Goal: Transaction & Acquisition: Purchase product/service

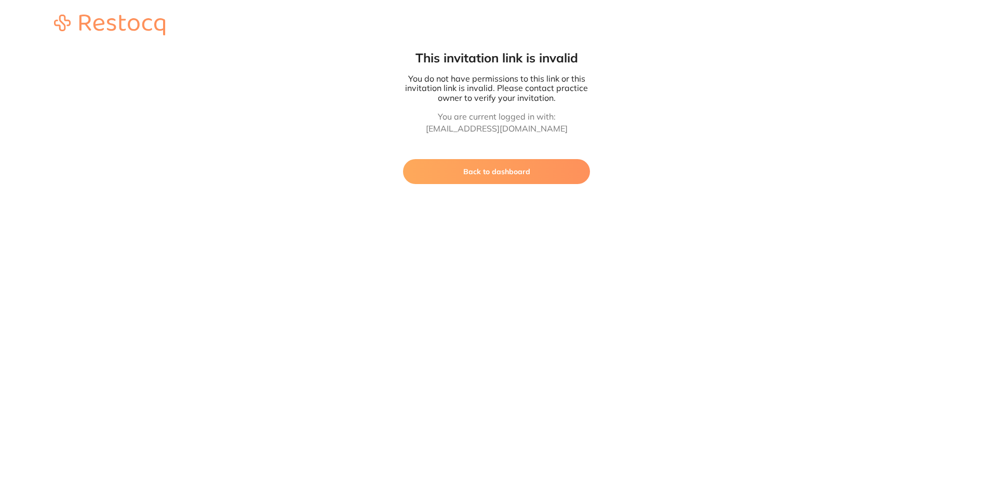
click at [502, 181] on button "Back to dashboard" at bounding box center [496, 171] width 187 height 25
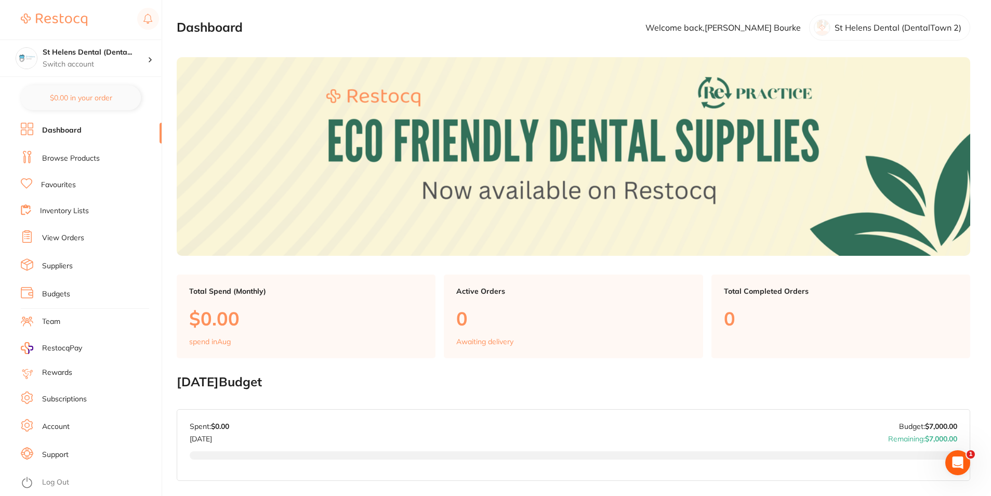
click at [79, 161] on link "Browse Products" at bounding box center [71, 158] width 58 height 10
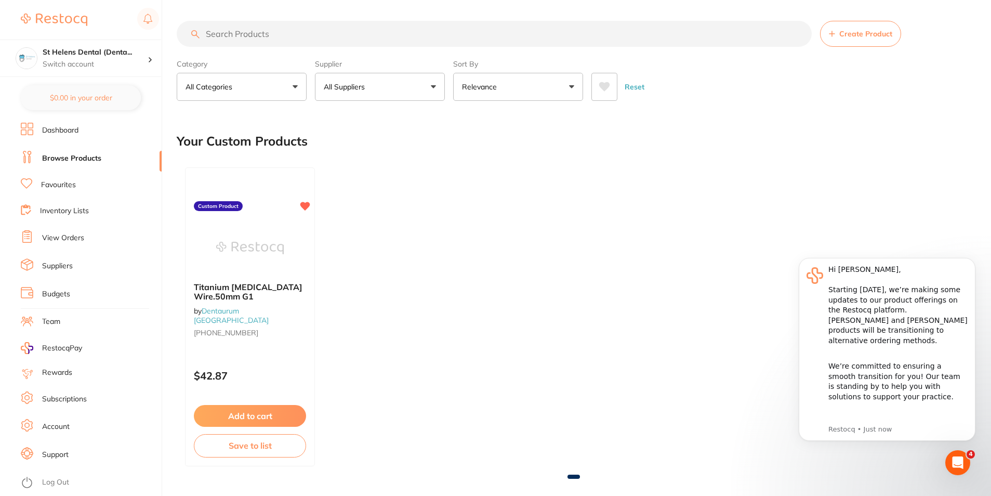
click at [316, 37] on input "search" at bounding box center [494, 34] width 635 height 26
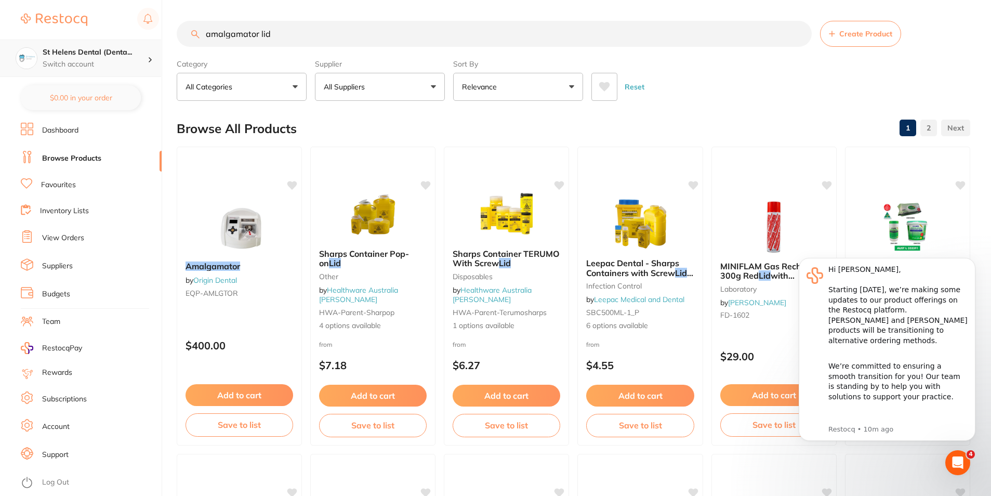
scroll to position [1, 0]
drag, startPoint x: 279, startPoint y: 41, endPoint x: 137, endPoint y: 41, distance: 142.3
click at [137, 41] on div "$0.00 St Helens Dental (Denta... Switch account St Helens Dental (DentalTown 2)…" at bounding box center [495, 248] width 991 height 496
paste input "SD-E1210"
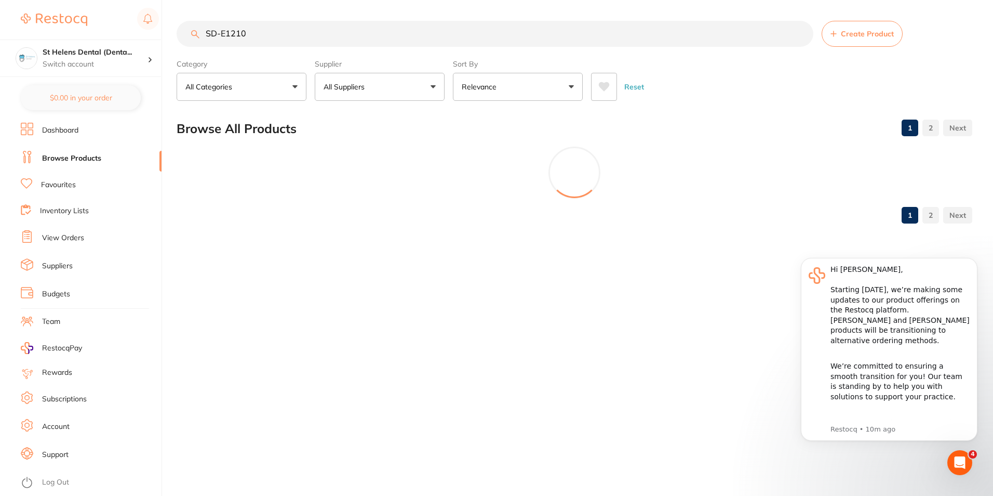
type input "SD-E1210"
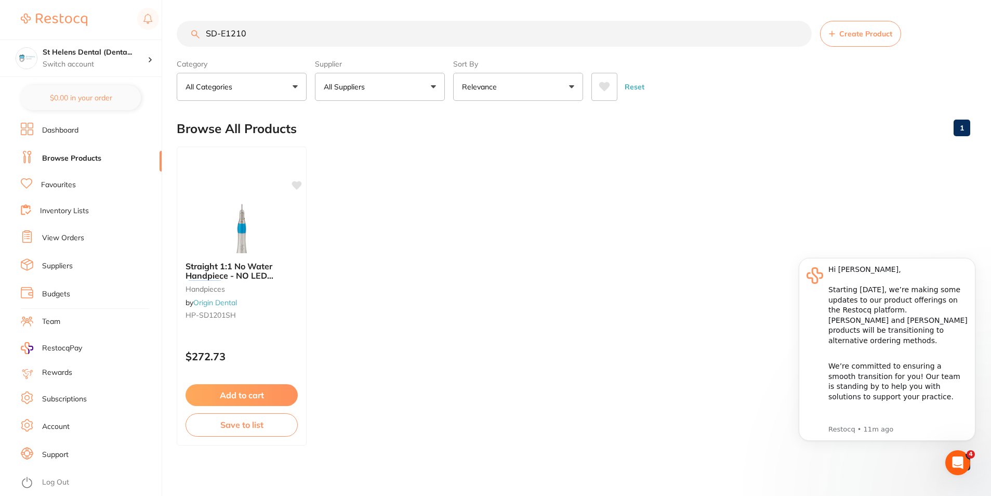
scroll to position [0, 0]
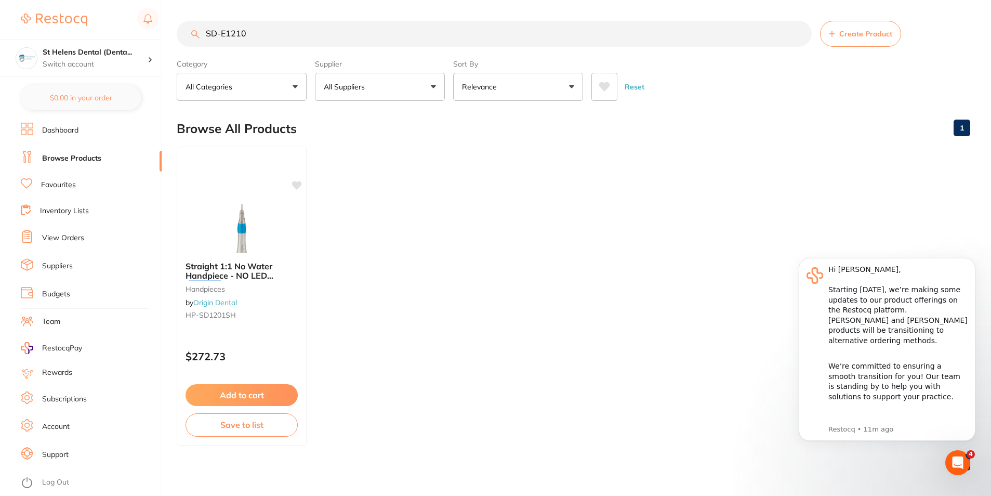
click at [49, 264] on link "Suppliers" at bounding box center [57, 266] width 31 height 10
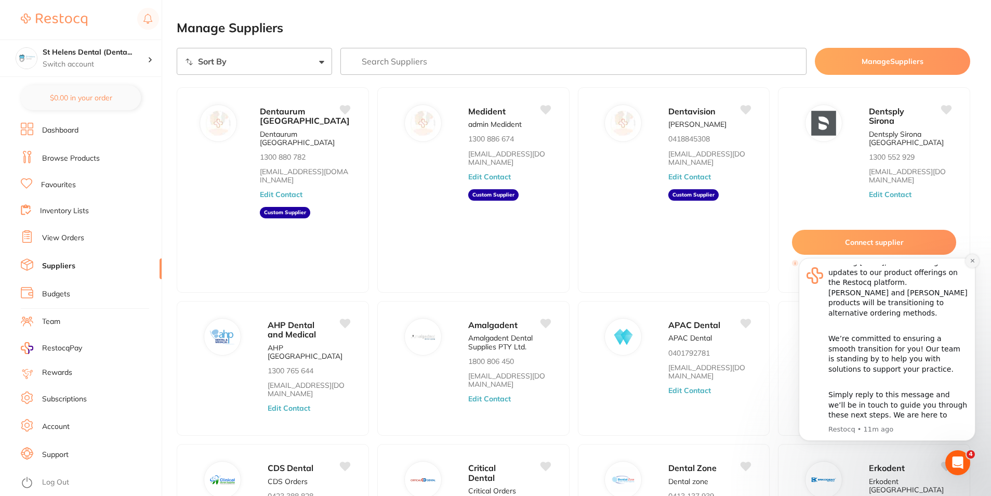
click at [972, 260] on icon "Dismiss notification" at bounding box center [972, 261] width 6 height 6
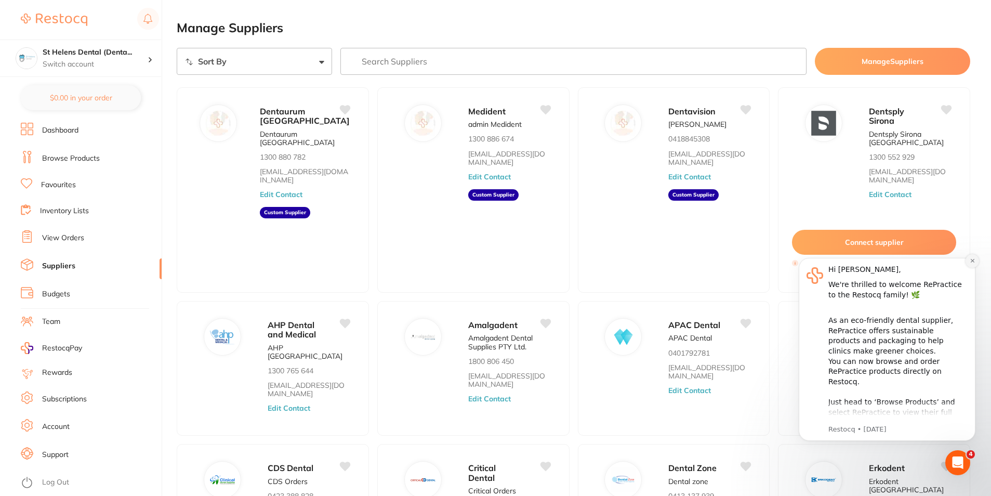
click at [971, 265] on button "Dismiss notification" at bounding box center [972, 261] width 14 height 14
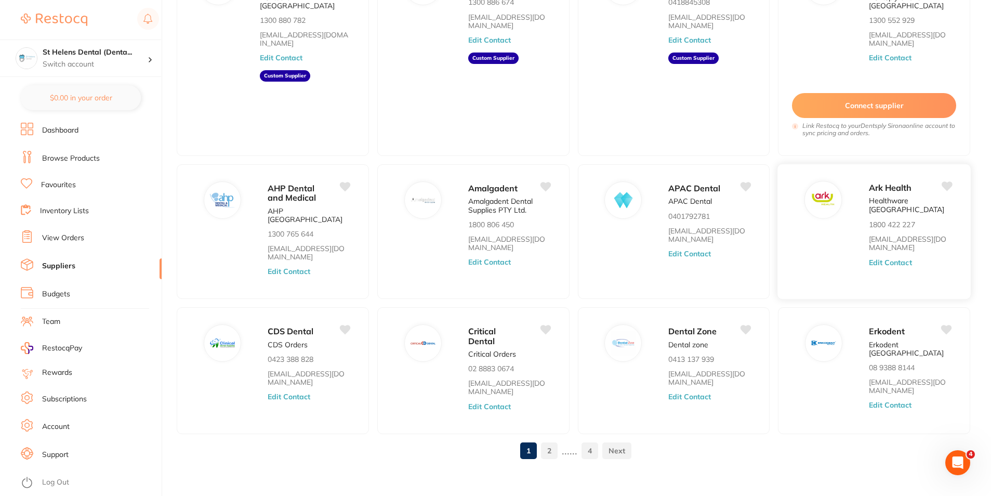
scroll to position [137, 0]
click at [543, 439] on link "2" at bounding box center [549, 449] width 17 height 21
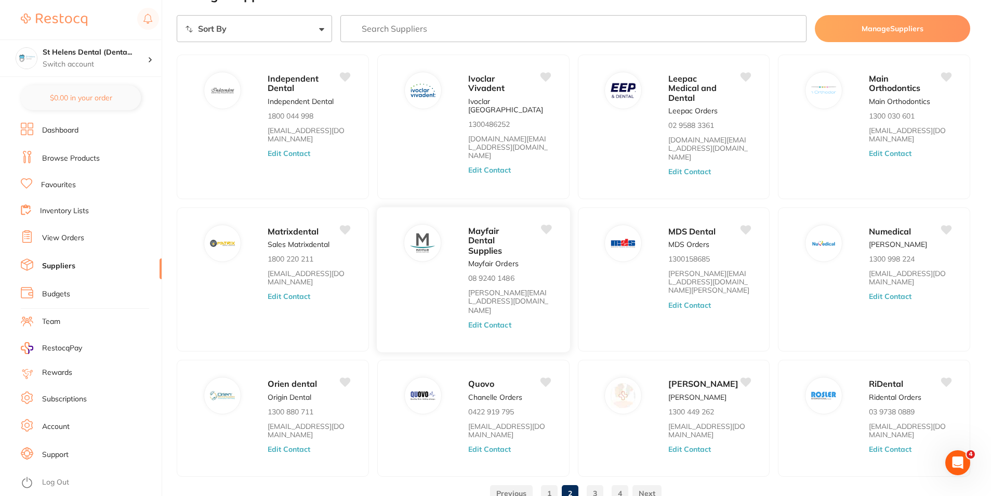
scroll to position [51, 0]
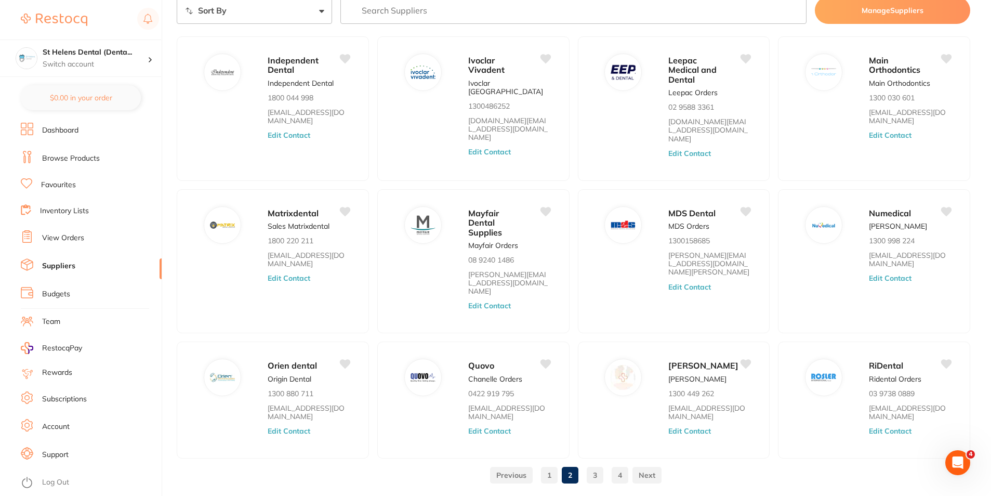
click at [596, 464] on link "3" at bounding box center [594, 474] width 17 height 21
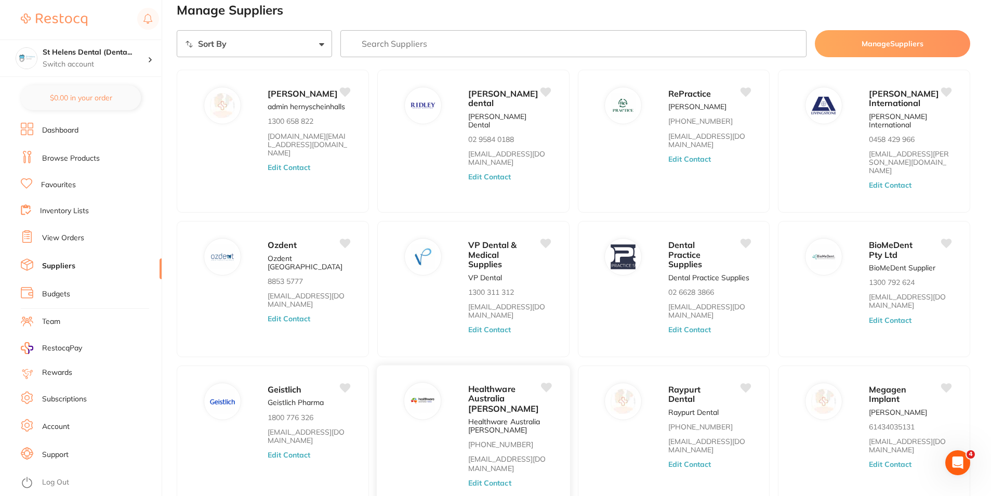
scroll to position [0, 0]
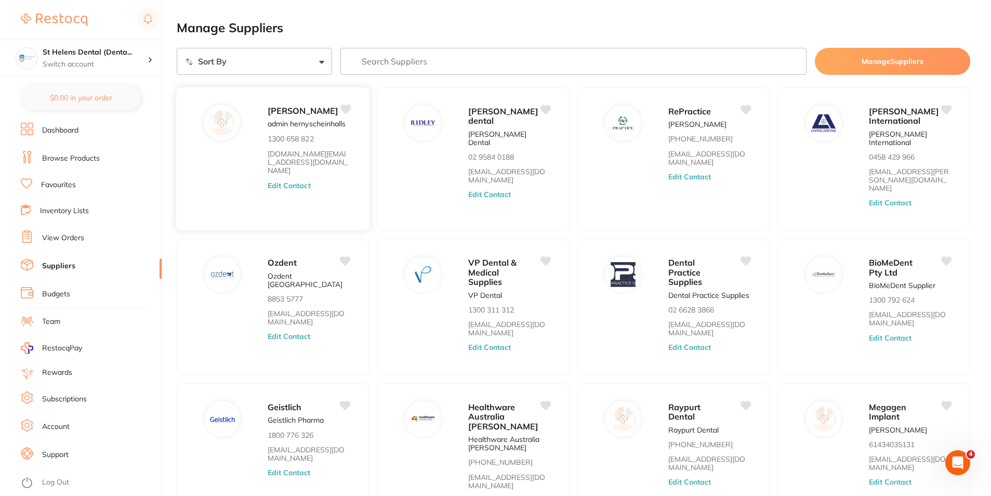
click at [234, 124] on img at bounding box center [221, 122] width 25 height 25
click at [275, 114] on span "[PERSON_NAME]" at bounding box center [303, 110] width 71 height 10
click at [289, 189] on button "Edit Contact" at bounding box center [289, 185] width 43 height 8
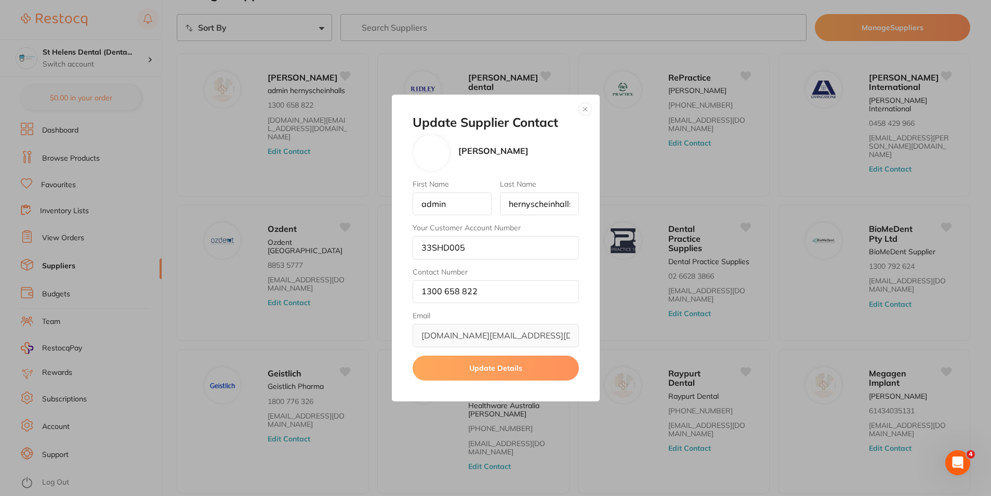
scroll to position [52, 0]
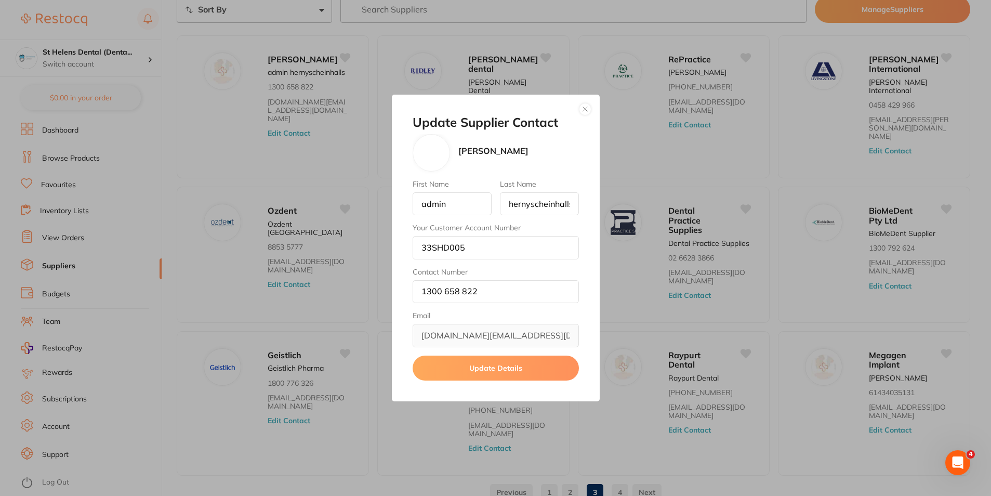
click at [585, 105] on button "button" at bounding box center [585, 109] width 12 height 12
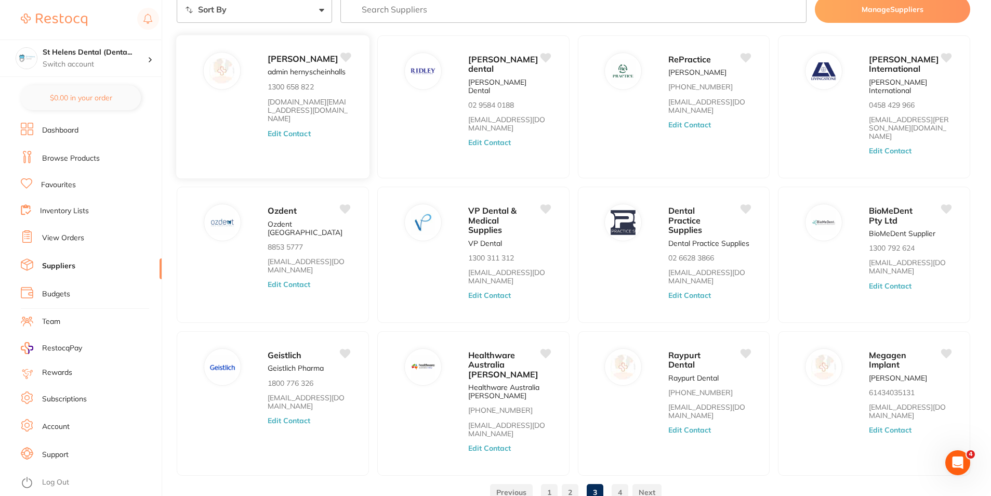
click at [283, 63] on span "[PERSON_NAME]" at bounding box center [303, 59] width 71 height 10
click at [233, 71] on img at bounding box center [221, 70] width 25 height 25
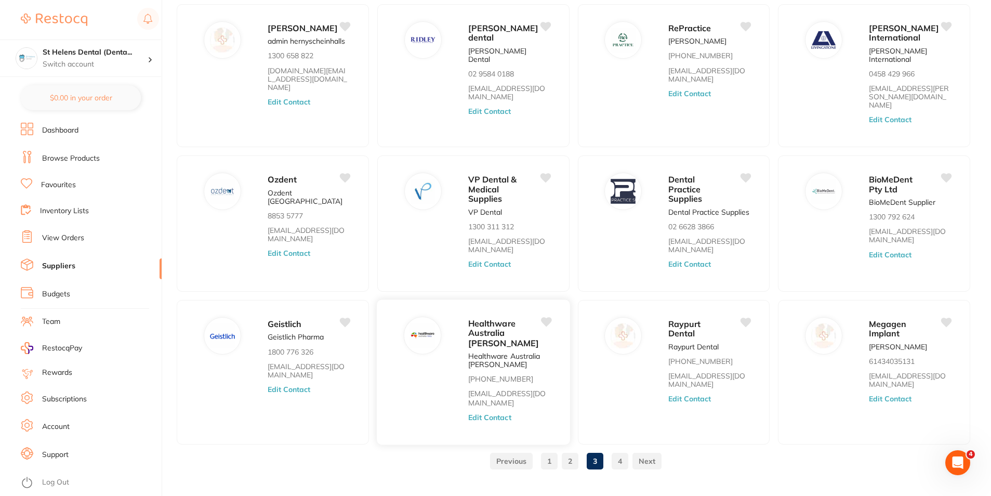
scroll to position [94, 0]
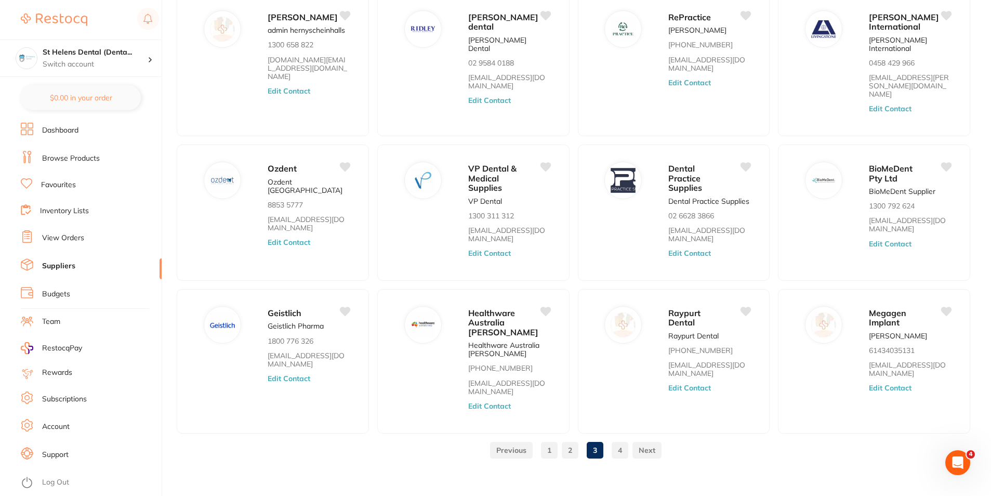
click at [550, 444] on link "1" at bounding box center [549, 449] width 17 height 21
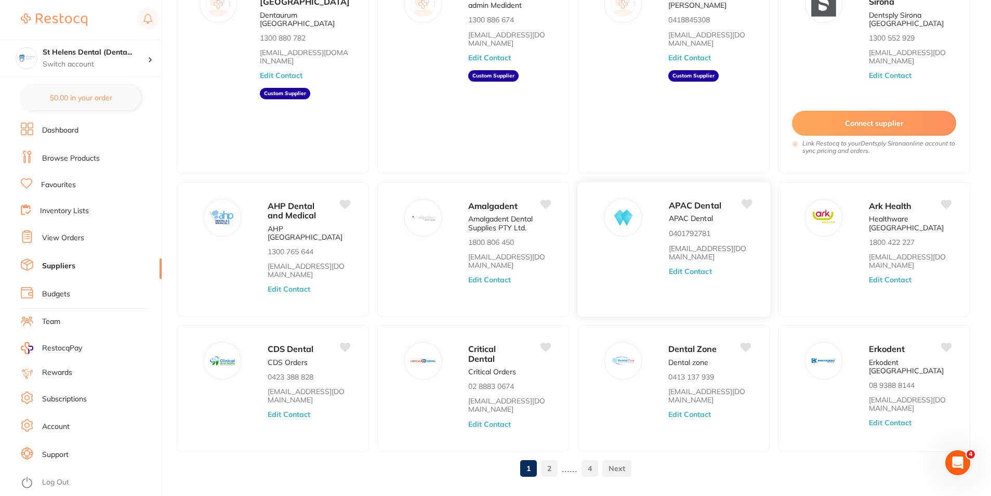
scroll to position [137, 0]
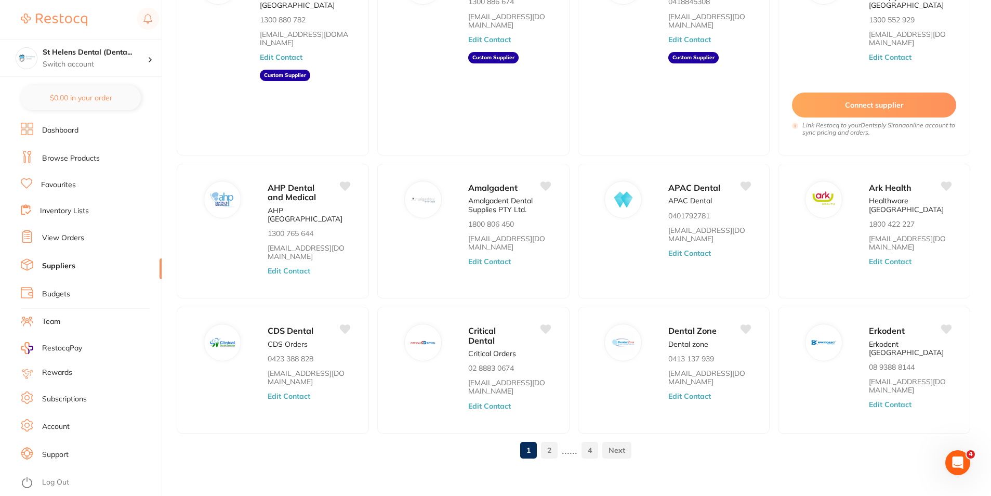
click at [545, 444] on link "2" at bounding box center [549, 449] width 17 height 21
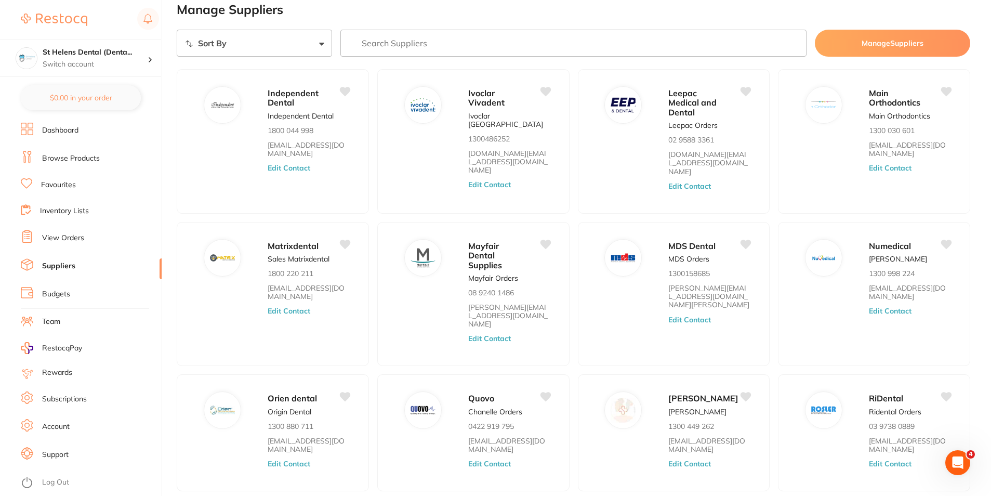
scroll to position [0, 0]
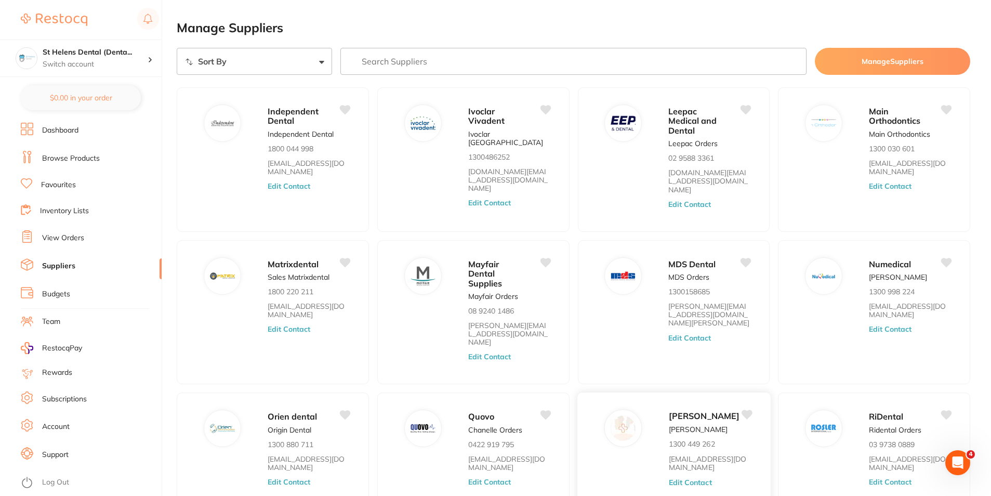
click at [688, 411] on span "[PERSON_NAME]" at bounding box center [703, 416] width 71 height 10
click at [621, 416] on img at bounding box center [622, 428] width 25 height 25
click at [678, 411] on span "[PERSON_NAME]" at bounding box center [703, 416] width 71 height 10
click at [453, 71] on input "search" at bounding box center [573, 61] width 466 height 27
click at [52, 161] on link "Browse Products" at bounding box center [71, 158] width 58 height 10
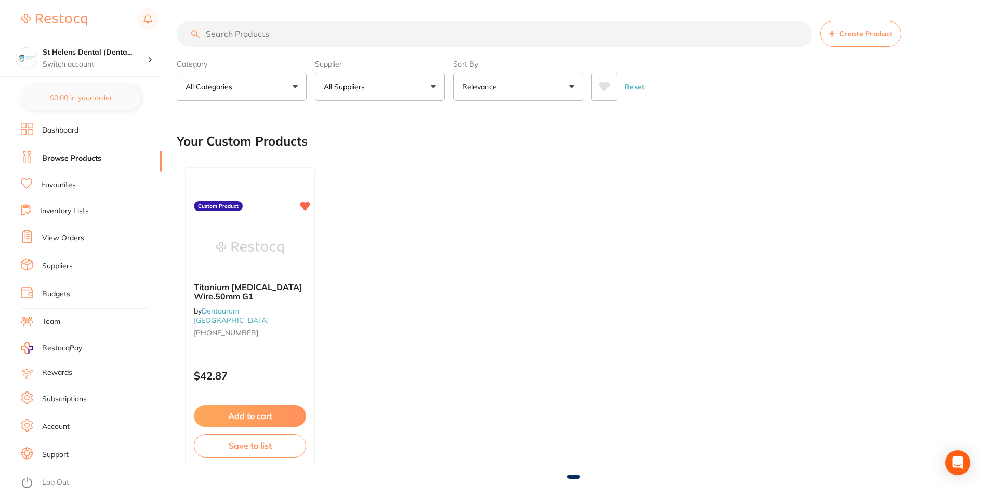
click at [269, 38] on input "search" at bounding box center [494, 34] width 635 height 26
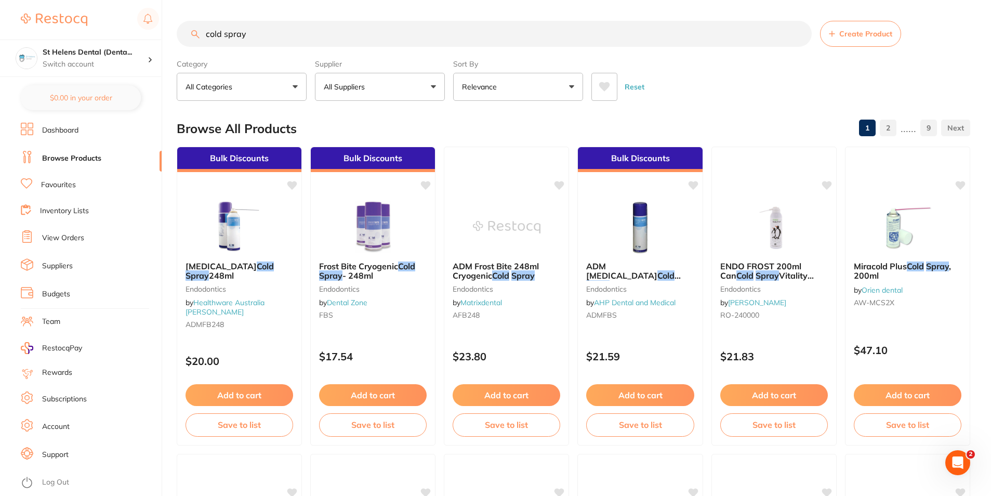
type input "cold spray"
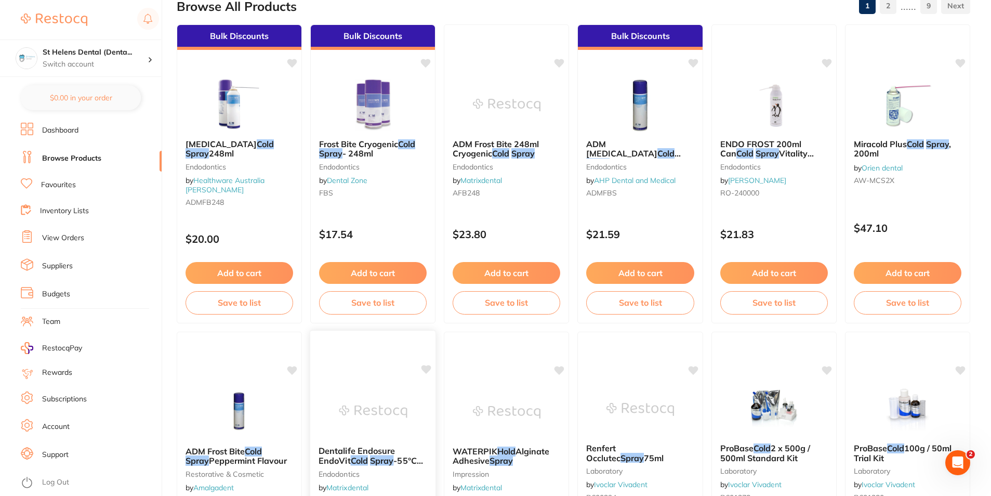
scroll to position [104, 0]
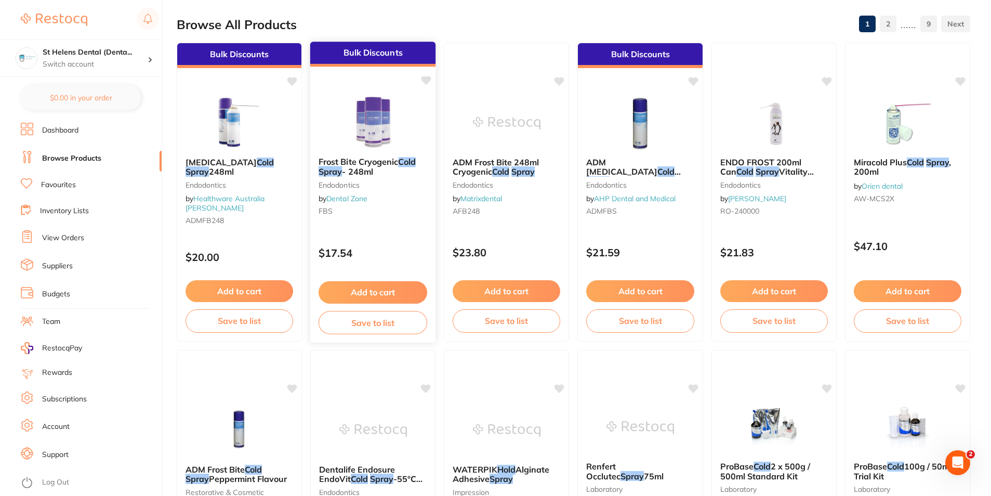
click at [387, 296] on button "Add to cart" at bounding box center [372, 292] width 109 height 22
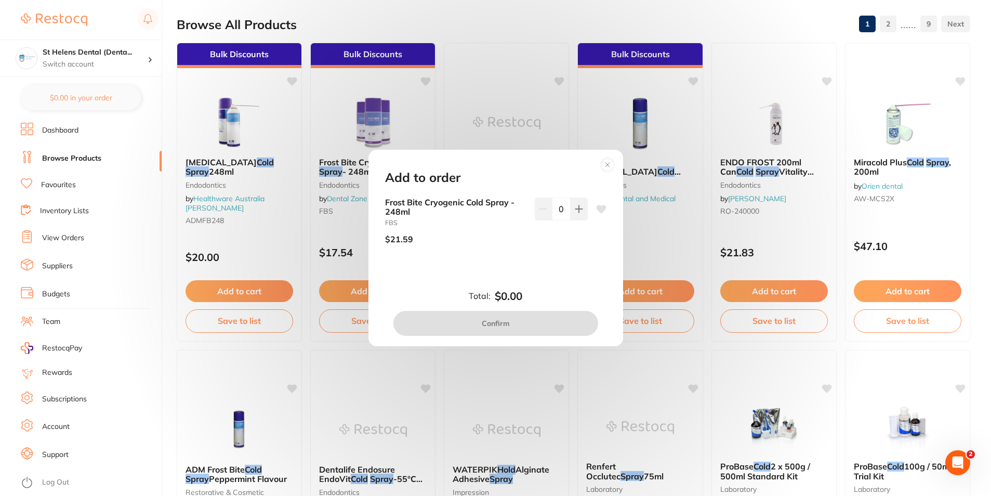
scroll to position [0, 0]
click at [577, 210] on icon at bounding box center [578, 208] width 7 height 7
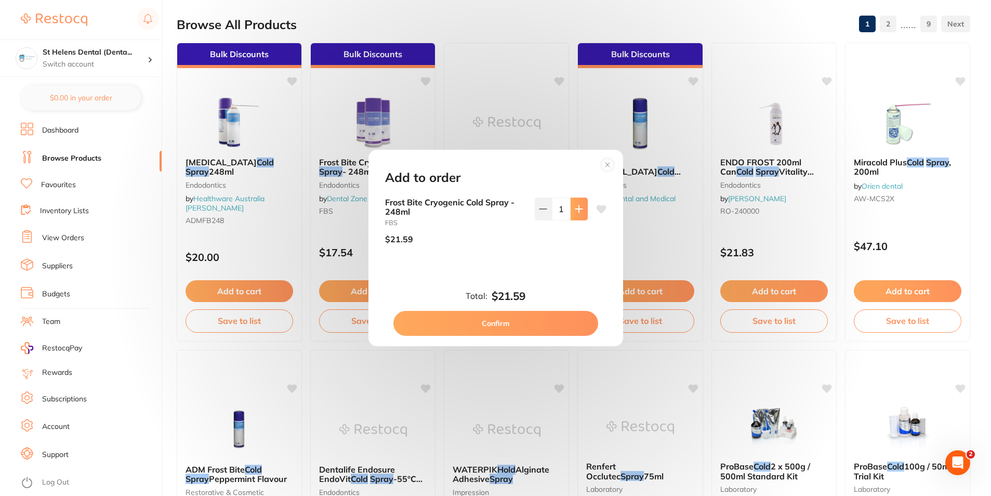
click at [577, 210] on icon at bounding box center [578, 208] width 7 height 7
click at [577, 202] on button at bounding box center [578, 208] width 17 height 23
type input "4"
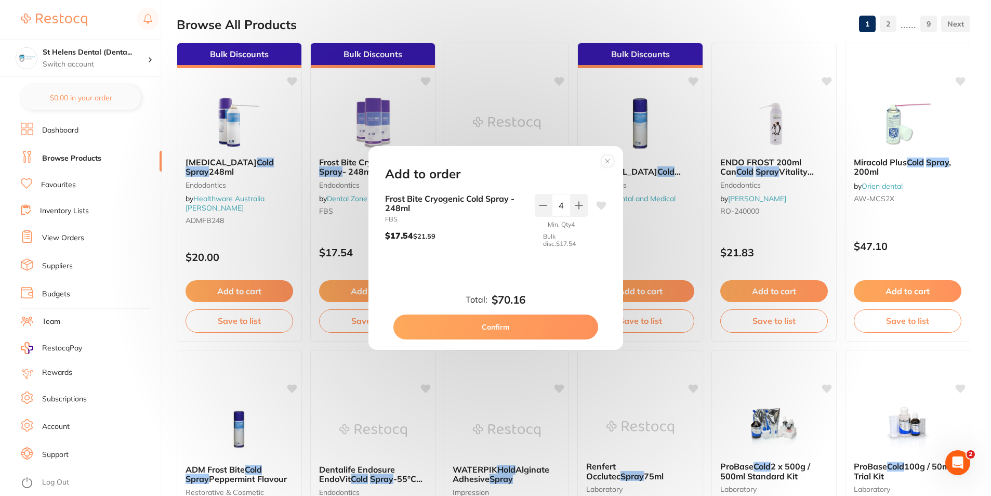
click at [512, 331] on button "Confirm" at bounding box center [495, 326] width 205 height 25
checkbox input "false"
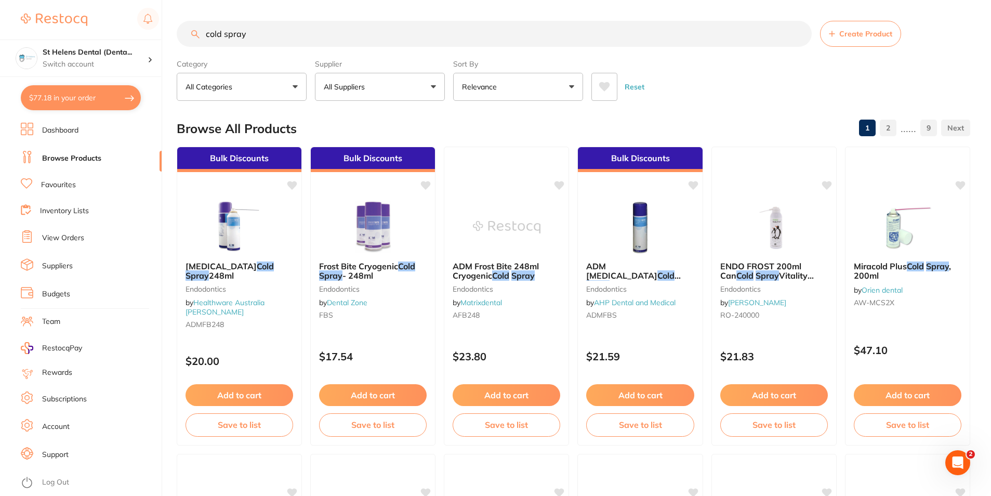
click at [377, 43] on input "cold spray" at bounding box center [494, 34] width 635 height 26
drag, startPoint x: 277, startPoint y: 43, endPoint x: 202, endPoint y: 45, distance: 75.9
click at [202, 45] on input "cold spray" at bounding box center [494, 34] width 635 height 26
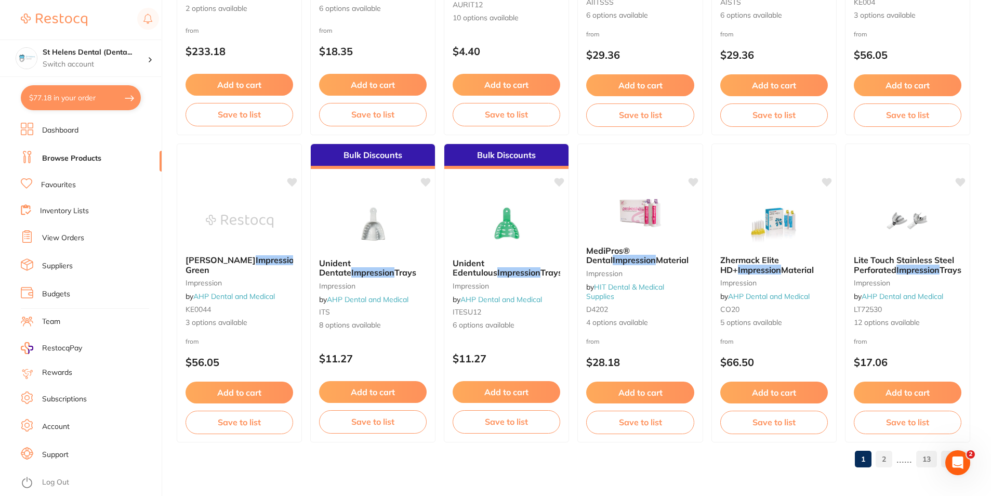
scroll to position [2460, 0]
click at [887, 461] on link "2" at bounding box center [883, 458] width 17 height 21
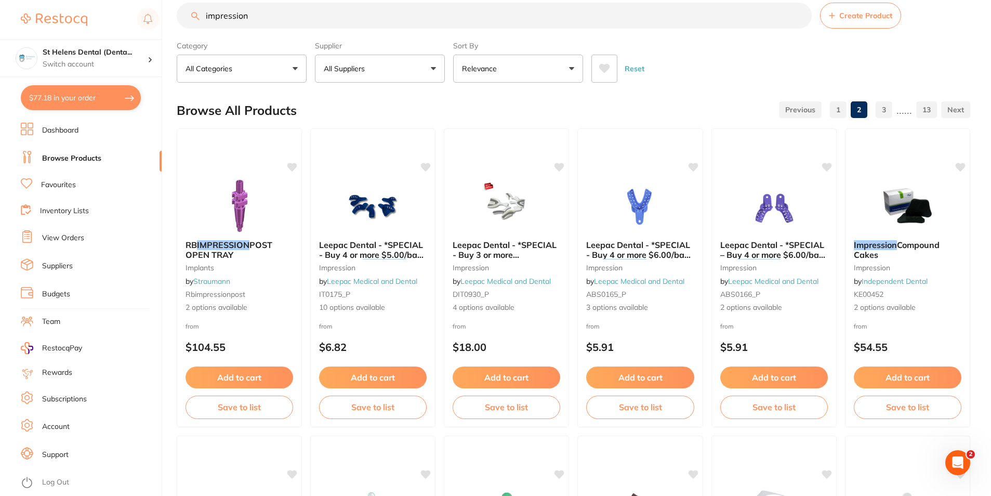
scroll to position [0, 0]
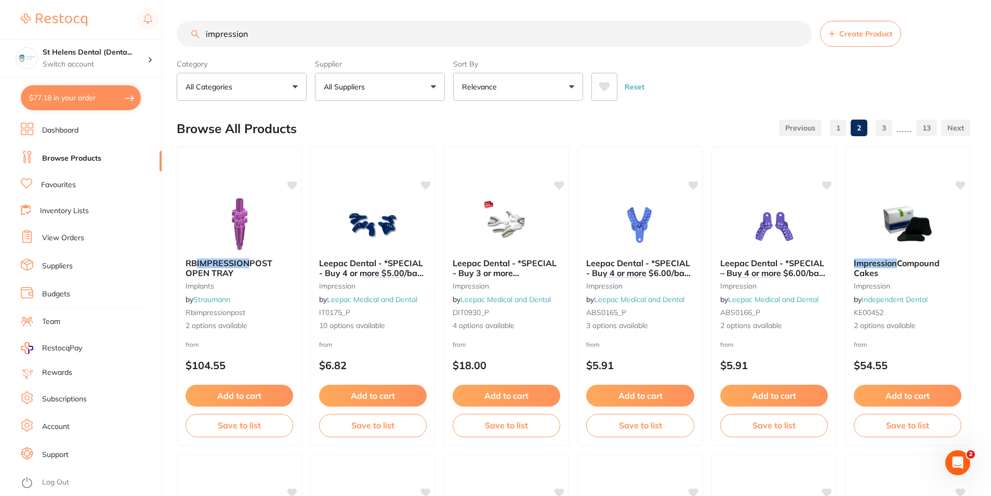
click at [264, 38] on input "impression" at bounding box center [494, 34] width 635 height 26
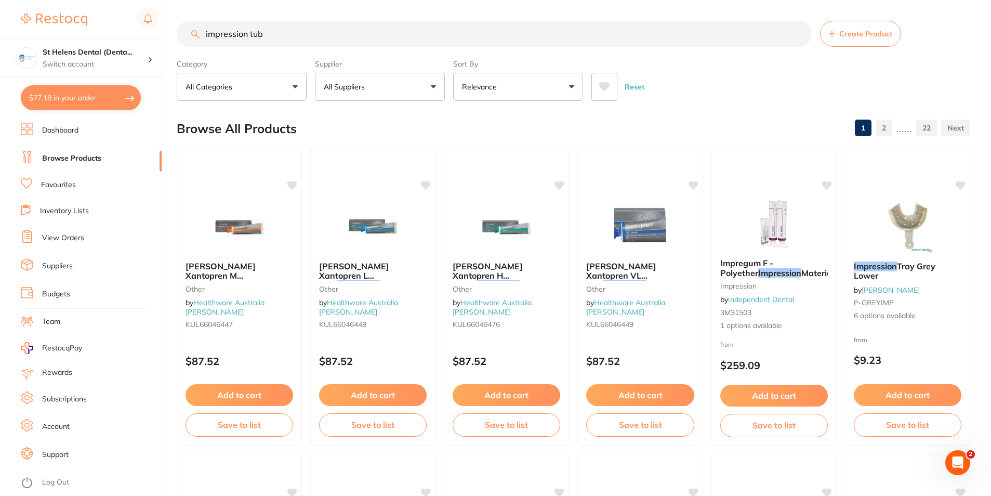
drag, startPoint x: 272, startPoint y: 36, endPoint x: 251, endPoint y: 33, distance: 21.1
click at [251, 33] on input "impression tub" at bounding box center [494, 34] width 635 height 26
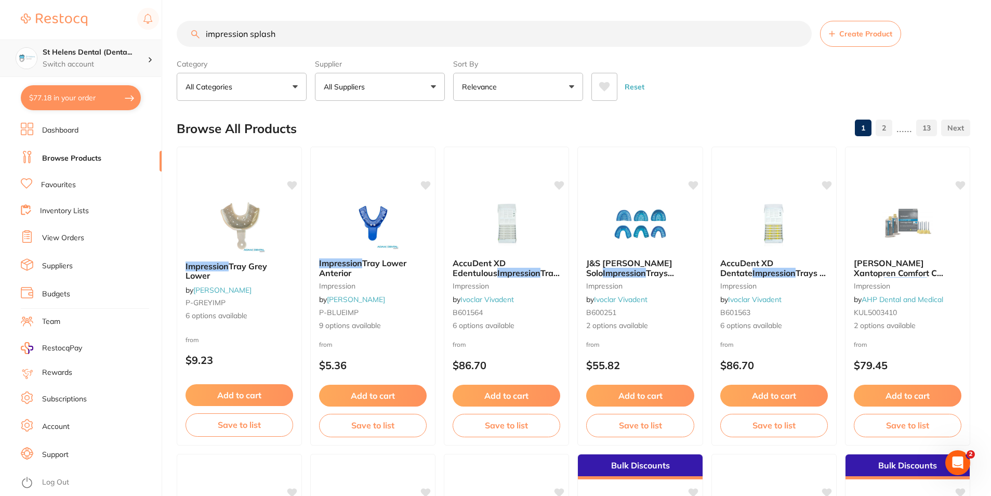
scroll to position [1, 0]
drag, startPoint x: 58, startPoint y: 50, endPoint x: 12, endPoint y: 50, distance: 46.2
click at [12, 50] on div "$77.18 St Helens Dental (Denta... Switch account St Helens Dental (DentalTown 2…" at bounding box center [495, 248] width 991 height 496
type input "putty"
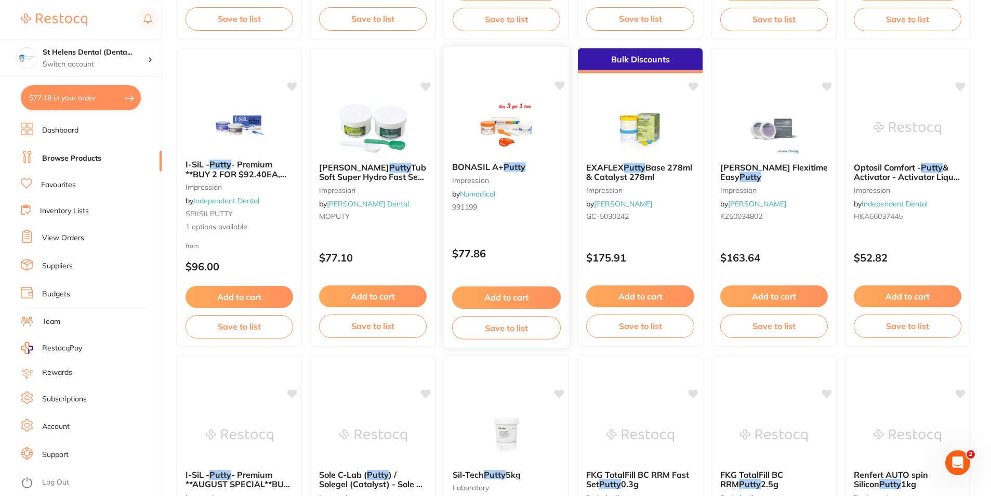
scroll to position [675, 0]
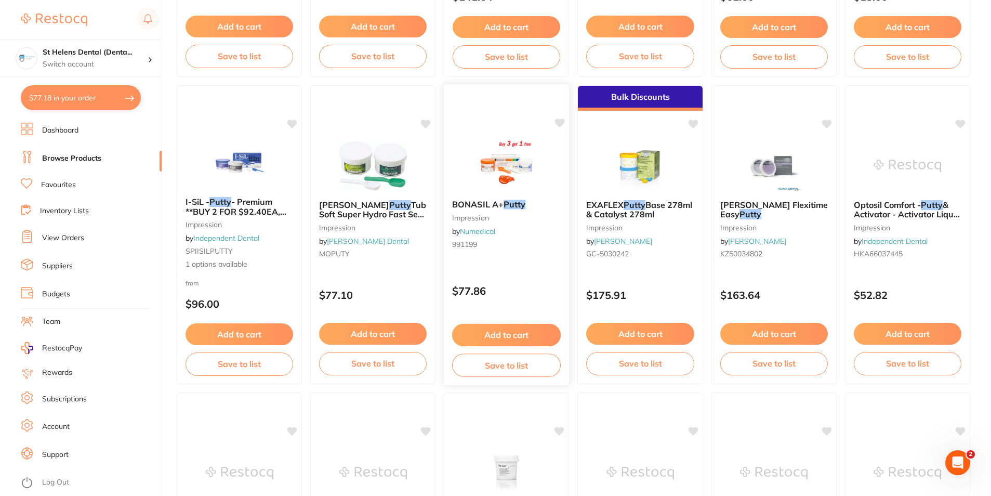
click at [522, 171] on img at bounding box center [506, 165] width 68 height 52
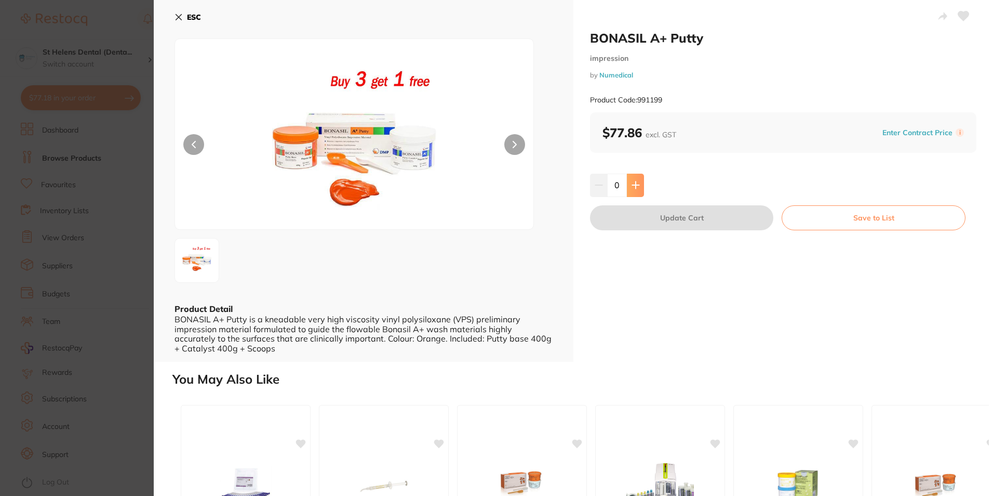
click at [630, 189] on button at bounding box center [635, 185] width 17 height 23
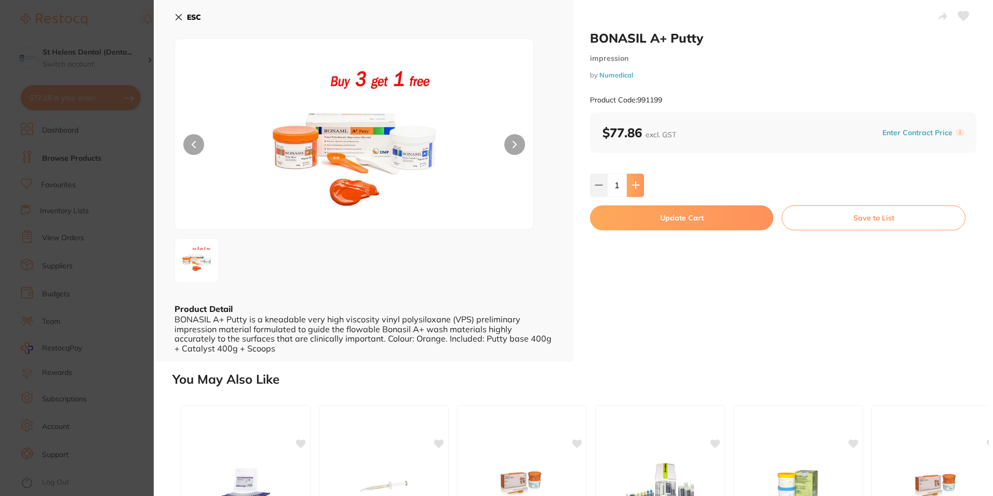
click at [630, 189] on button at bounding box center [635, 185] width 17 height 23
type input "3"
click at [704, 219] on button "Update Cart" at bounding box center [681, 217] width 183 height 25
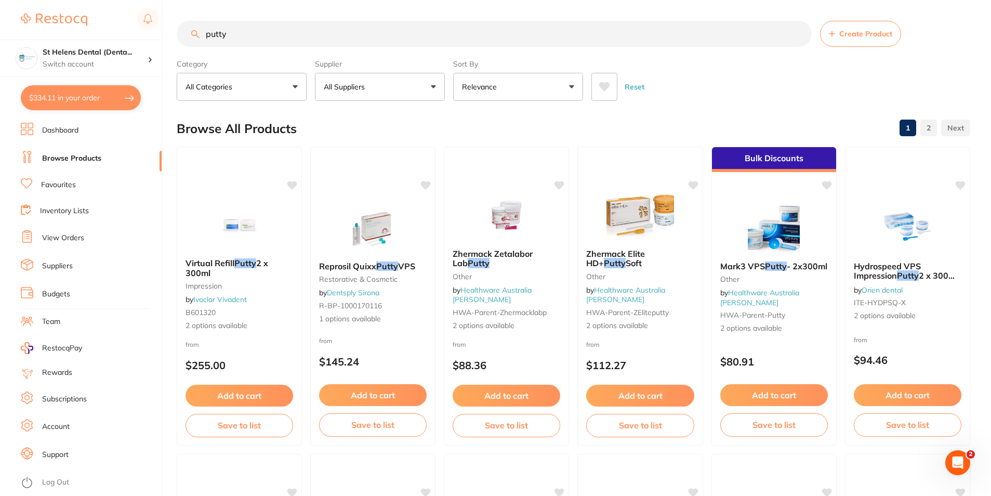
click at [365, 37] on input "putty" at bounding box center [494, 34] width 635 height 26
type input "p"
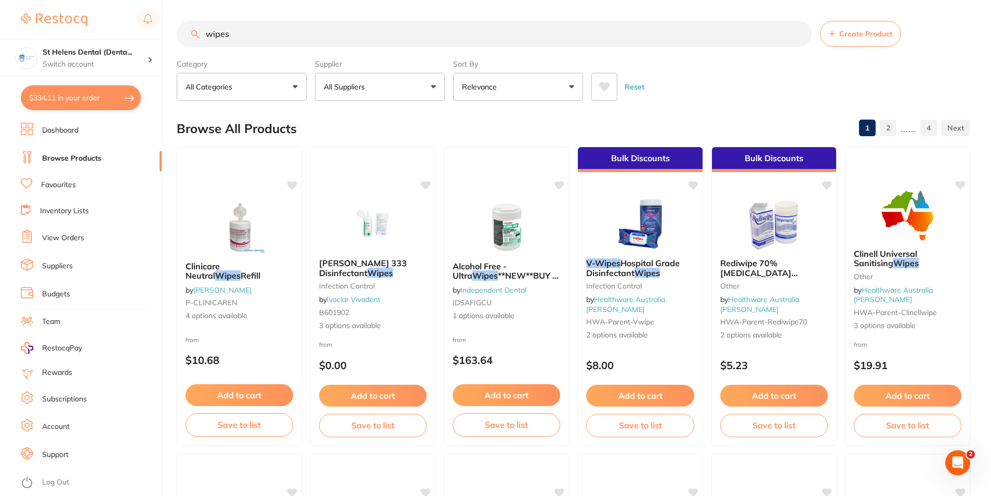
type input "wipes"
click at [546, 94] on button "Relevance" at bounding box center [518, 87] width 130 height 28
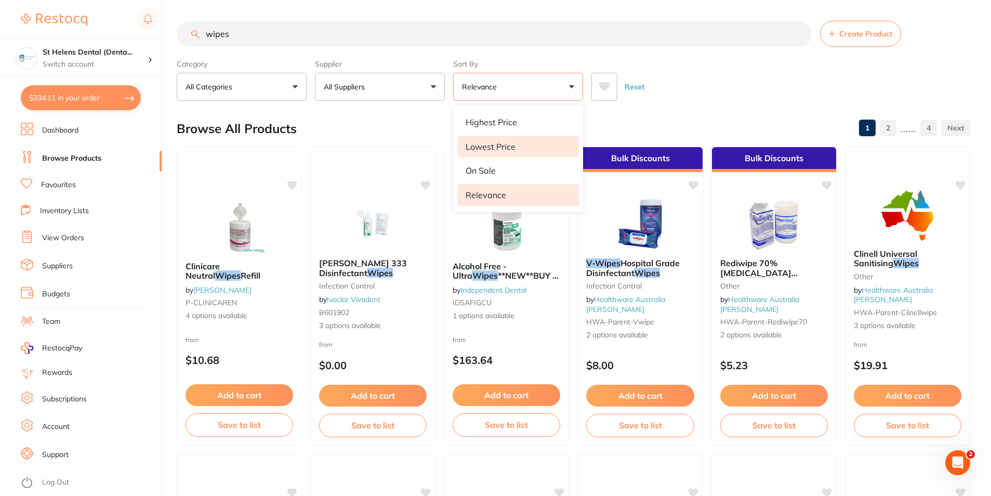
click at [495, 145] on p "Lowest Price" at bounding box center [490, 146] width 50 height 9
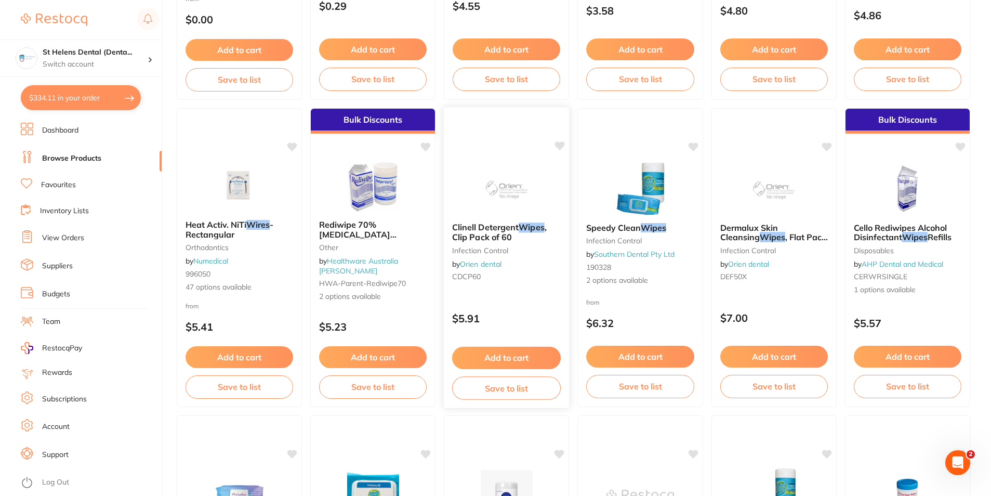
scroll to position [364, 0]
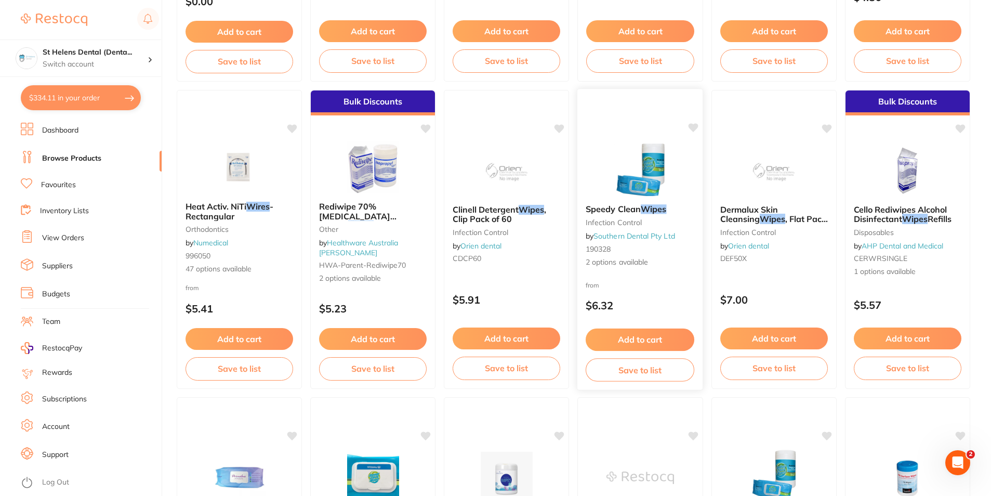
click at [621, 263] on span "2 options available" at bounding box center [639, 262] width 109 height 10
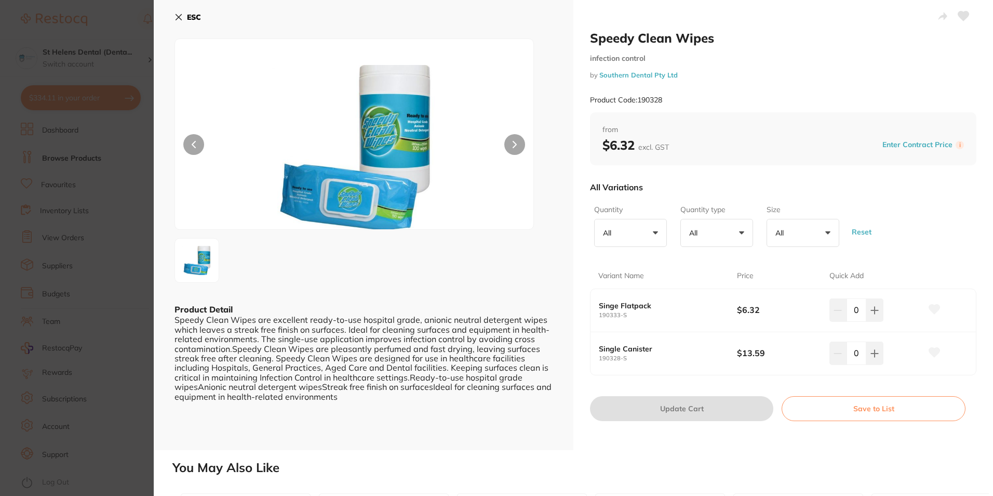
click at [110, 39] on section "Speedy Clean Wipes infection control by Southern Dental Pty Ltd Product Code: 1…" at bounding box center [496, 248] width 993 height 496
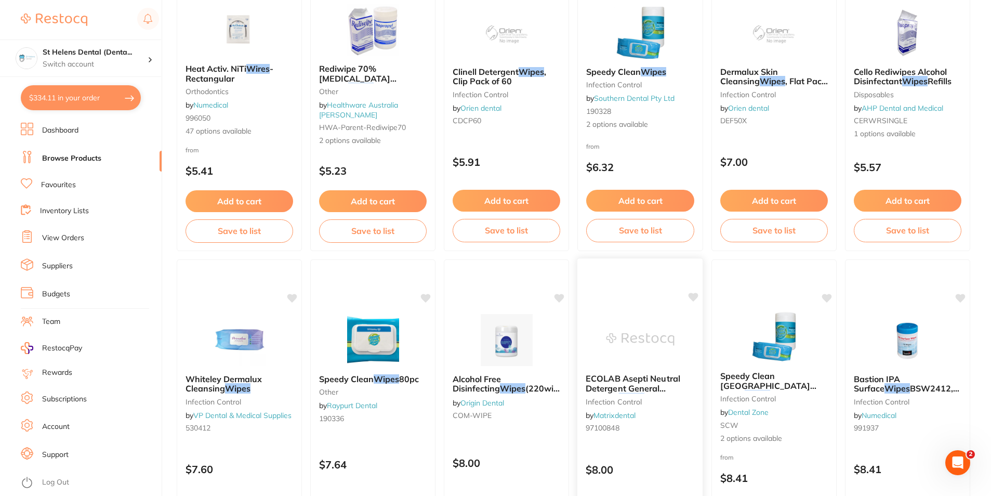
scroll to position [519, 0]
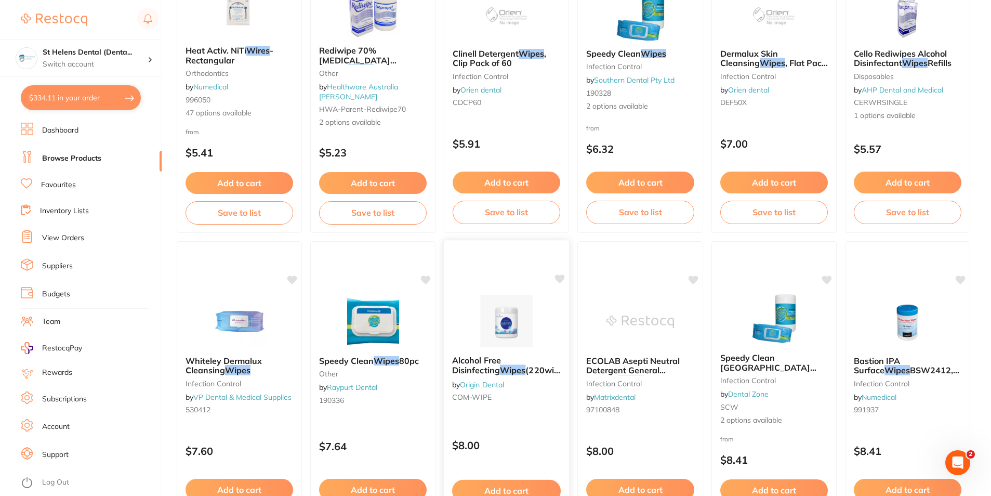
click at [505, 324] on img at bounding box center [506, 321] width 68 height 52
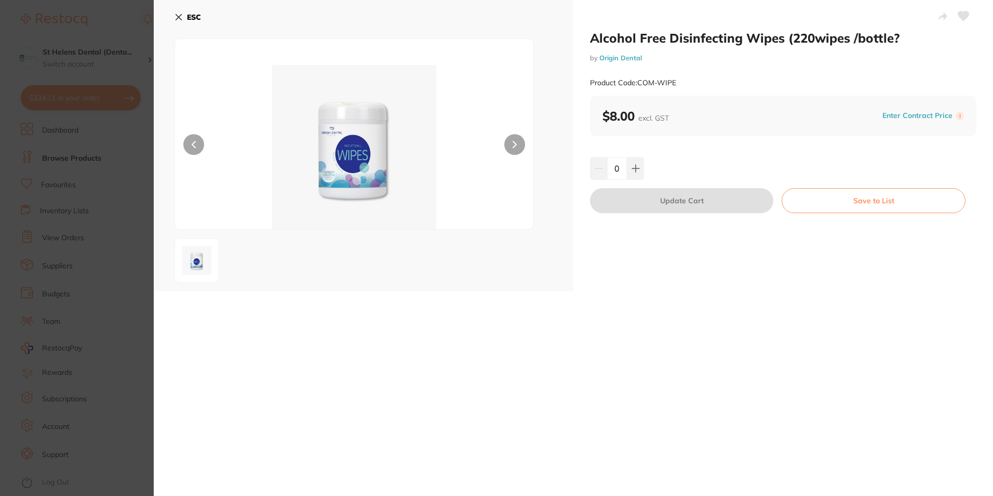
click at [514, 143] on icon at bounding box center [514, 144] width 3 height 6
click at [104, 172] on section "Alcohol Free Disinfecting Wipes (220wipes /bottle? by Origin Dental Product Cod…" at bounding box center [496, 248] width 993 height 496
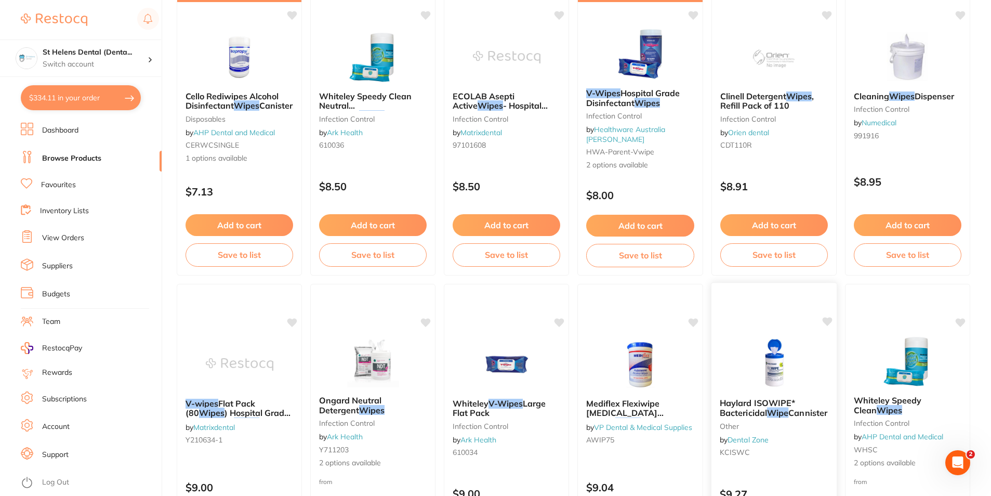
scroll to position [1143, 0]
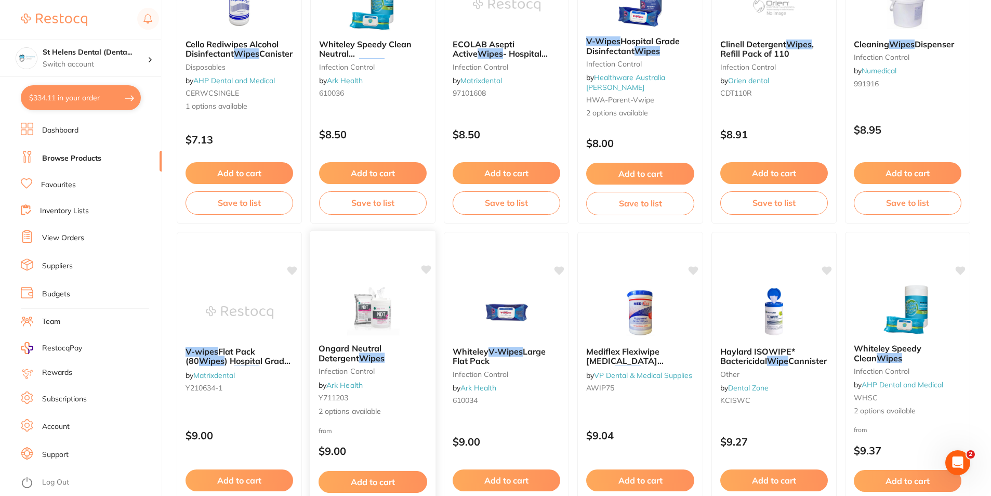
click at [366, 308] on img at bounding box center [373, 309] width 68 height 52
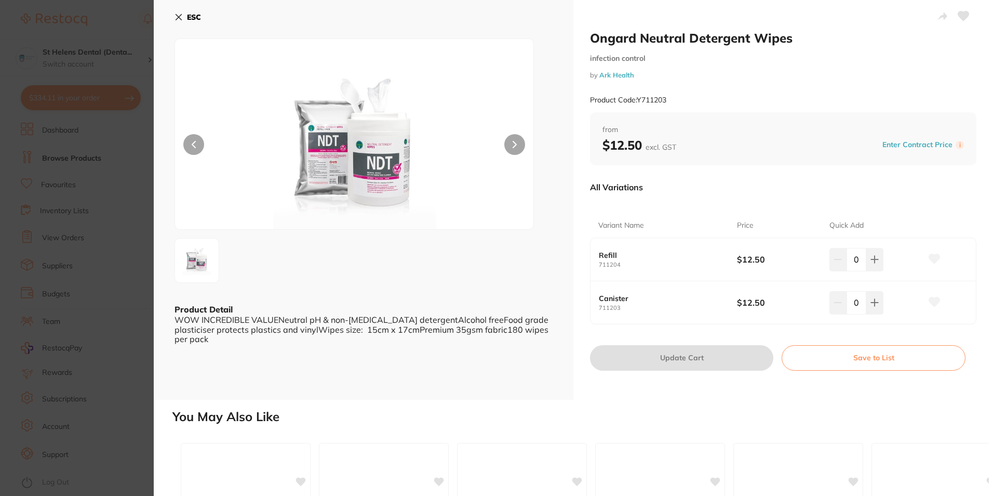
click at [126, 261] on section "Ongard Neutral Detergent Wipes infection control by Ark Health Product Code: Y7…" at bounding box center [496, 248] width 993 height 496
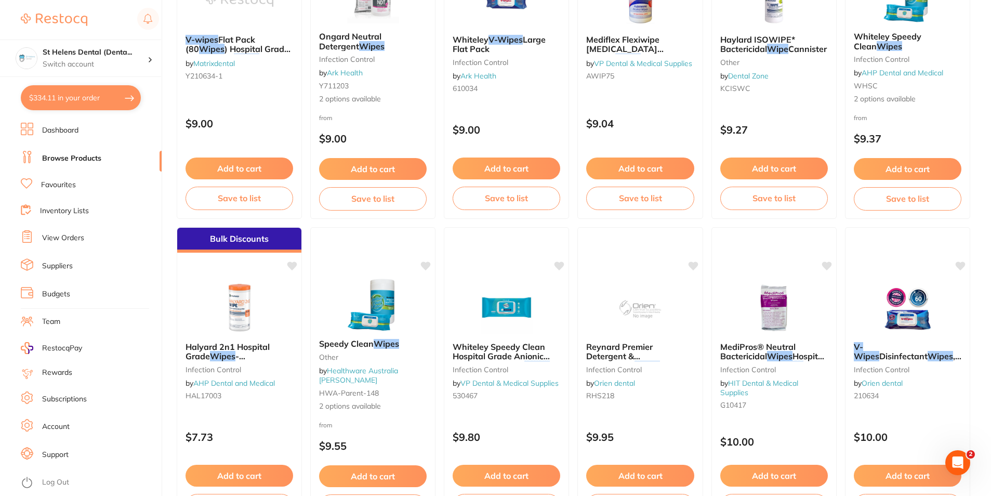
scroll to position [1506, 0]
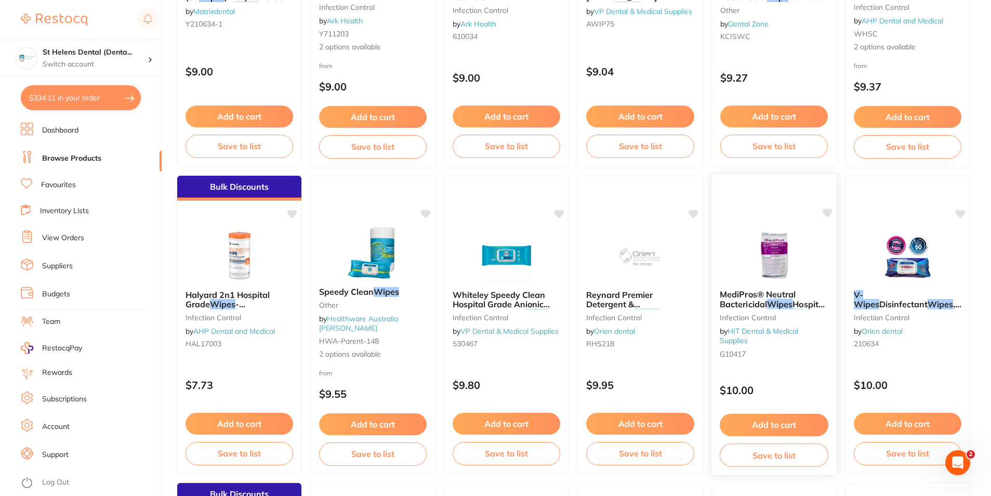
click at [766, 263] on img at bounding box center [774, 255] width 68 height 52
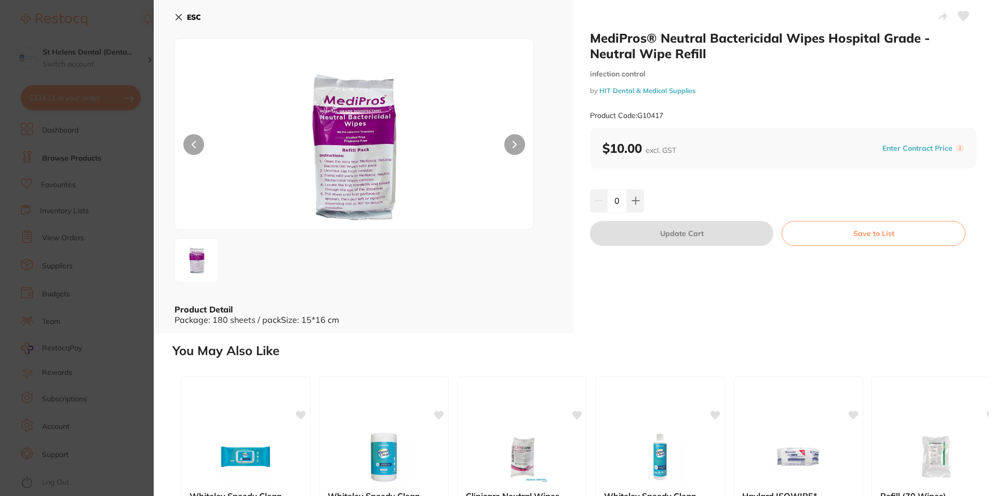
click at [102, 292] on section "MediPros® Neutral Bactericidal Wipes Hospital Grade - Neutral Wipe Refill infec…" at bounding box center [496, 248] width 993 height 496
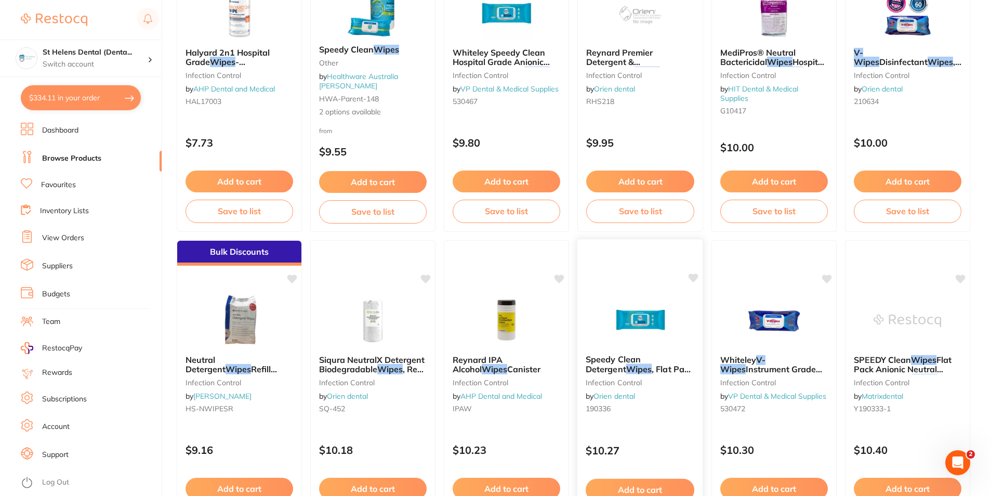
scroll to position [1766, 0]
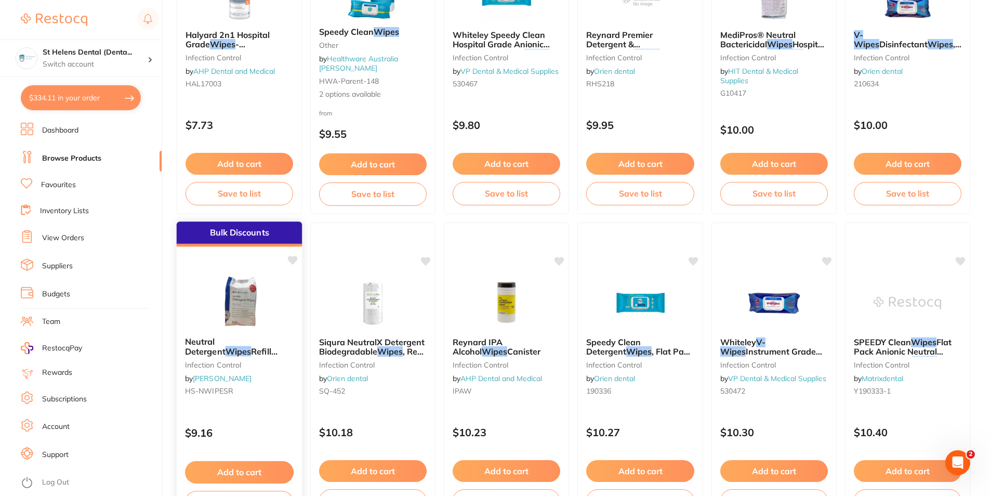
click at [239, 302] on img at bounding box center [239, 302] width 68 height 52
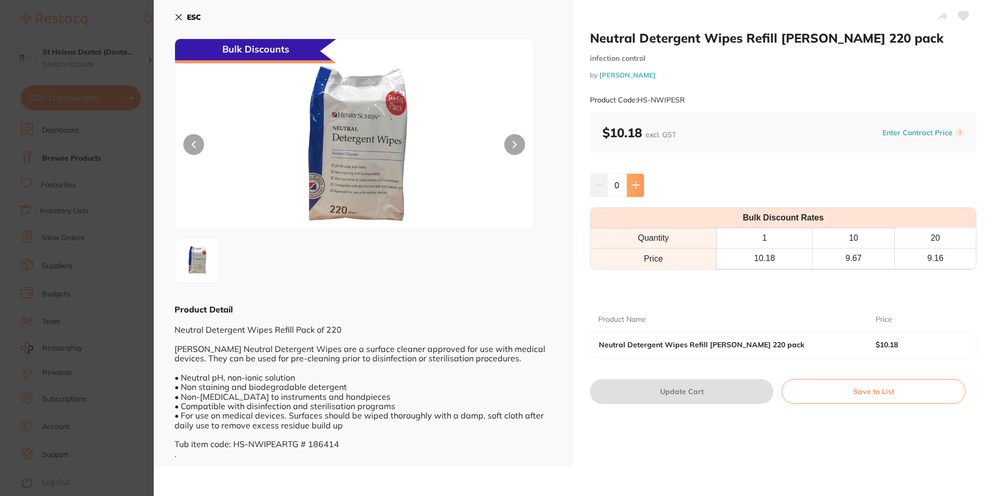
click at [630, 194] on button at bounding box center [635, 185] width 17 height 23
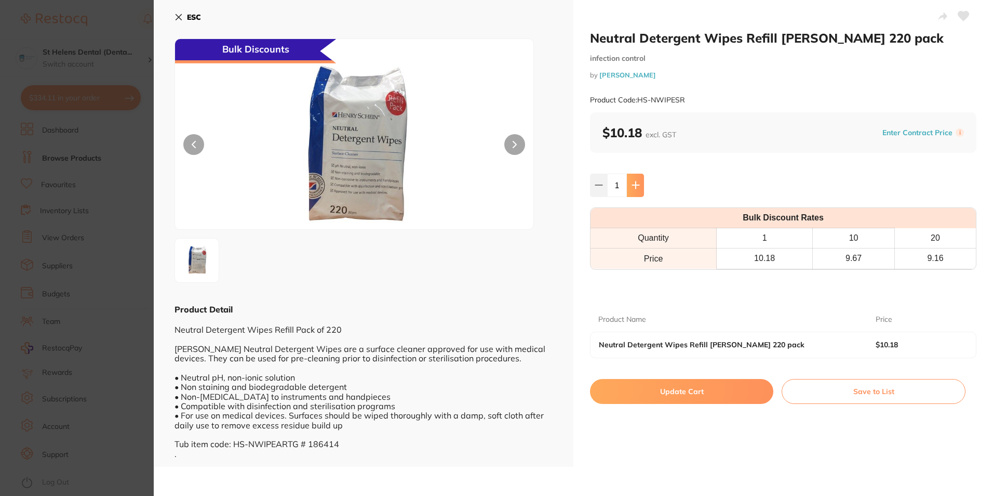
click at [630, 194] on button at bounding box center [635, 185] width 17 height 23
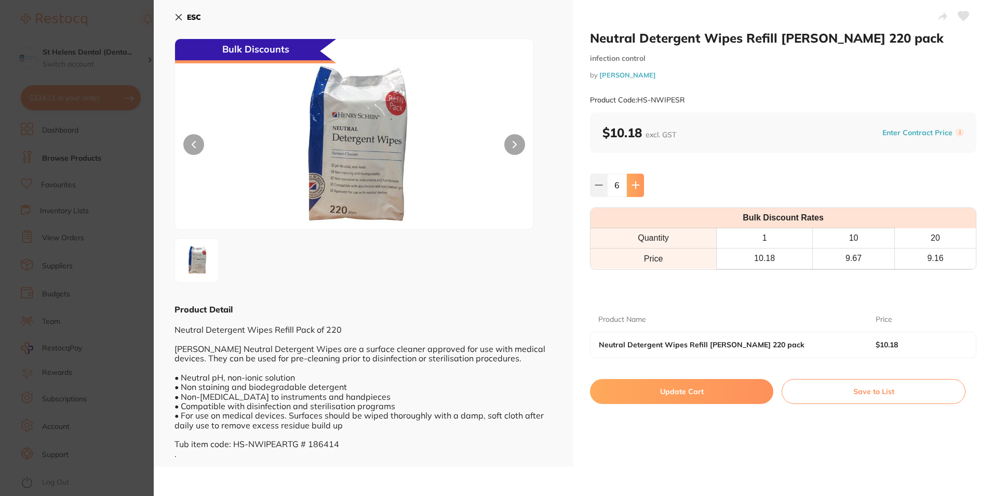
click at [630, 194] on button at bounding box center [635, 185] width 17 height 23
type input "10"
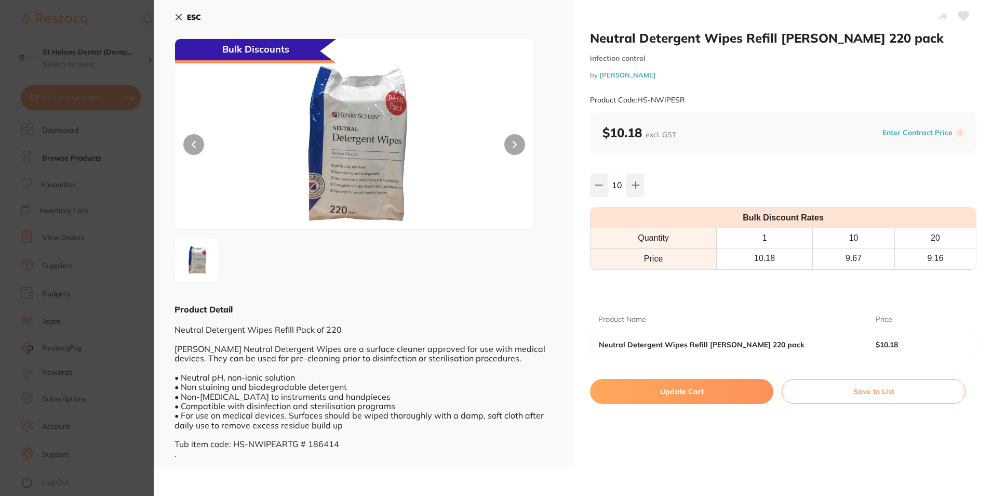
click at [958, 16] on icon at bounding box center [963, 15] width 11 height 9
click at [696, 396] on button "Update Cart" at bounding box center [681, 391] width 183 height 25
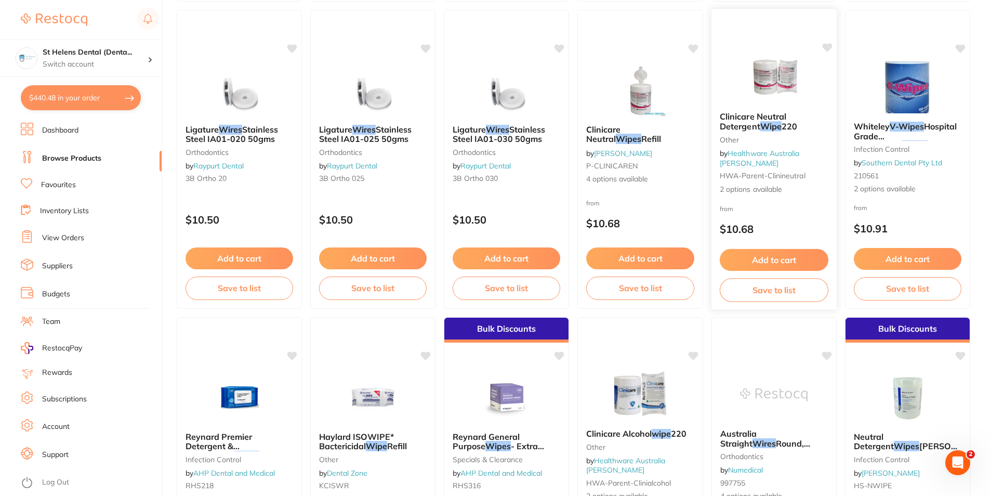
scroll to position [2338, 0]
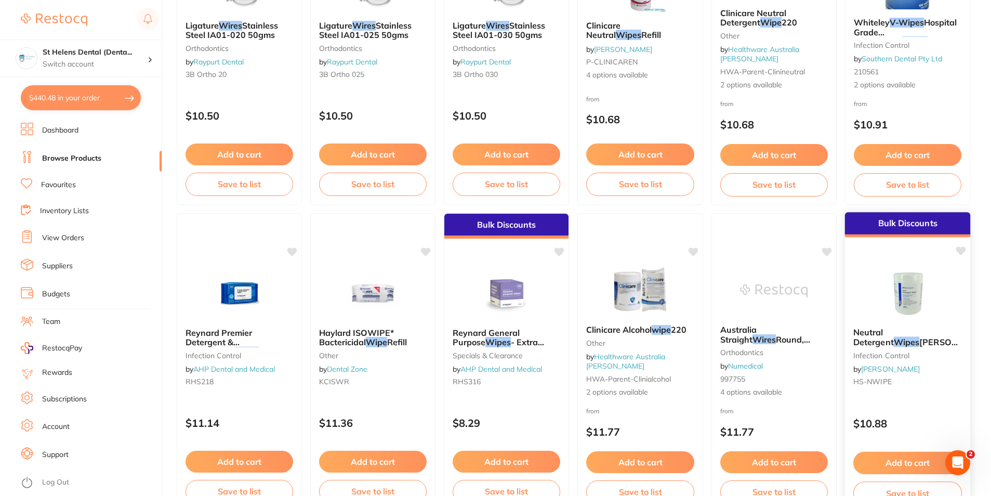
scroll to position [2441, 0]
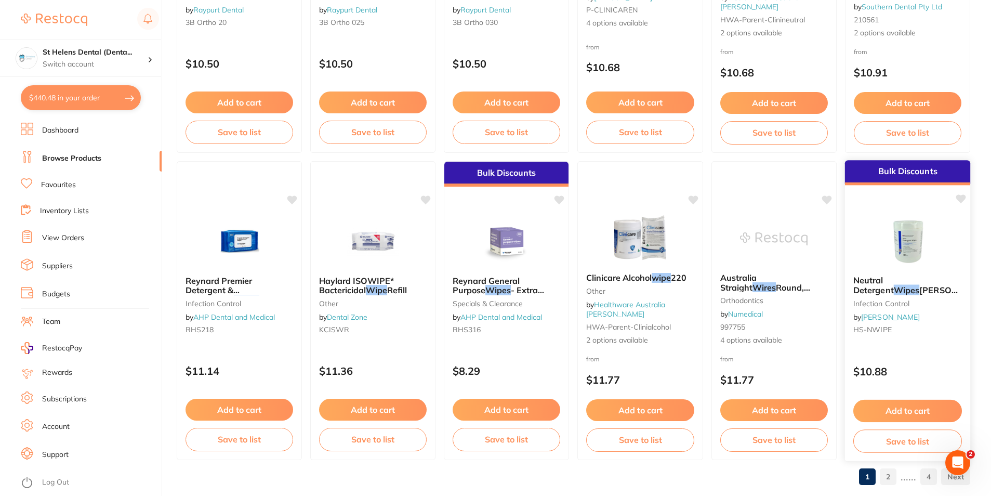
click at [918, 405] on button "Add to cart" at bounding box center [907, 410] width 109 height 22
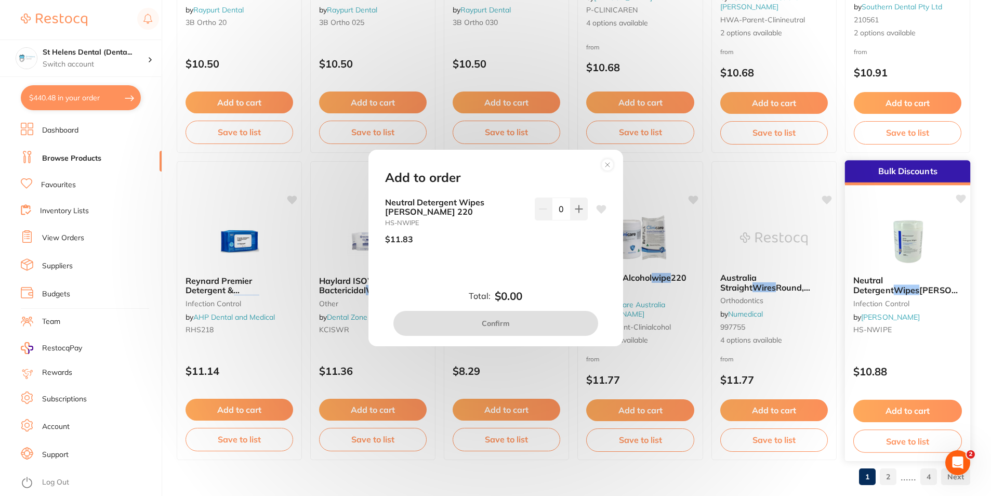
scroll to position [0, 0]
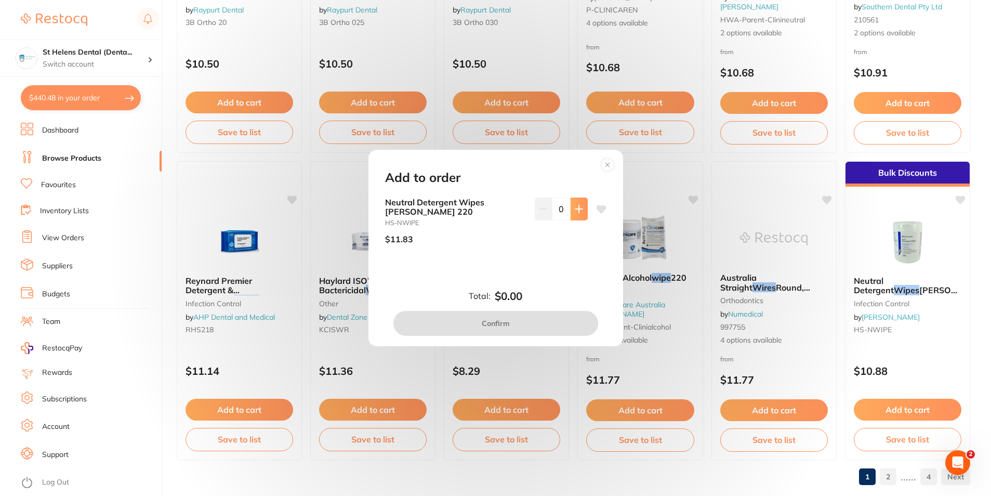
click at [580, 210] on icon at bounding box center [579, 209] width 8 height 8
type input "1"
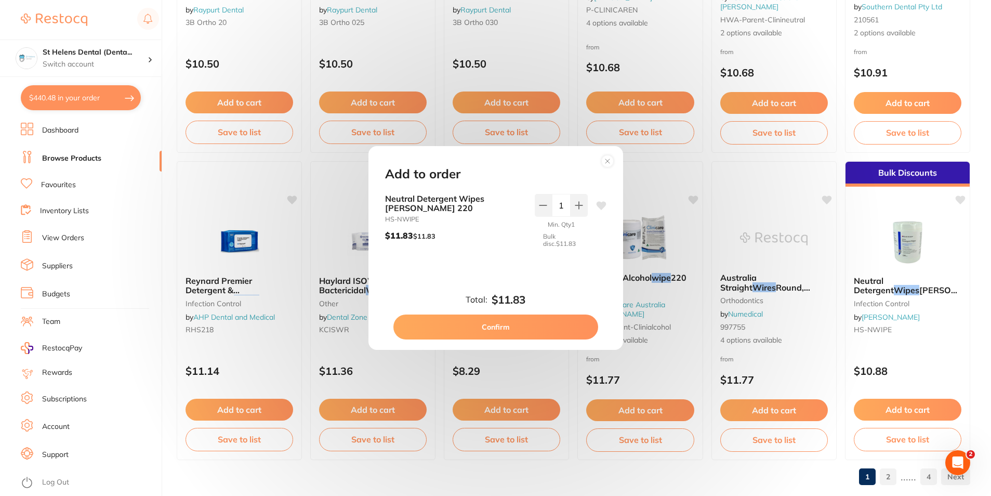
click at [566, 333] on button "Confirm" at bounding box center [495, 326] width 205 height 25
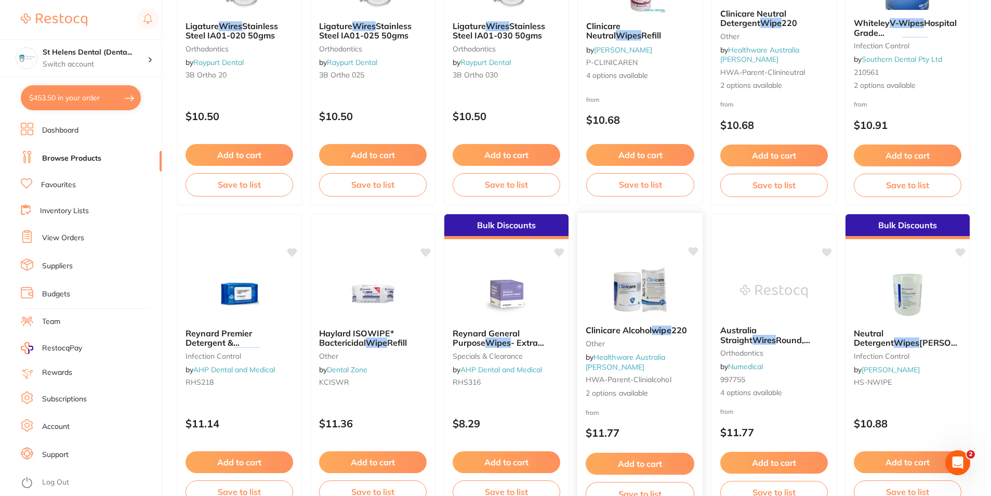
scroll to position [2338, 0]
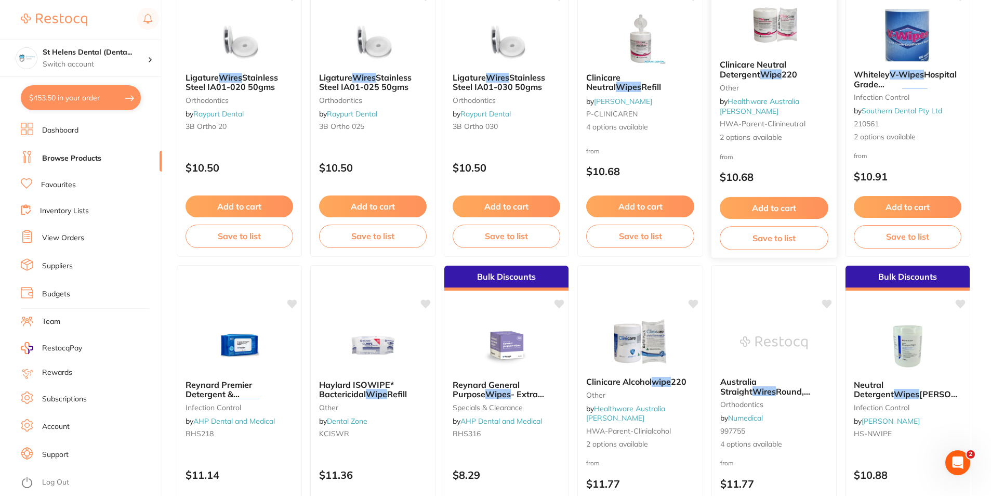
click at [797, 204] on button "Add to cart" at bounding box center [773, 208] width 109 height 22
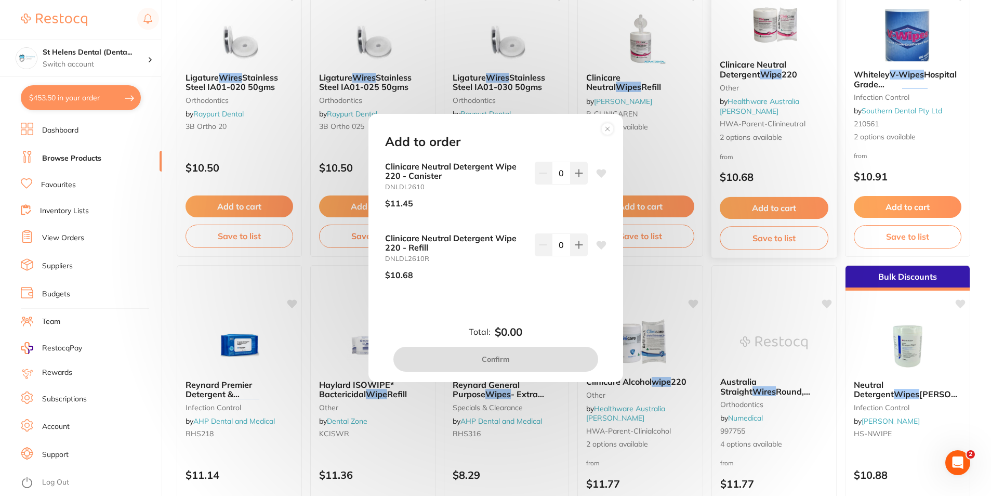
scroll to position [0, 0]
click at [580, 174] on icon at bounding box center [578, 172] width 7 height 7
type input "1"
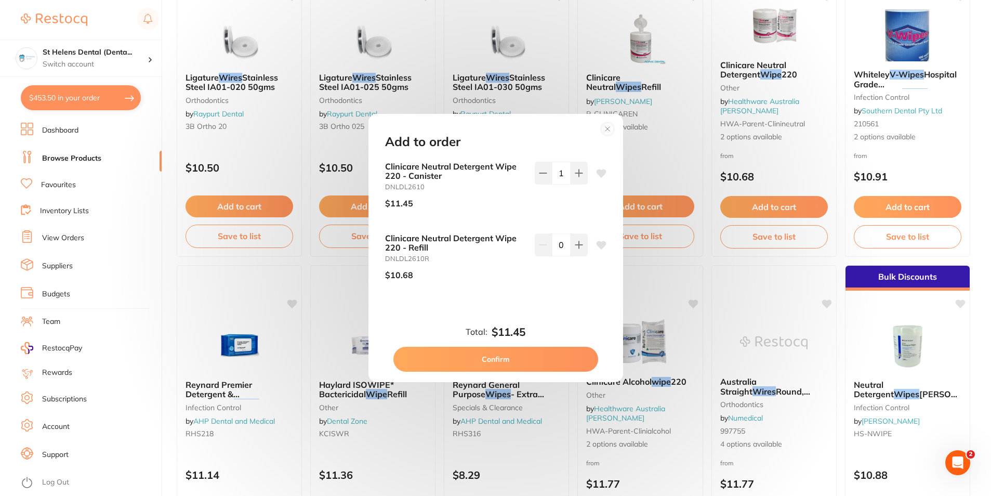
click at [555, 362] on button "Confirm" at bounding box center [495, 358] width 205 height 25
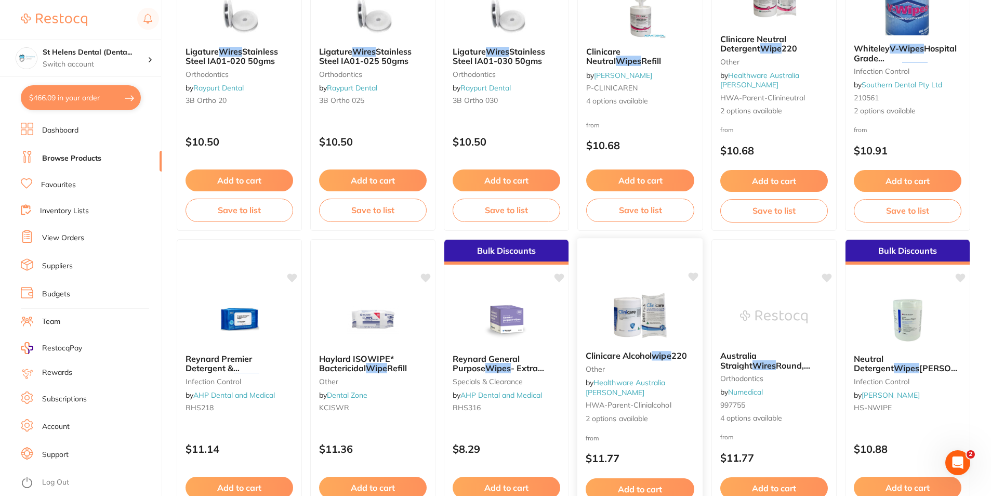
scroll to position [2338, 0]
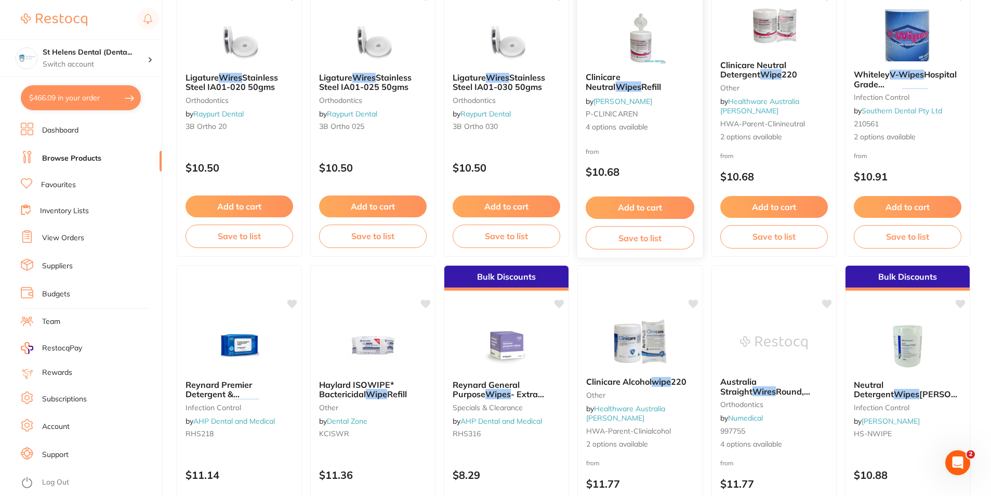
click at [660, 210] on button "Add to cart" at bounding box center [639, 207] width 109 height 22
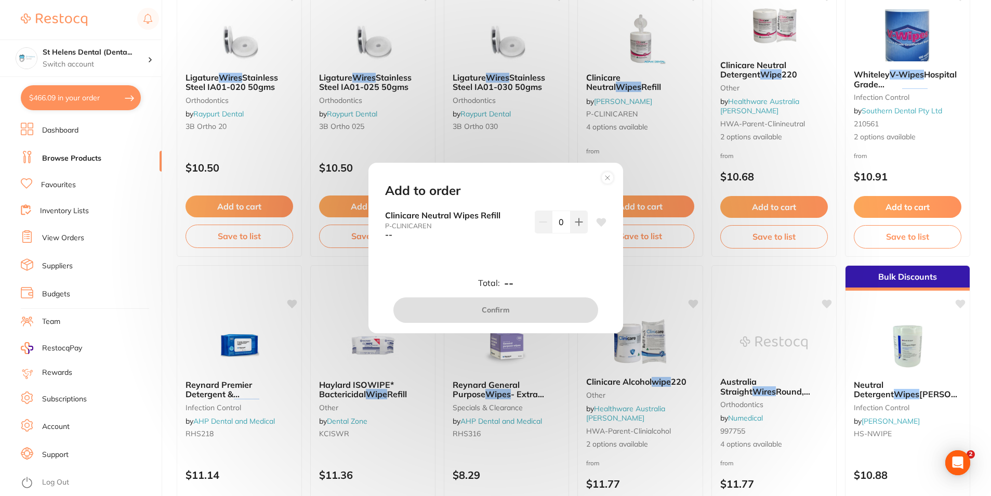
scroll to position [0, 0]
click at [571, 233] on button at bounding box center [578, 221] width 17 height 23
type input "1"
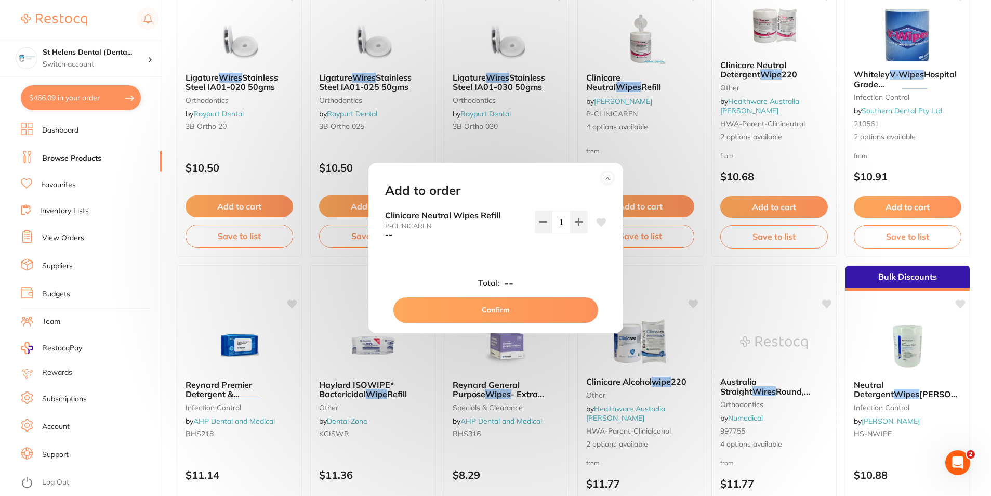
click at [558, 300] on button "Confirm" at bounding box center [495, 309] width 205 height 25
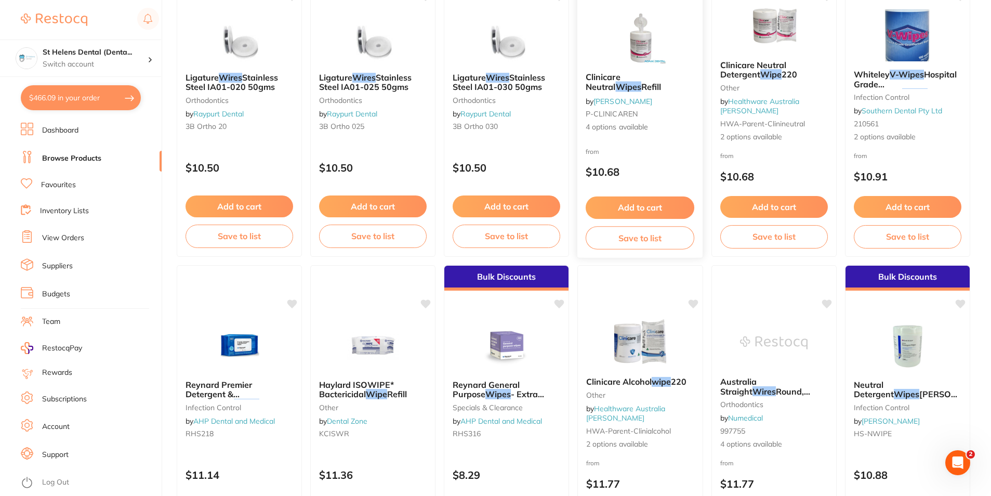
click at [618, 132] on span "4 options available" at bounding box center [639, 127] width 109 height 10
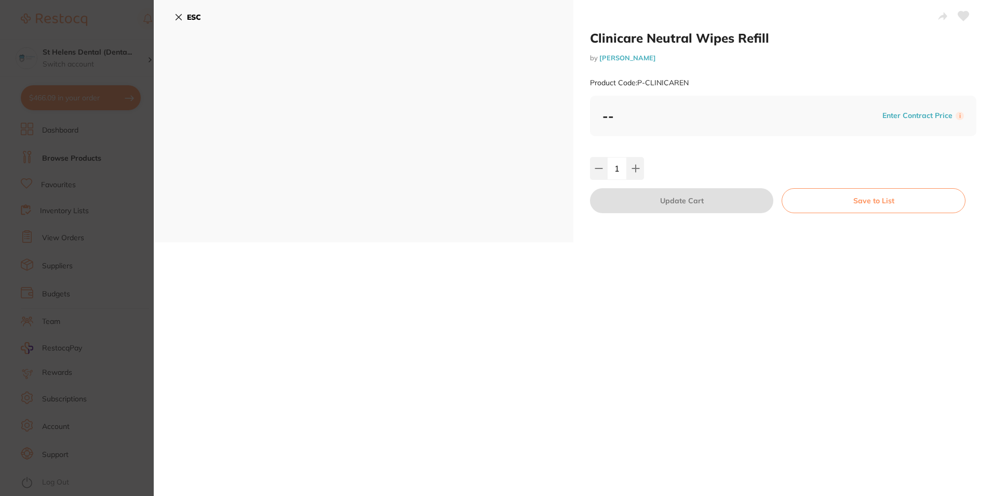
click at [180, 15] on icon at bounding box center [179, 17] width 8 height 8
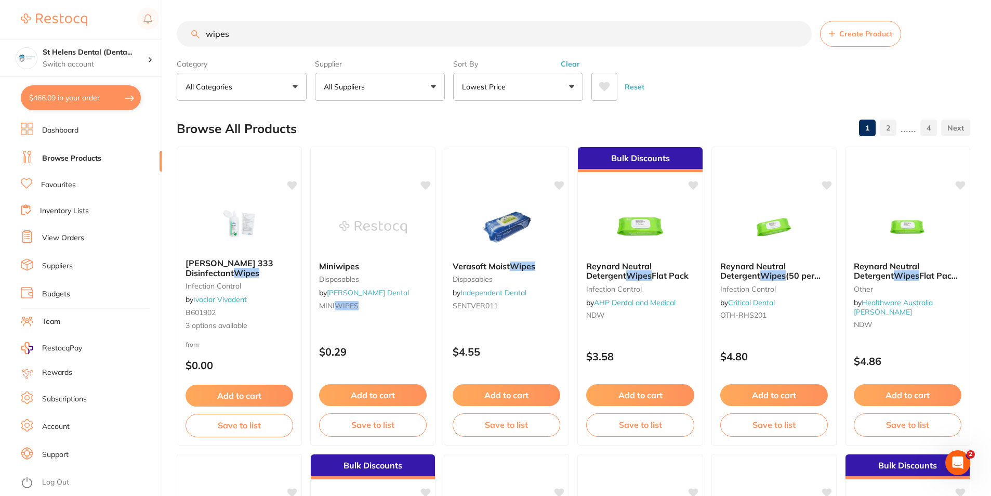
drag, startPoint x: 384, startPoint y: 41, endPoint x: 377, endPoint y: 41, distance: 7.3
click at [379, 41] on input "wipes" at bounding box center [494, 34] width 635 height 26
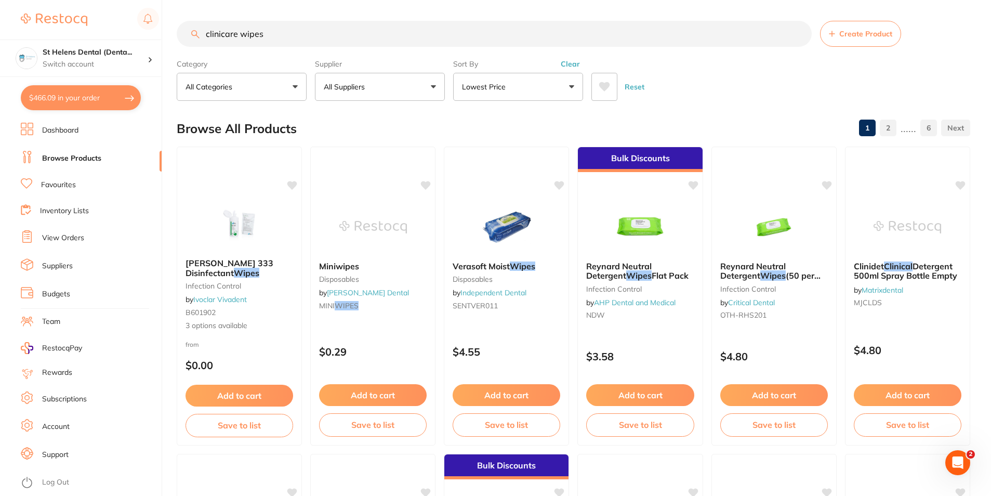
type input "clinicare wipes"
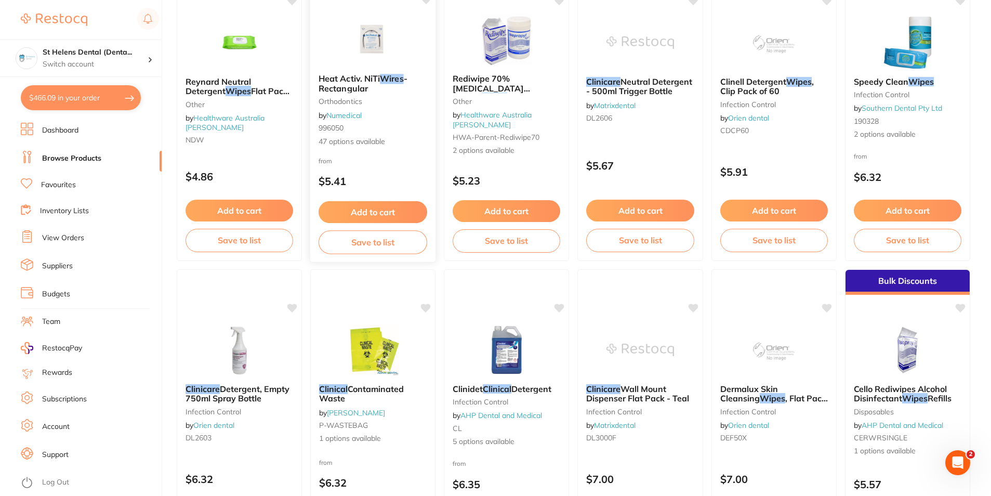
scroll to position [486, 0]
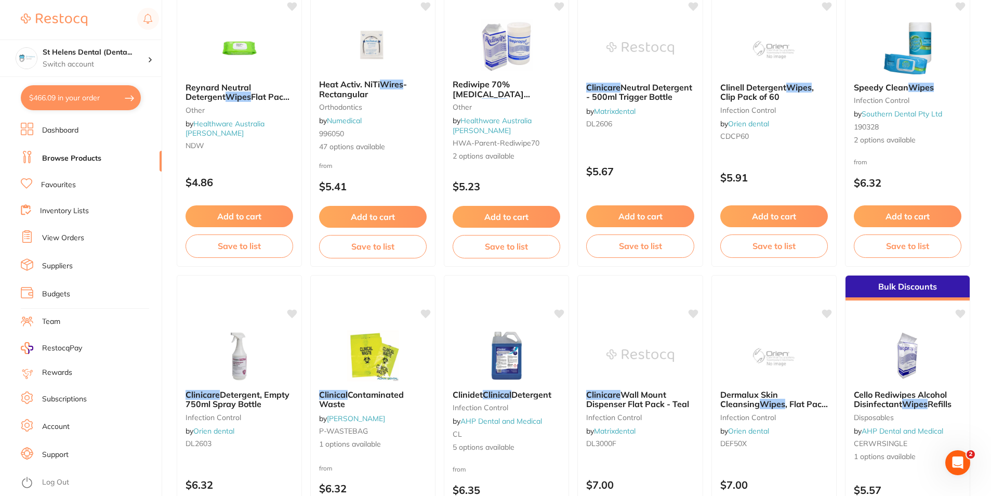
click at [46, 101] on button "$466.09 in your order" at bounding box center [81, 97] width 120 height 25
checkbox input "true"
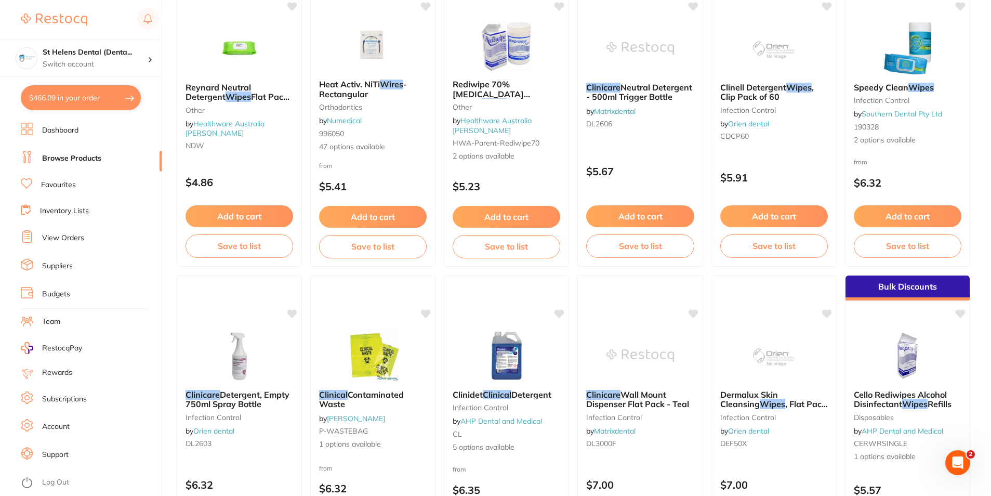
checkbox input "true"
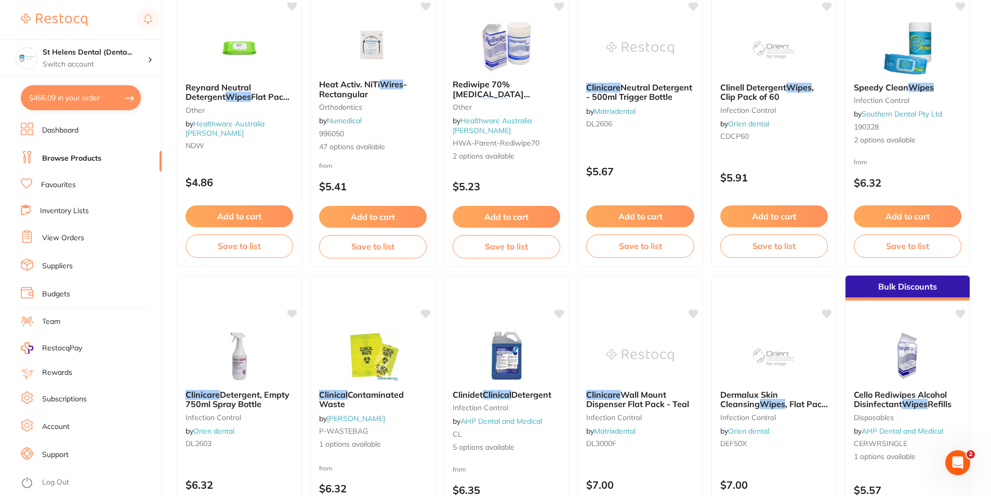
checkbox input "true"
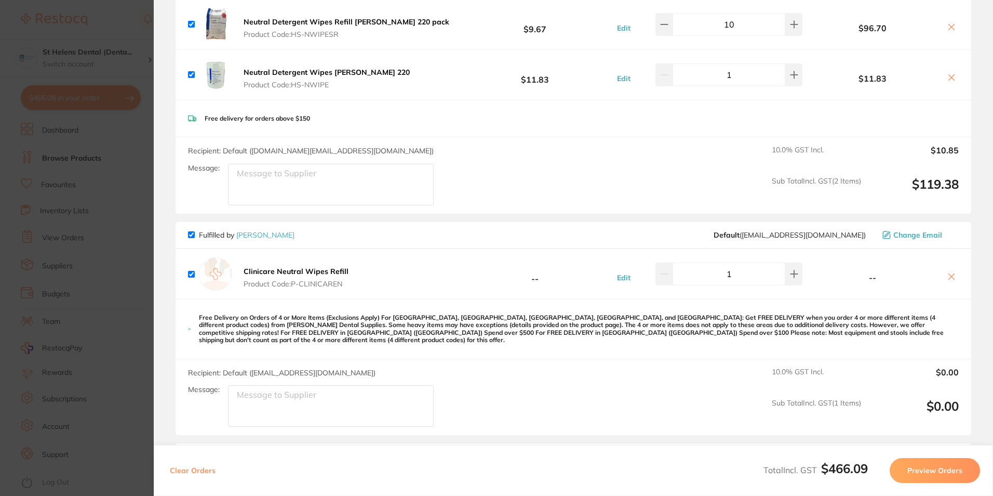
scroll to position [104, 0]
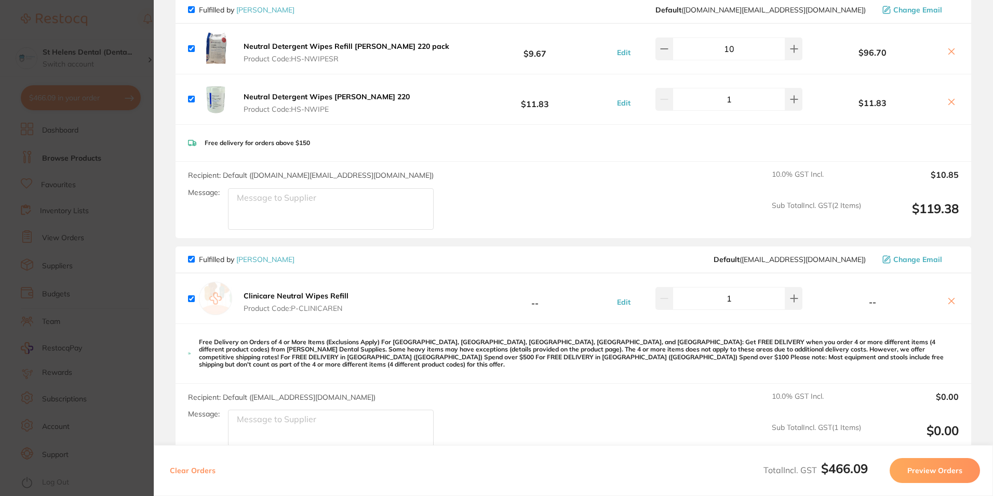
click at [954, 302] on button at bounding box center [951, 301] width 15 height 11
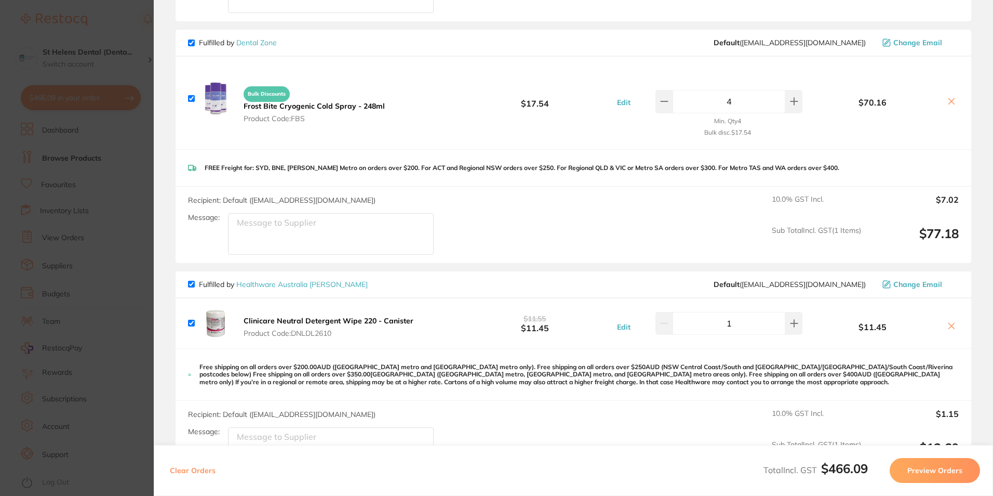
scroll to position [571, 0]
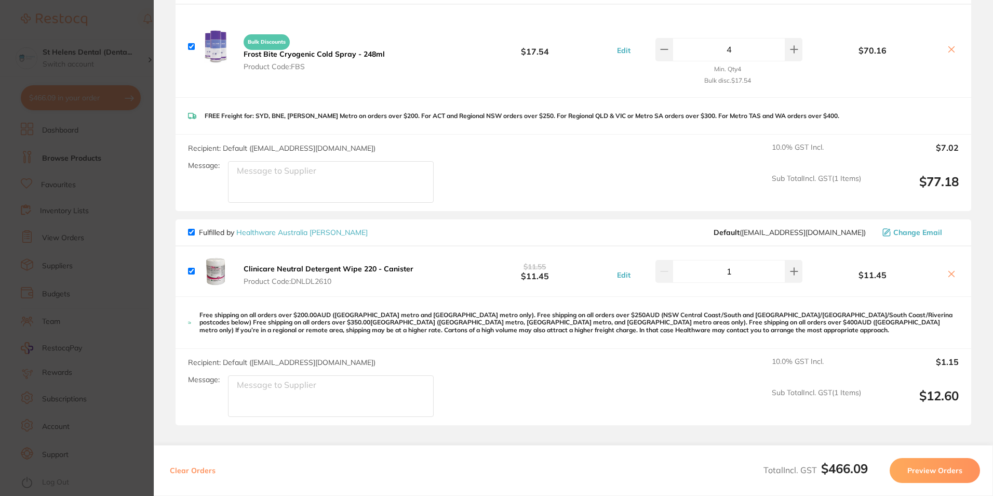
click at [947, 276] on icon at bounding box center [951, 274] width 8 height 8
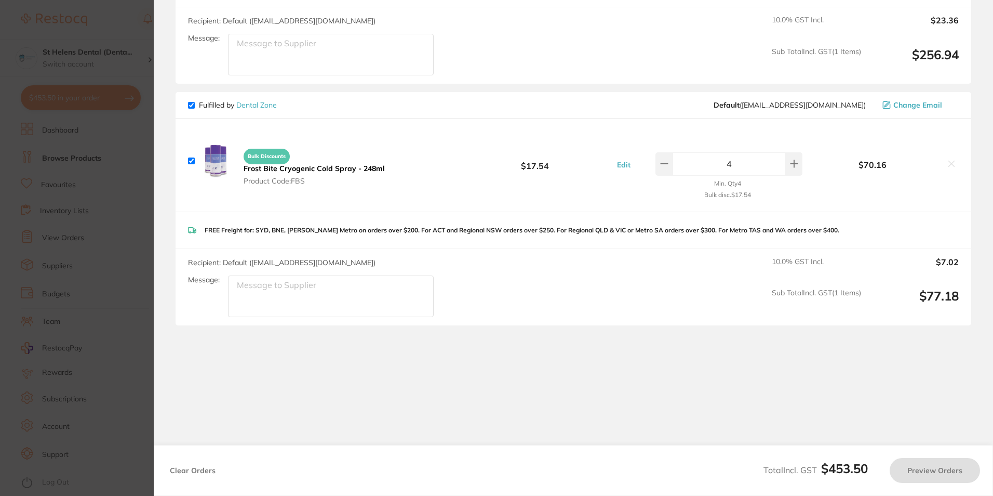
checkbox input "true"
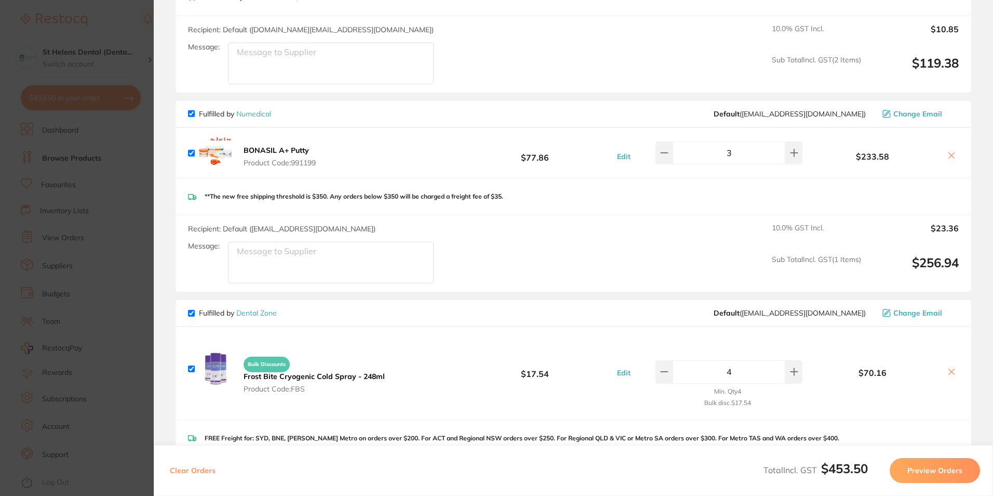
scroll to position [0, 0]
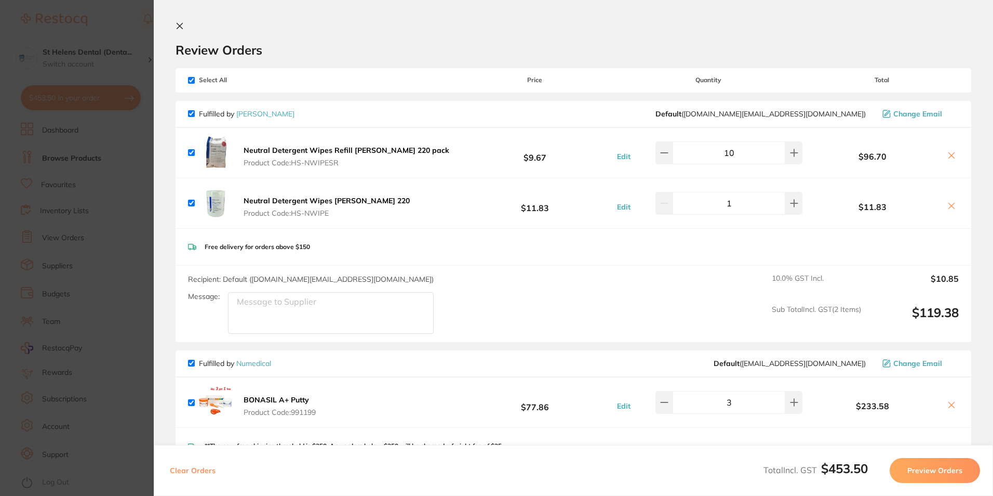
click at [129, 31] on section "Update RRP Set your pre negotiated price for this item. Item Agreed RRP (excl. …" at bounding box center [496, 248] width 993 height 496
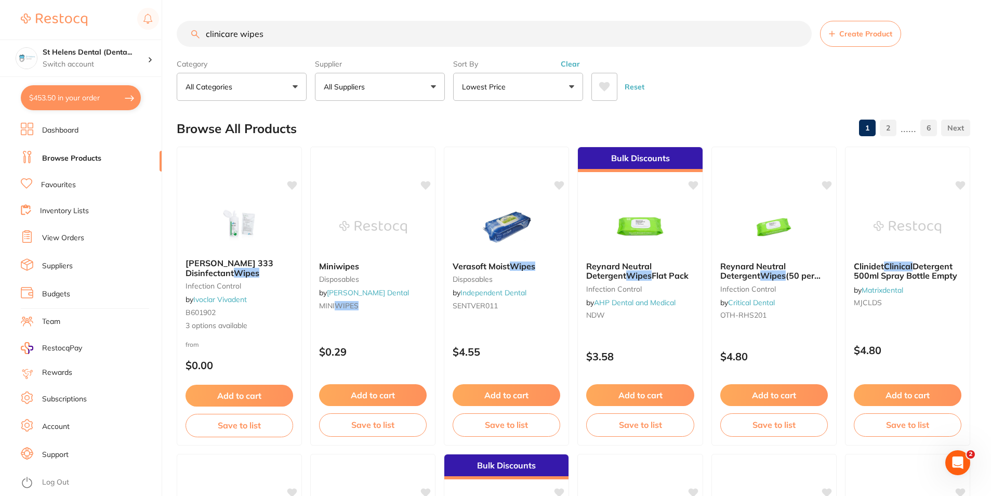
scroll to position [1, 0]
drag, startPoint x: 237, startPoint y: 34, endPoint x: 195, endPoint y: 40, distance: 43.0
click at [195, 40] on input "clinicare wipes" at bounding box center [494, 34] width 635 height 26
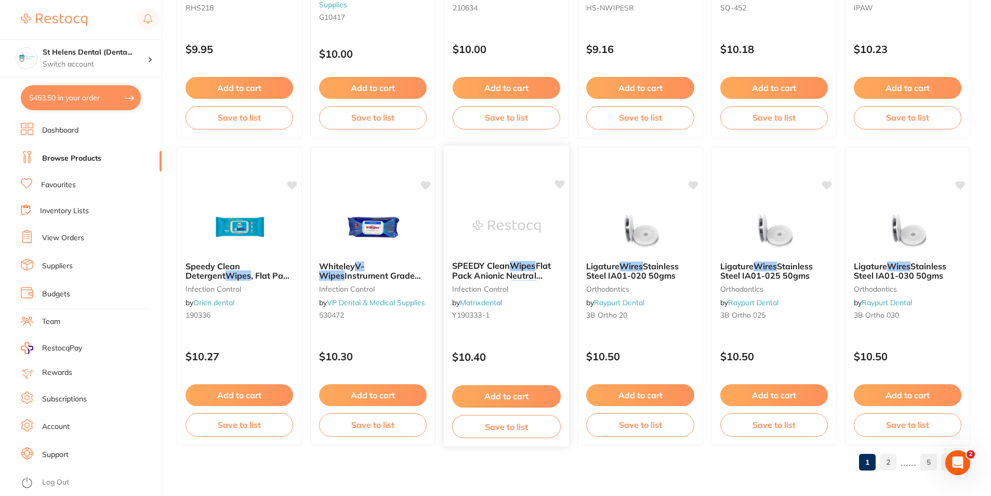
scroll to position [2460, 0]
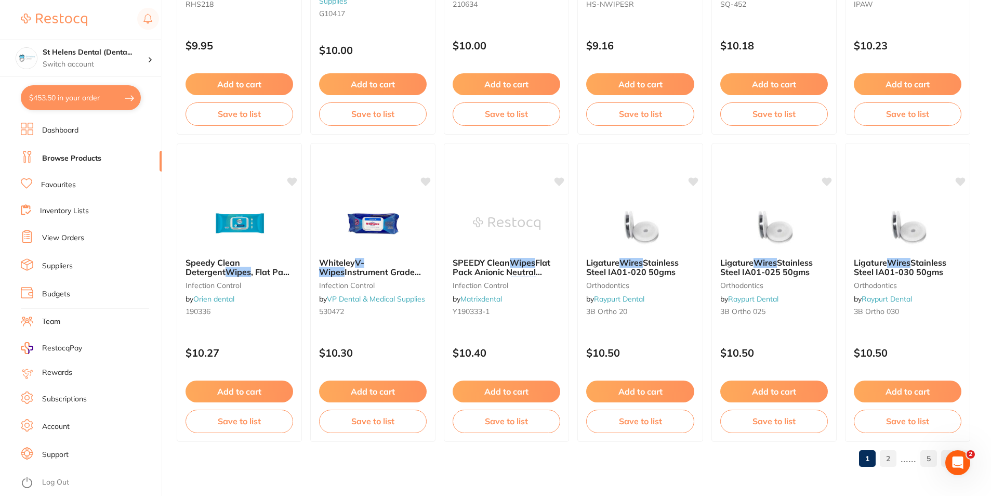
click at [883, 465] on link "2" at bounding box center [887, 458] width 17 height 21
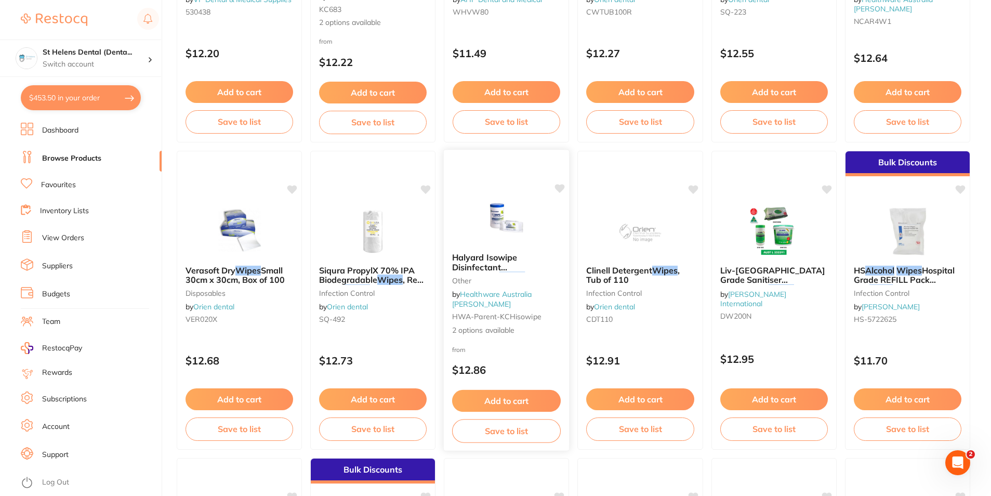
scroll to position [935, 0]
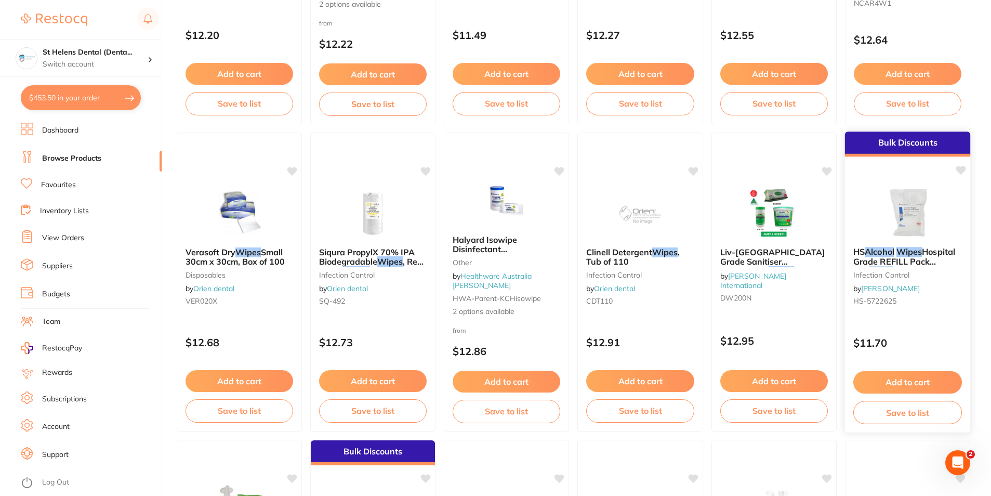
click at [913, 215] on img at bounding box center [907, 212] width 68 height 52
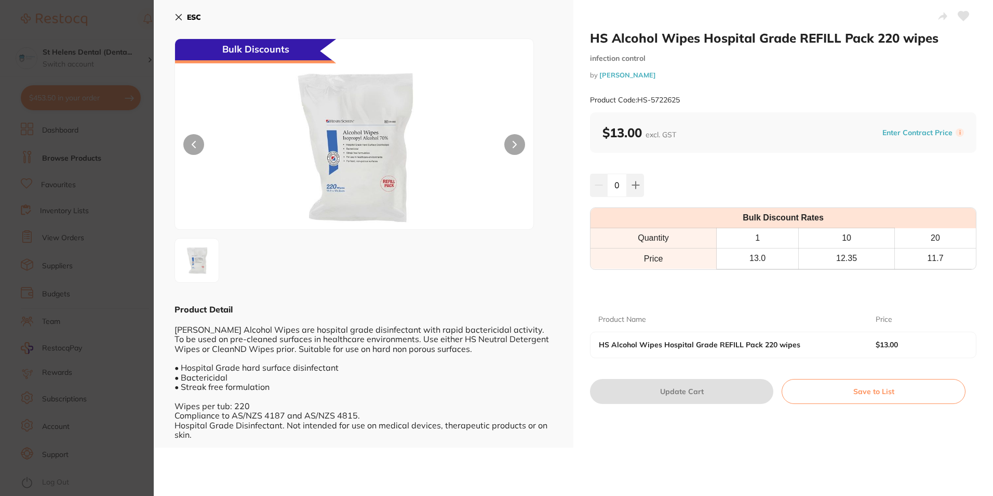
click at [72, 175] on section "HS Alcohol Wipes Hospital Grade REFILL Pack 220 wipes infection control by Henr…" at bounding box center [496, 248] width 993 height 496
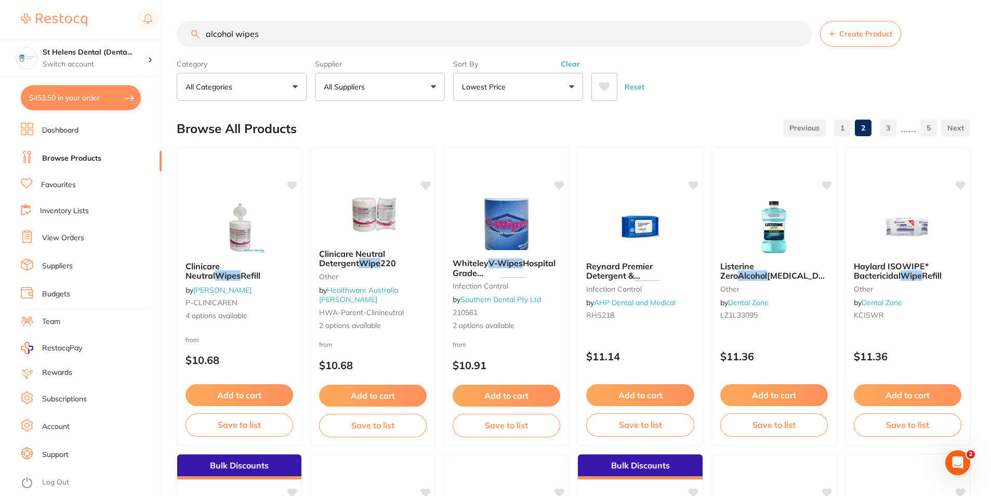
click at [235, 30] on input "alcohol wipes" at bounding box center [494, 34] width 635 height 26
type input "alcohol refill wipes"
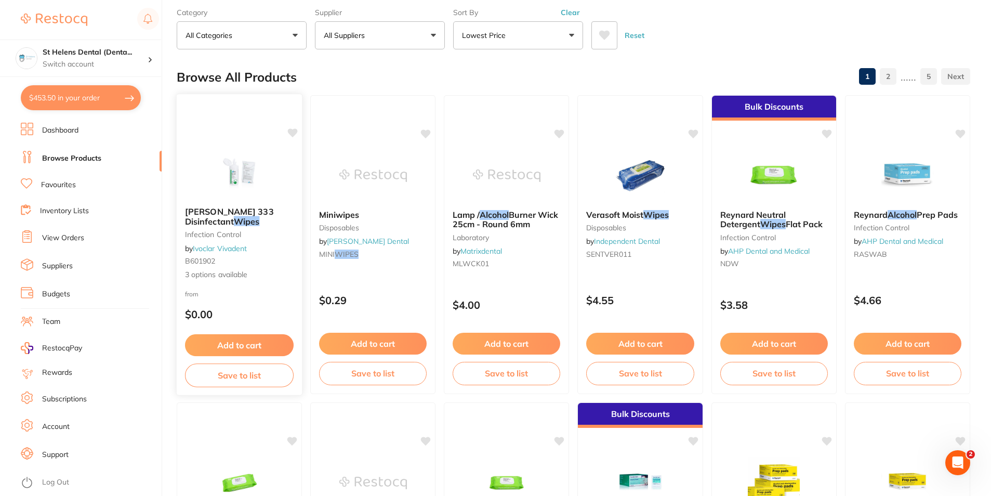
scroll to position [52, 0]
click at [246, 179] on img at bounding box center [239, 171] width 68 height 52
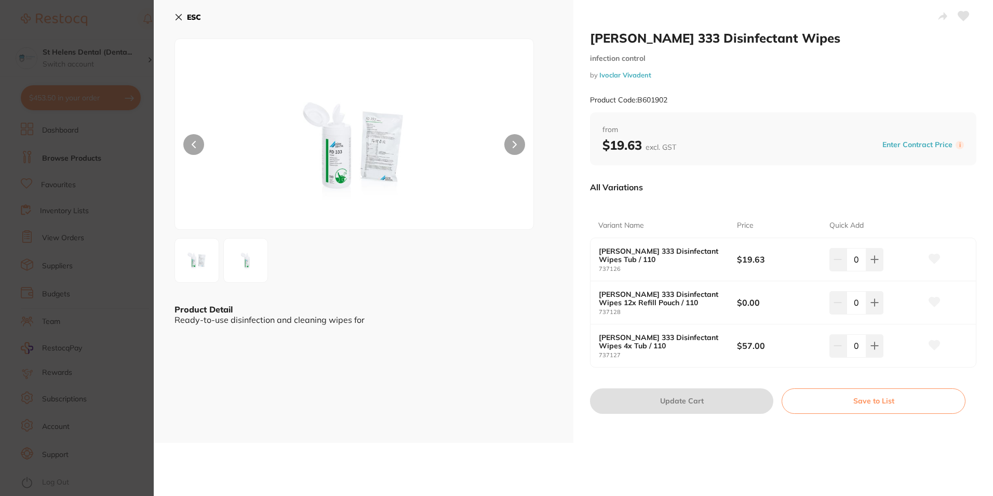
click at [125, 85] on section "Dürr FD 333 Disinfectant Wipes infection control by Ivoclar Vivadent Product Co…" at bounding box center [496, 248] width 993 height 496
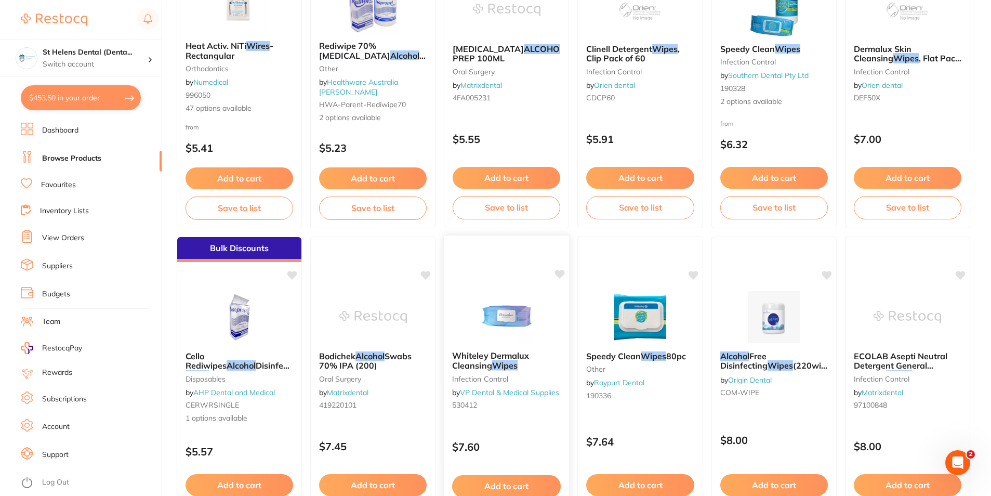
scroll to position [883, 0]
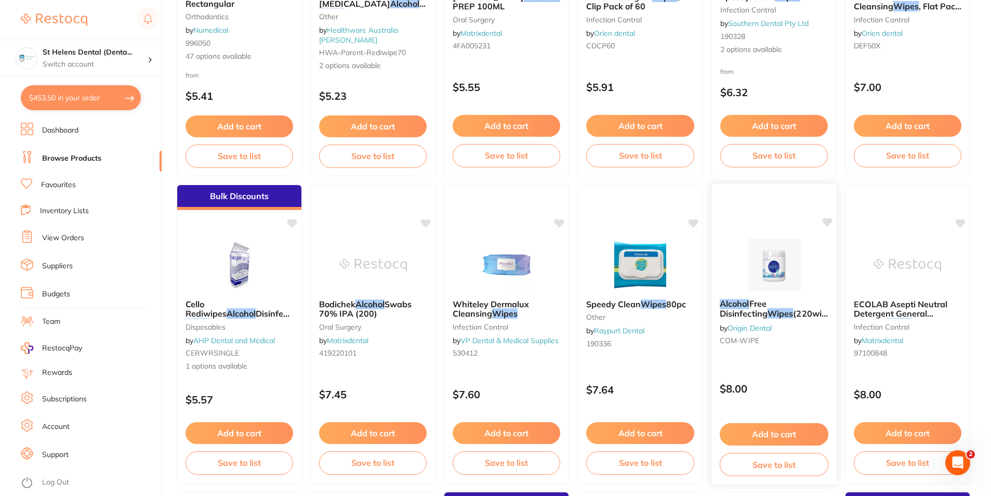
click at [775, 264] on img at bounding box center [774, 264] width 68 height 52
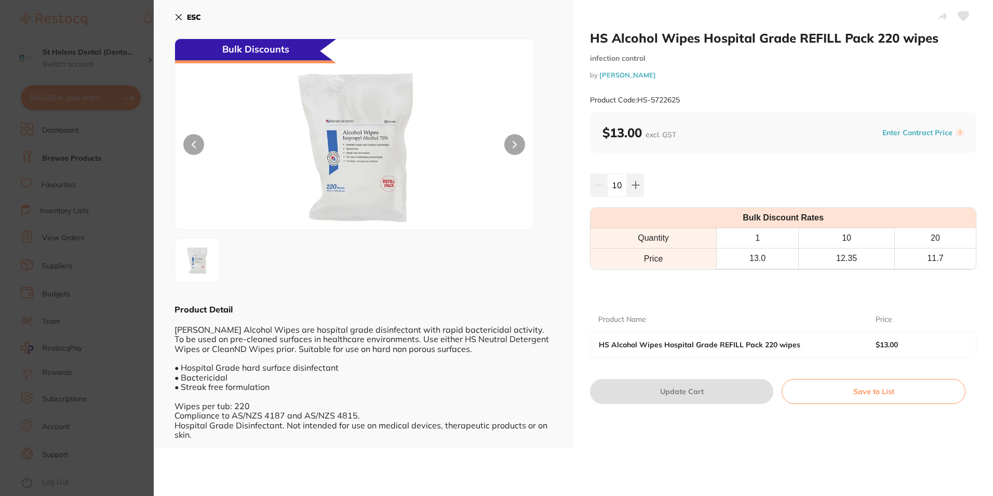
type input "10"
click at [964, 14] on icon at bounding box center [963, 15] width 11 height 9
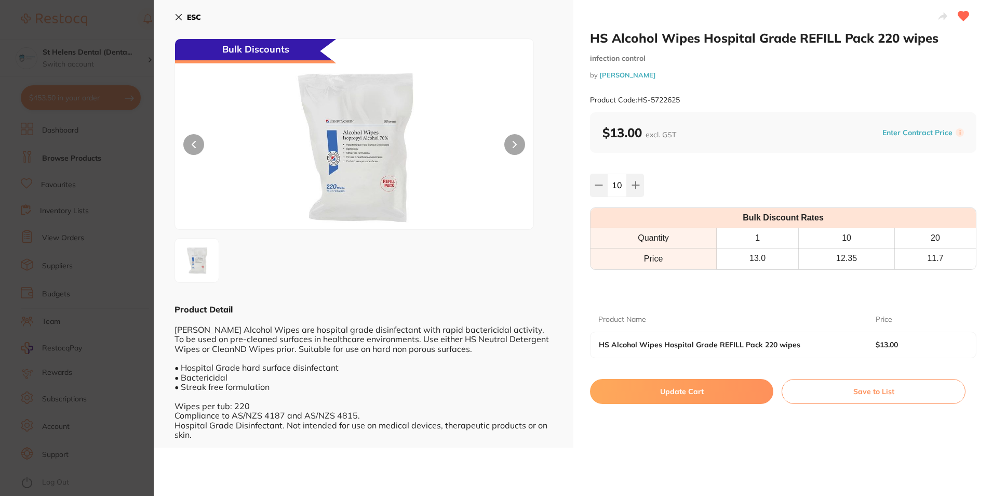
click at [666, 398] on button "Update Cart" at bounding box center [681, 391] width 183 height 25
checkbox input "false"
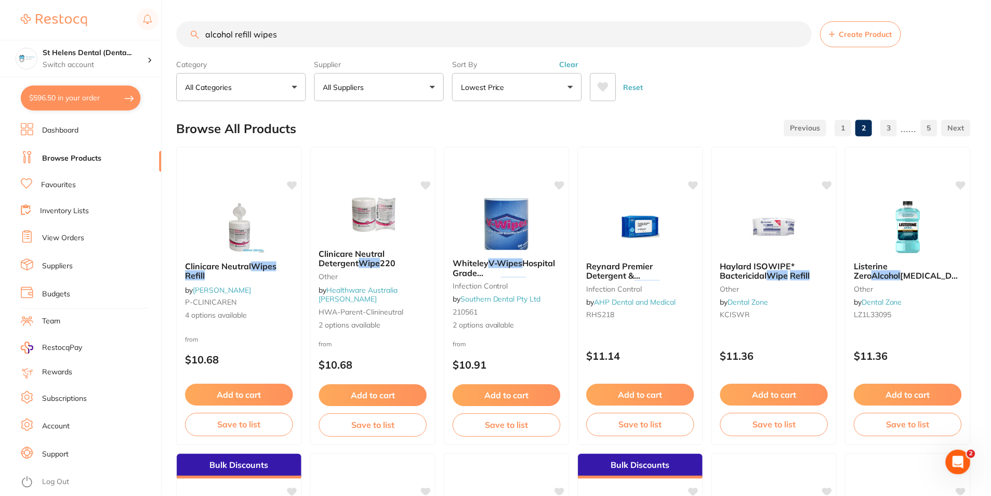
scroll to position [1039, 0]
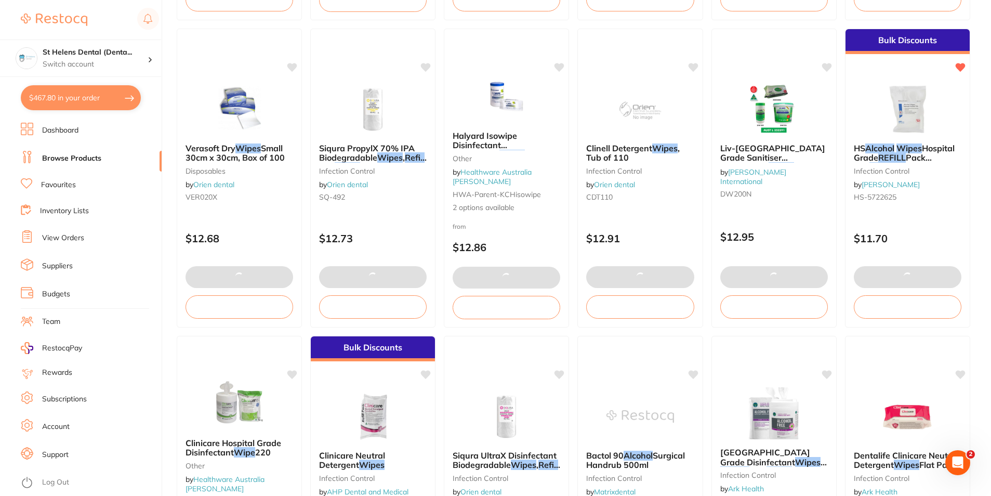
type input "10"
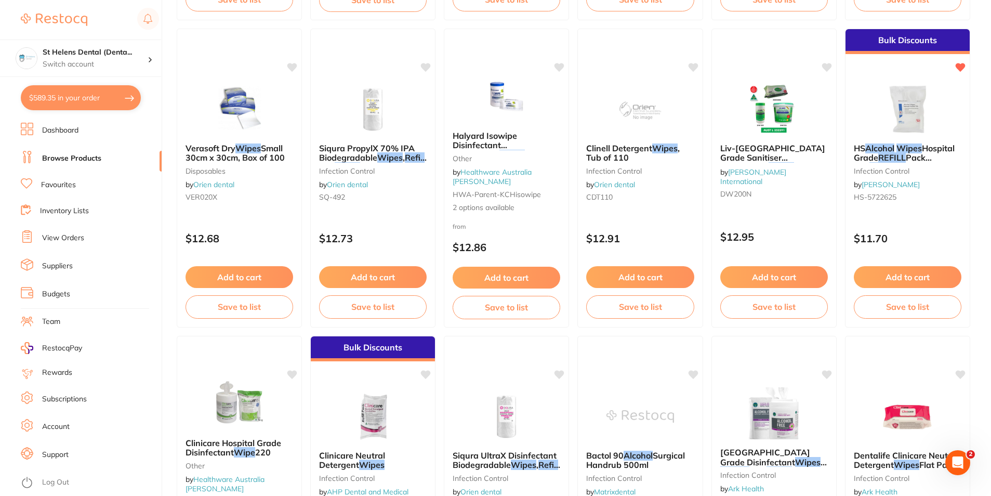
click at [54, 97] on button "$589.35 in your order" at bounding box center [81, 97] width 120 height 25
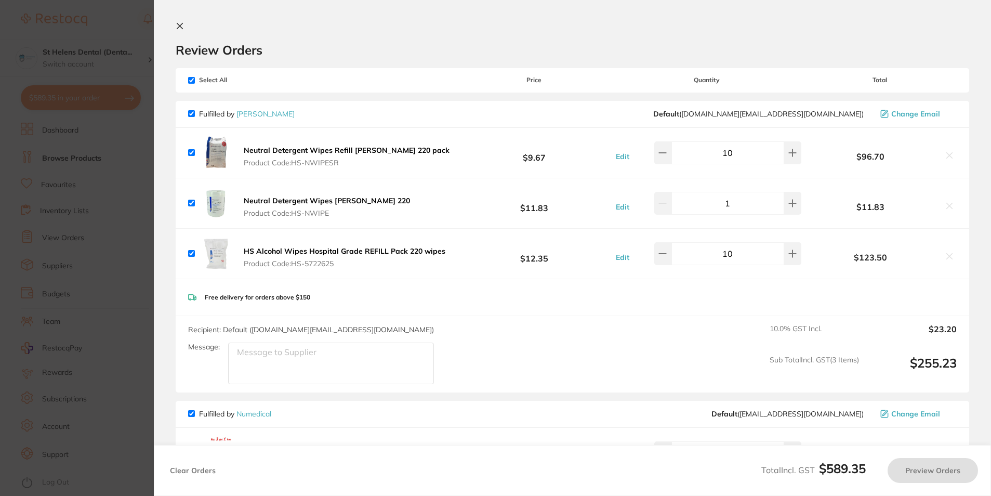
checkbox input "true"
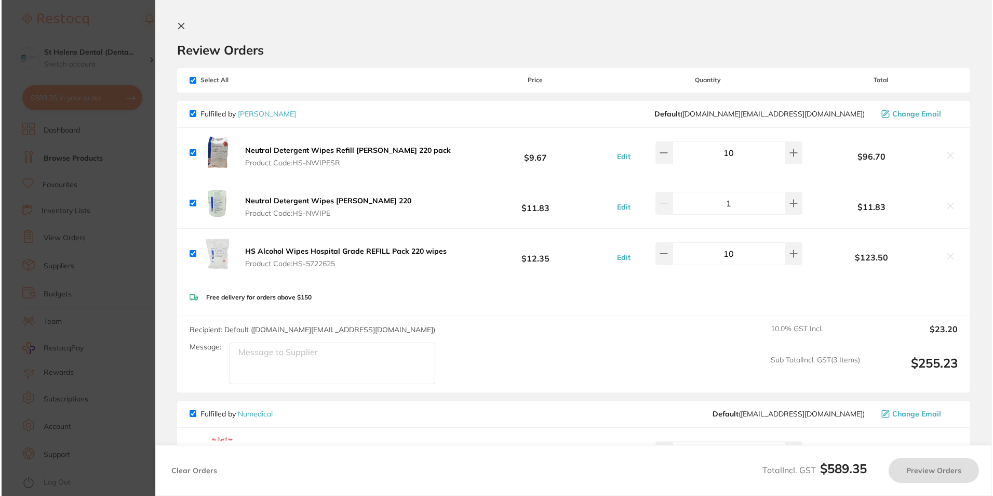
scroll to position [0, 0]
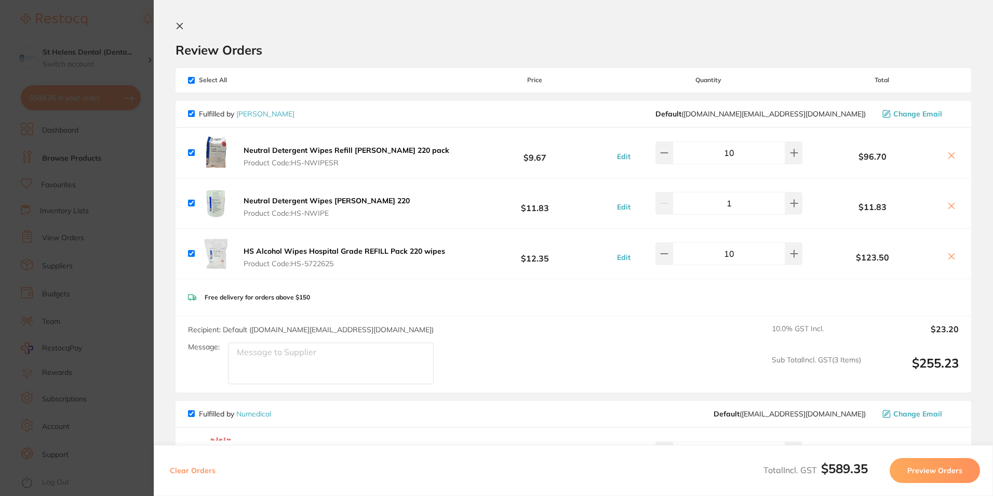
click at [124, 238] on section "Update RRP Set your pre negotiated price for this item. Item Agreed RRP (excl. …" at bounding box center [496, 248] width 993 height 496
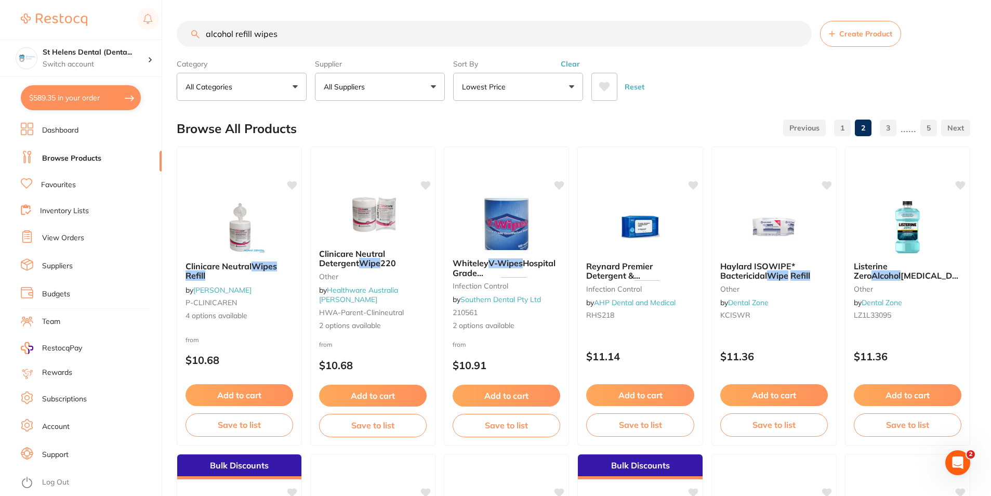
click at [34, 100] on button "$589.35 in your order" at bounding box center [81, 97] width 120 height 25
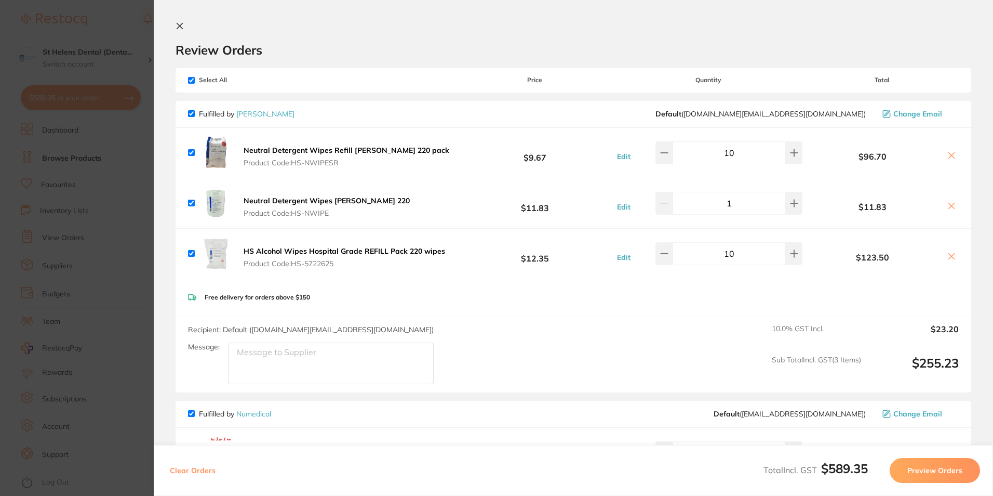
drag, startPoint x: 241, startPoint y: 250, endPoint x: -2, endPoint y: 180, distance: 253.0
click at [0, 180] on html "$589.35 St Helens Dental (Denta... Switch account St Helens Dental (DentalTown …" at bounding box center [496, 248] width 993 height 496
click at [311, 253] on b "HS Alcohol Wipes Hospital Grade REFILL Pack 220 wipes" at bounding box center [345, 250] width 202 height 9
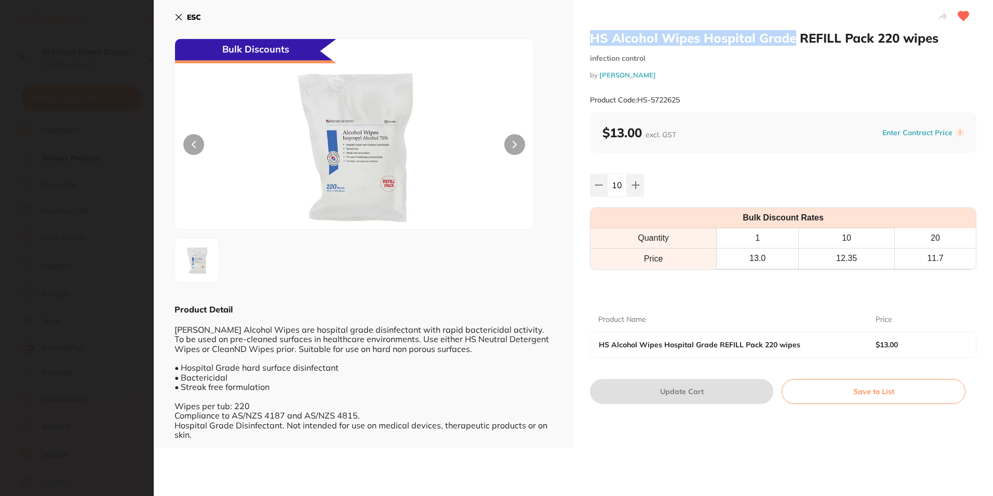
drag, startPoint x: 791, startPoint y: 41, endPoint x: 592, endPoint y: 45, distance: 199.0
click at [592, 45] on h2 "HS Alcohol Wipes Hospital Grade REFILL Pack 220 wipes" at bounding box center [783, 38] width 386 height 16
copy h2 "HS Alcohol Wipes Hospital Grade"
click at [54, 71] on section "HS Alcohol Wipes Hospital Grade REFILL Pack 220 wipes infection control by Henr…" at bounding box center [496, 248] width 993 height 496
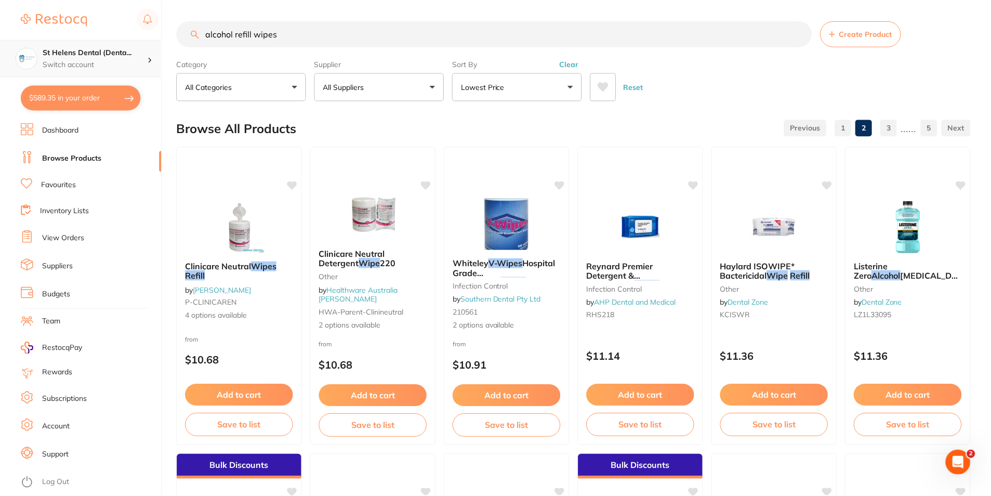
scroll to position [2, 0]
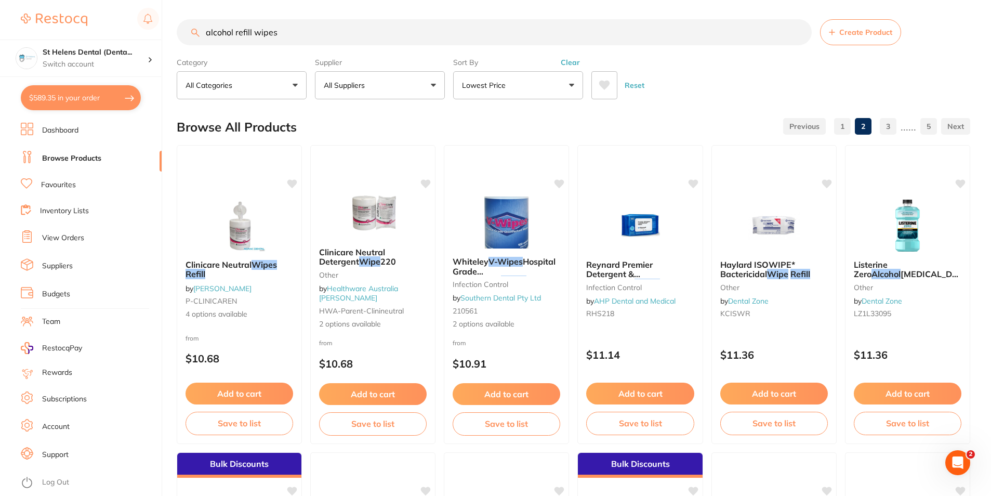
drag, startPoint x: 289, startPoint y: 35, endPoint x: 194, endPoint y: 35, distance: 95.1
click at [194, 35] on div "alcohol refill wipes Create Product" at bounding box center [573, 32] width 793 height 26
paste input "HS Alcohol Wipes Hospital Grade"
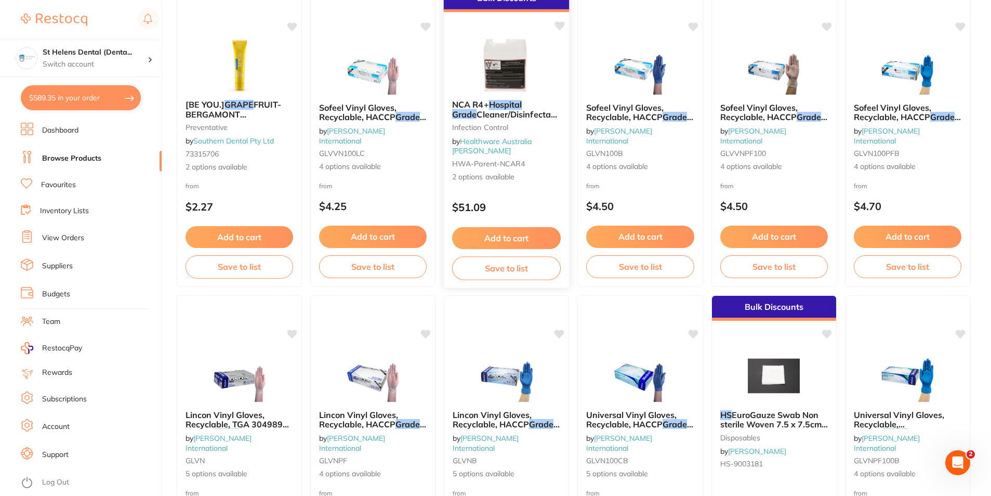
scroll to position [0, 0]
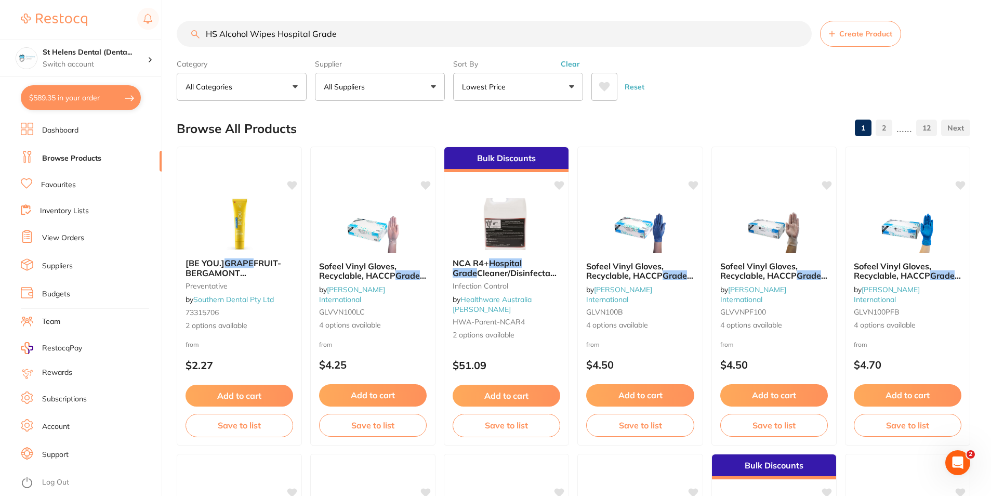
drag, startPoint x: 222, startPoint y: 34, endPoint x: 228, endPoint y: 34, distance: 5.7
click at [222, 34] on input "HS Alcohol Wipes Hospital Grade" at bounding box center [494, 34] width 635 height 26
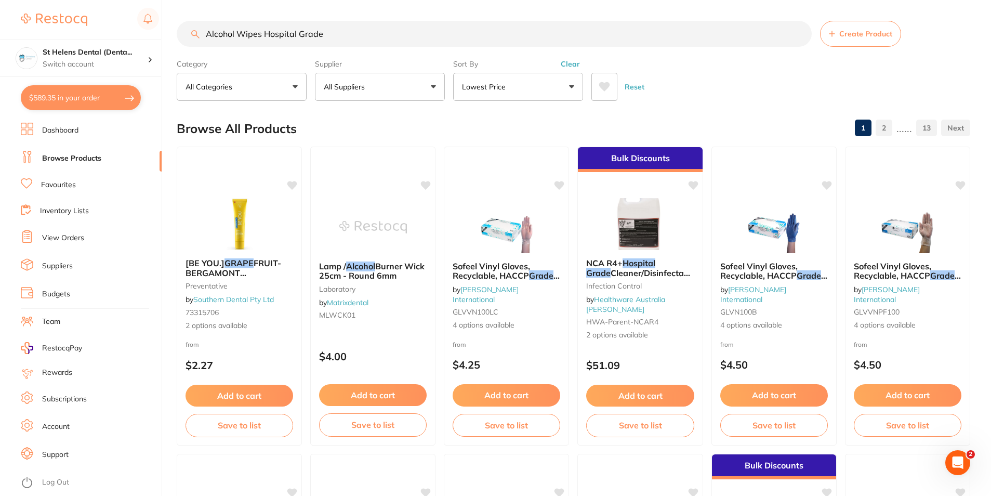
click at [370, 32] on input "Alcohol Wipes Hospital Grade" at bounding box center [494, 34] width 635 height 26
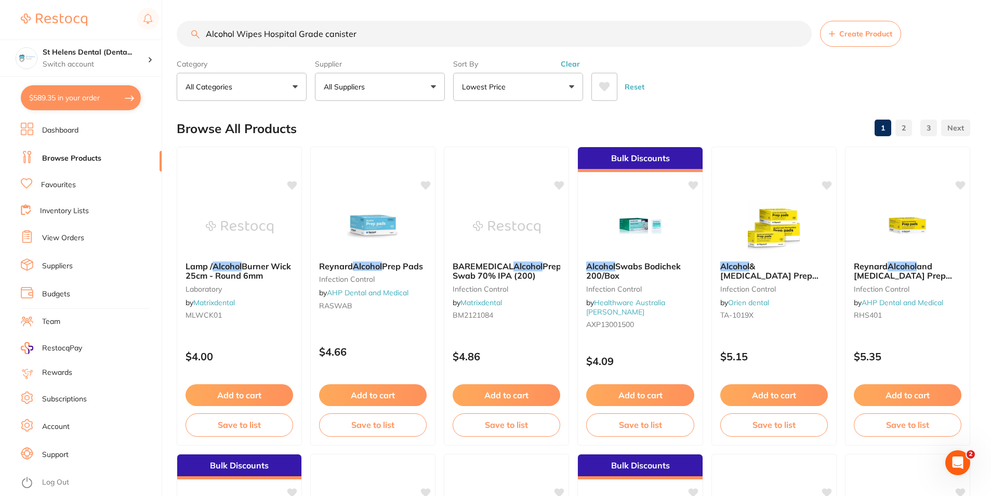
drag, startPoint x: 322, startPoint y: 34, endPoint x: 266, endPoint y: 38, distance: 55.8
click at [266, 38] on input "Alcohol Wipes Hospital Grade canister" at bounding box center [494, 34] width 635 height 26
drag, startPoint x: 333, startPoint y: 30, endPoint x: 146, endPoint y: 30, distance: 187.0
click at [133, 30] on div "$589.35 St Helens Dental (Denta... Switch account St Helens Dental (DentalTown …" at bounding box center [495, 248] width 991 height 496
paste input "HS-5722626"
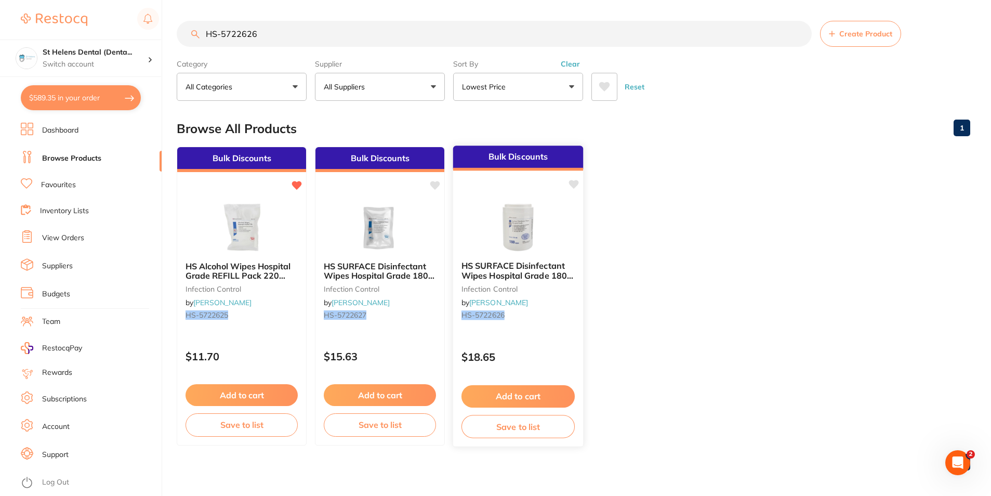
type input "HS-5722626"
click at [523, 401] on button "Add to cart" at bounding box center [517, 396] width 113 height 22
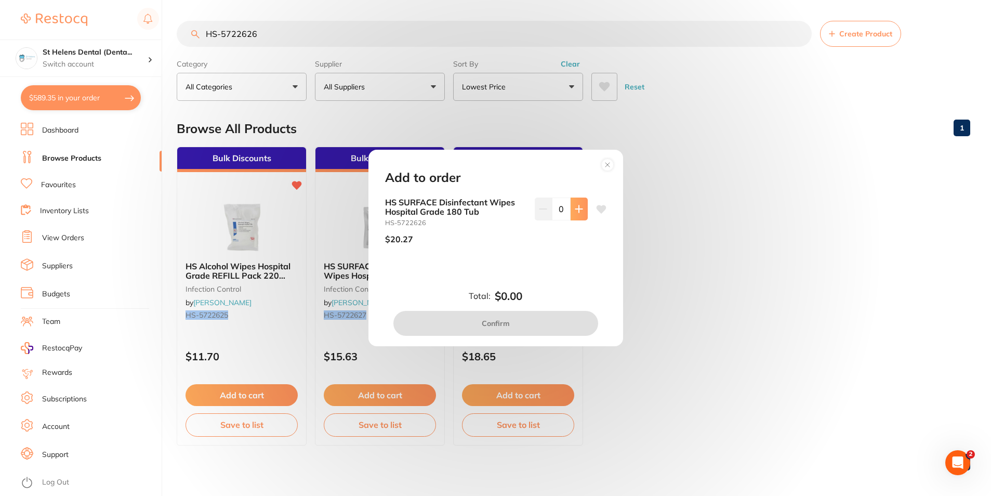
click at [575, 205] on icon at bounding box center [579, 209] width 8 height 8
type input "1"
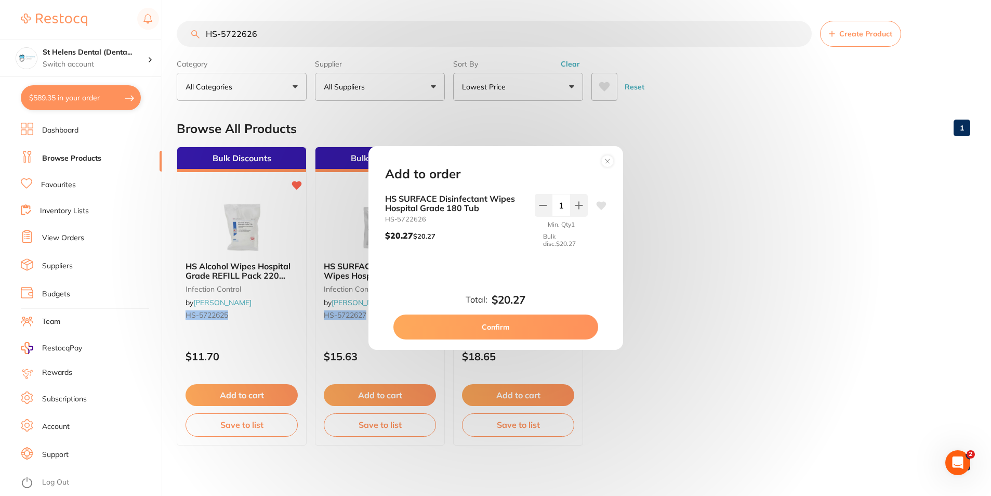
click at [529, 328] on button "Confirm" at bounding box center [495, 326] width 205 height 25
checkbox input "false"
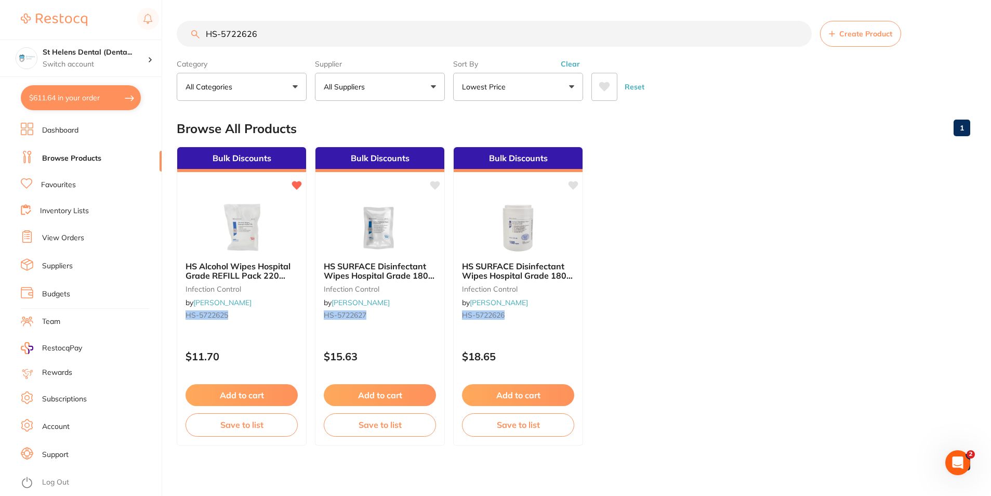
drag, startPoint x: 273, startPoint y: 37, endPoint x: 195, endPoint y: 36, distance: 77.9
click at [195, 36] on div "HS-5722626 Create Product" at bounding box center [573, 34] width 793 height 26
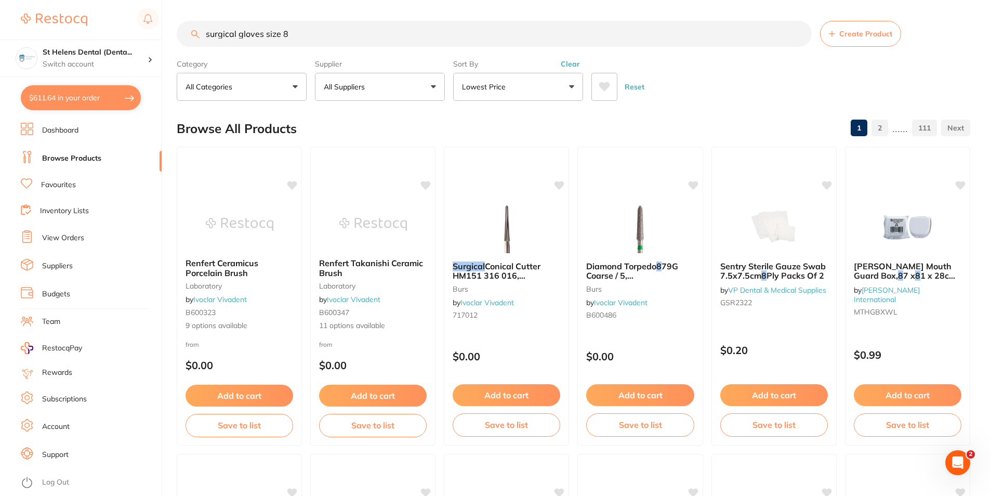
click at [472, 88] on p "Lowest Price" at bounding box center [486, 87] width 48 height 10
click at [488, 93] on button "Lowest Price" at bounding box center [518, 87] width 130 height 28
click at [428, 93] on button "All Suppliers" at bounding box center [380, 87] width 130 height 28
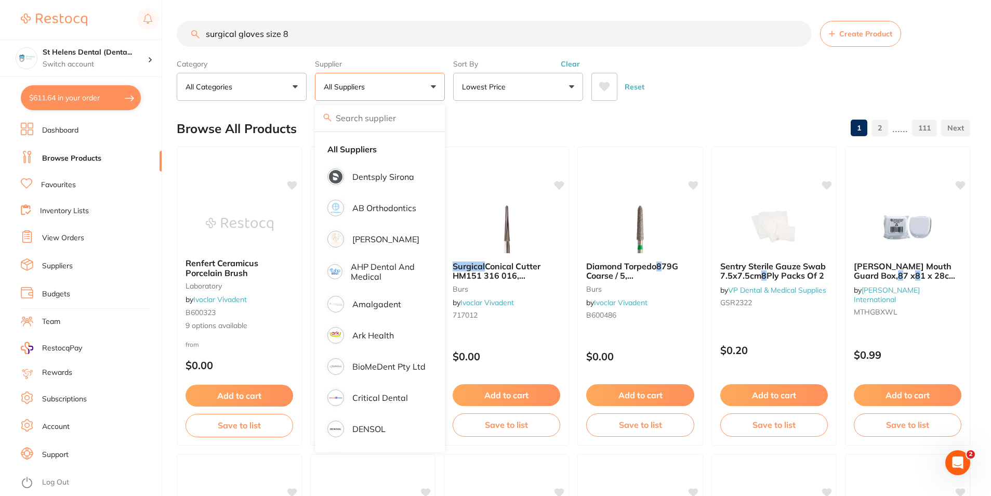
click at [408, 36] on input "surgical gloves size 8" at bounding box center [494, 34] width 635 height 26
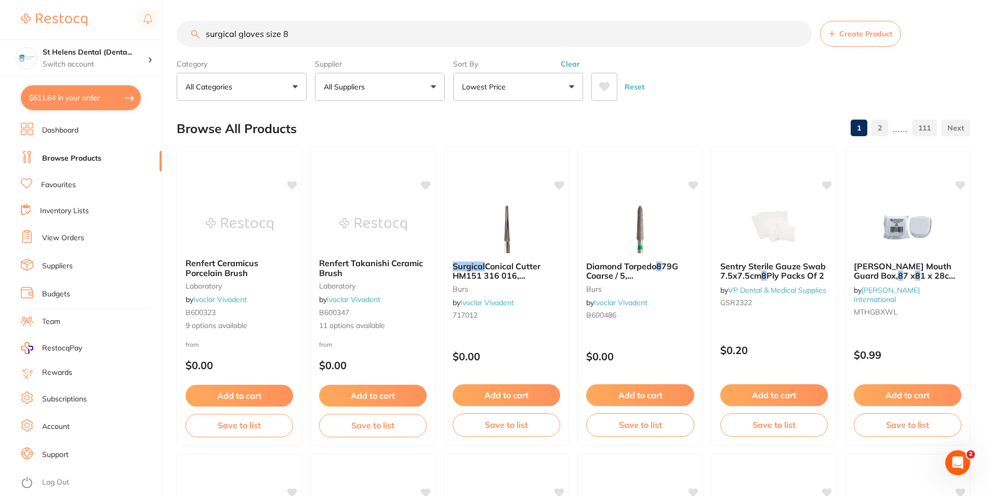
drag, startPoint x: 408, startPoint y: 36, endPoint x: 167, endPoint y: 19, distance: 241.2
click at [164, 19] on div "$611.64 St Helens Dental (Denta... Switch account St Helens Dental (DentalTown …" at bounding box center [495, 248] width 991 height 496
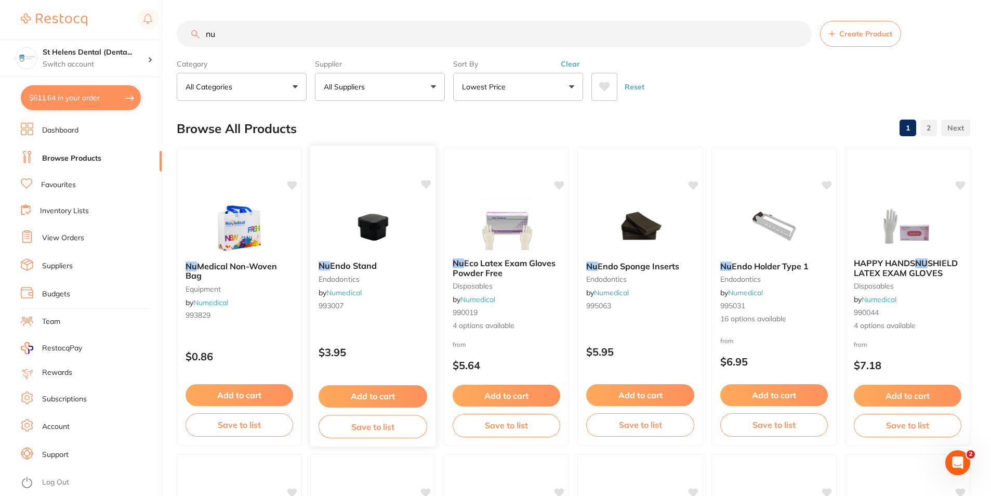
click at [340, 294] on link "Numedical" at bounding box center [343, 292] width 35 height 9
click at [297, 32] on input "nu" at bounding box center [494, 34] width 635 height 26
type input "n"
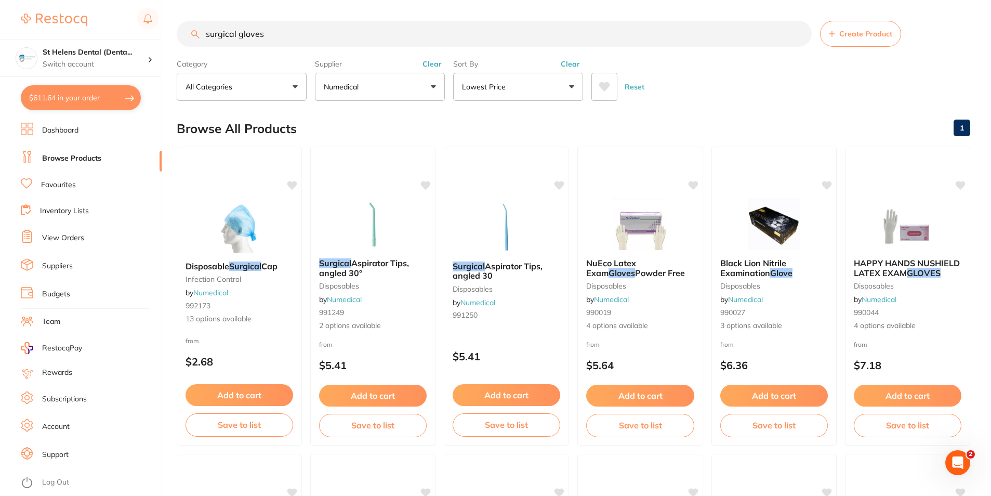
drag, startPoint x: 349, startPoint y: 31, endPoint x: 186, endPoint y: 34, distance: 162.6
click at [186, 34] on input "surgical gloves" at bounding box center [494, 34] width 635 height 26
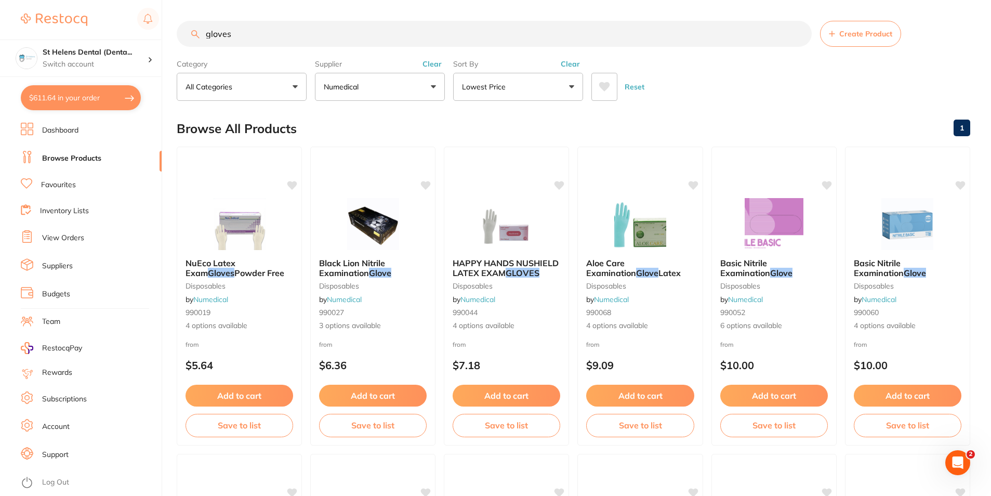
click at [338, 32] on input "gloves" at bounding box center [494, 34] width 635 height 26
click at [332, 38] on input "glo" at bounding box center [494, 34] width 635 height 26
type input "g"
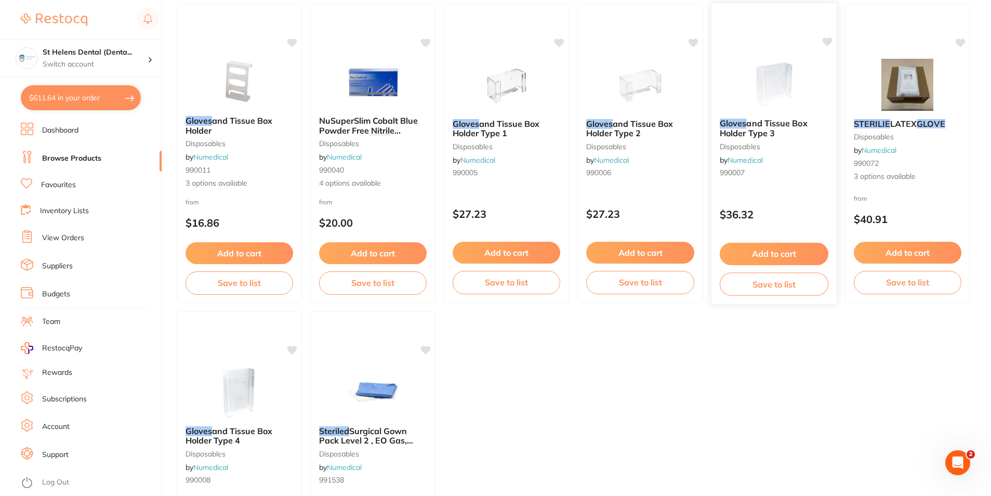
scroll to position [468, 0]
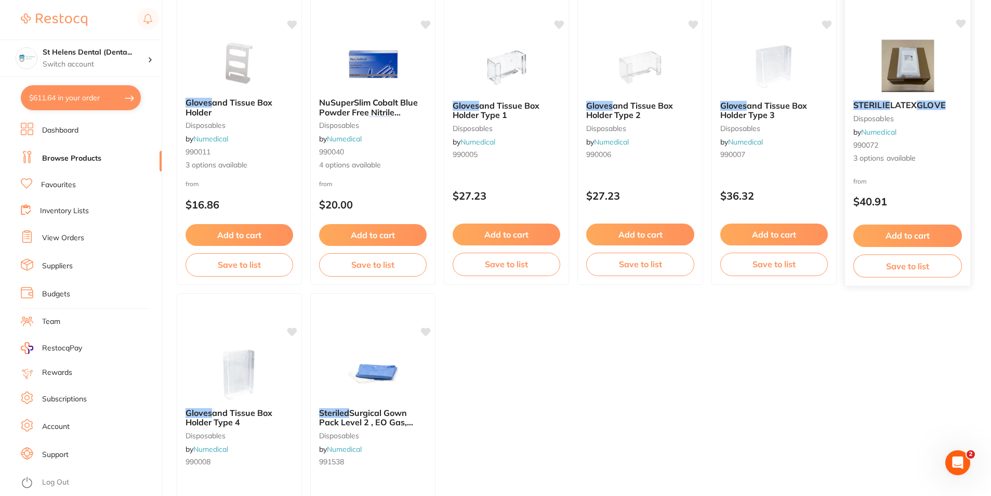
click at [897, 78] on img at bounding box center [907, 65] width 68 height 52
click at [875, 135] on link "Numedical" at bounding box center [878, 131] width 35 height 9
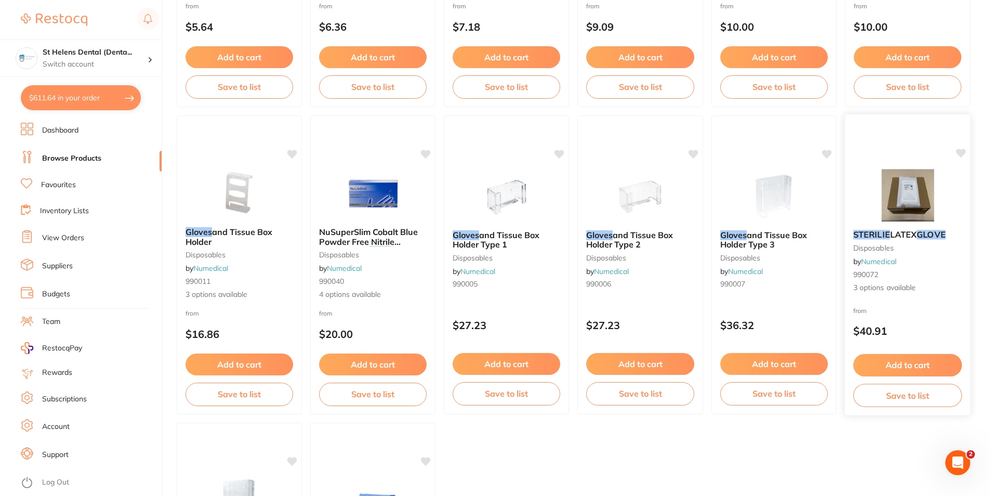
scroll to position [364, 0]
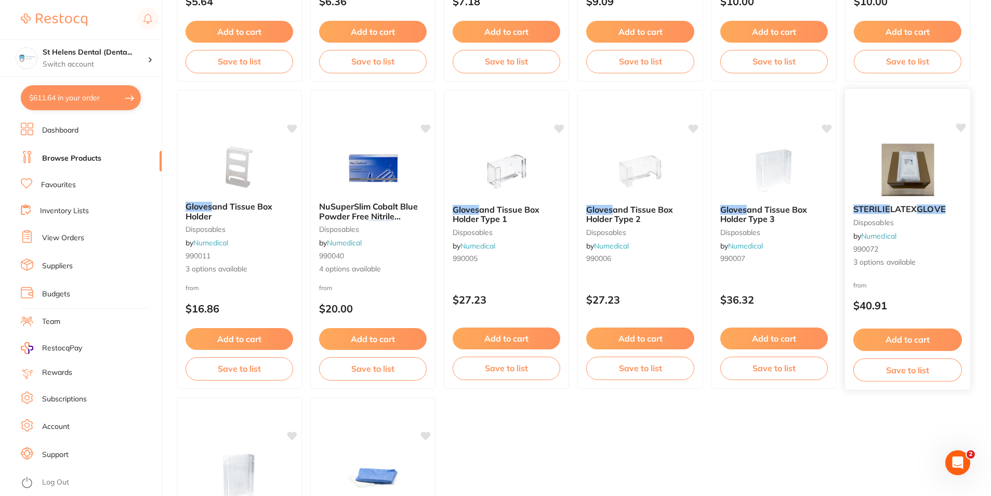
click at [897, 140] on div "STERILIE LATEX GLOVE disposables by Numedical 990072 3 options available from $…" at bounding box center [907, 239] width 127 height 302
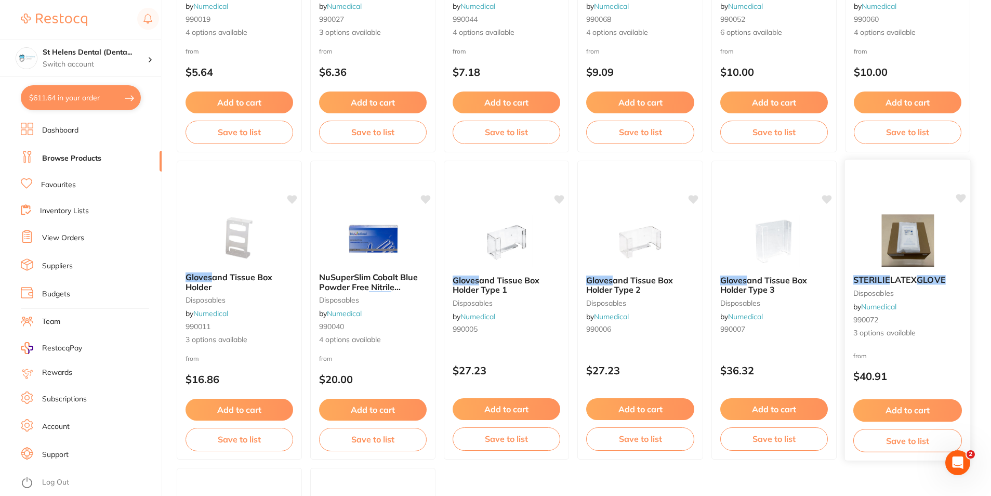
scroll to position [312, 0]
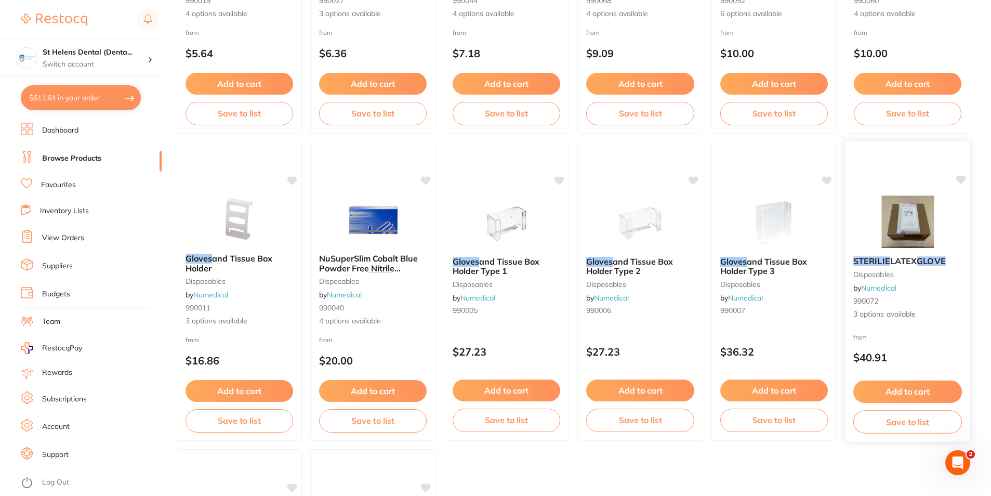
click at [895, 316] on span "3 options available" at bounding box center [907, 314] width 109 height 10
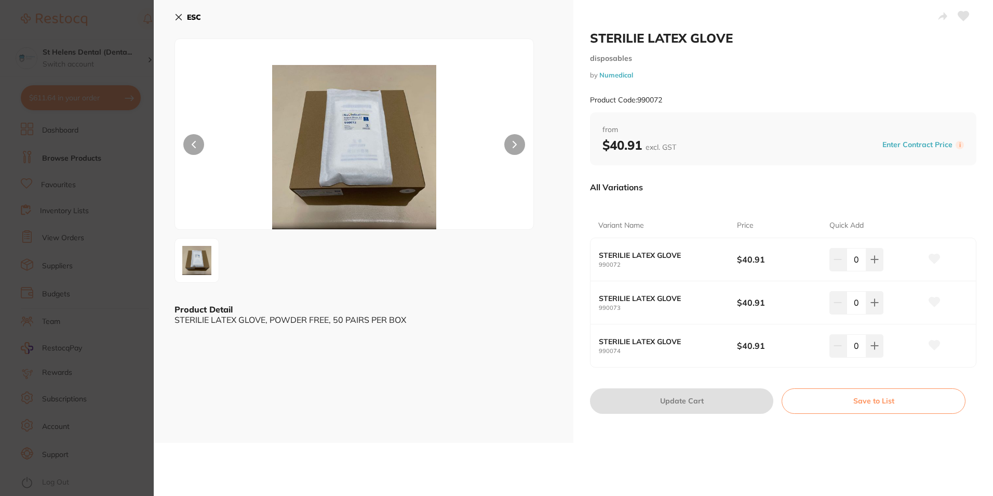
click at [517, 146] on button at bounding box center [514, 144] width 21 height 21
click at [376, 134] on img at bounding box center [354, 147] width 215 height 164
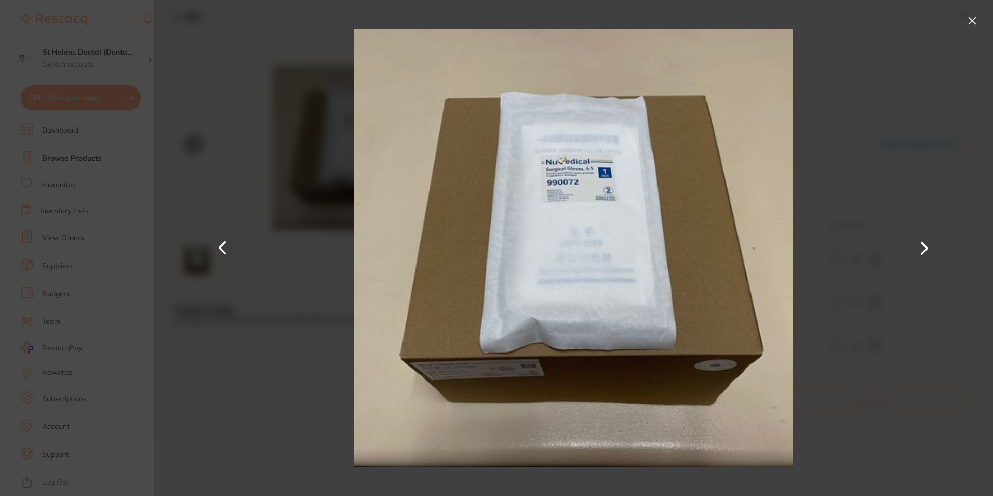
click at [118, 213] on section "STERILIE LATEX GLOVE disposables by Numedical Product Code: 990072 ESC Product …" at bounding box center [496, 248] width 993 height 496
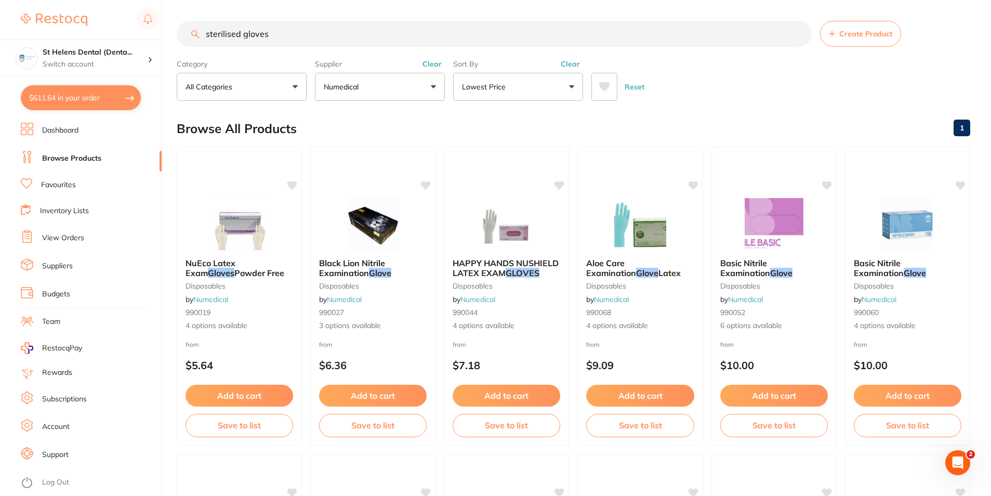
click at [432, 85] on button "Numedical" at bounding box center [380, 87] width 130 height 28
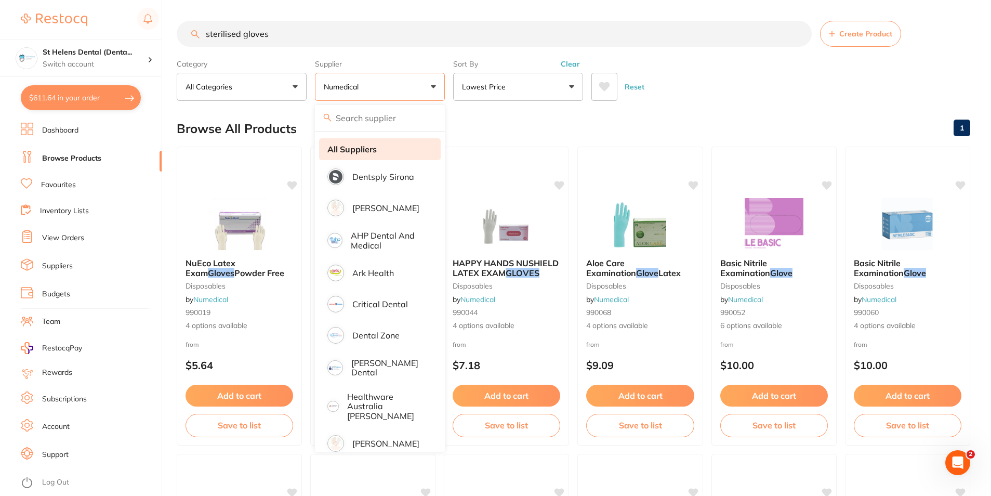
click at [393, 149] on li "All Suppliers" at bounding box center [380, 149] width 122 height 22
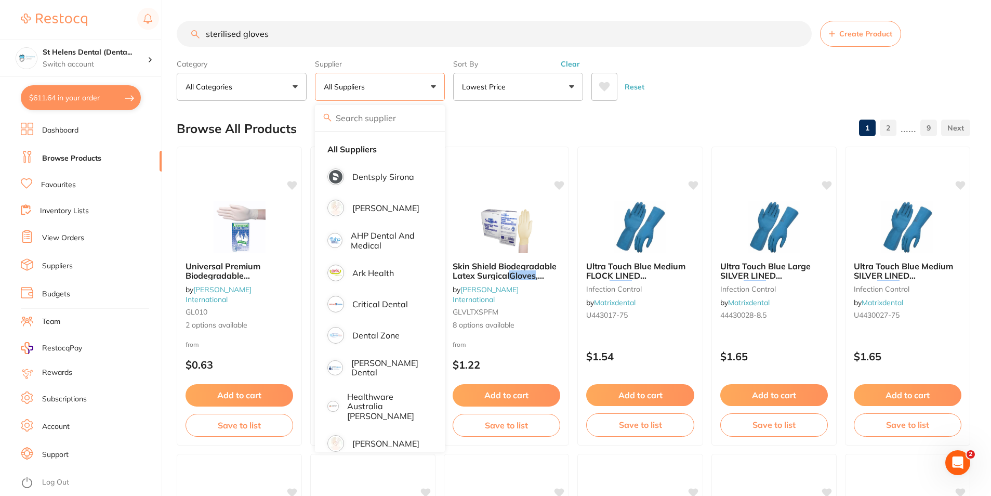
click at [365, 37] on input "sterilised gloves" at bounding box center [494, 34] width 635 height 26
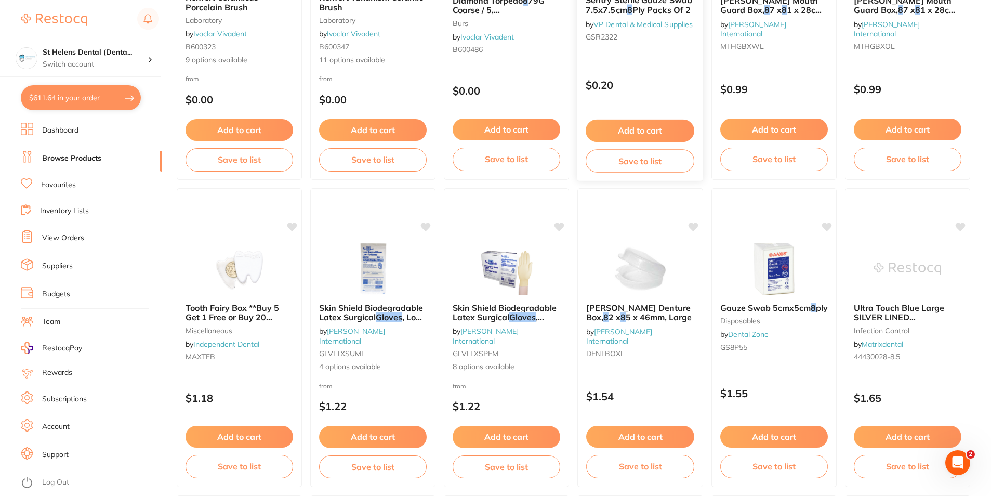
scroll to position [312, 0]
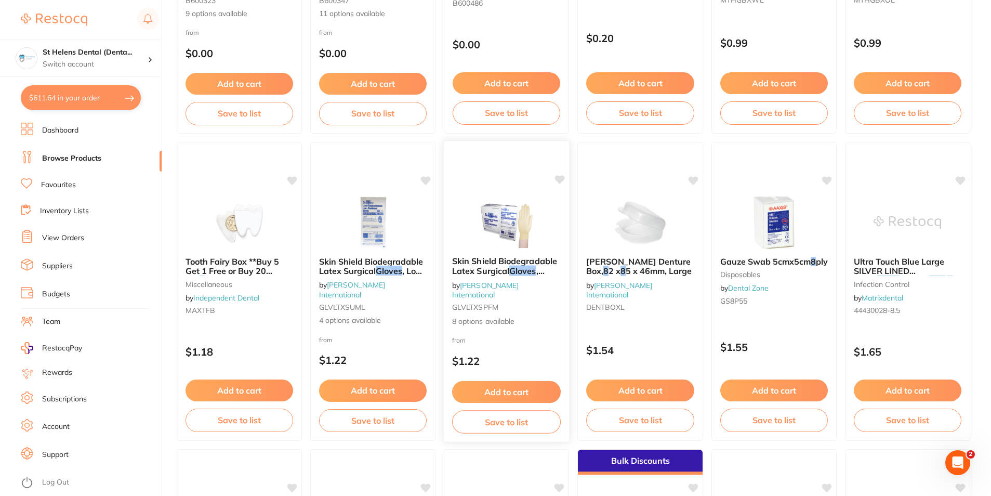
click at [470, 316] on span "8 options available" at bounding box center [506, 321] width 109 height 10
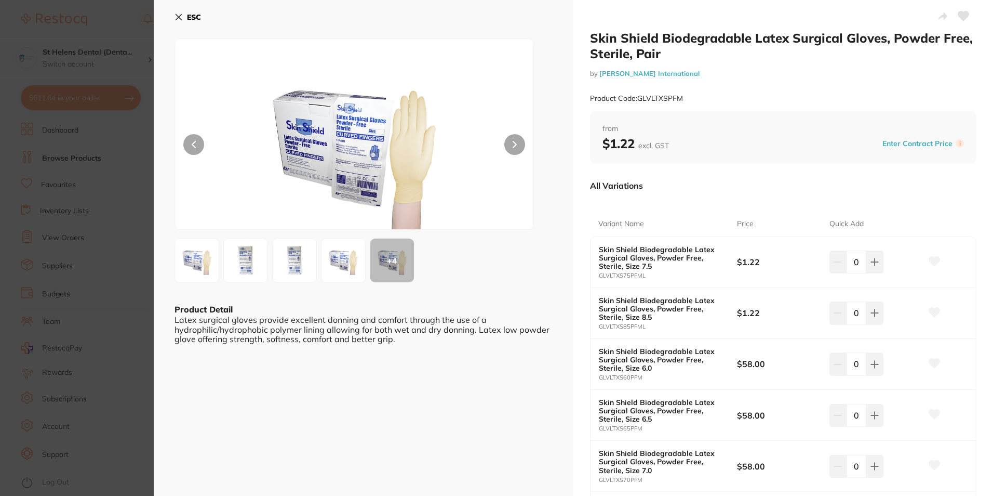
click at [124, 26] on section "Skin Shield Biodegradable Latex Surgical Gloves, Powder Free, Sterile, Pair by …" at bounding box center [496, 248] width 993 height 496
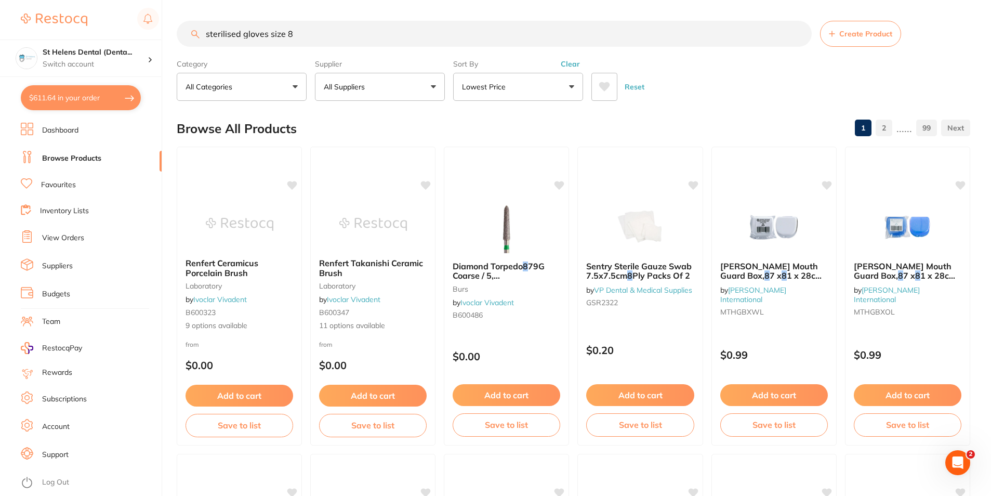
drag, startPoint x: 303, startPoint y: 38, endPoint x: 206, endPoint y: 38, distance: 96.6
click at [206, 38] on input "sterilised gloves size 8" at bounding box center [494, 34] width 635 height 26
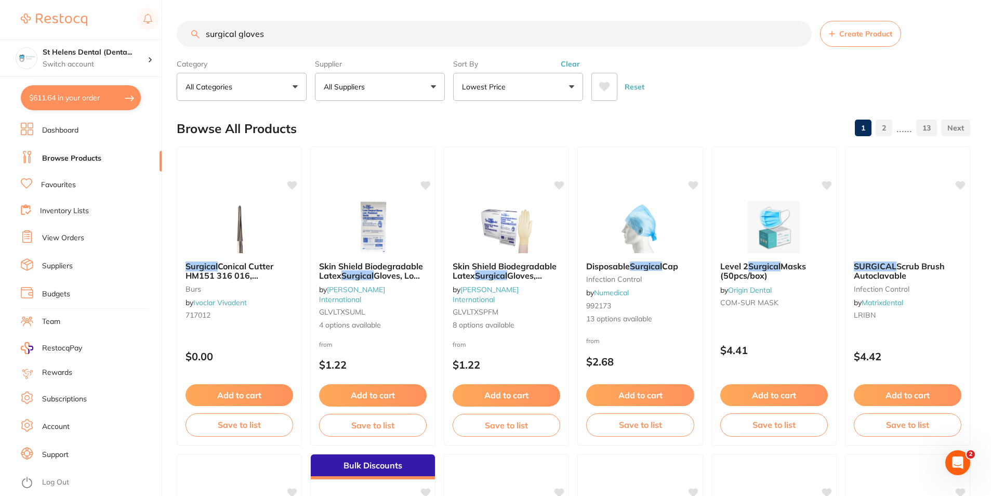
type input "surgical gloves"
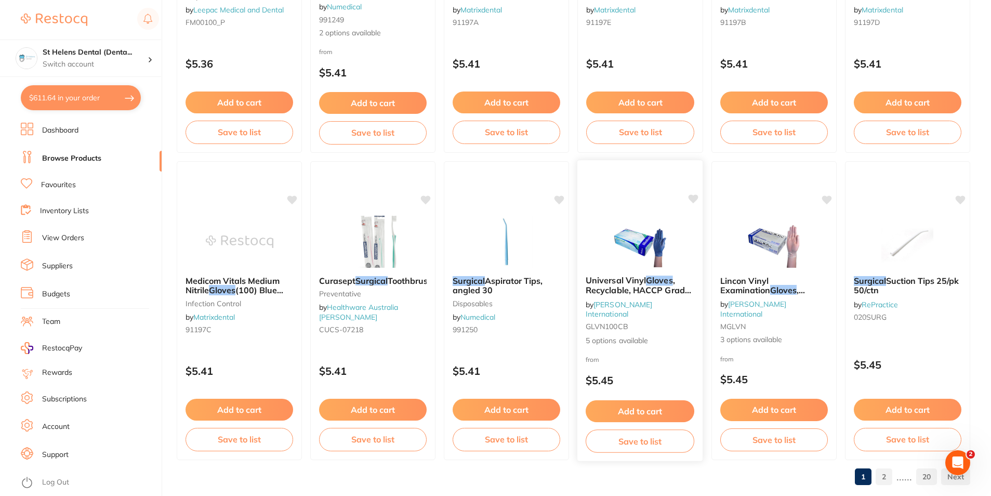
scroll to position [2460, 0]
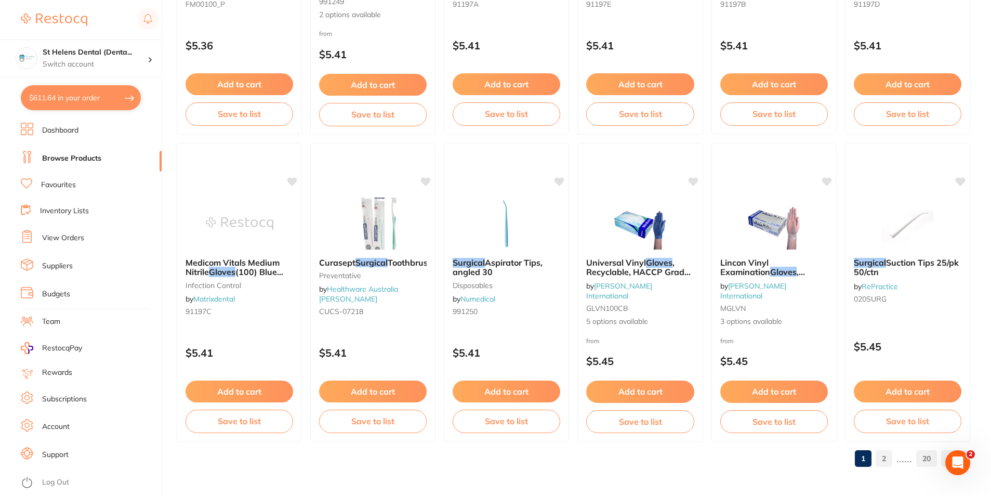
click at [150, 486] on li "Log Out" at bounding box center [90, 482] width 138 height 16
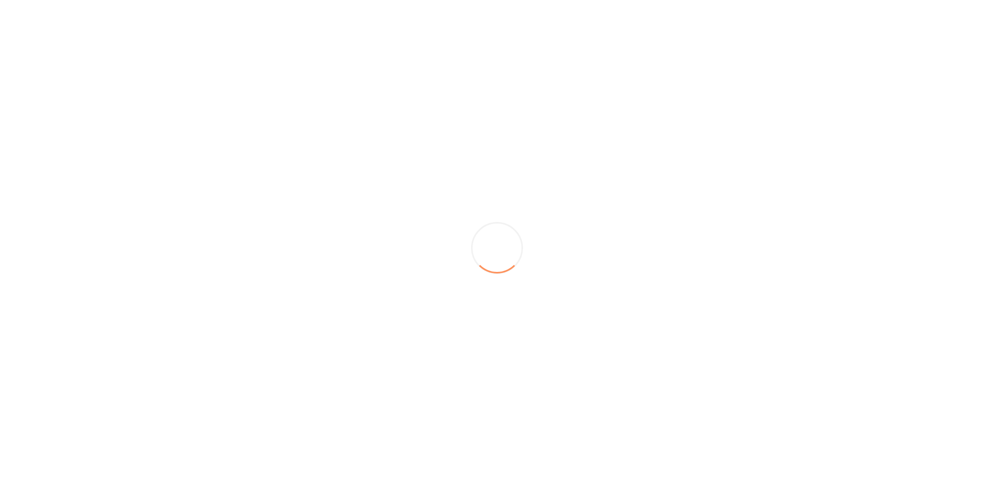
scroll to position [0, 0]
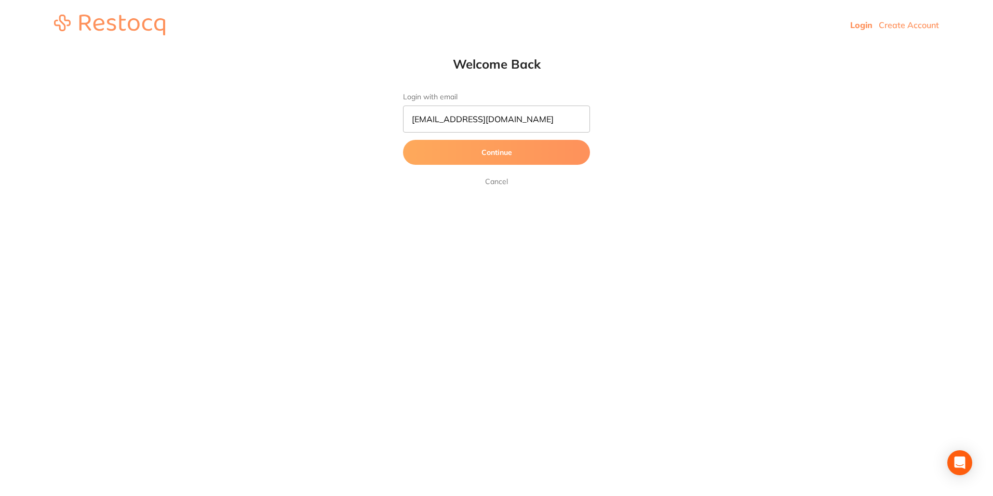
click at [483, 156] on button "Continue" at bounding box center [496, 152] width 187 height 25
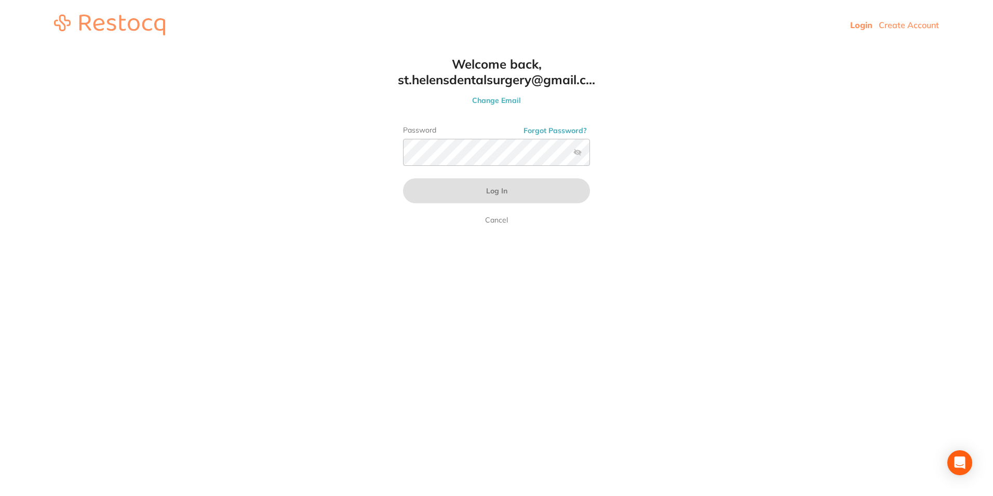
click at [494, 220] on link "Cancel" at bounding box center [496, 219] width 27 height 12
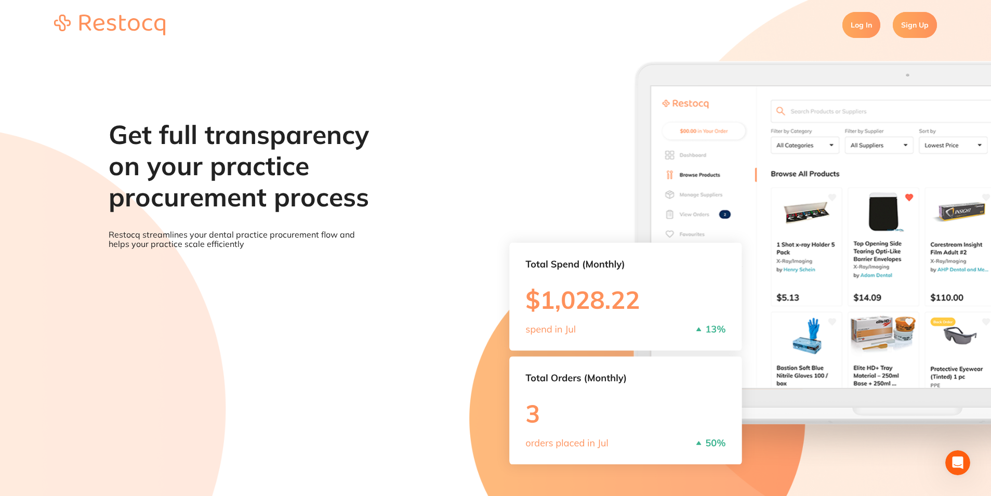
click at [865, 33] on link "Log In" at bounding box center [861, 25] width 38 height 26
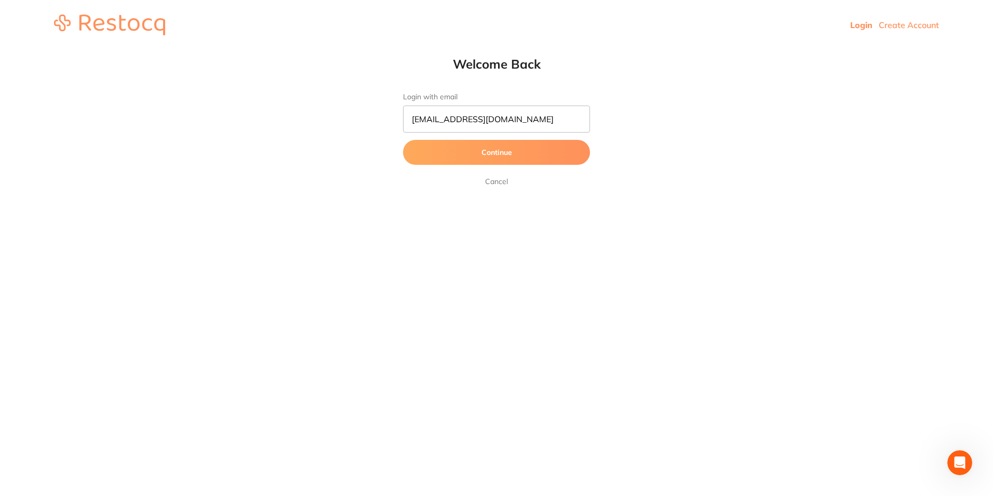
click at [539, 152] on button "Continue" at bounding box center [496, 152] width 187 height 25
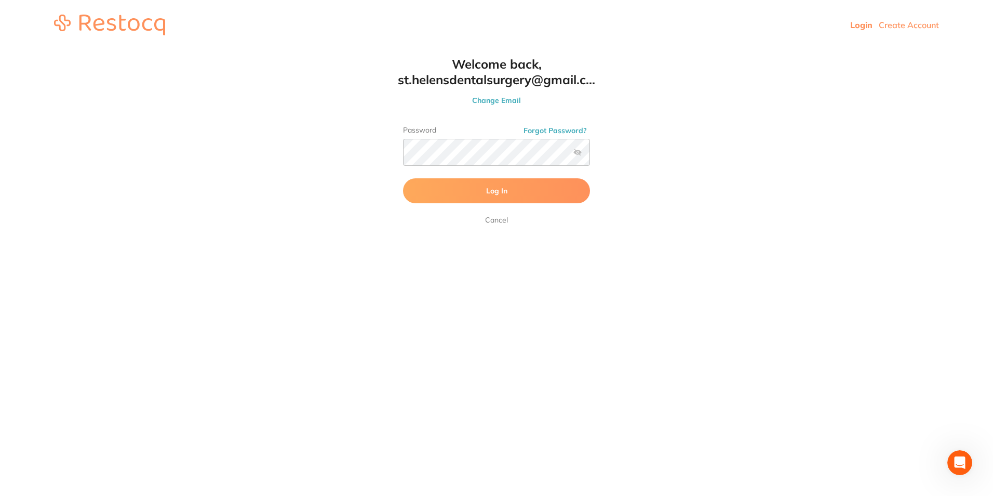
click at [468, 189] on button "Log In" at bounding box center [496, 190] width 187 height 25
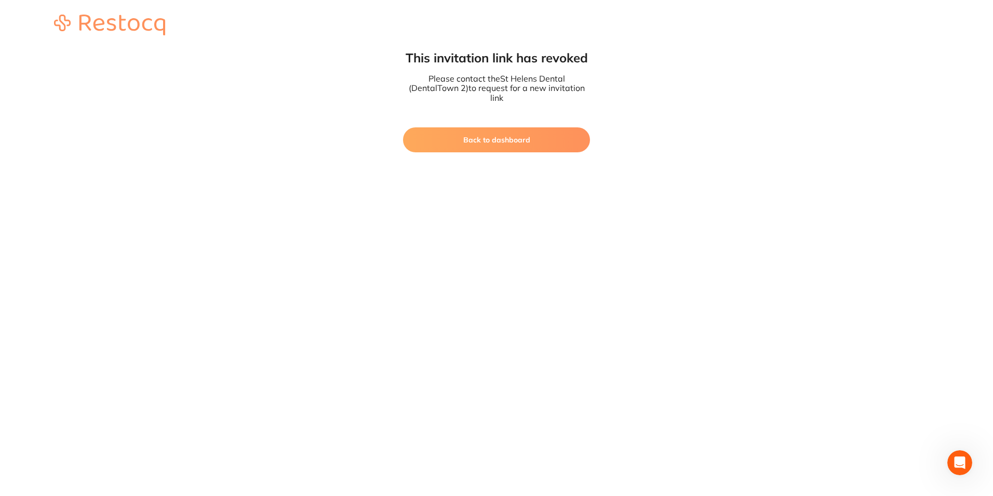
click at [508, 141] on button "Back to dashboard" at bounding box center [496, 139] width 187 height 25
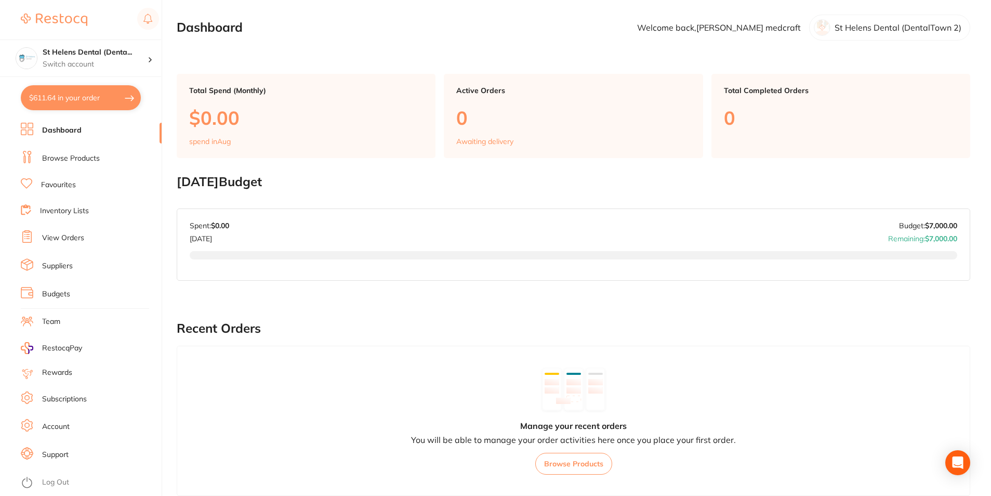
click at [94, 100] on button "$611.64 in your order" at bounding box center [81, 97] width 120 height 25
checkbox input "true"
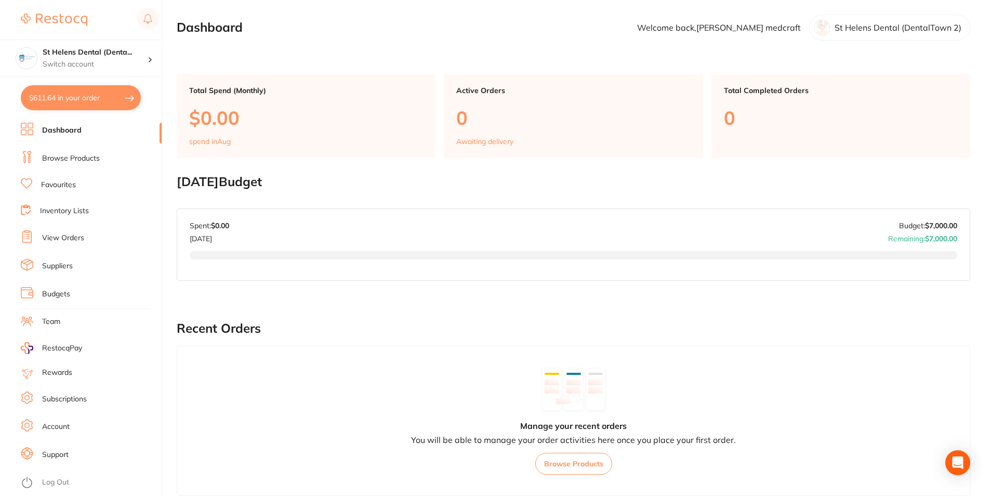
checkbox input "true"
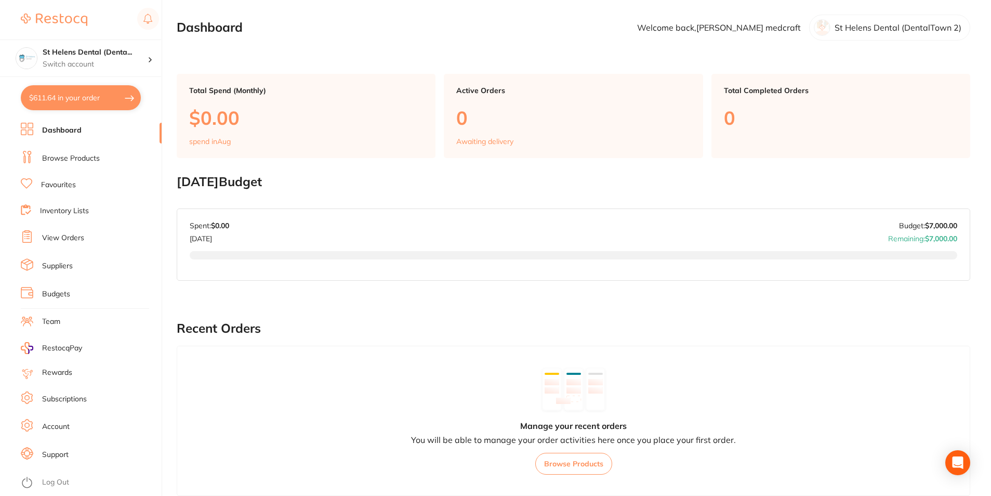
checkbox input "true"
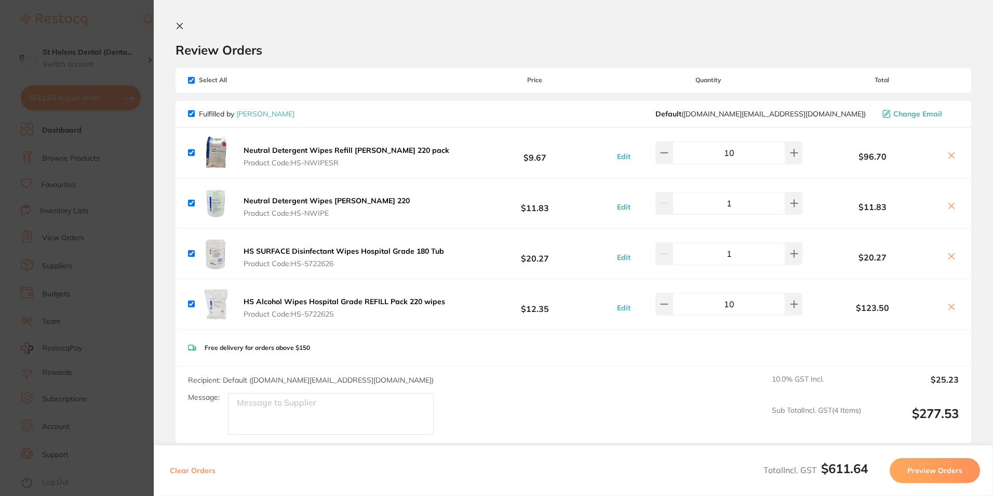
click at [130, 153] on section "Update RRP Set your pre negotiated price for this item. Item Agreed RRP (excl. …" at bounding box center [496, 248] width 993 height 496
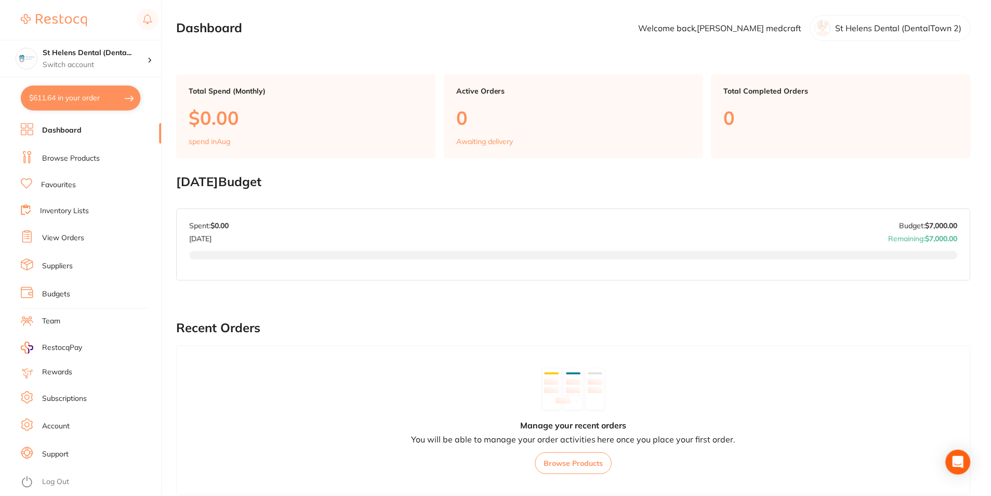
scroll to position [302, 0]
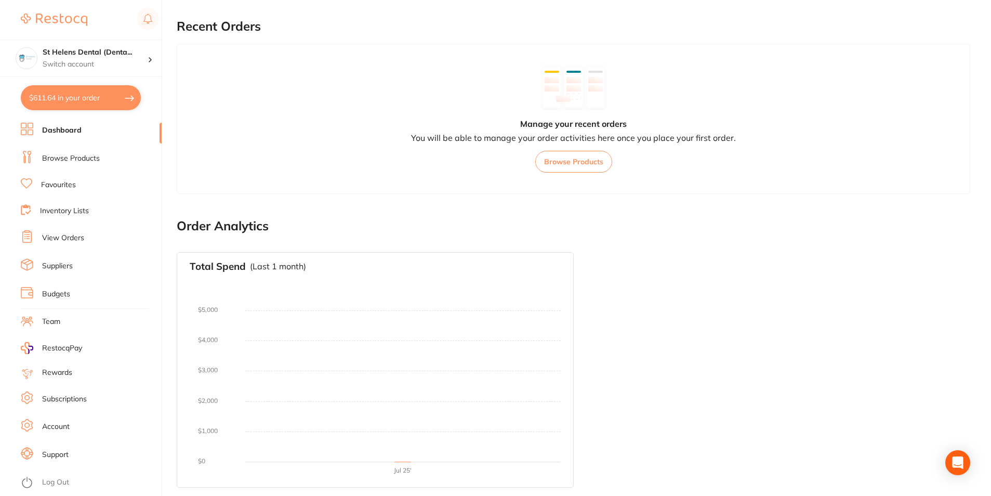
click at [70, 241] on link "View Orders" at bounding box center [63, 238] width 42 height 10
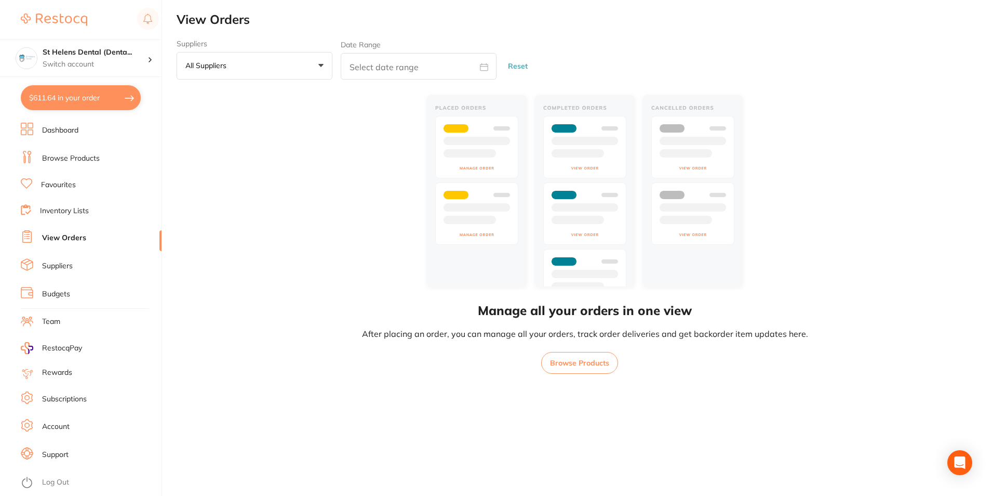
click at [448, 77] on input "text" at bounding box center [419, 66] width 156 height 26
select select "7"
select select "2025"
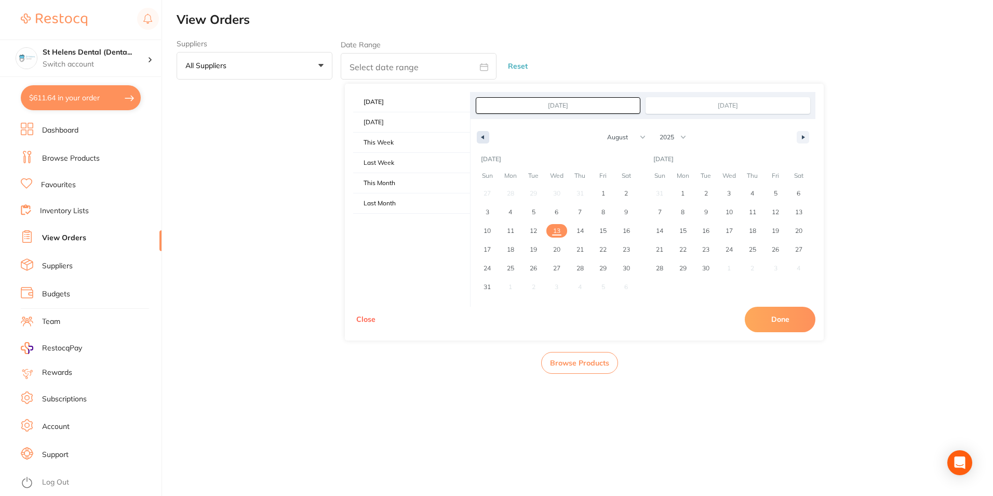
drag, startPoint x: 482, startPoint y: 140, endPoint x: 489, endPoint y: 140, distance: 6.8
click at [483, 140] on button "button" at bounding box center [483, 137] width 12 height 12
select select "6"
click at [536, 191] on span "1" at bounding box center [533, 193] width 23 height 14
type input "Jul 1, 2025"
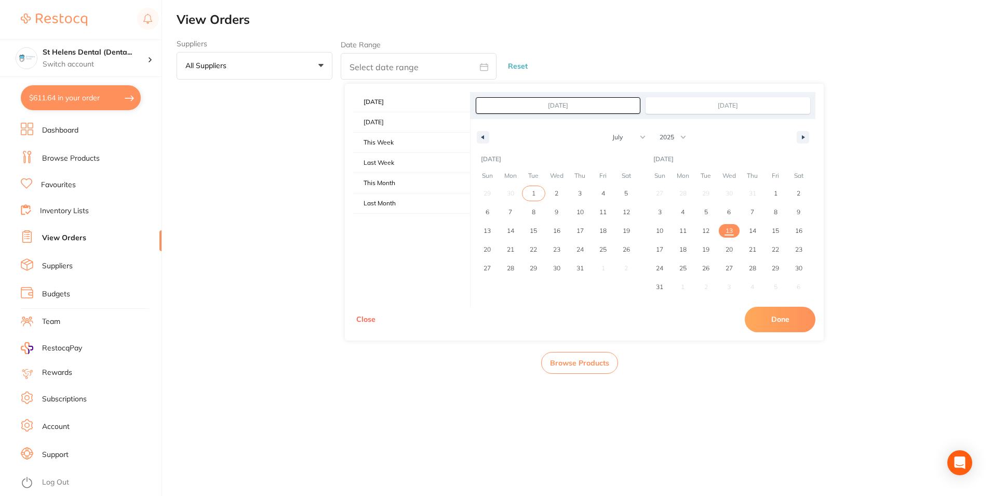
type input "Jul 1, 2025"
click at [807, 140] on button "button" at bounding box center [803, 137] width 12 height 12
select select "7"
click at [561, 231] on span "13" at bounding box center [556, 231] width 23 height 14
type input "Aug 13, 2025"
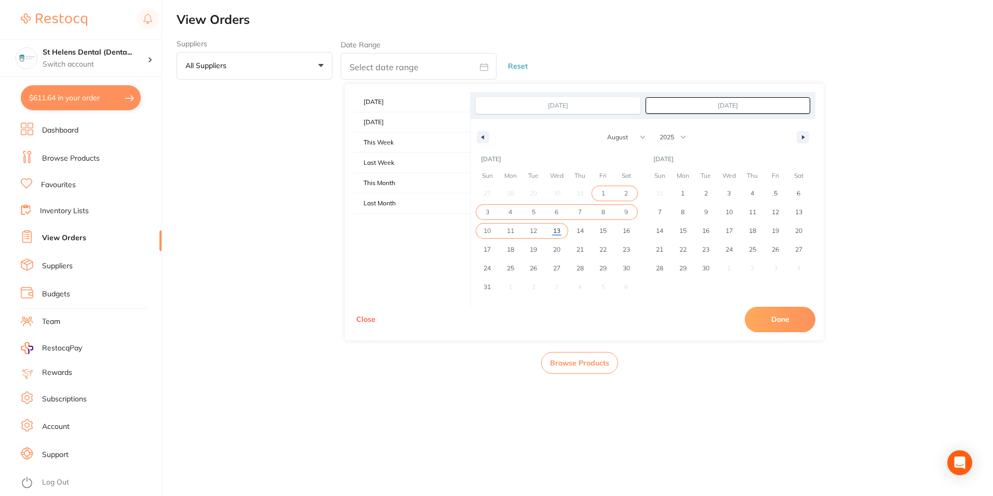
select select "6"
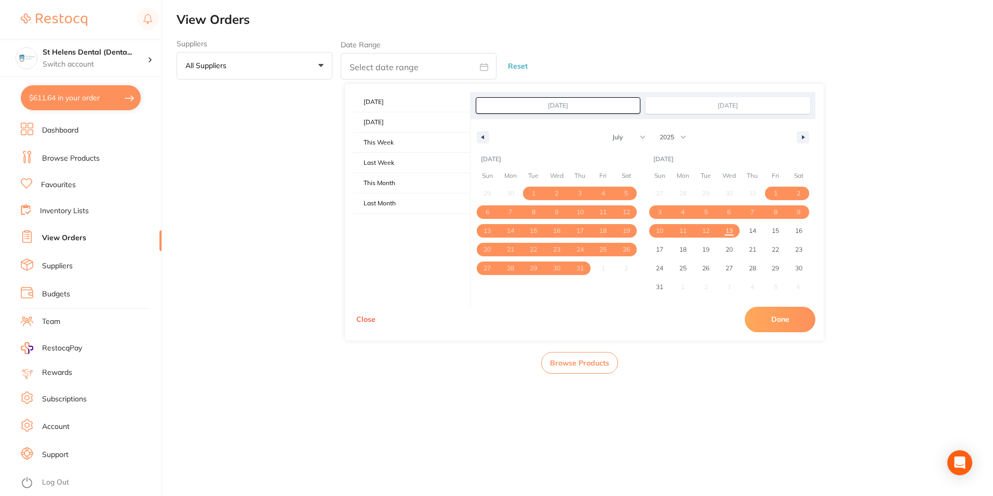
click at [791, 320] on button "Done" at bounding box center [780, 318] width 71 height 25
type input "Jul 1 2025 to Aug 13 2025"
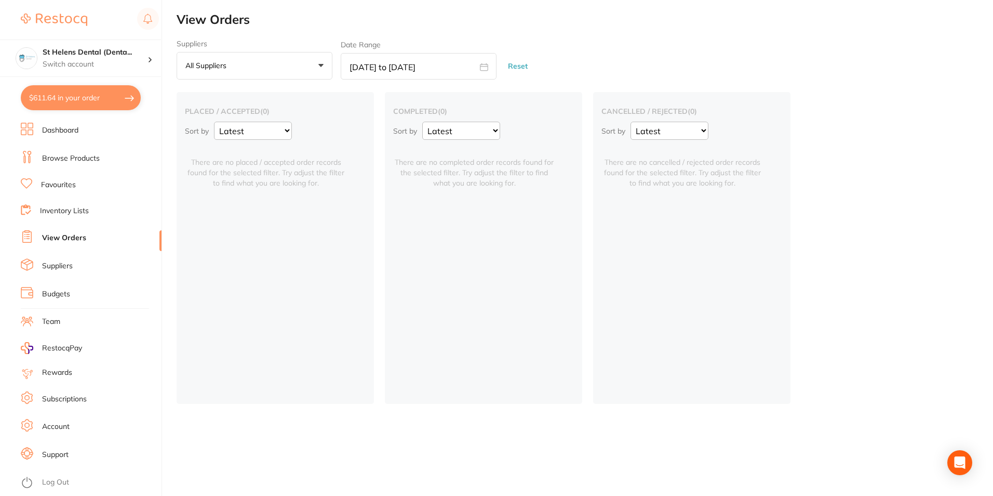
click at [66, 161] on link "Browse Products" at bounding box center [71, 158] width 58 height 10
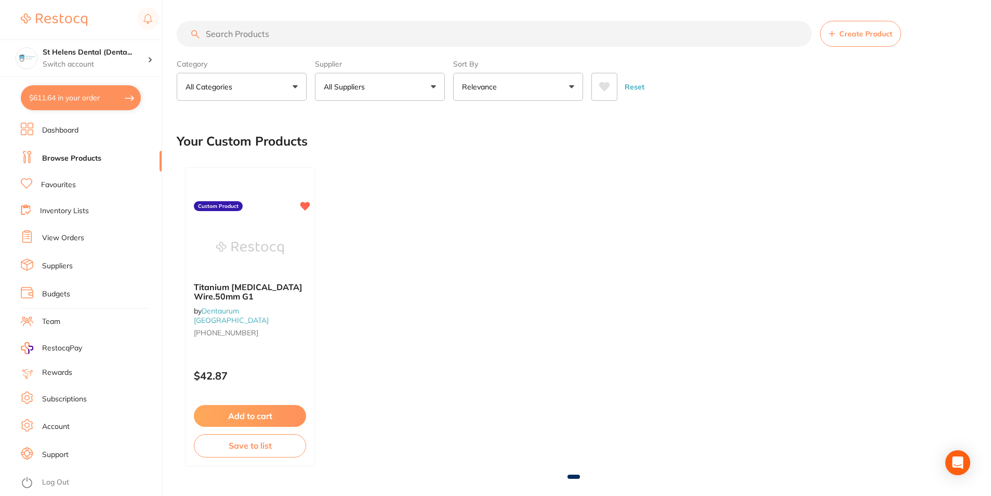
click at [324, 37] on input "search" at bounding box center [494, 34] width 635 height 26
click at [54, 94] on button "$611.64 in your order" at bounding box center [81, 97] width 120 height 25
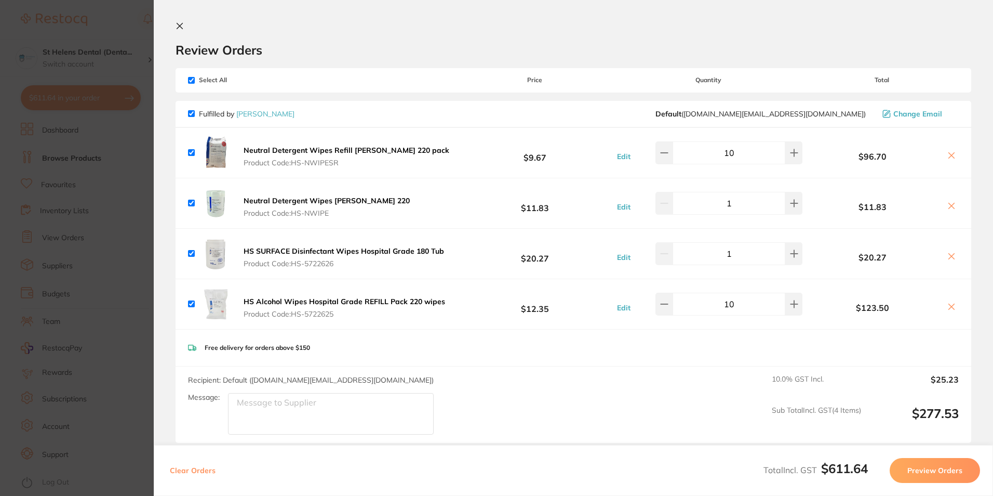
click at [140, 118] on section "Update RRP Set your pre negotiated price for this item. Item Agreed RRP (excl. …" at bounding box center [496, 248] width 993 height 496
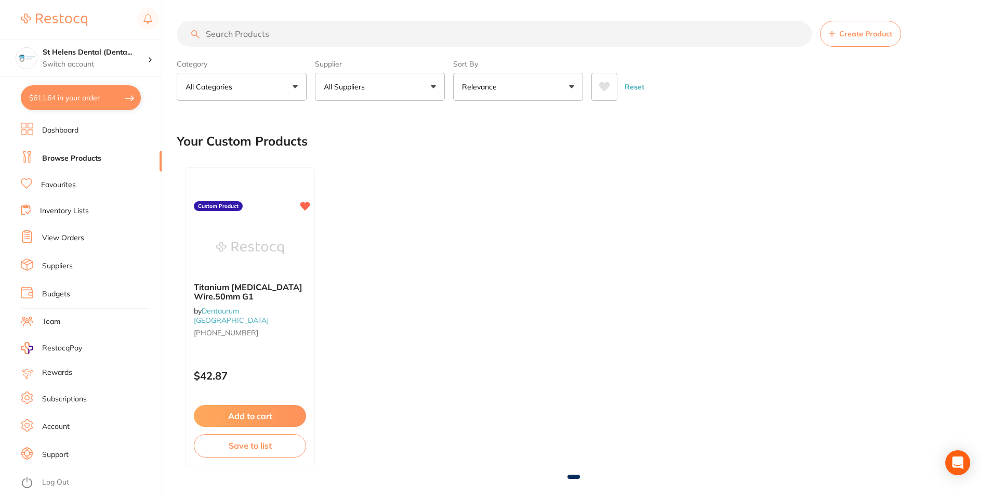
click at [268, 31] on input "search" at bounding box center [494, 34] width 635 height 26
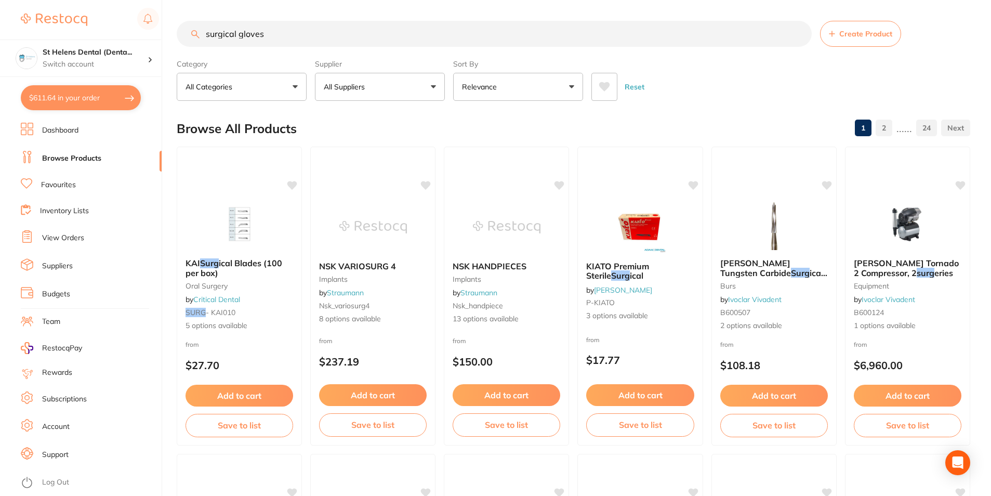
type input "surgical gloves"
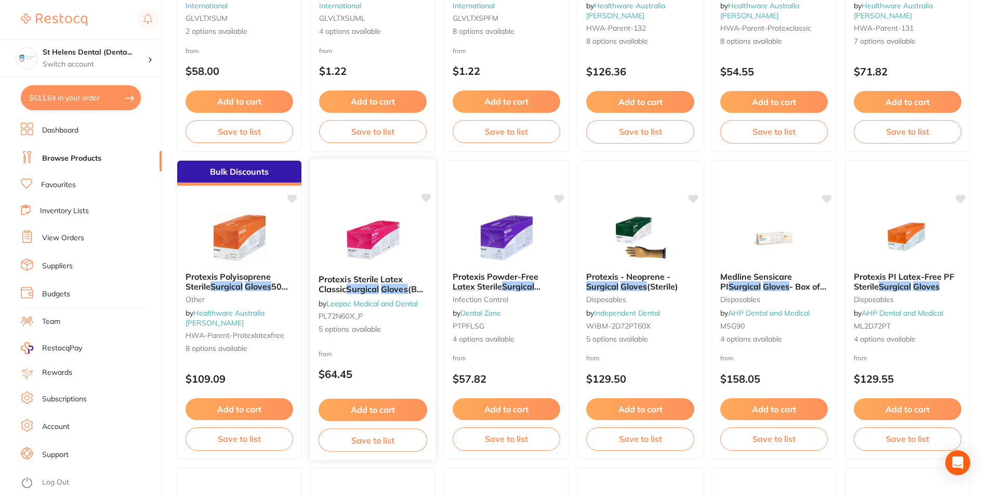
scroll to position [312, 0]
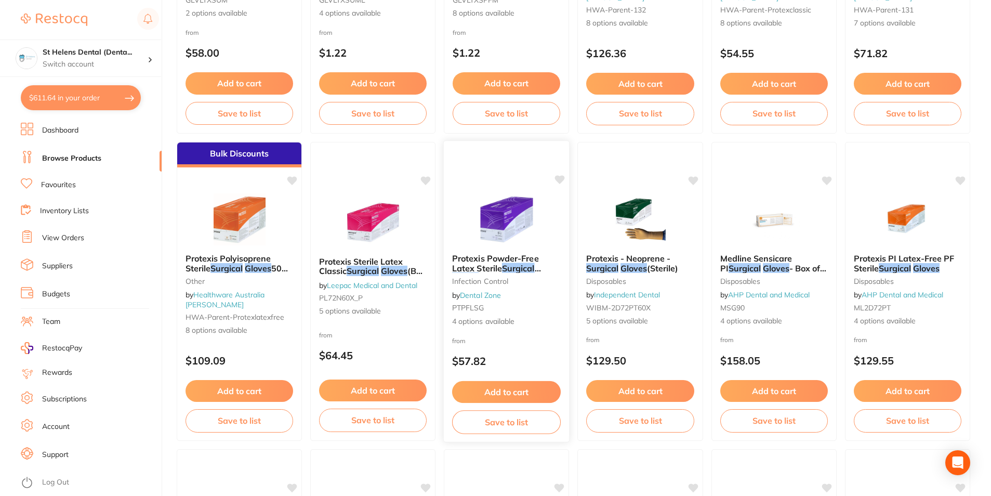
click at [503, 222] on img at bounding box center [506, 219] width 68 height 52
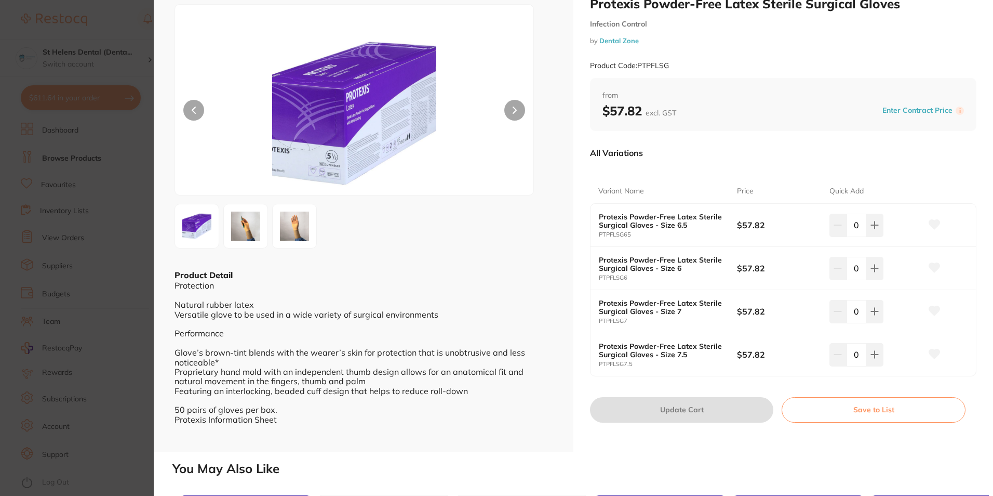
scroll to position [52, 0]
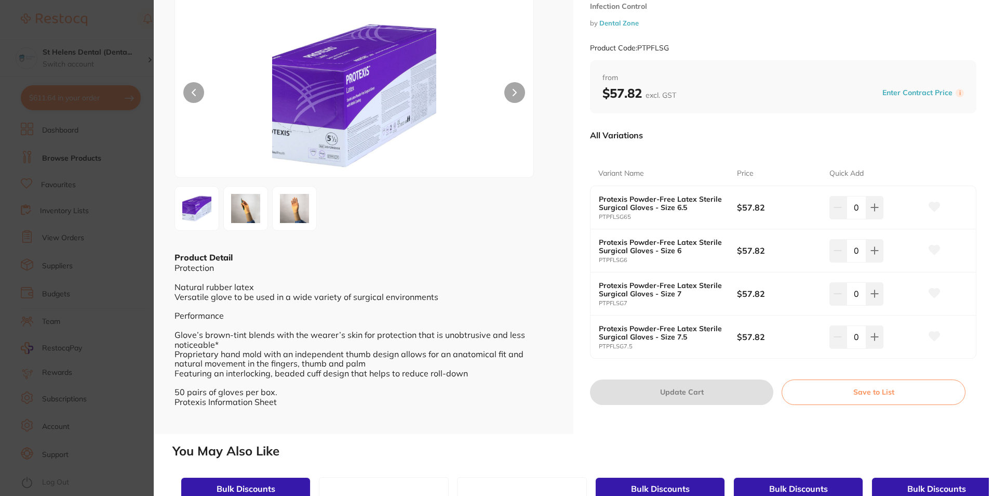
click at [111, 149] on section "Protexis Powder-Free Latex Sterile Surgical Gloves Infection Control by Dental …" at bounding box center [496, 248] width 993 height 496
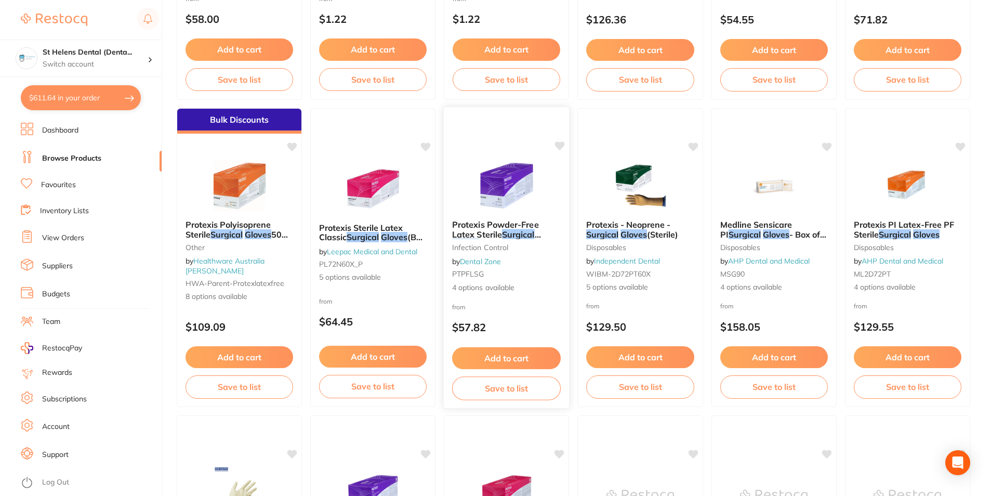
scroll to position [364, 0]
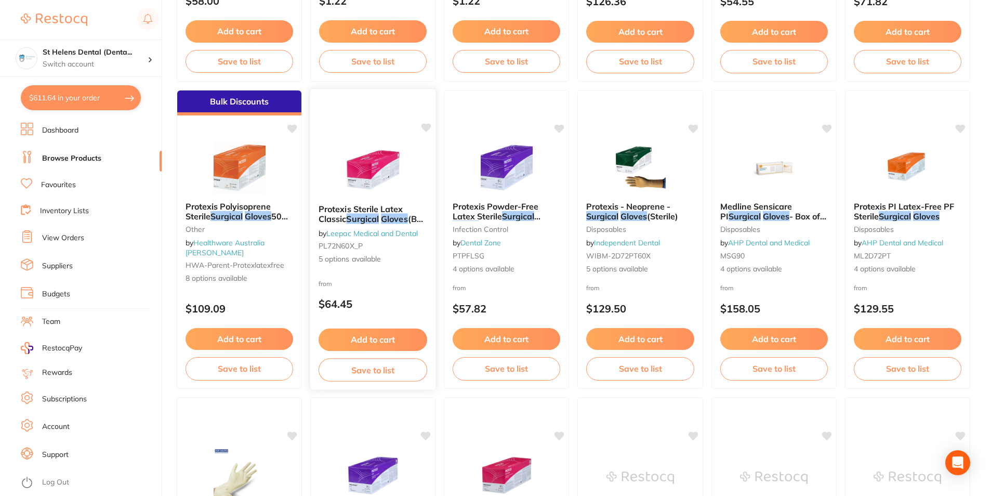
click at [368, 164] on img at bounding box center [373, 169] width 68 height 52
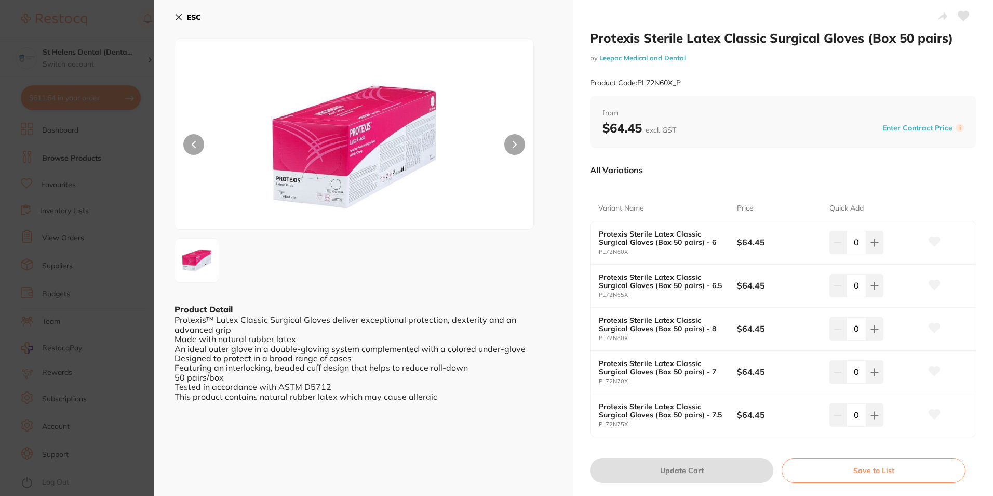
click at [182, 17] on icon at bounding box center [179, 17] width 8 height 8
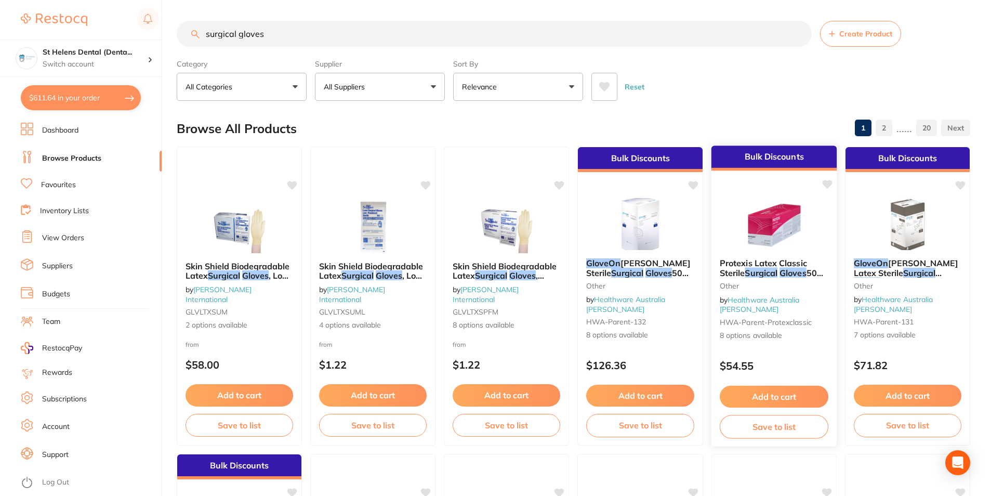
click at [757, 223] on img at bounding box center [774, 223] width 68 height 52
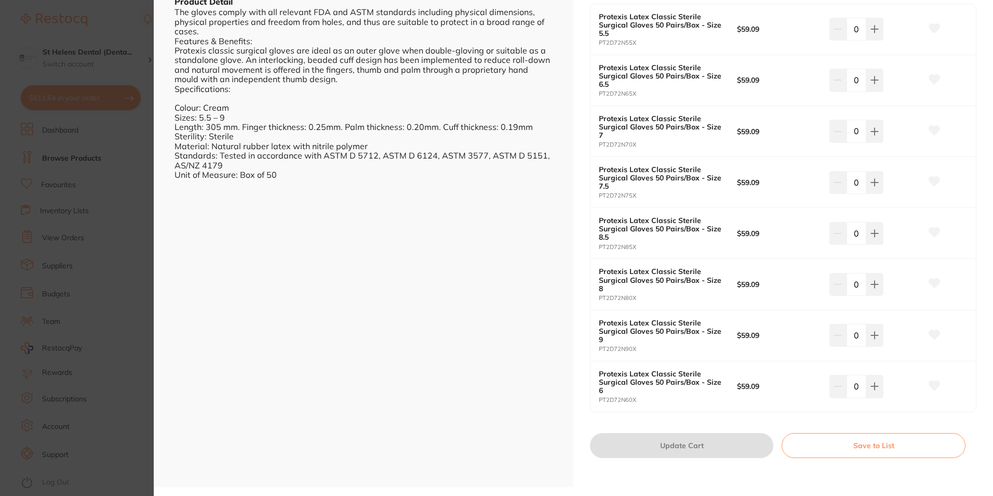
scroll to position [312, 0]
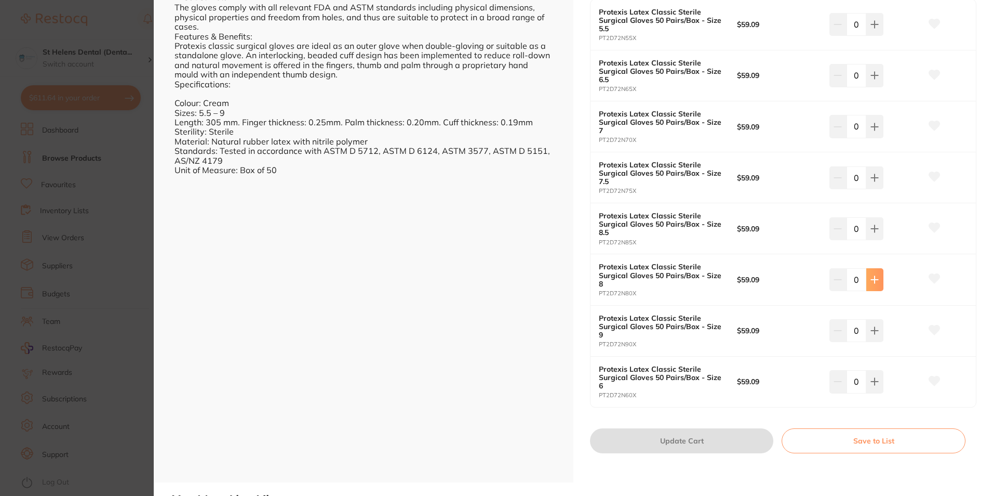
click at [872, 29] on icon at bounding box center [875, 24] width 8 height 8
type input "1"
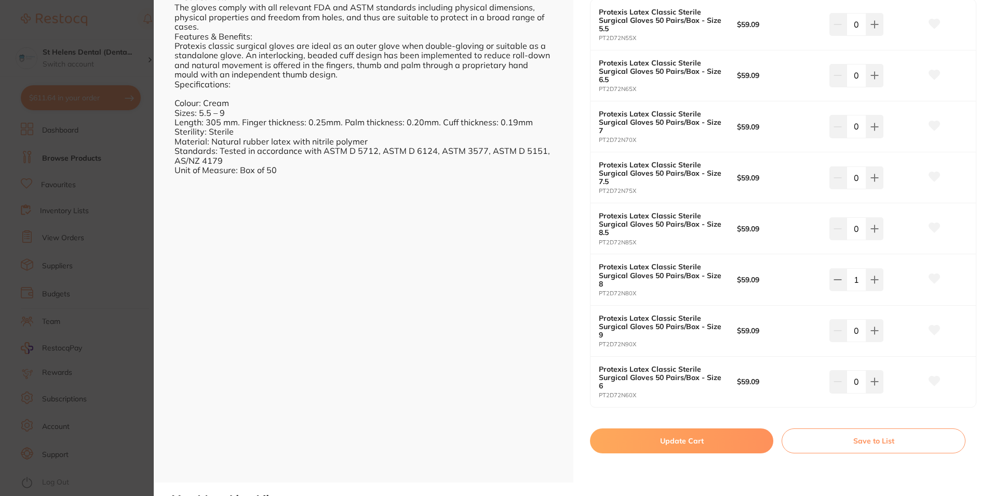
click at [692, 447] on button "Update Cart" at bounding box center [681, 440] width 183 height 25
checkbox input "false"
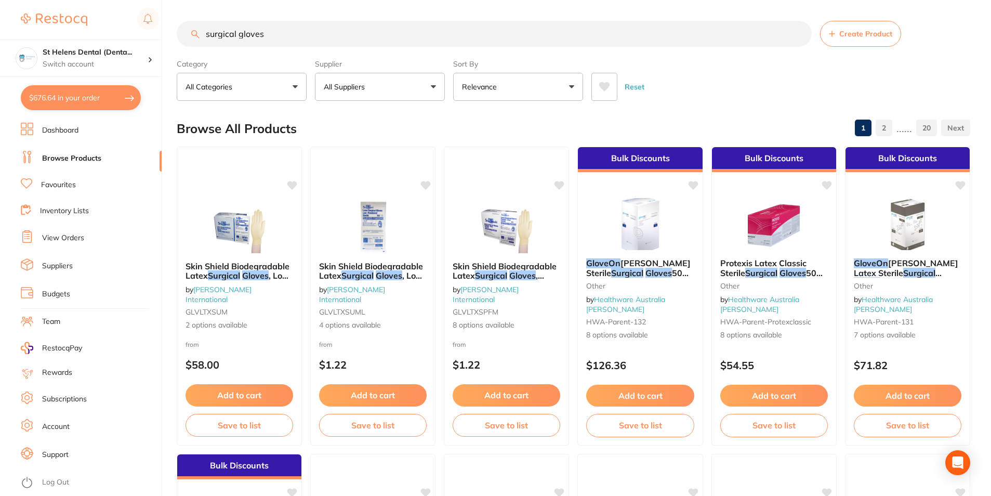
click at [317, 37] on input "surgical gloves" at bounding box center [494, 34] width 635 height 26
drag, startPoint x: 316, startPoint y: 37, endPoint x: 189, endPoint y: 35, distance: 127.3
click at [189, 35] on input "surgical gloves" at bounding box center [494, 34] width 635 height 26
type input "fuji plus"
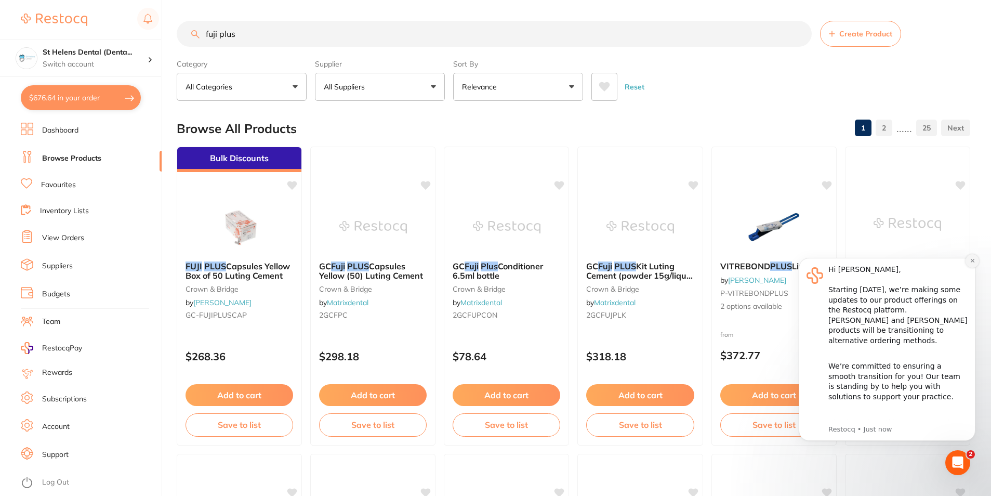
click at [971, 263] on icon "Dismiss notification" at bounding box center [972, 261] width 6 height 6
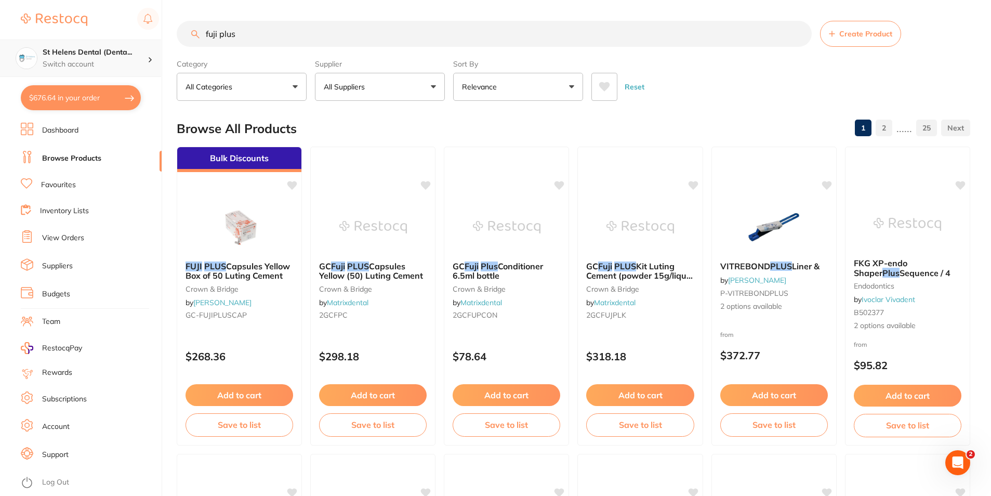
click at [149, 62] on div at bounding box center [155, 58] width 14 height 9
click at [99, 58] on div "St Helens Dental (Denta... Switch account" at bounding box center [95, 58] width 105 height 22
click at [66, 137] on li "Dashboard" at bounding box center [91, 131] width 141 height 16
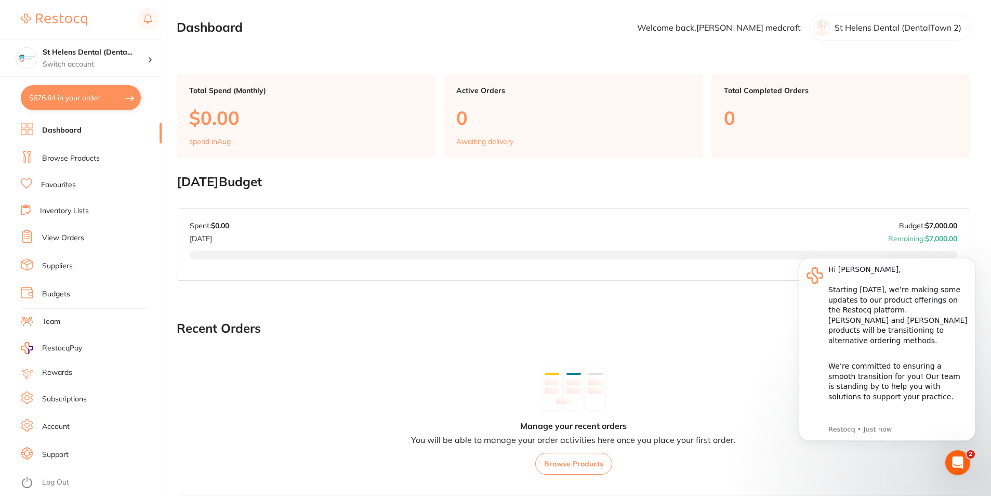
click at [53, 21] on img at bounding box center [54, 20] width 66 height 12
click at [20, 56] on img at bounding box center [26, 58] width 21 height 21
click at [58, 21] on img at bounding box center [54, 20] width 66 height 12
click at [58, 62] on p "Switch account" at bounding box center [95, 64] width 105 height 10
click at [60, 98] on h4 "St Helens Dental (DentalTown 2)" at bounding box center [90, 90] width 97 height 20
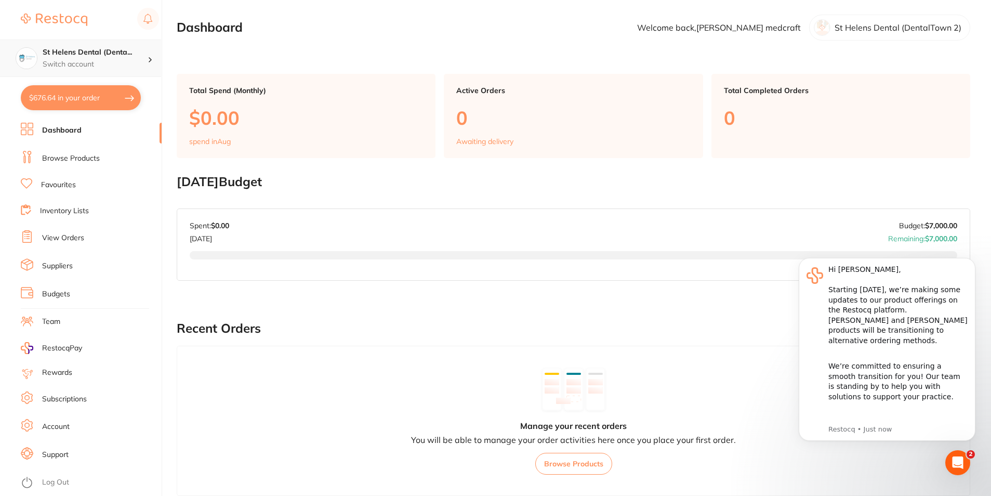
click at [136, 61] on p "Switch account" at bounding box center [95, 64] width 105 height 10
click at [88, 63] on p "Switch account" at bounding box center [95, 64] width 105 height 10
click at [62, 64] on p "Switch account" at bounding box center [95, 64] width 105 height 10
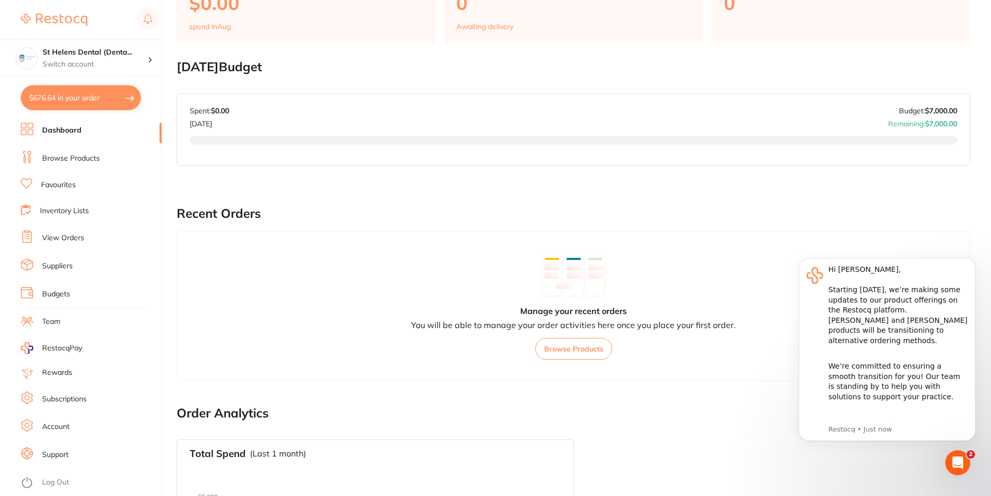
scroll to position [156, 0]
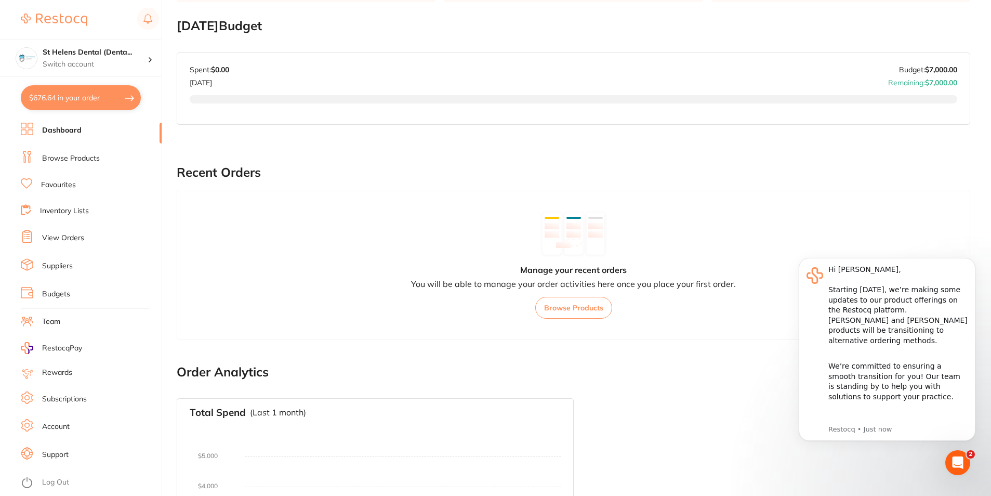
click at [62, 484] on link "Log Out" at bounding box center [55, 482] width 27 height 10
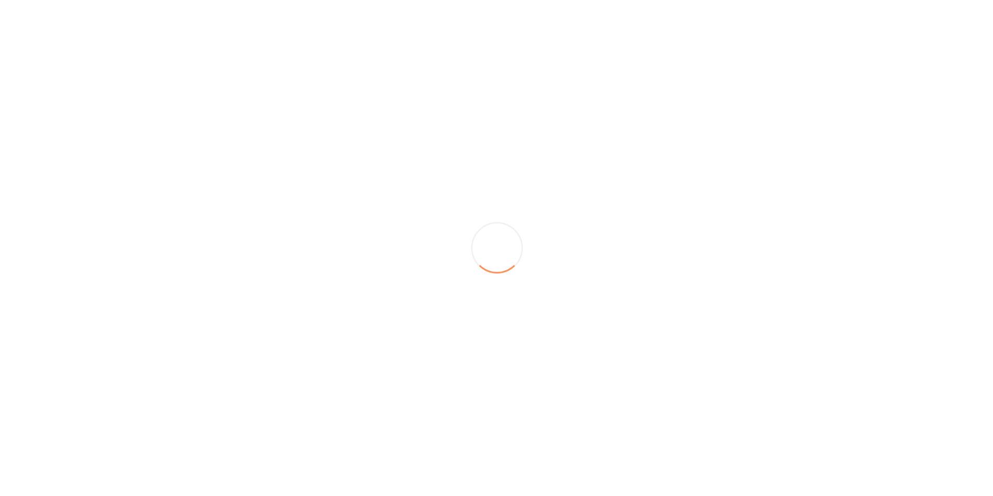
scroll to position [0, 0]
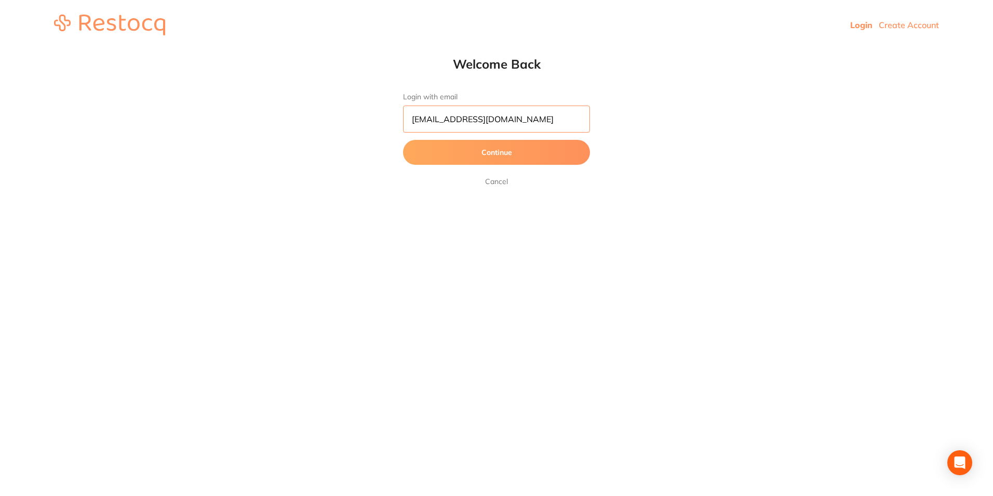
click at [566, 119] on input "[EMAIL_ADDRESS][DOMAIN_NAME]" at bounding box center [496, 118] width 187 height 27
drag, startPoint x: 566, startPoint y: 119, endPoint x: 348, endPoint y: 119, distance: 218.2
click at [348, 50] on html "Login Create Account Welcome Back Login with email [EMAIL_ADDRESS][DOMAIN_NAME]…" at bounding box center [496, 25] width 993 height 50
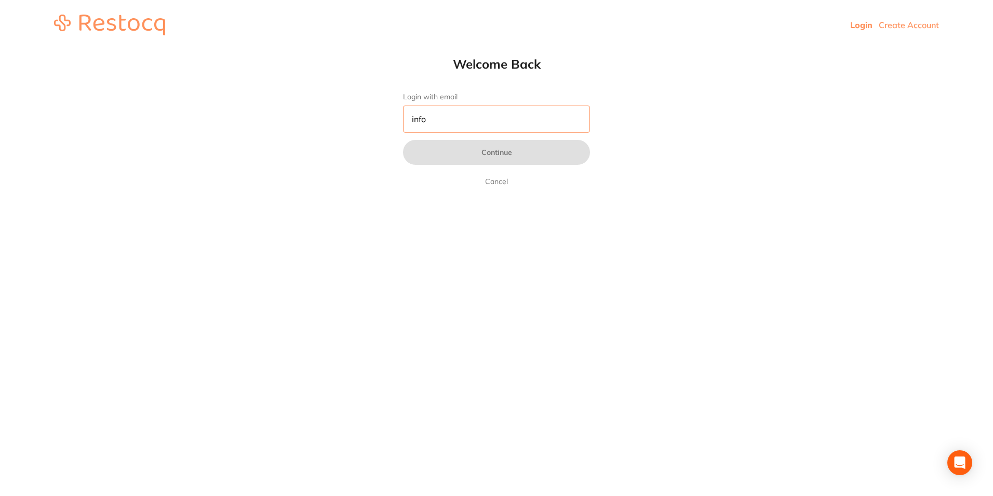
type input "[EMAIL_ADDRESS][DOMAIN_NAME]"
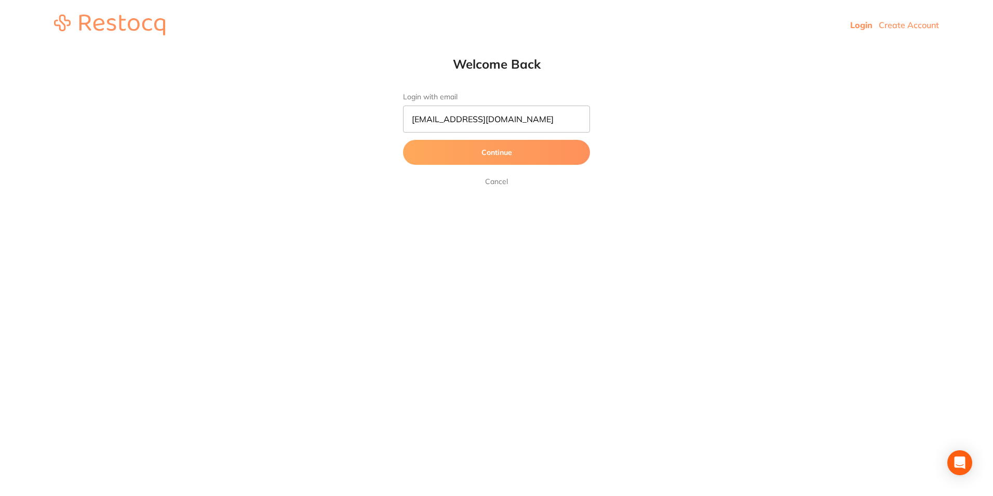
click at [513, 159] on button "Continue" at bounding box center [496, 152] width 187 height 25
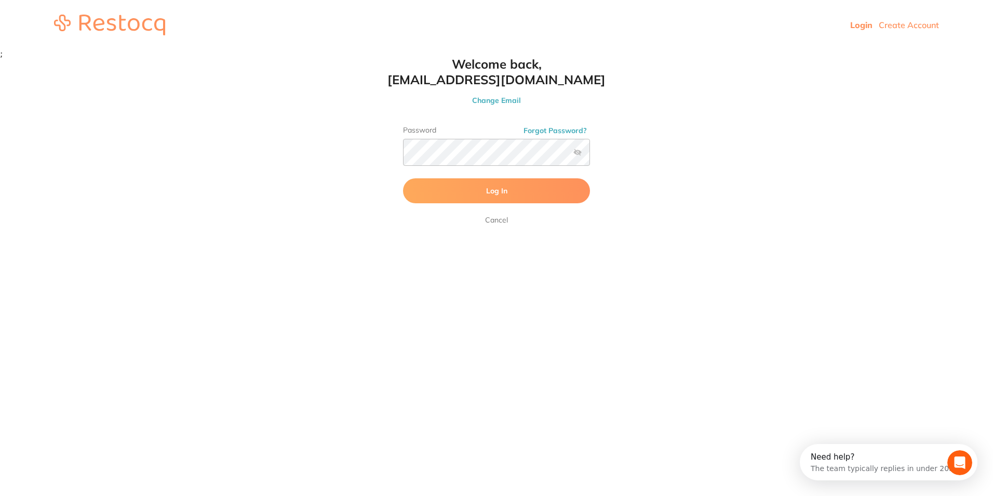
click at [478, 188] on button "Log In" at bounding box center [496, 190] width 187 height 25
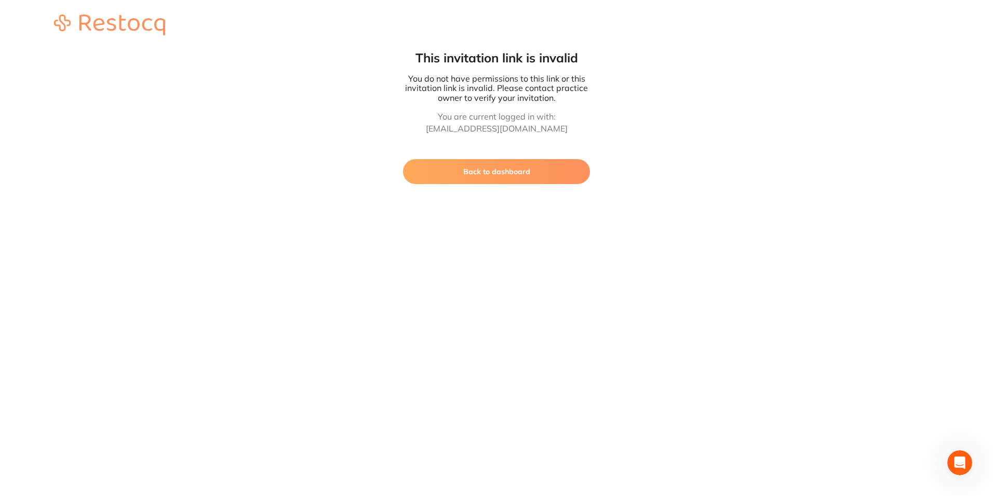
click at [525, 176] on button "Back to dashboard" at bounding box center [496, 171] width 187 height 25
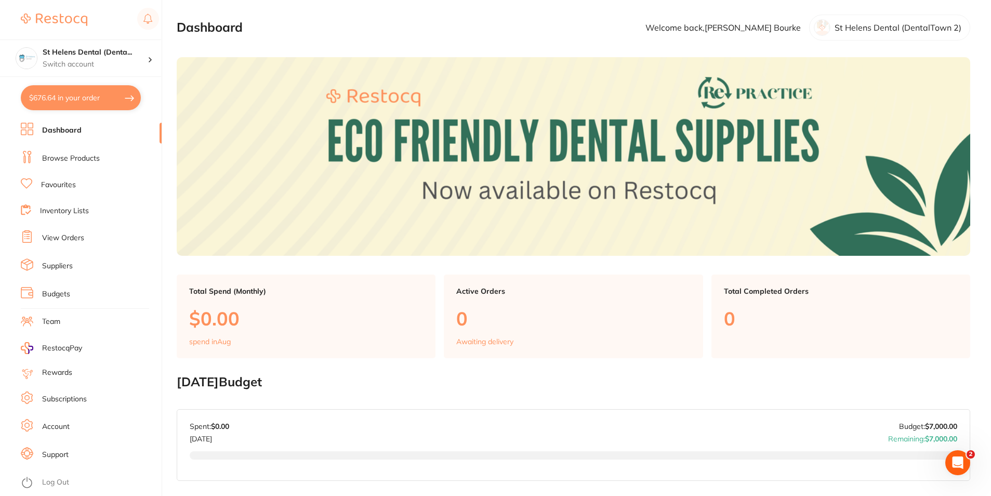
click at [65, 239] on link "View Orders" at bounding box center [63, 238] width 42 height 10
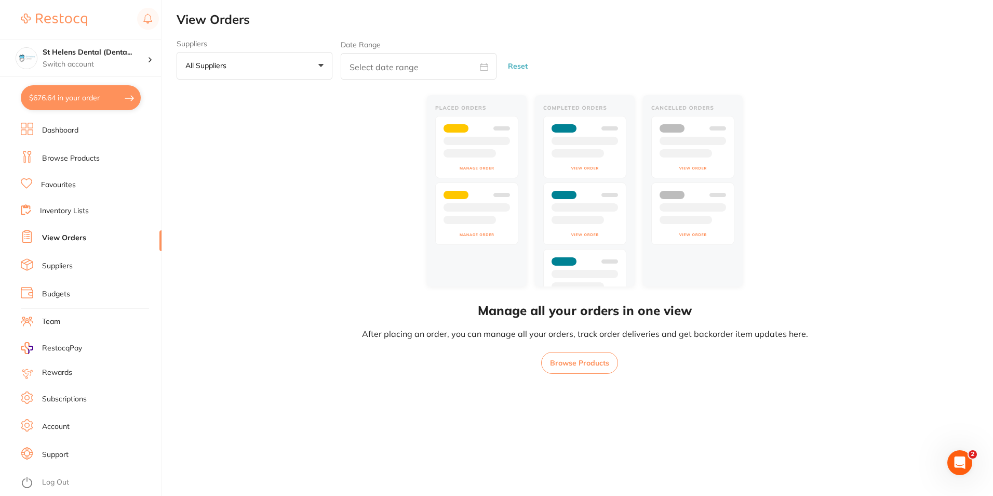
click at [68, 155] on link "Browse Products" at bounding box center [71, 158] width 58 height 10
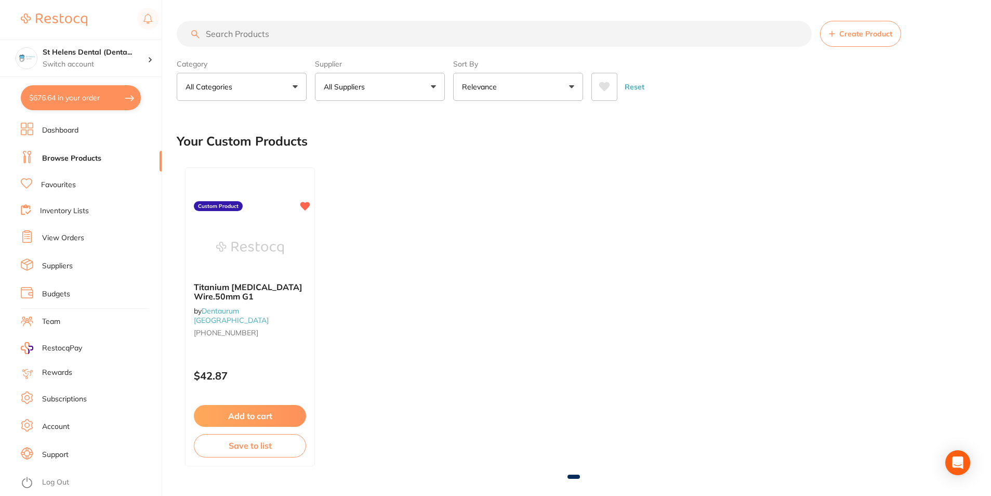
click at [61, 101] on button "$676.64 in your order" at bounding box center [81, 97] width 120 height 25
checkbox input "true"
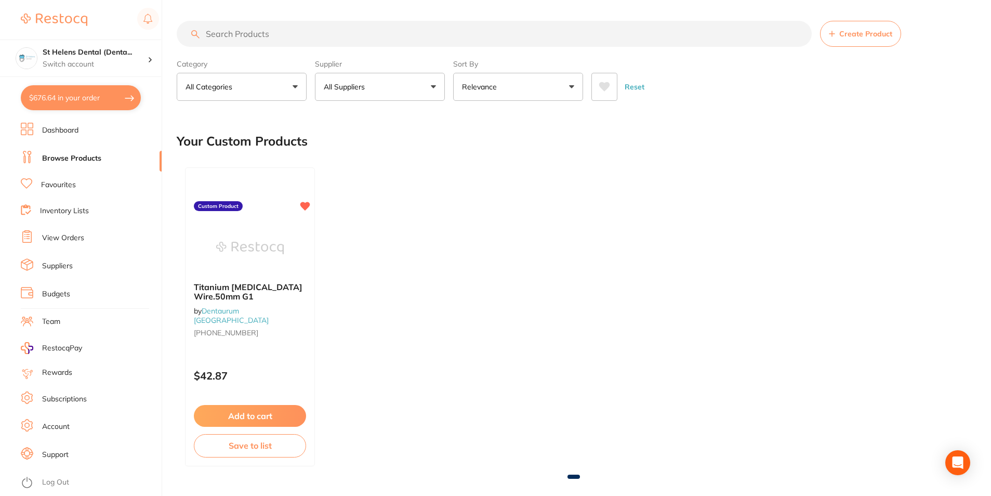
checkbox input "true"
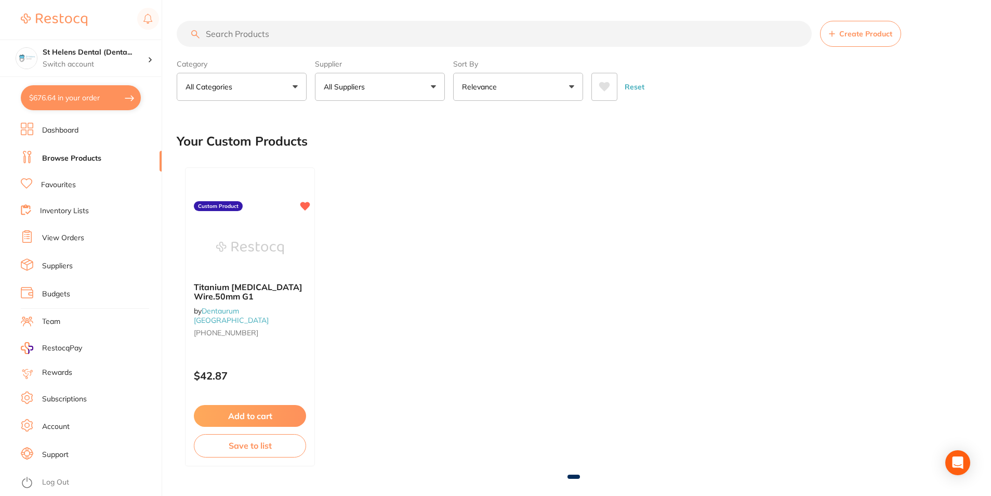
checkbox input "true"
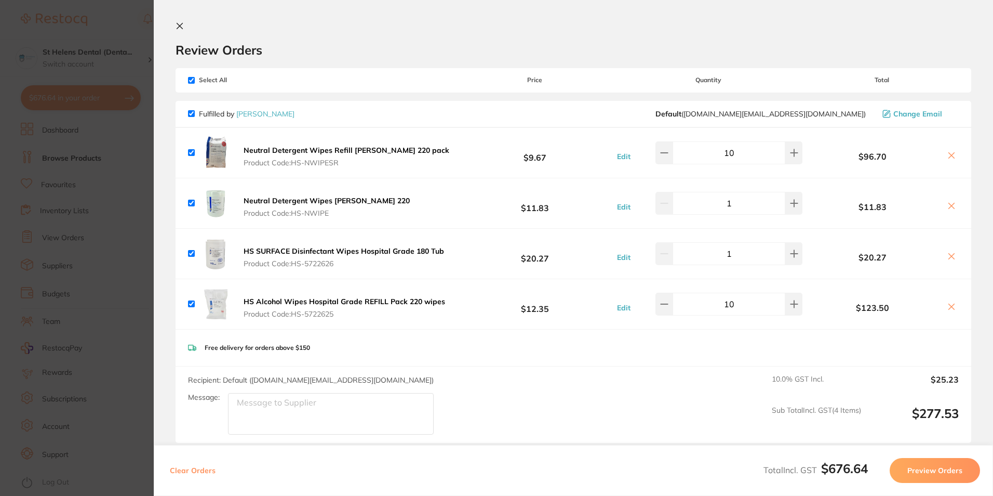
click at [175, 24] on section "Review Orders Your orders are being processed and we will notify you once we ha…" at bounding box center [573, 248] width 839 height 496
click at [178, 24] on icon at bounding box center [180, 26] width 6 height 6
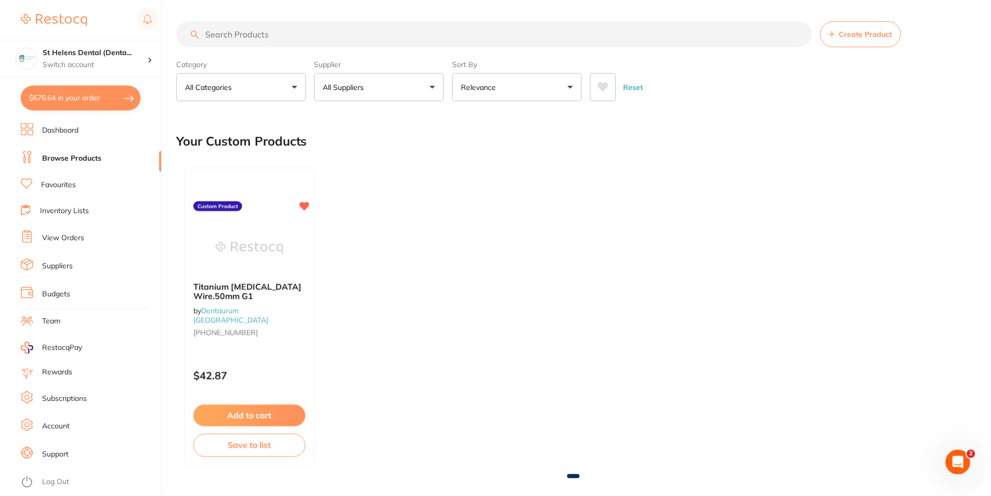
scroll to position [1, 0]
click at [325, 32] on input "search" at bounding box center [494, 33] width 635 height 26
type input "fuji plus"
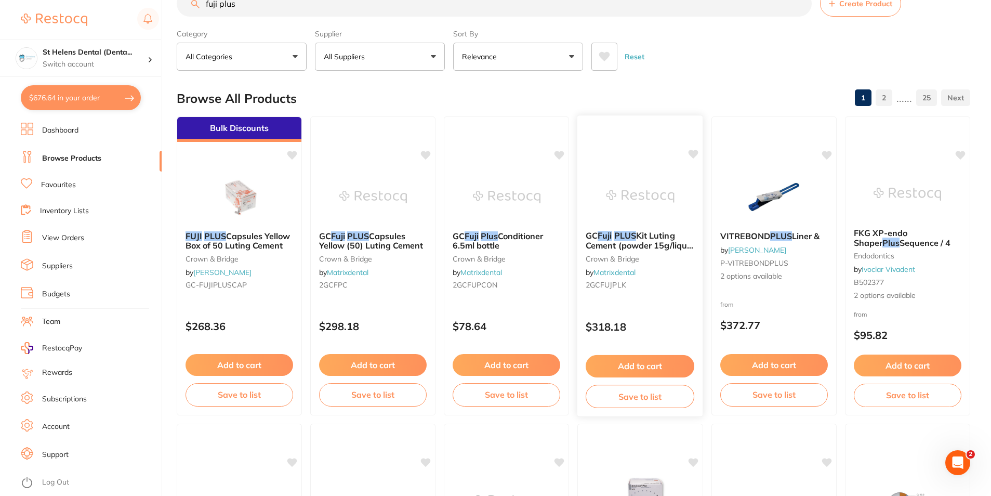
scroll to position [0, 0]
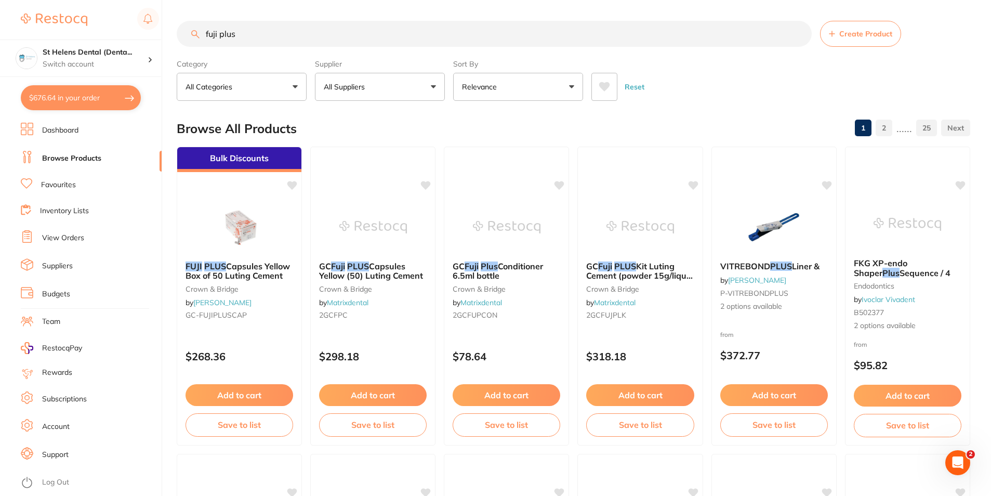
click at [242, 402] on button "Add to cart" at bounding box center [239, 395] width 108 height 22
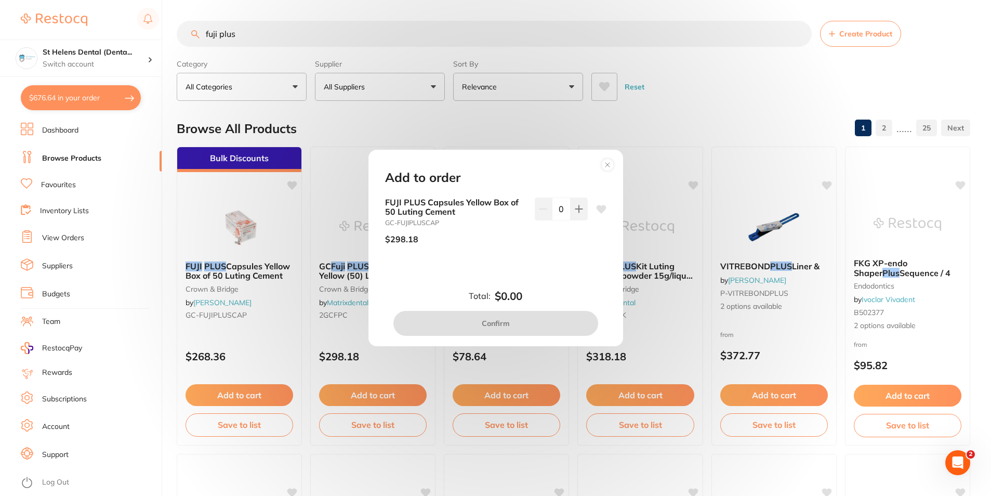
click at [602, 209] on icon at bounding box center [601, 209] width 10 height 8
click at [576, 211] on icon at bounding box center [578, 208] width 7 height 7
type input "1"
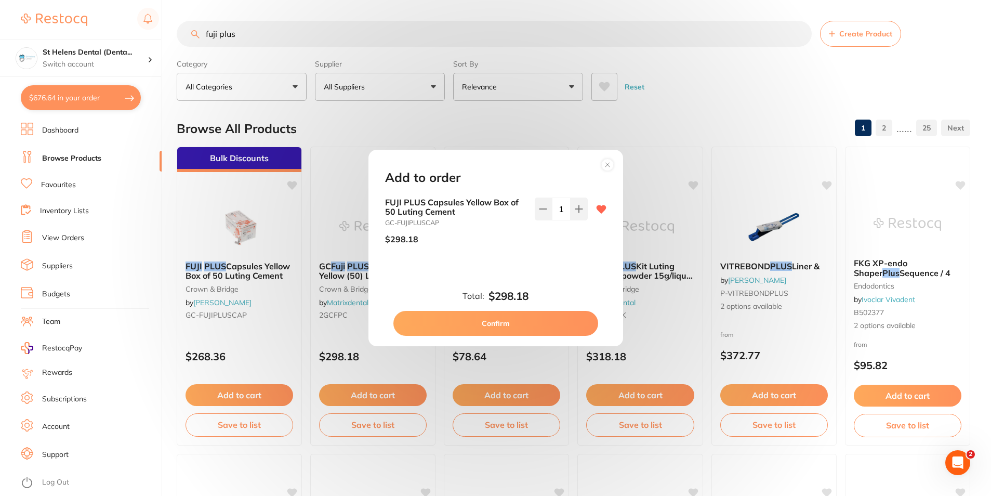
click at [522, 323] on button "Confirm" at bounding box center [495, 323] width 205 height 25
checkbox input "false"
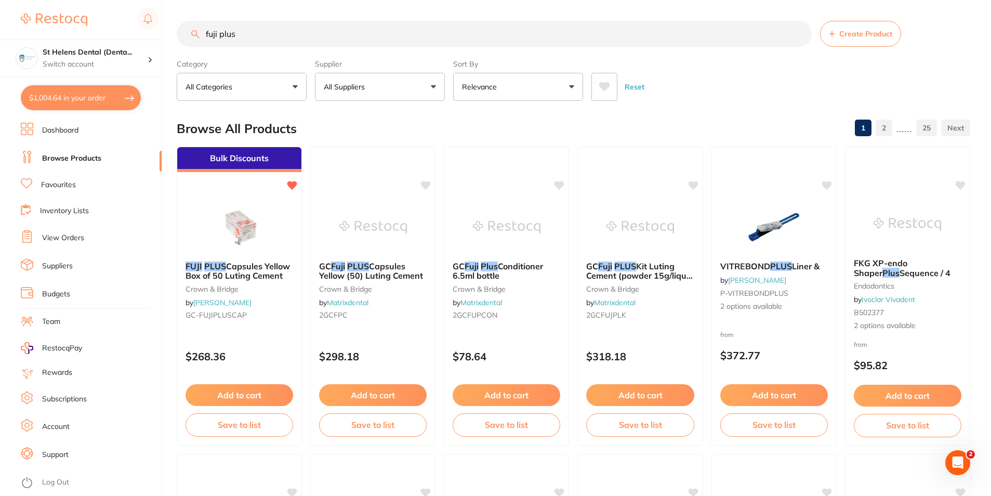
click at [357, 38] on input "fuji plus" at bounding box center [494, 34] width 635 height 26
drag, startPoint x: 357, startPoint y: 38, endPoint x: 197, endPoint y: 37, distance: 160.0
click at [197, 37] on div "fuji plus Create Product" at bounding box center [573, 34] width 793 height 26
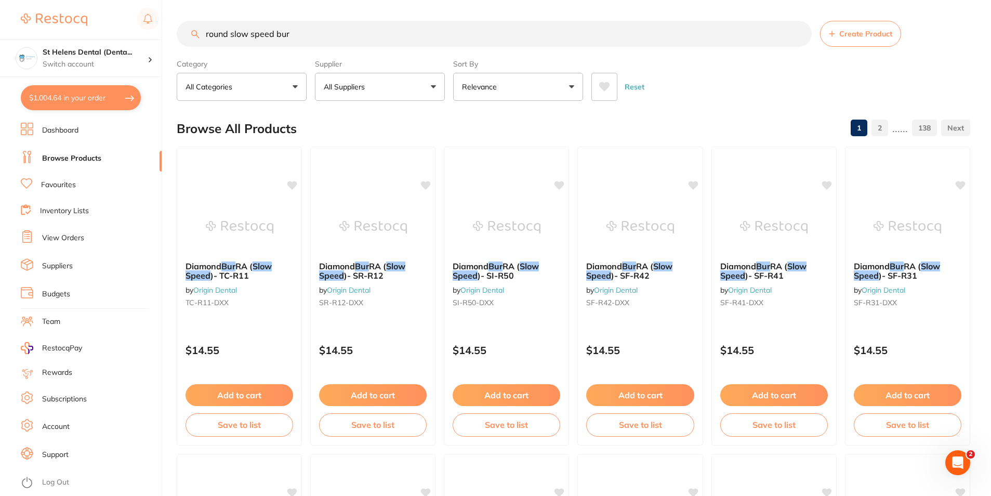
type input "round slow speed bur"
click at [418, 83] on button "All Suppliers" at bounding box center [380, 87] width 130 height 28
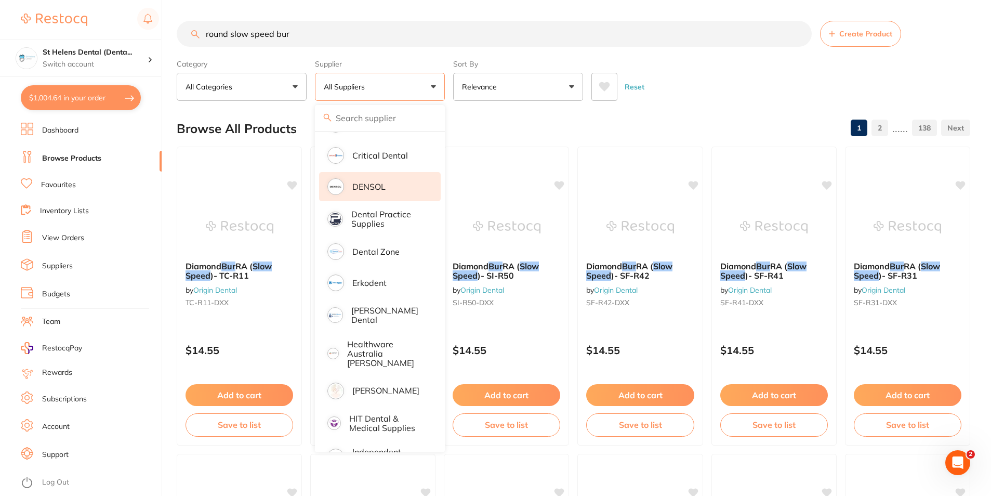
scroll to position [260, 0]
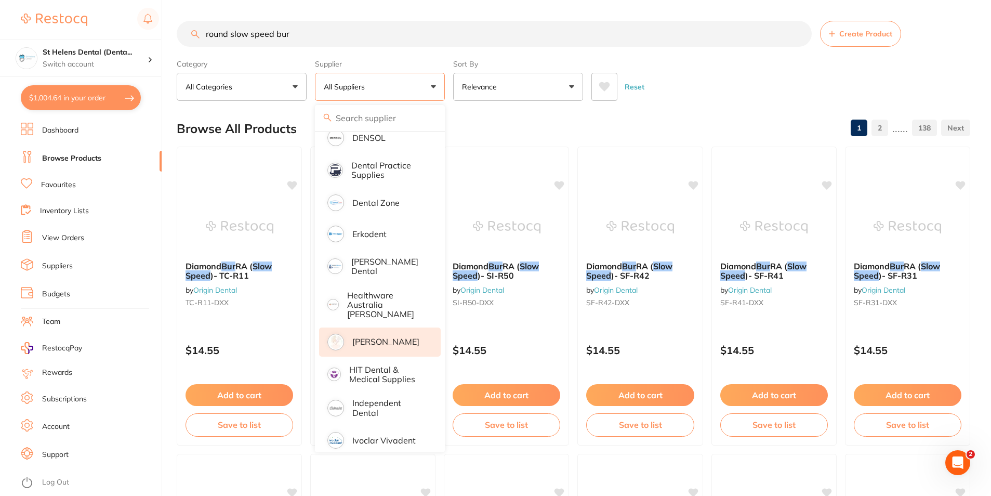
click at [370, 337] on p "[PERSON_NAME]" at bounding box center [385, 341] width 67 height 9
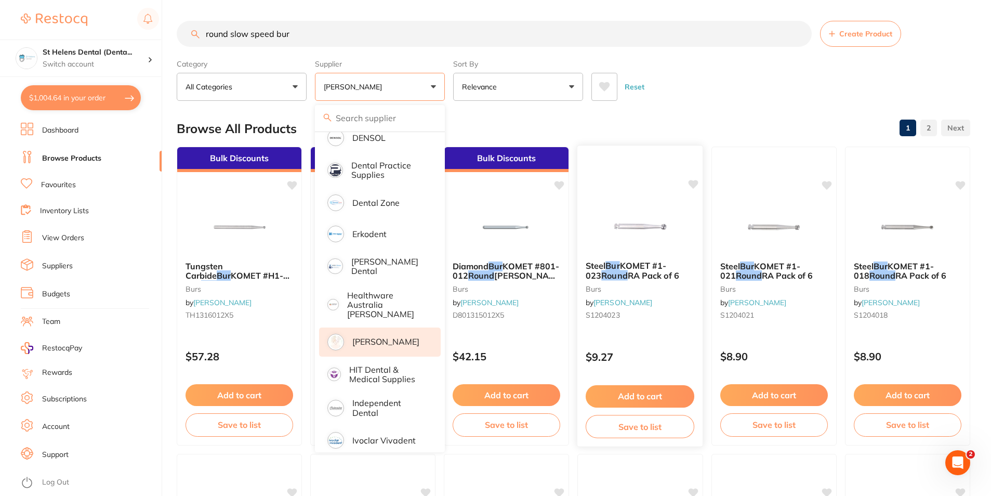
scroll to position [0, 0]
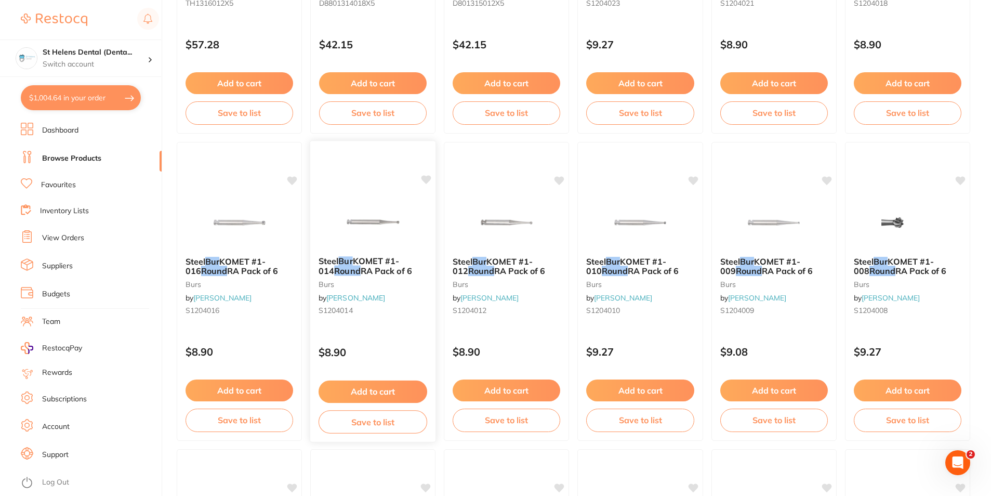
scroll to position [364, 0]
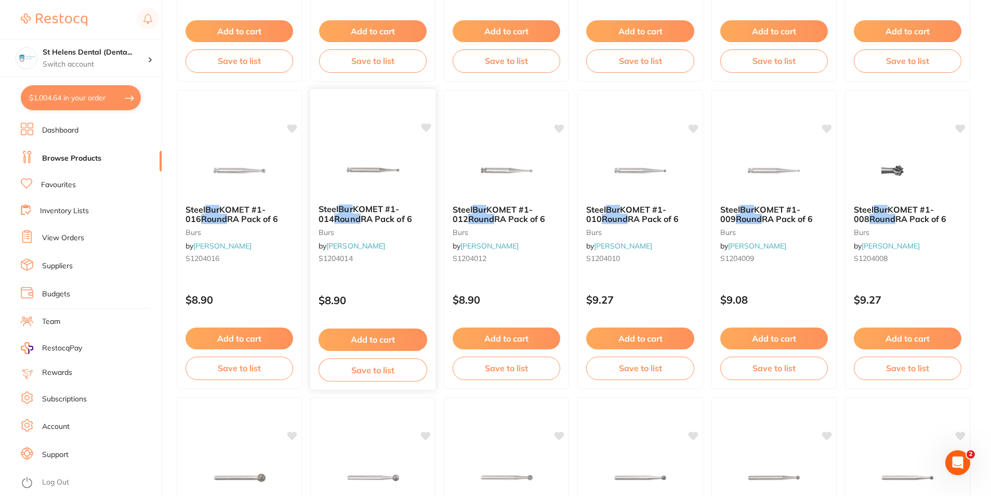
click at [426, 129] on icon at bounding box center [426, 127] width 10 height 9
click at [689, 124] on icon at bounding box center [693, 128] width 10 height 10
click at [394, 342] on button "Add to cart" at bounding box center [372, 339] width 109 height 22
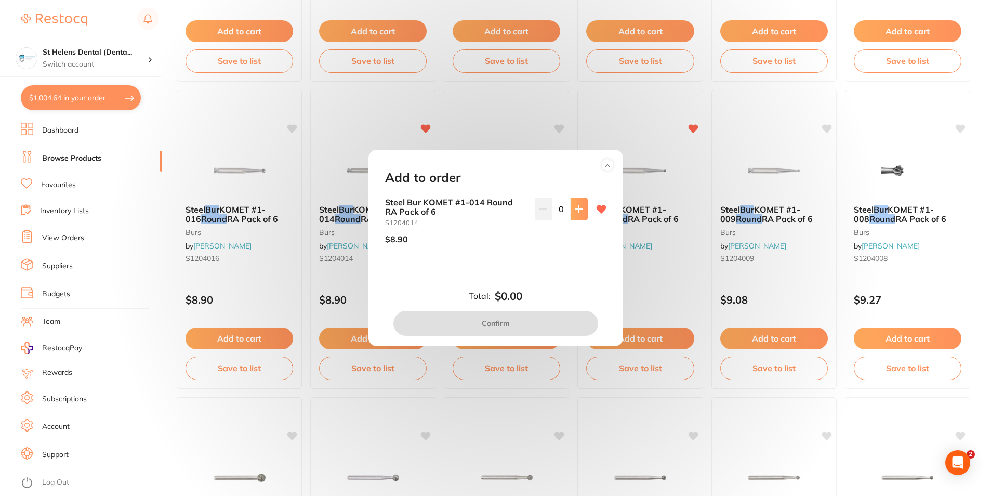
click at [570, 215] on button at bounding box center [578, 208] width 17 height 23
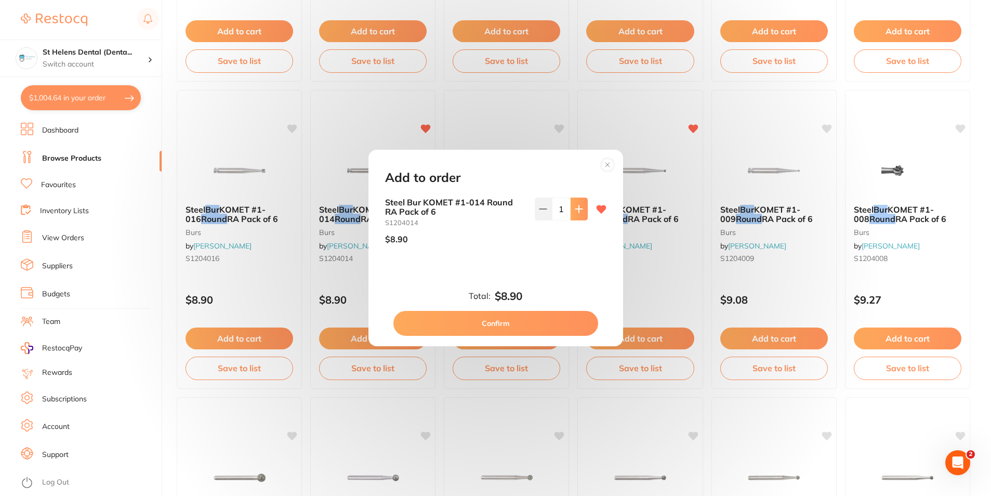
click at [570, 215] on button at bounding box center [578, 208] width 17 height 23
type input "2"
click at [523, 324] on button "Confirm" at bounding box center [495, 323] width 205 height 25
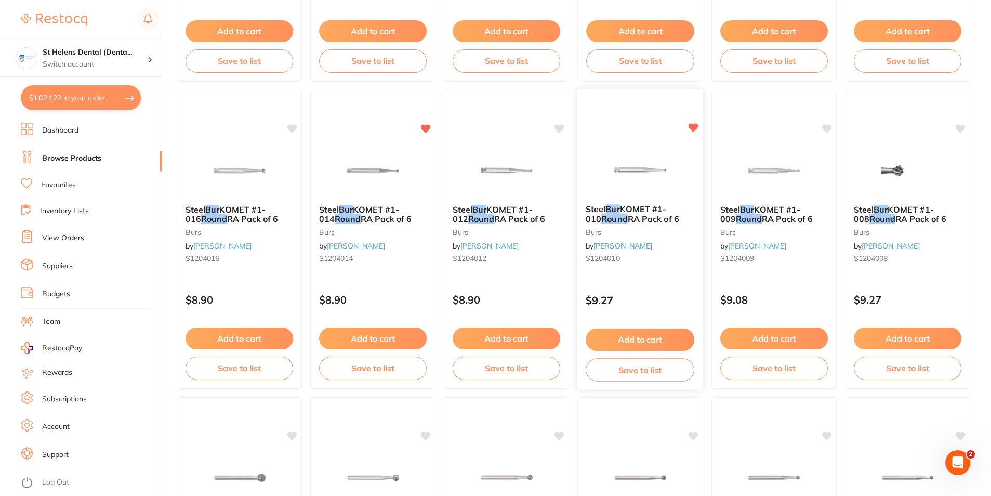
click at [657, 342] on button "Add to cart" at bounding box center [639, 339] width 109 height 22
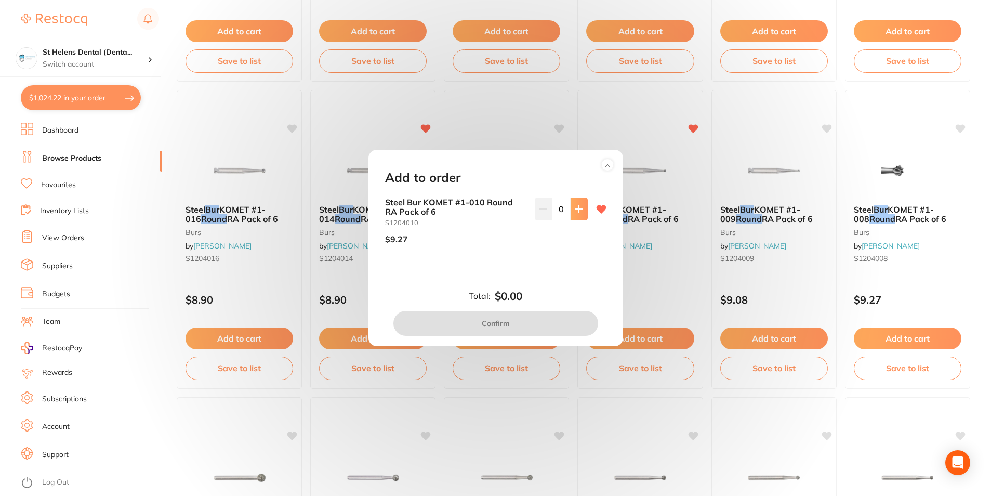
click at [576, 205] on icon at bounding box center [579, 209] width 8 height 8
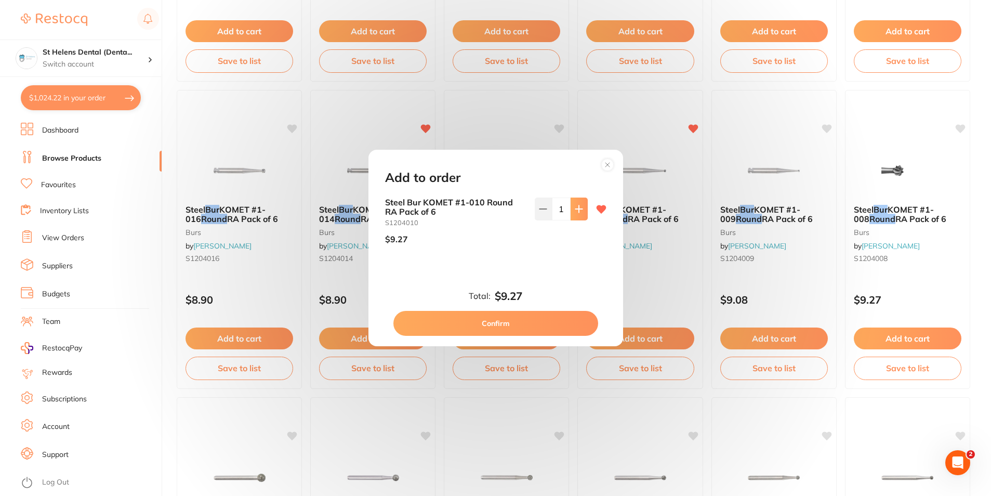
click at [576, 205] on icon at bounding box center [579, 209] width 8 height 8
type input "2"
click at [535, 315] on button "Confirm" at bounding box center [495, 323] width 205 height 25
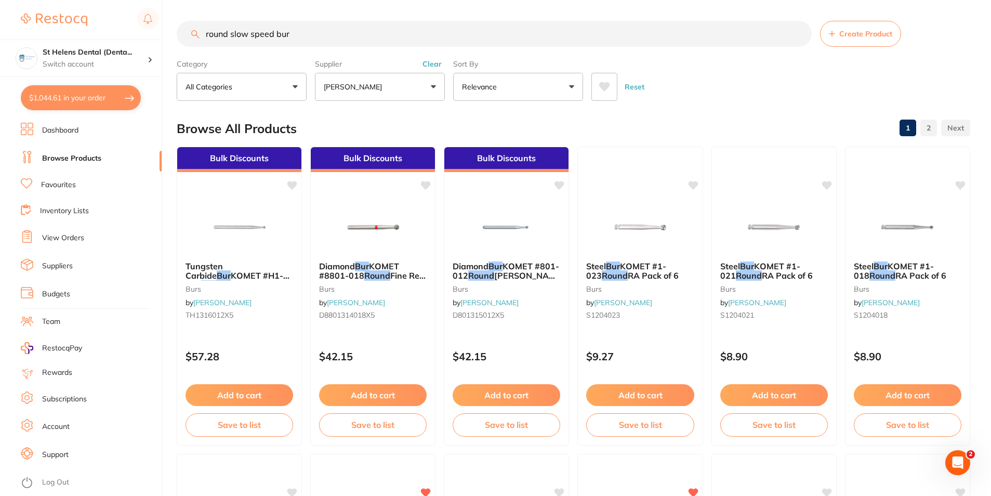
click at [325, 36] on input "round slow speed bur" at bounding box center [494, 34] width 635 height 26
type input "round high speed bur"
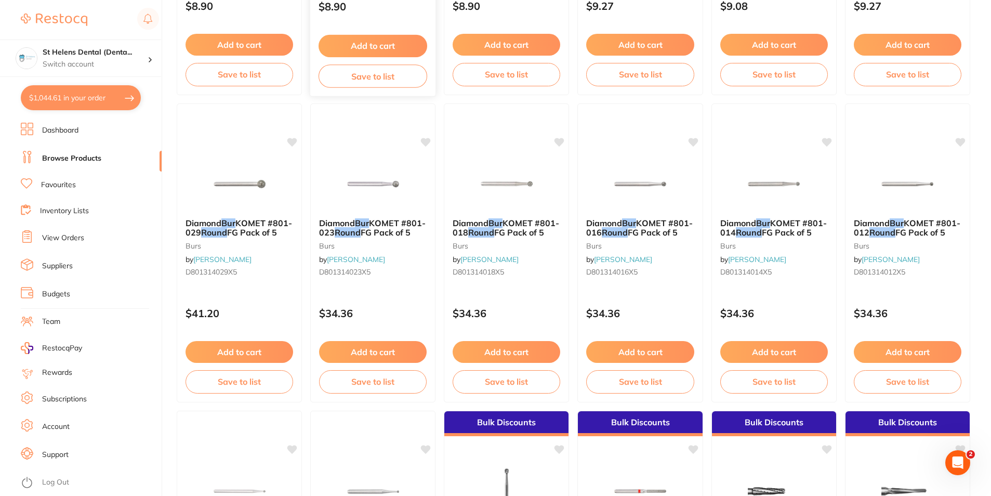
scroll to position [675, 0]
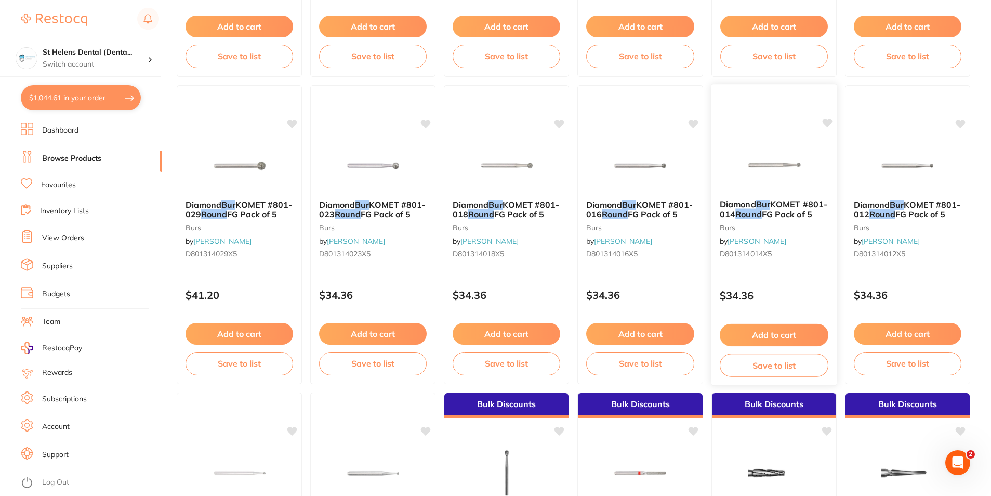
click at [823, 124] on icon at bounding box center [827, 123] width 10 height 10
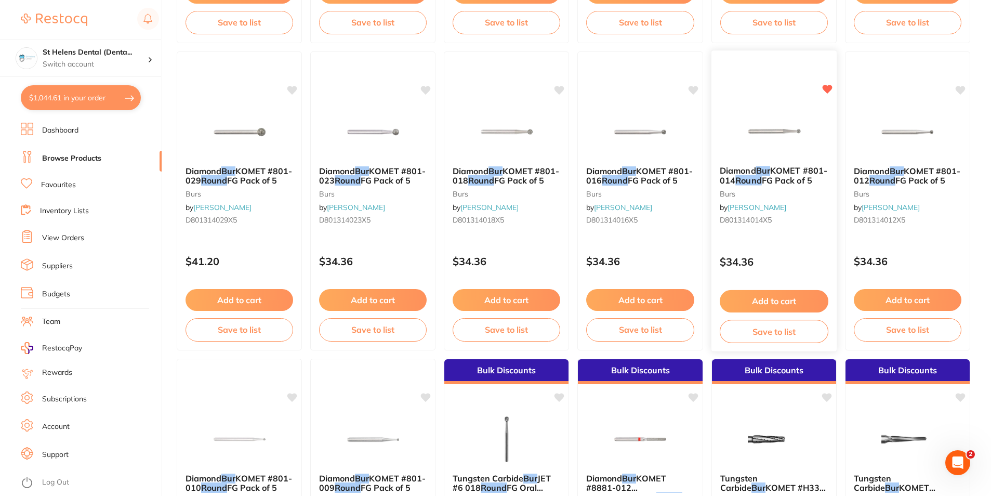
scroll to position [727, 0]
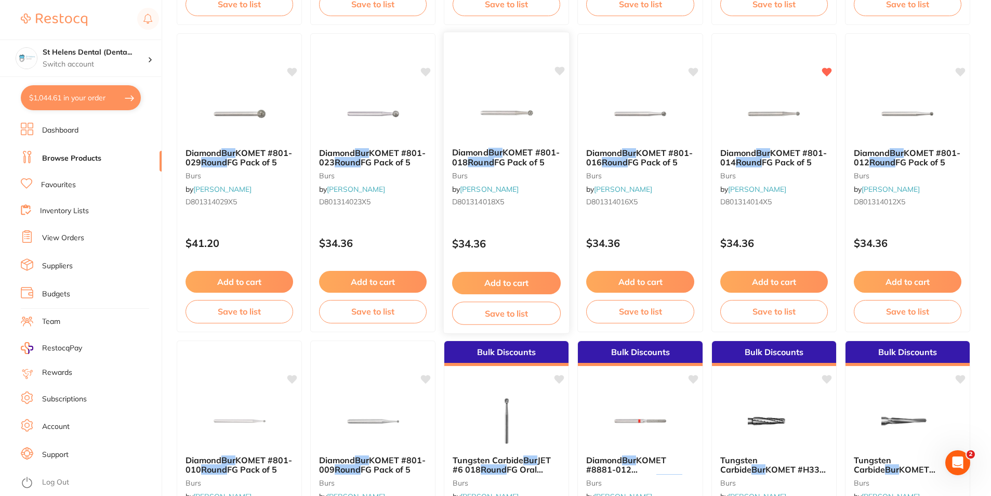
click at [555, 68] on icon at bounding box center [559, 71] width 10 height 10
click at [510, 287] on button "Add to cart" at bounding box center [506, 283] width 109 height 22
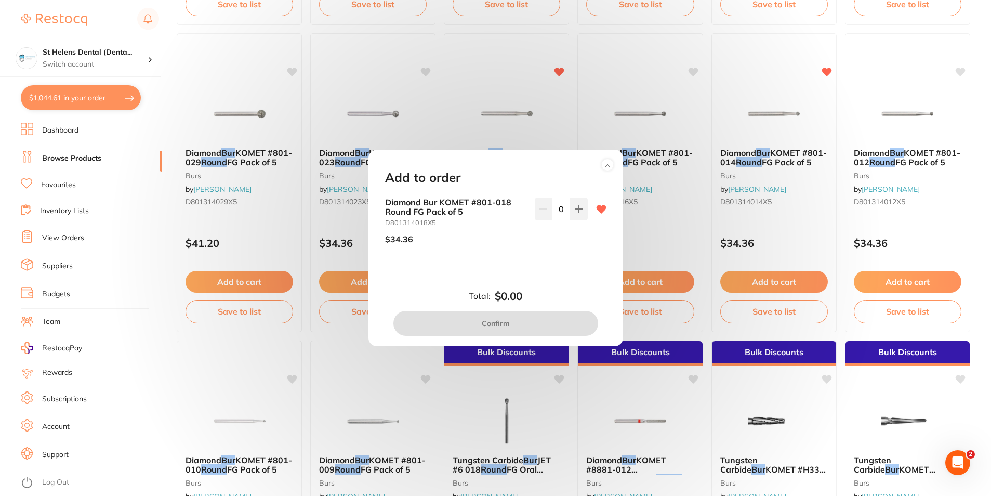
scroll to position [0, 0]
click at [582, 212] on button at bounding box center [578, 208] width 17 height 23
type input "1"
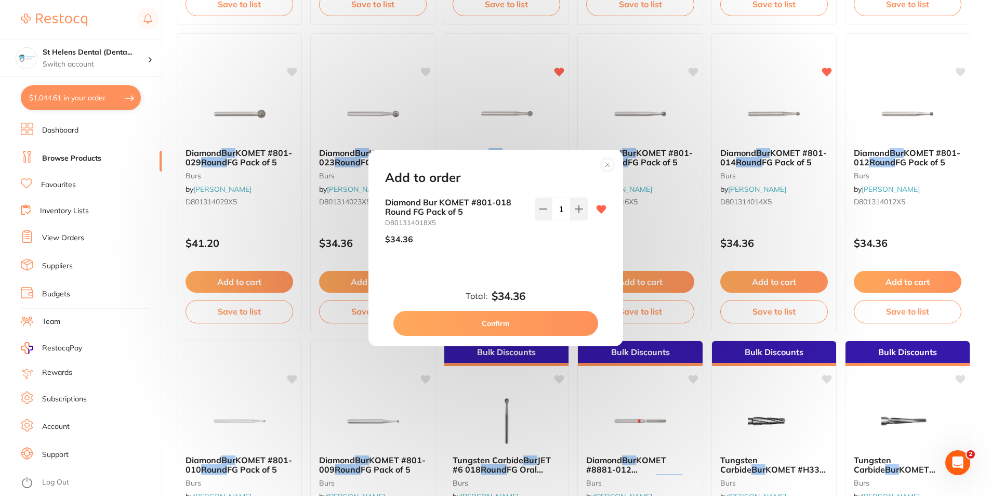
click at [562, 330] on button "Confirm" at bounding box center [495, 323] width 205 height 25
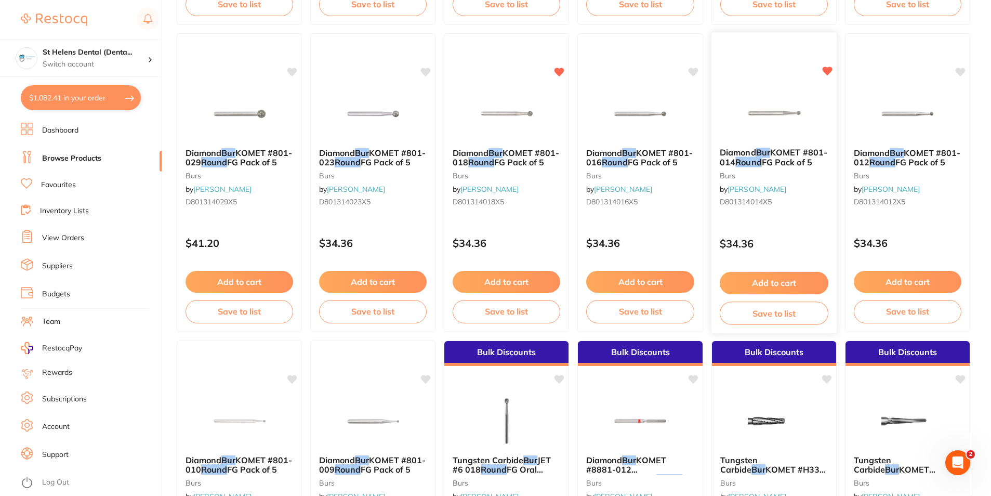
click at [783, 283] on button "Add to cart" at bounding box center [773, 283] width 109 height 22
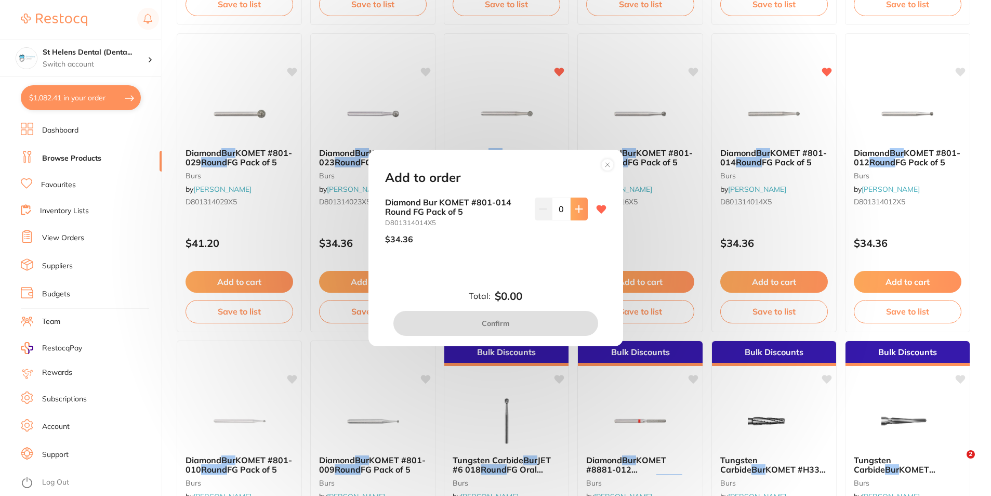
click at [576, 212] on icon at bounding box center [578, 208] width 7 height 7
type input "1"
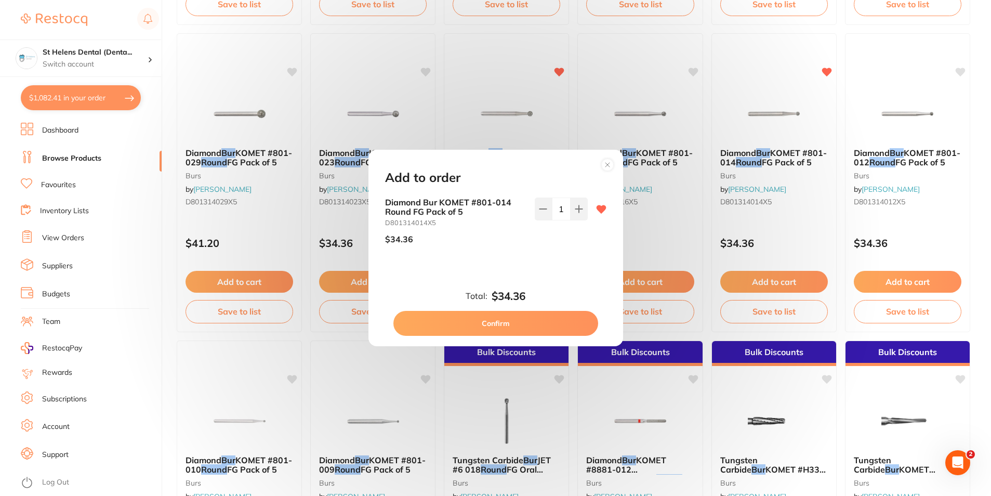
click at [561, 329] on button "Confirm" at bounding box center [495, 323] width 205 height 25
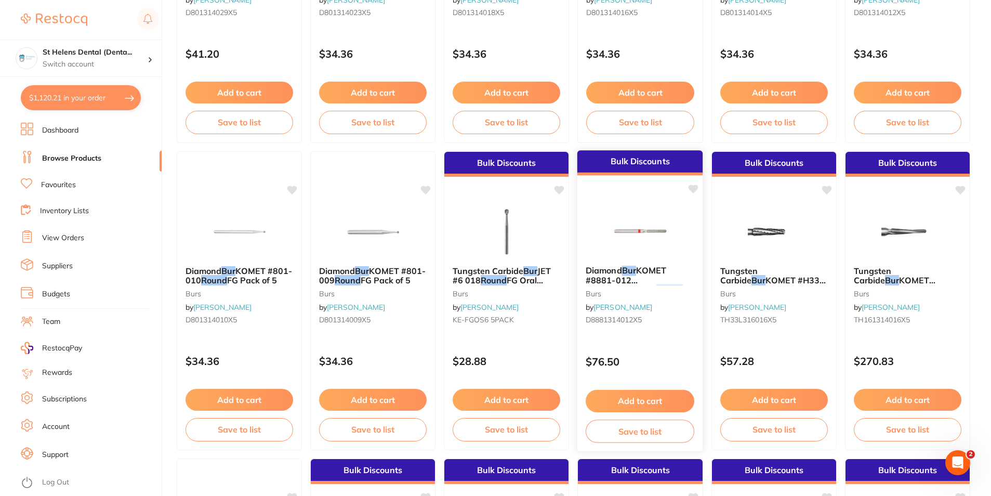
scroll to position [935, 0]
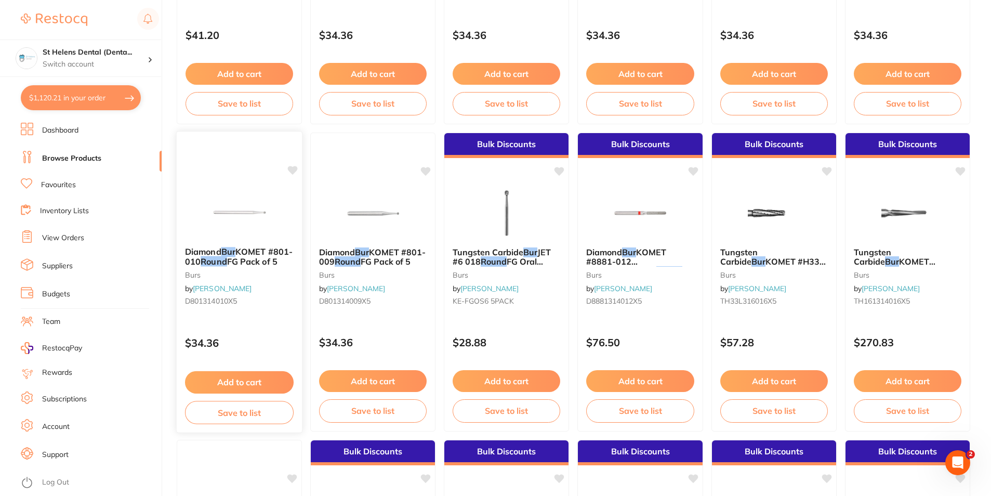
click at [288, 168] on icon at bounding box center [293, 170] width 10 height 9
click at [256, 379] on button "Add to cart" at bounding box center [239, 382] width 109 height 22
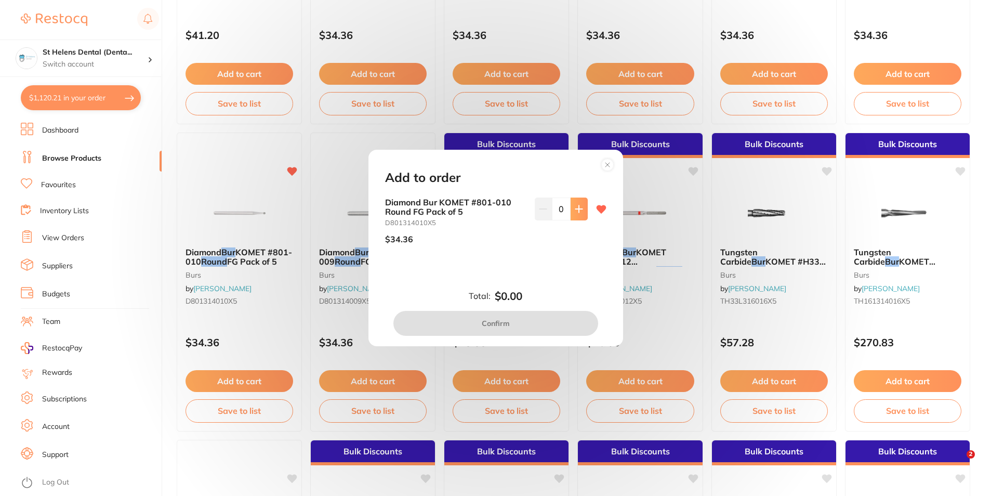
click at [571, 205] on button at bounding box center [578, 208] width 17 height 23
type input "1"
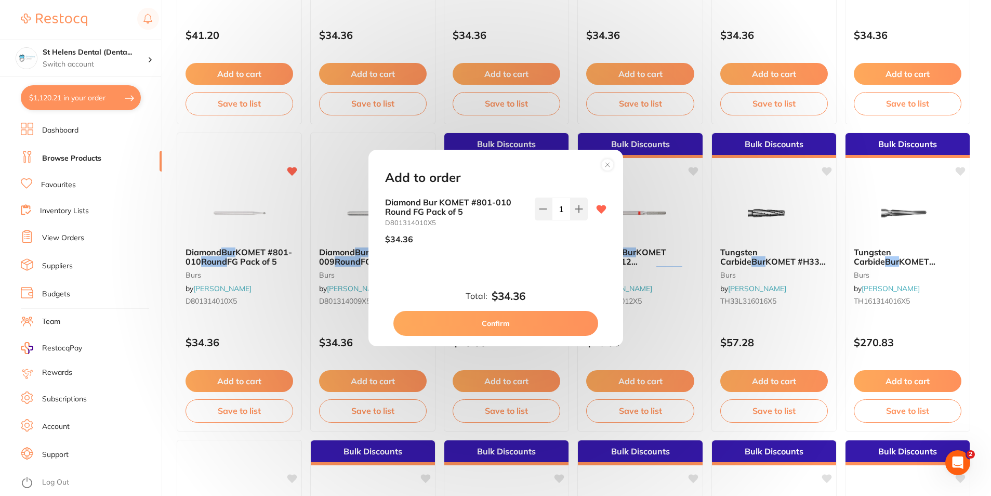
click at [540, 325] on button "Confirm" at bounding box center [495, 323] width 205 height 25
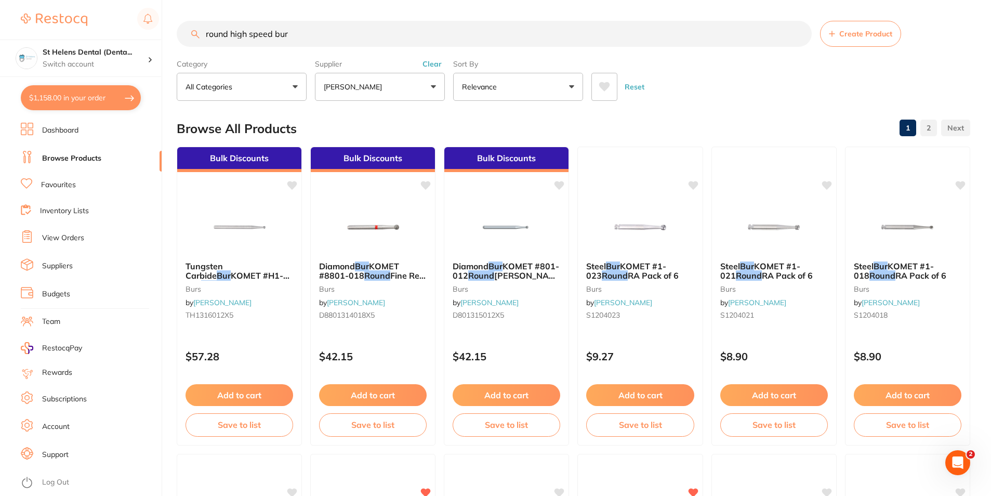
drag, startPoint x: 318, startPoint y: 33, endPoint x: 176, endPoint y: 24, distance: 143.1
click at [176, 24] on div "$1,158.00 St Helens Dental (Denta... Switch account St Helens Dental (DentalTow…" at bounding box center [495, 248] width 991 height 496
type input "3"
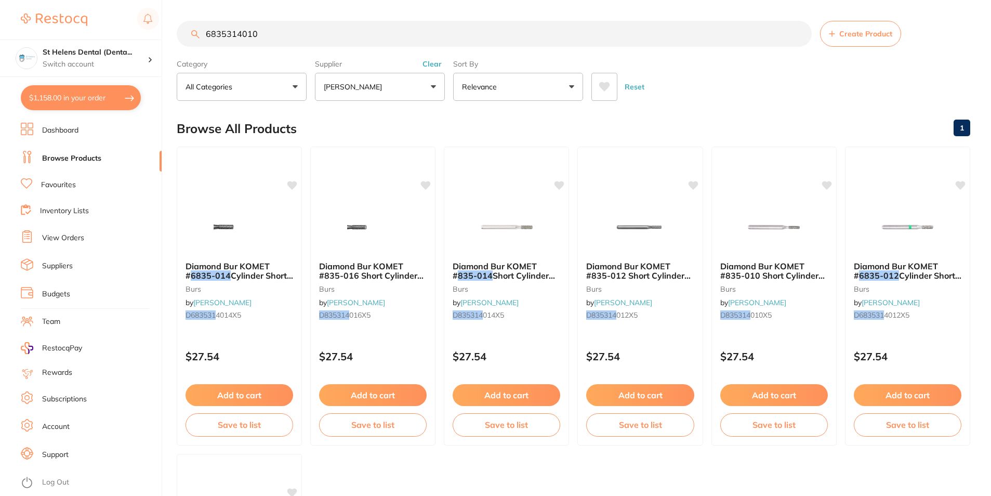
type input "6835314010"
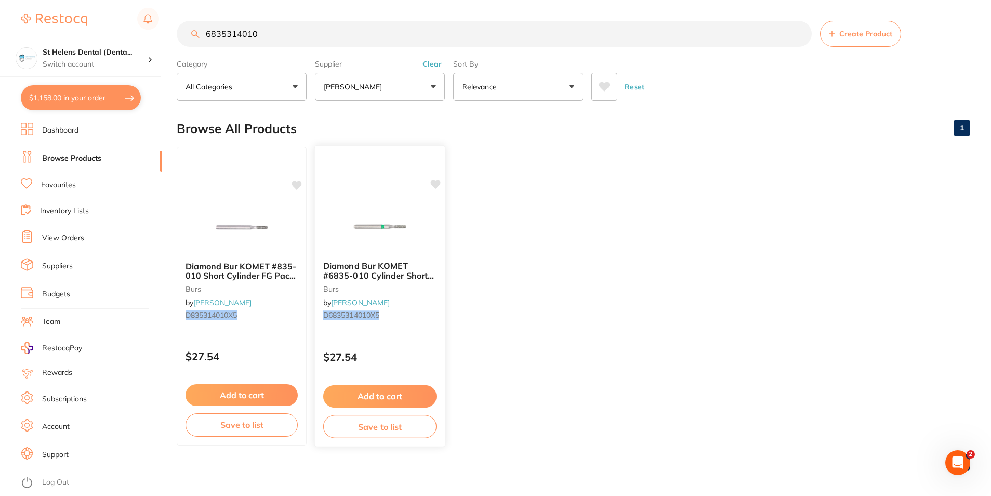
click at [401, 396] on button "Add to cart" at bounding box center [379, 396] width 113 height 22
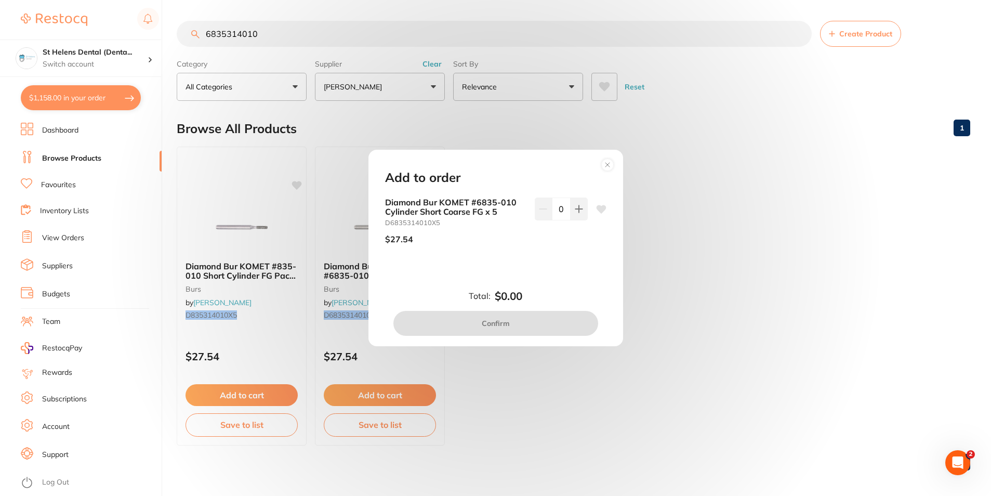
click at [597, 208] on icon at bounding box center [601, 209] width 10 height 8
click at [575, 207] on icon at bounding box center [579, 209] width 8 height 8
type input "1"
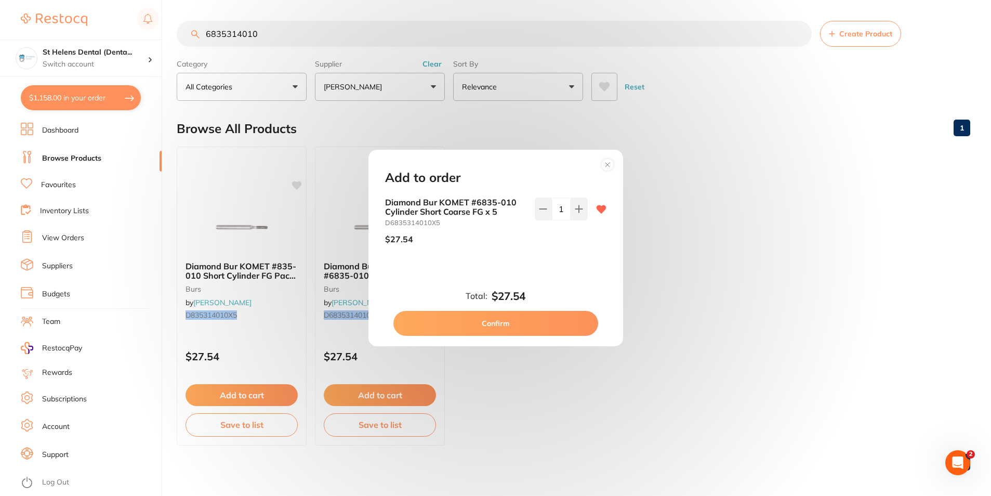
click at [517, 324] on button "Confirm" at bounding box center [495, 323] width 205 height 25
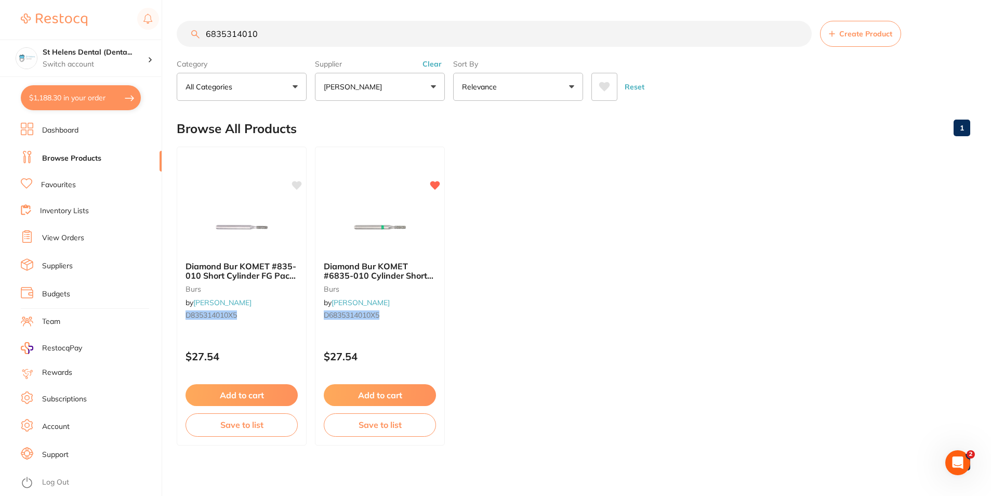
click at [273, 34] on input "6835314010" at bounding box center [494, 34] width 635 height 26
type input "683531"
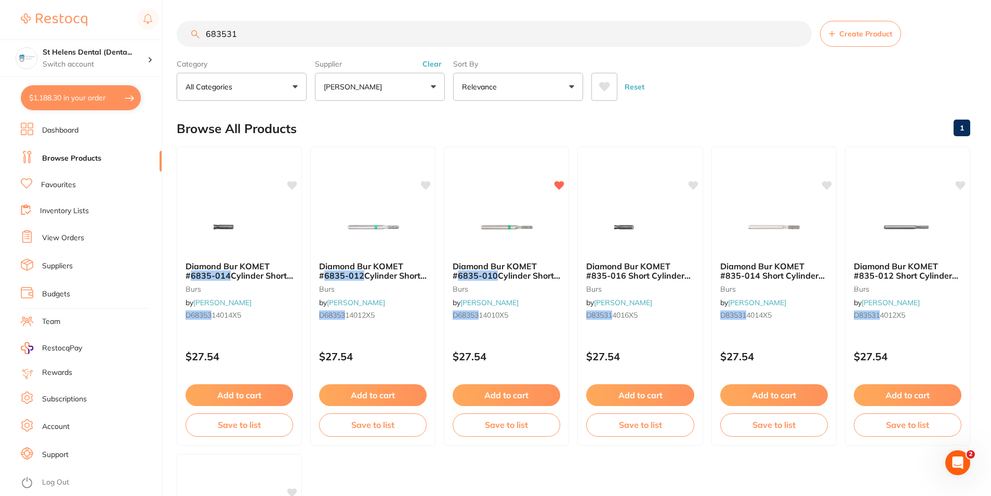
scroll to position [1, 0]
drag, startPoint x: 265, startPoint y: 25, endPoint x: 196, endPoint y: 39, distance: 70.5
click at [196, 39] on input "683531" at bounding box center [494, 34] width 635 height 26
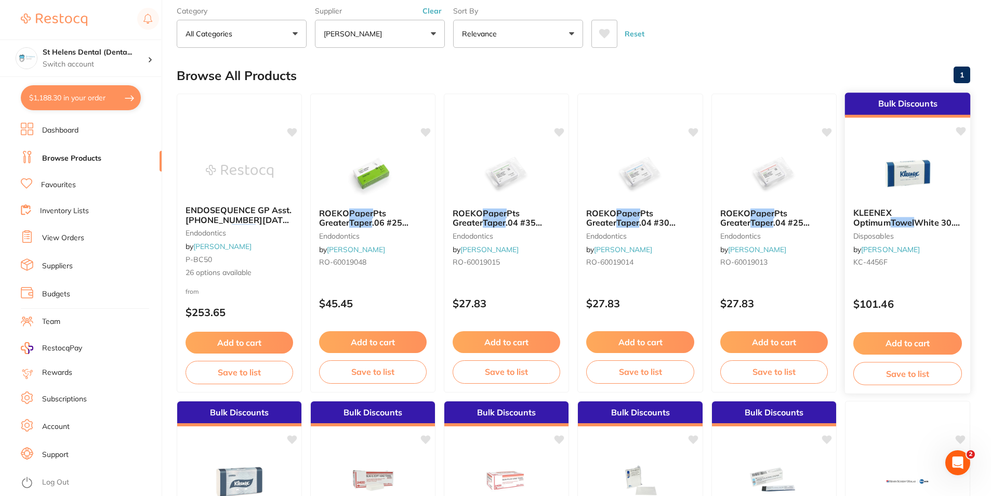
scroll to position [52, 0]
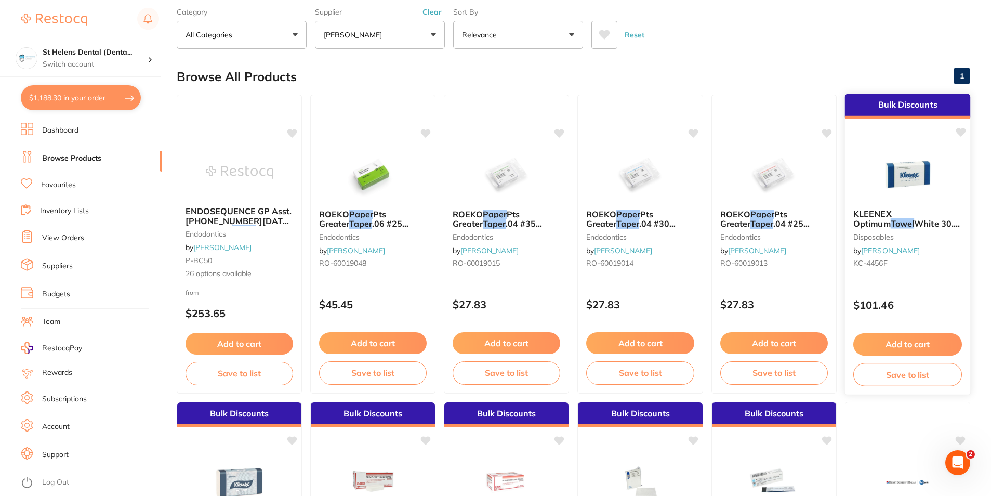
click at [956, 130] on icon at bounding box center [961, 132] width 10 height 9
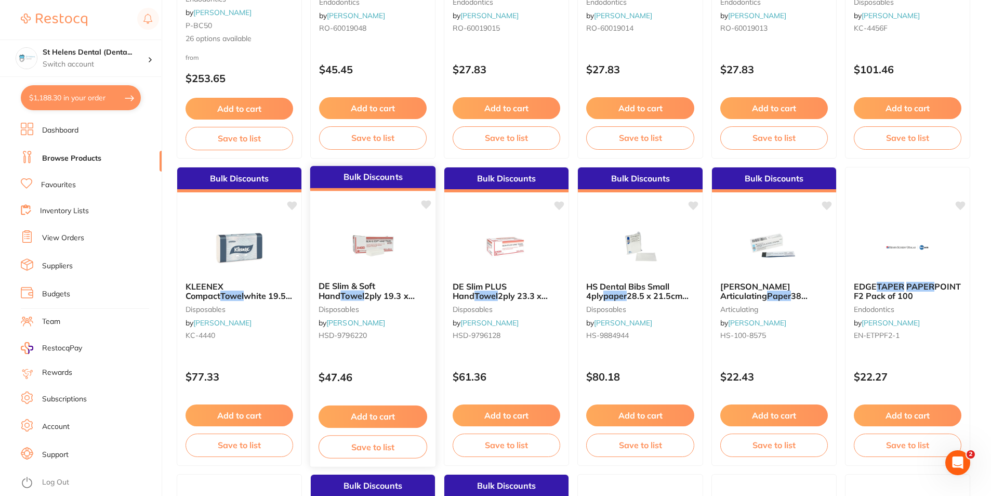
scroll to position [312, 0]
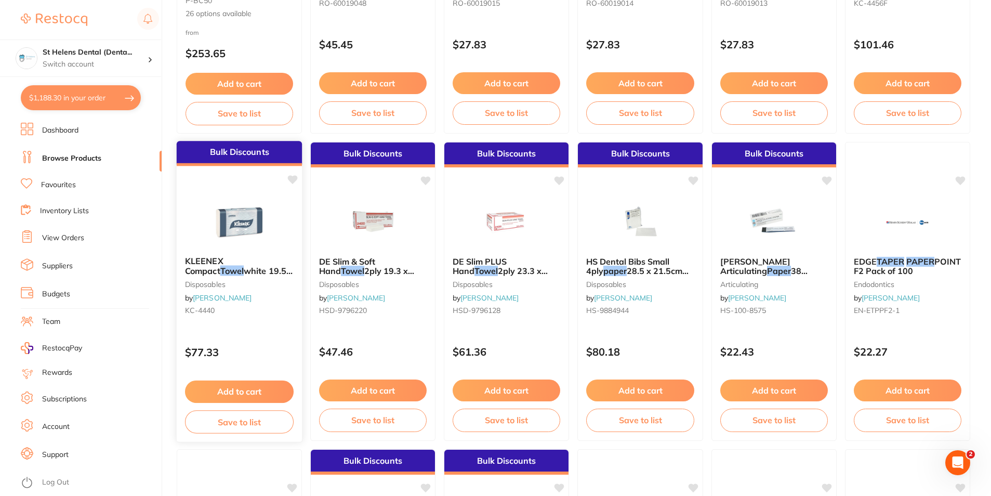
click at [291, 180] on icon at bounding box center [293, 179] width 10 height 9
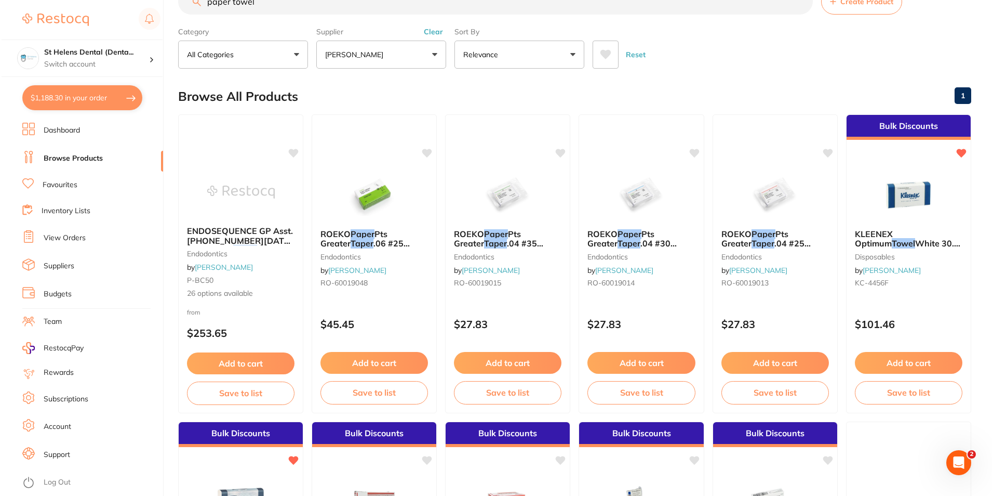
scroll to position [0, 0]
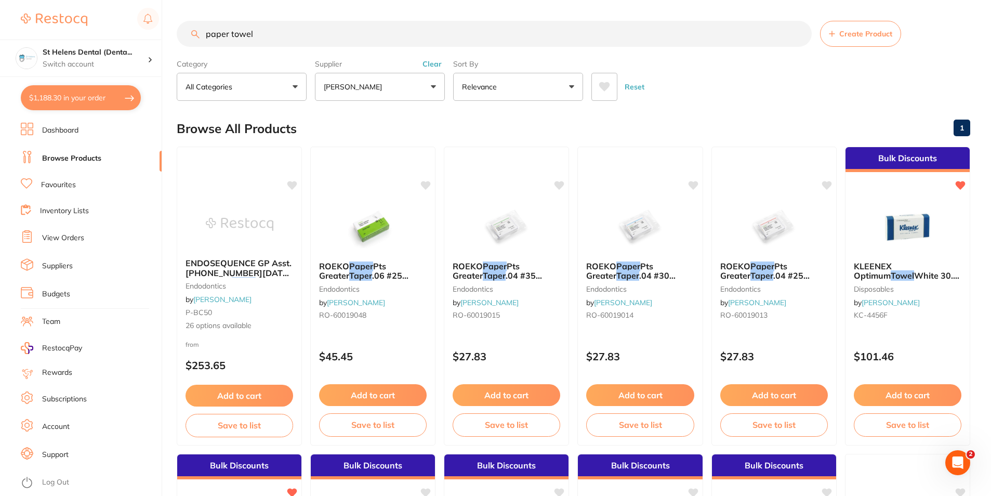
click at [231, 35] on input "paper towel" at bounding box center [494, 34] width 635 height 26
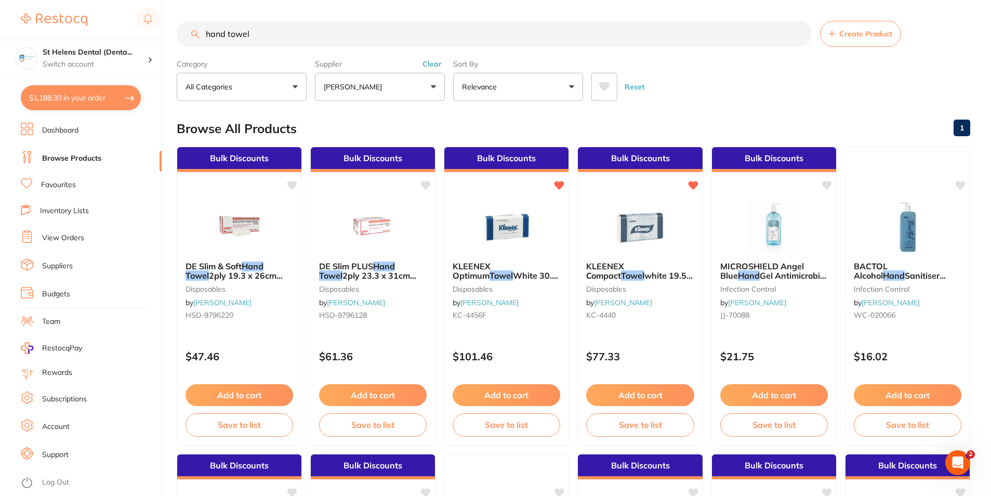
type input "hand towel"
click at [432, 88] on button "[PERSON_NAME]" at bounding box center [380, 87] width 130 height 28
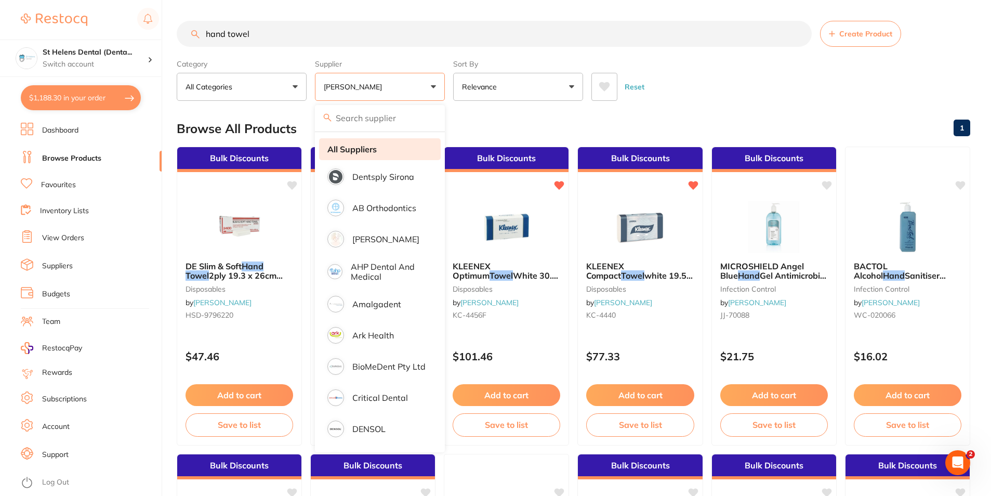
click at [378, 148] on li "All Suppliers" at bounding box center [380, 149] width 122 height 22
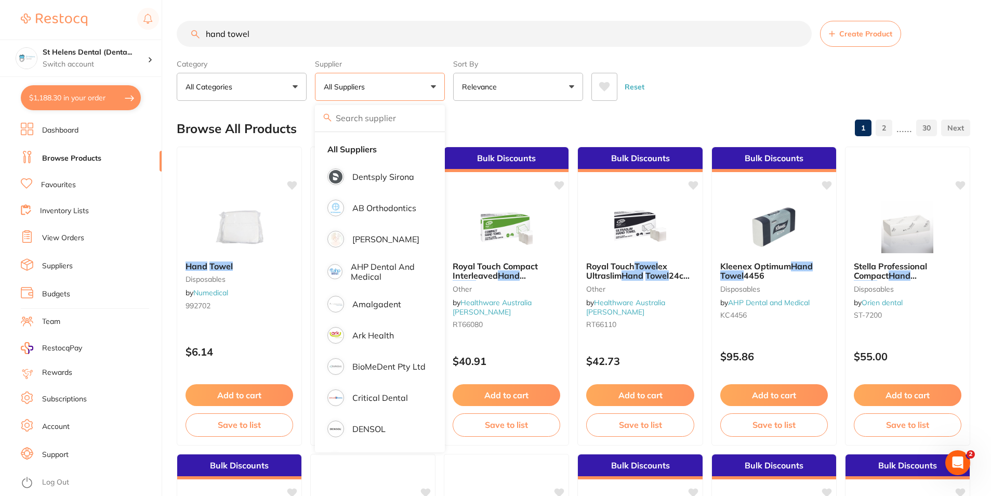
click at [341, 41] on input "hand towel" at bounding box center [494, 34] width 635 height 26
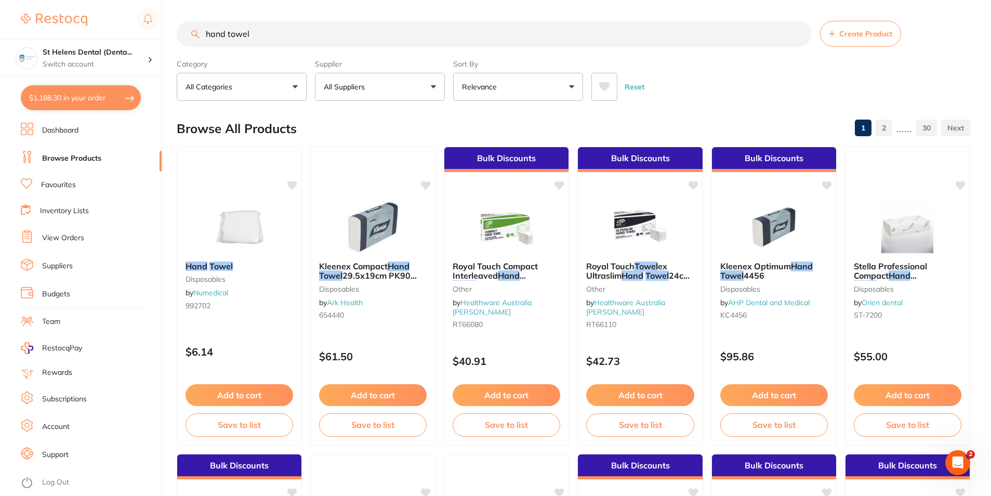
click at [475, 88] on p "Relevance" at bounding box center [481, 87] width 39 height 10
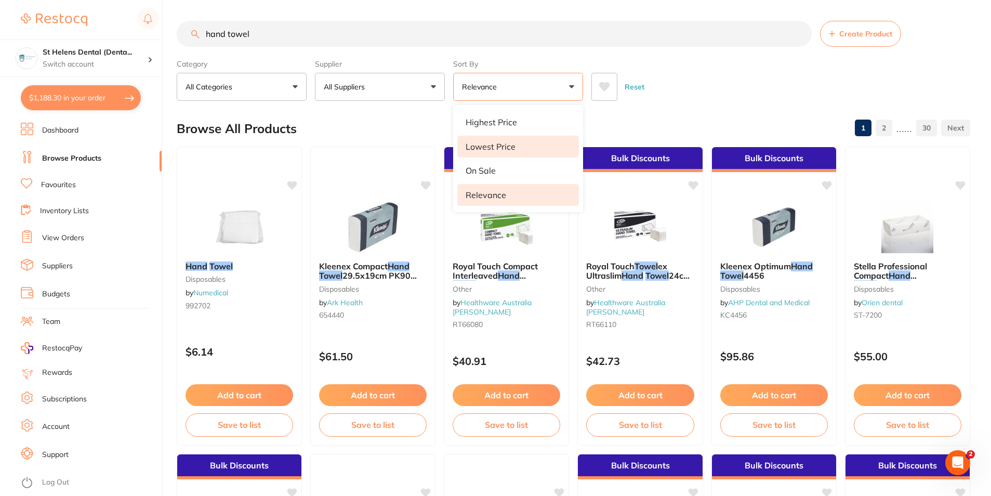
click at [487, 148] on p "Lowest Price" at bounding box center [490, 146] width 50 height 9
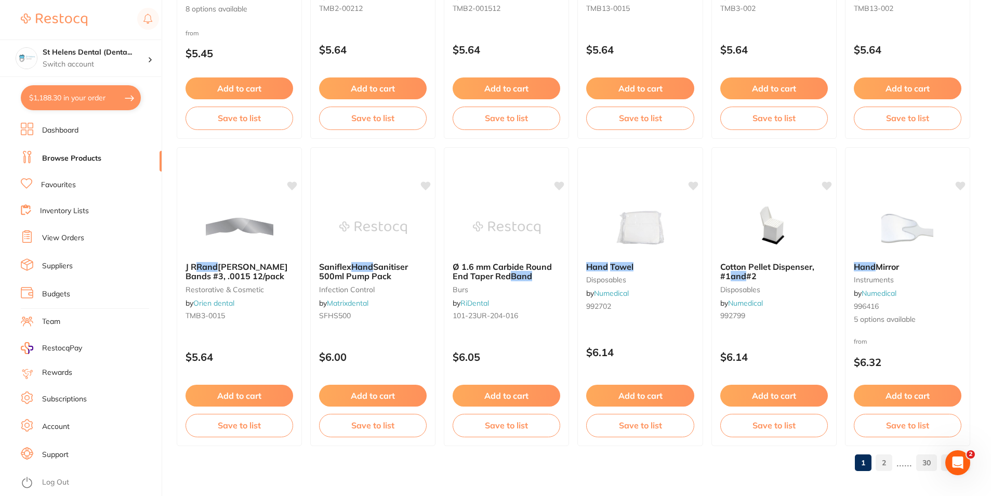
scroll to position [2460, 0]
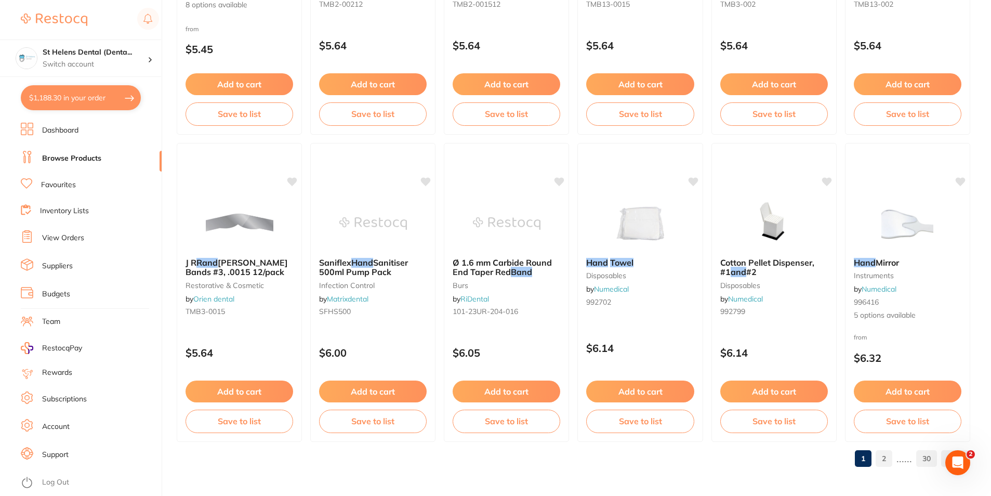
click at [890, 462] on link "2" at bounding box center [883, 458] width 17 height 21
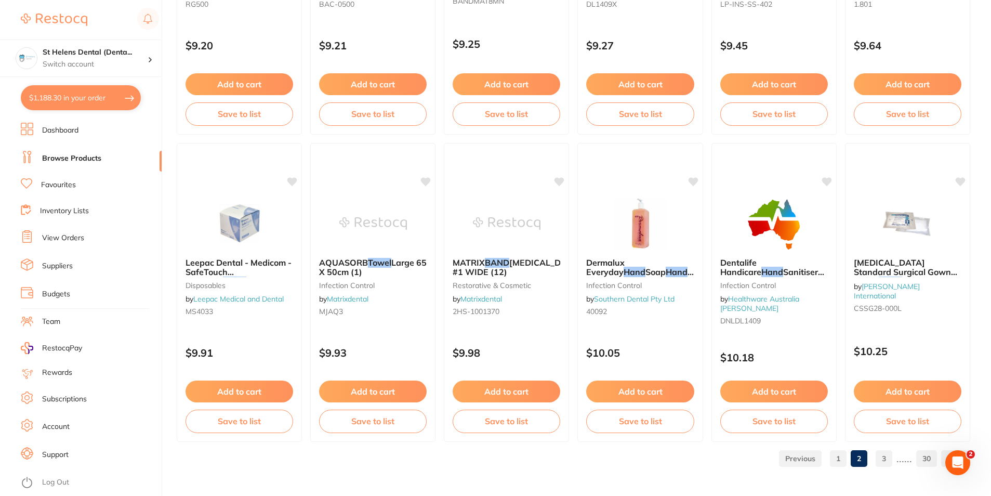
click at [888, 463] on link "3" at bounding box center [883, 458] width 17 height 21
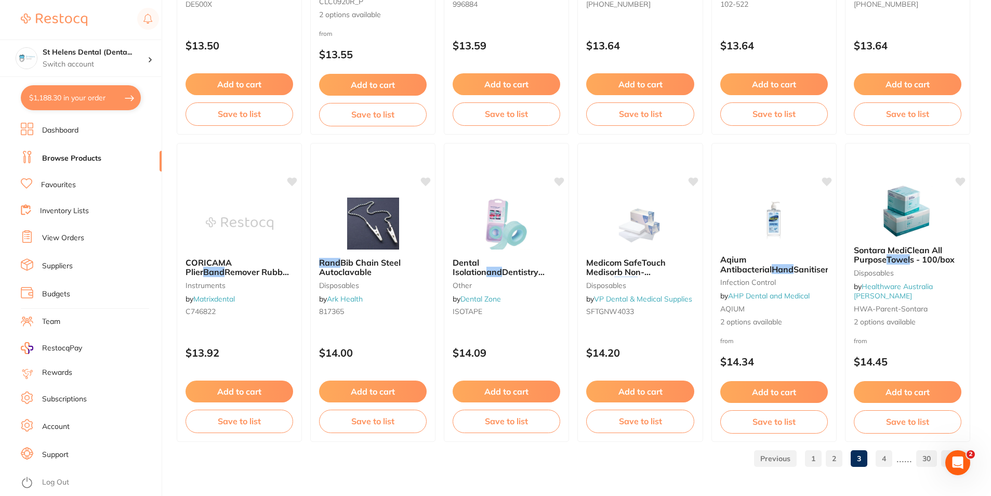
click at [880, 456] on link "4" at bounding box center [883, 458] width 17 height 21
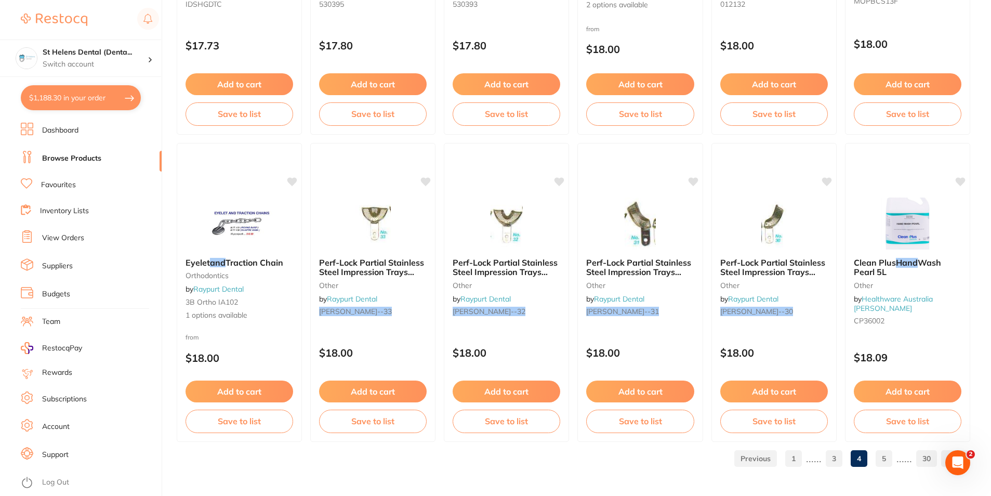
click at [887, 459] on link "5" at bounding box center [883, 458] width 17 height 21
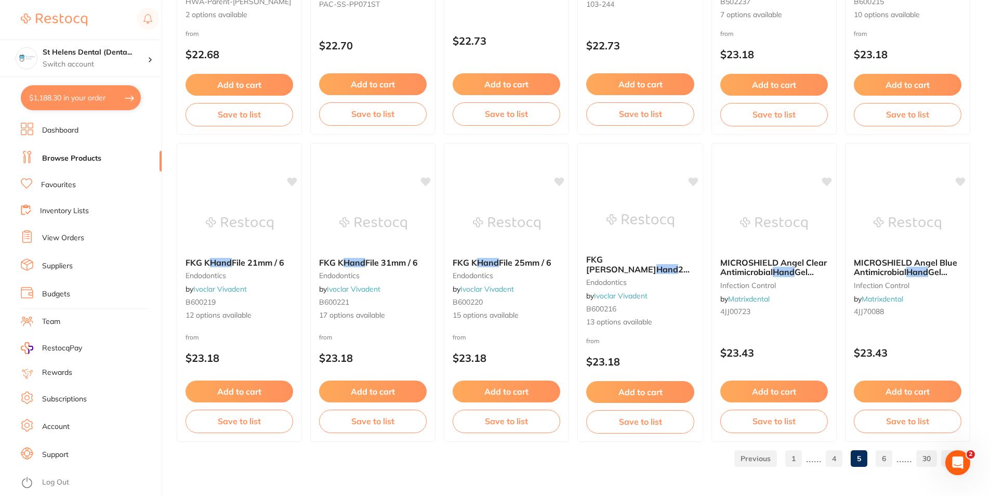
click at [885, 461] on link "6" at bounding box center [883, 458] width 17 height 21
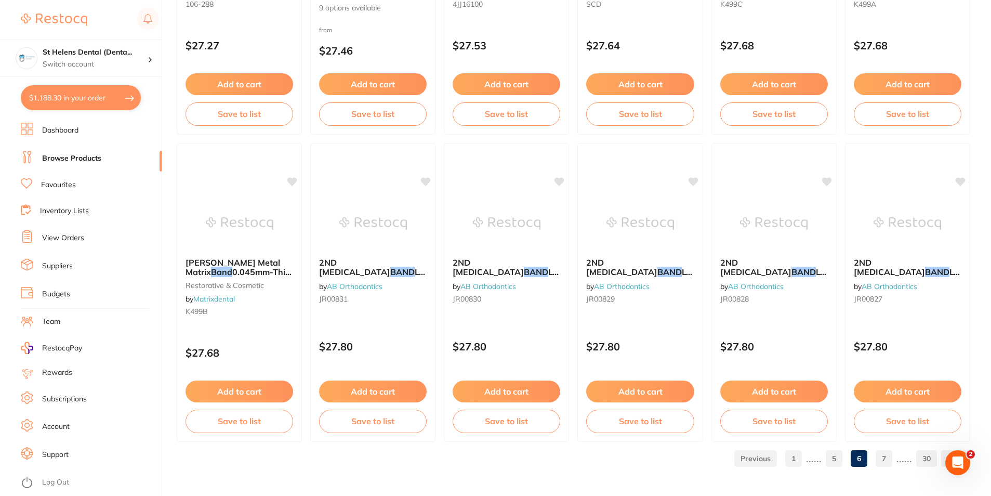
click at [886, 460] on link "7" at bounding box center [883, 458] width 17 height 21
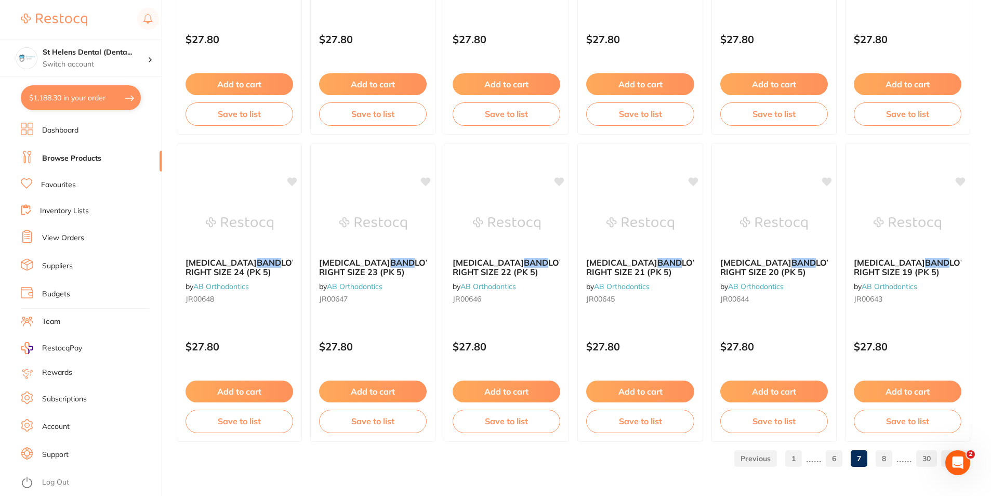
click at [884, 460] on link "8" at bounding box center [883, 458] width 17 height 21
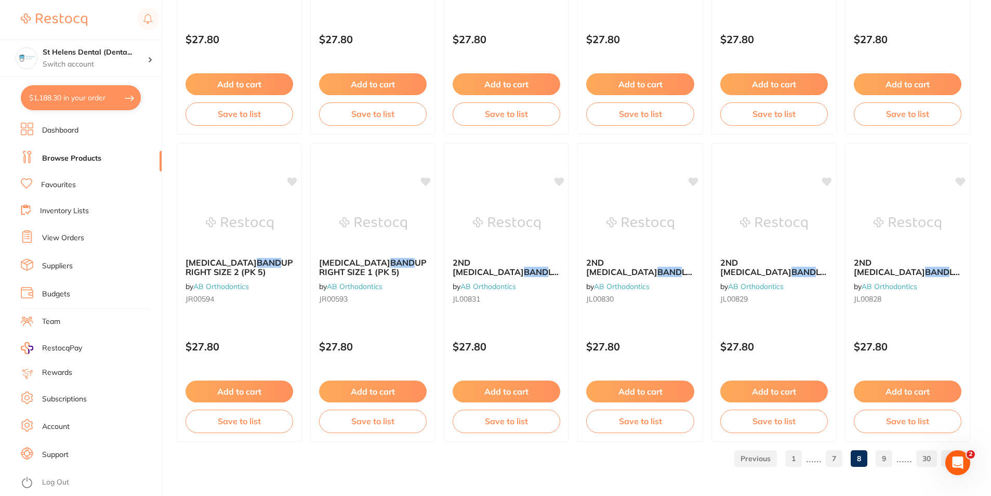
click at [884, 464] on link "9" at bounding box center [883, 458] width 17 height 21
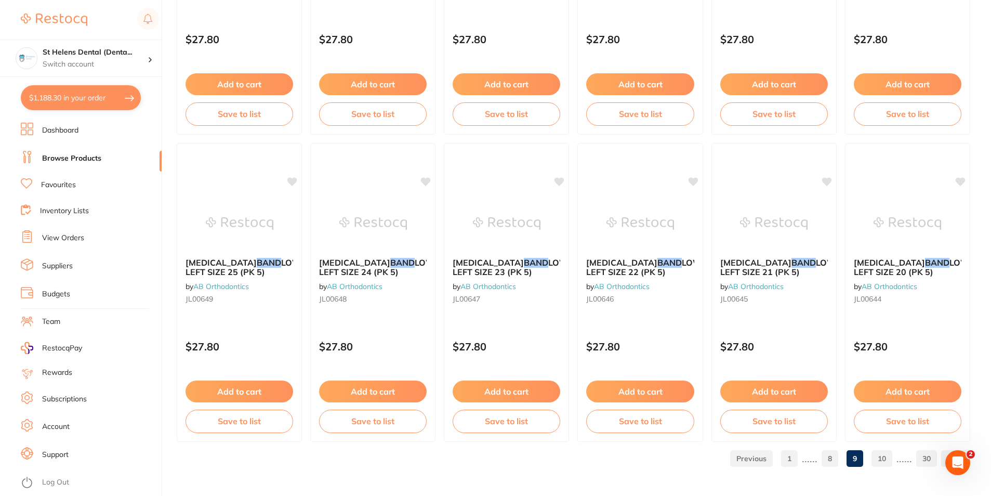
click at [886, 462] on link "10" at bounding box center [881, 458] width 21 height 21
click at [885, 460] on link "11" at bounding box center [881, 458] width 21 height 21
click at [879, 455] on link "12" at bounding box center [881, 458] width 21 height 21
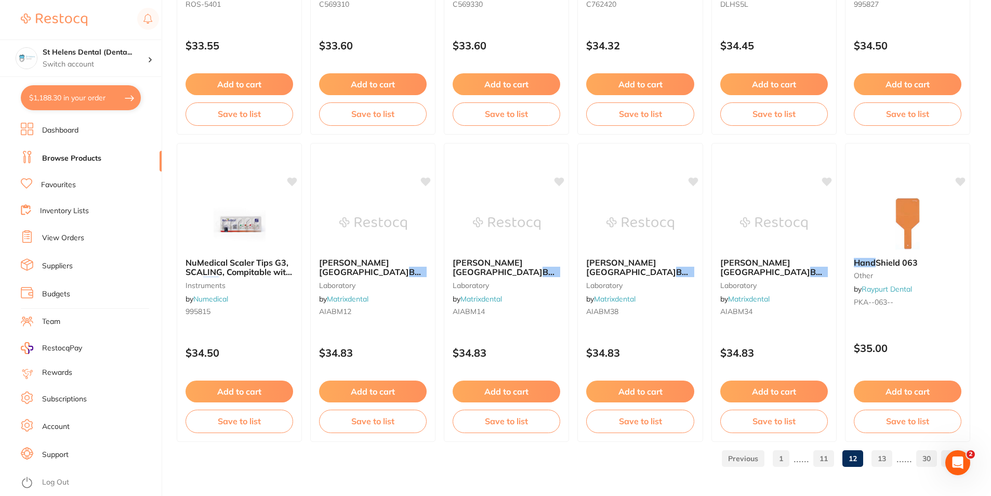
click at [884, 459] on link "13" at bounding box center [881, 458] width 21 height 21
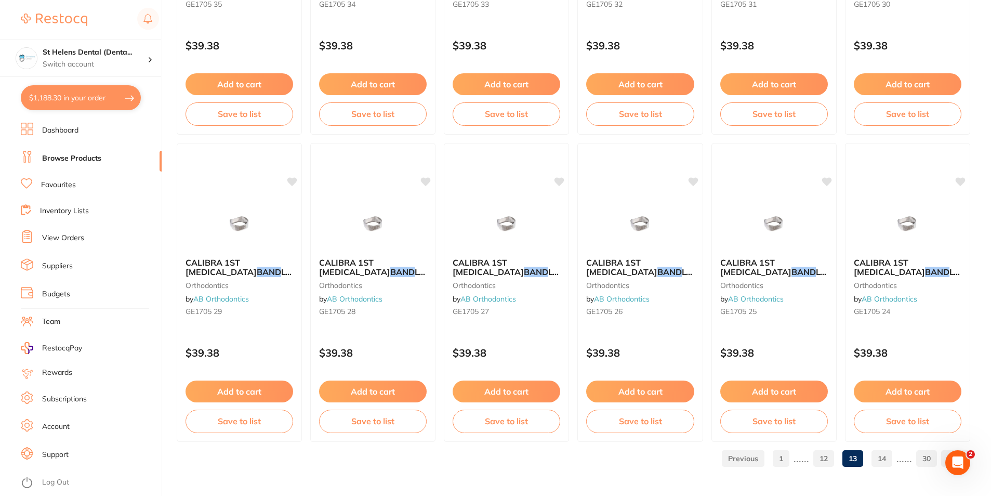
click at [878, 457] on link "14" at bounding box center [881, 458] width 21 height 21
click at [886, 462] on link "15" at bounding box center [881, 458] width 21 height 21
click at [881, 467] on link "16" at bounding box center [881, 458] width 21 height 21
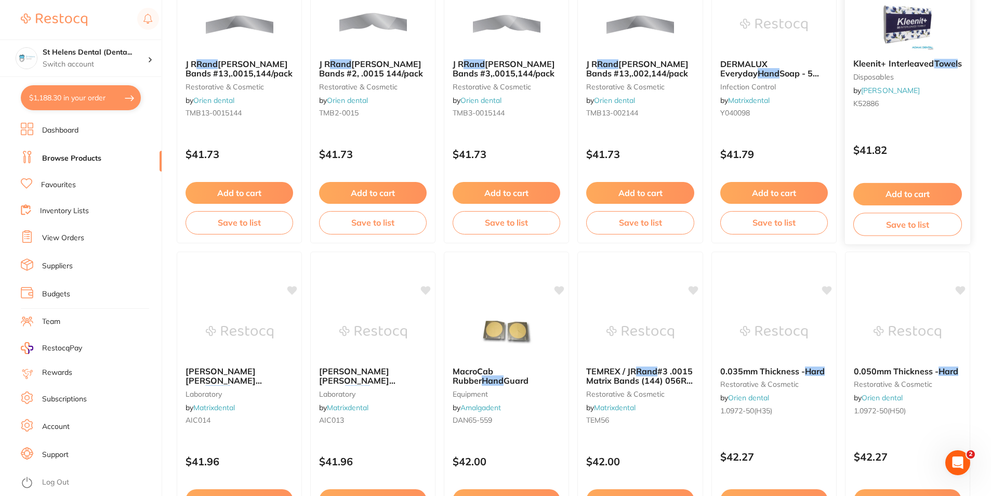
scroll to position [2286, 0]
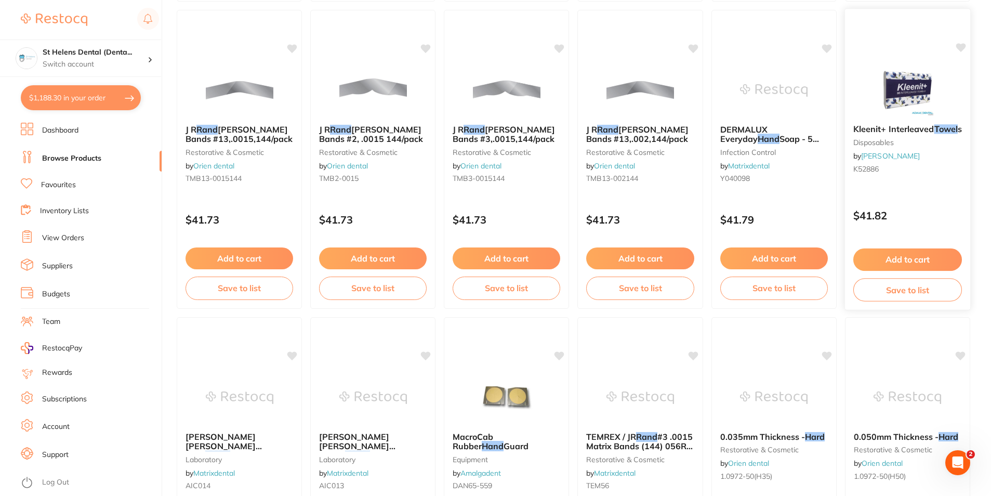
click at [901, 101] on img at bounding box center [907, 89] width 68 height 52
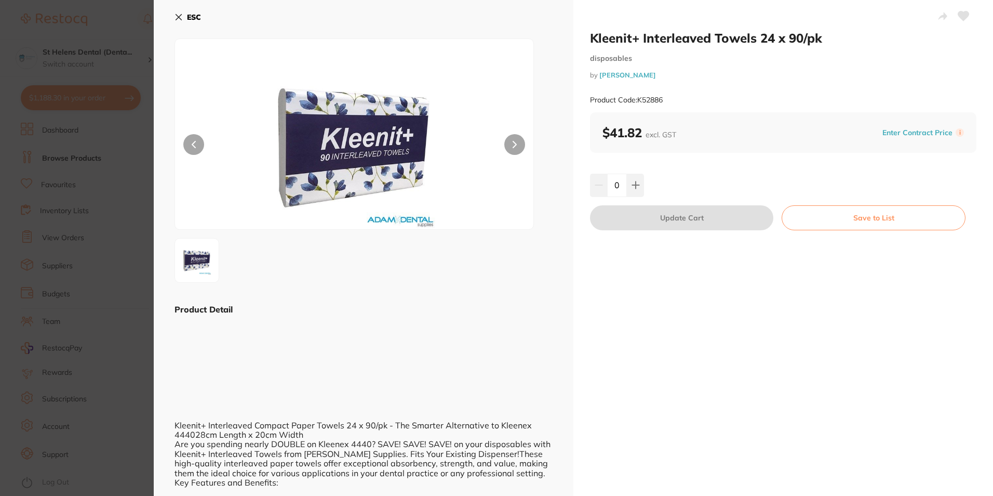
click at [962, 21] on icon at bounding box center [963, 16] width 11 height 10
click at [959, 15] on icon at bounding box center [963, 15] width 11 height 9
click at [632, 183] on icon at bounding box center [636, 185] width 8 height 8
type input "1"
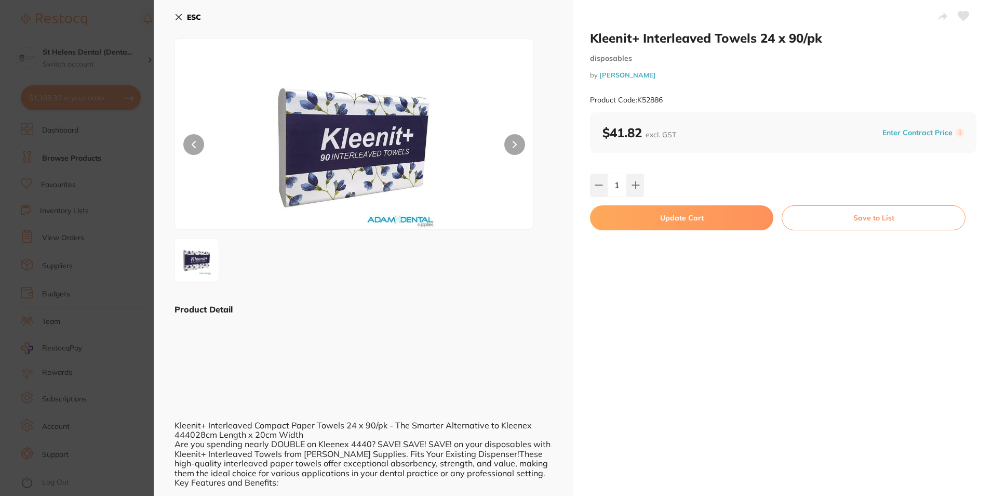
click at [963, 13] on icon at bounding box center [963, 15] width 11 height 9
click at [677, 225] on button "Update Cart" at bounding box center [681, 217] width 183 height 25
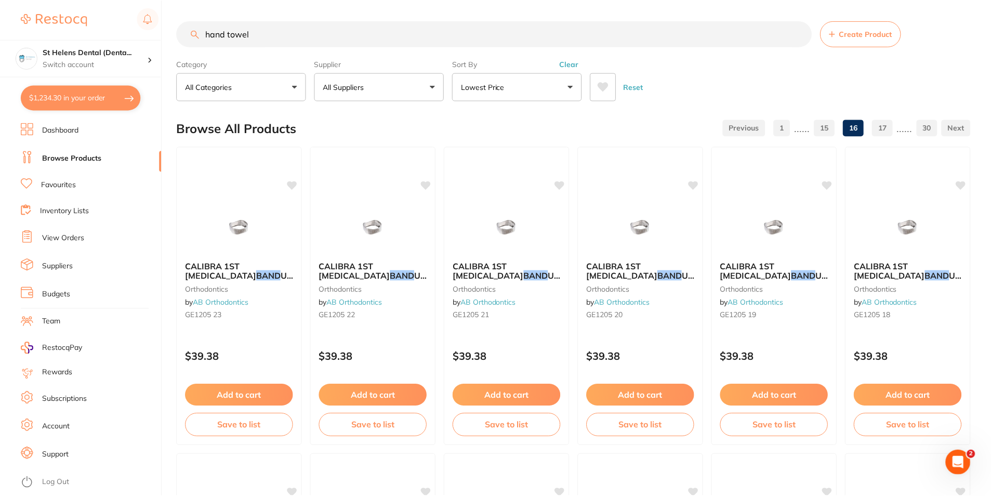
scroll to position [2286, 0]
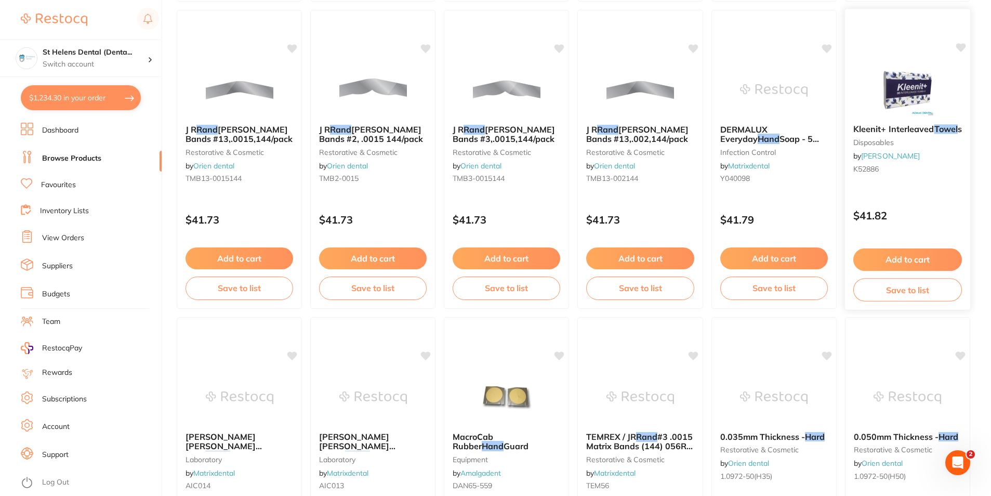
click at [958, 39] on div "Kleenit+ Interleaved Towel s disposables by Adam Dental K52886 $41.82 Add to ca…" at bounding box center [907, 159] width 127 height 302
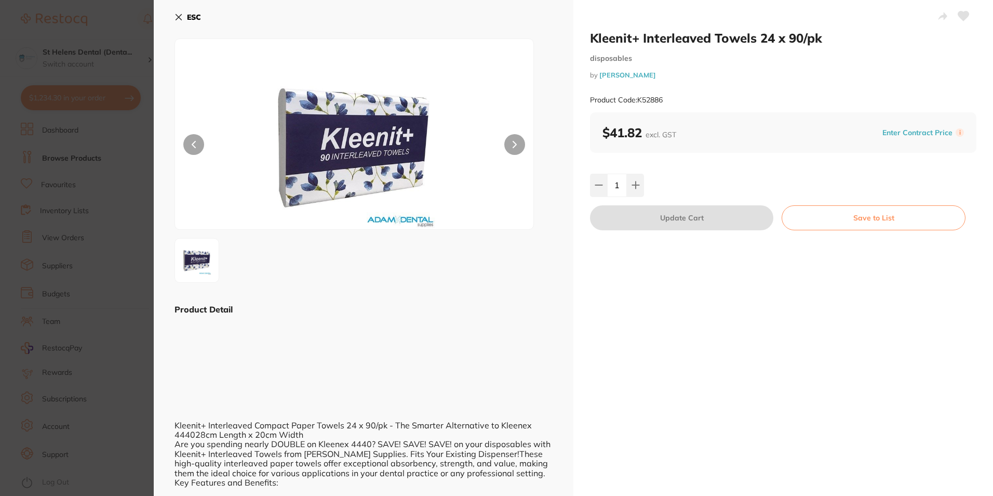
click at [54, 50] on section "Kleenit+ Interleaved Towels 24 x 90/pk disposables by Adam Dental Product Code:…" at bounding box center [496, 248] width 993 height 496
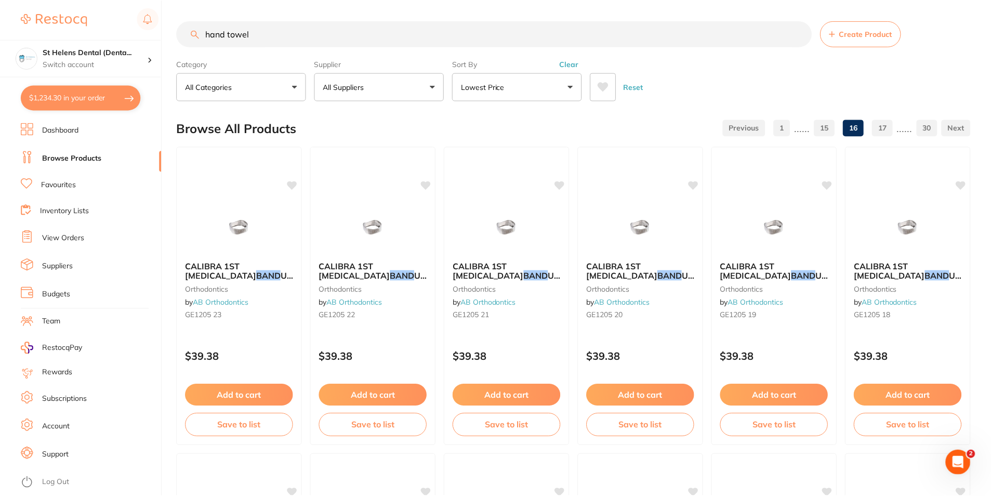
scroll to position [2286, 0]
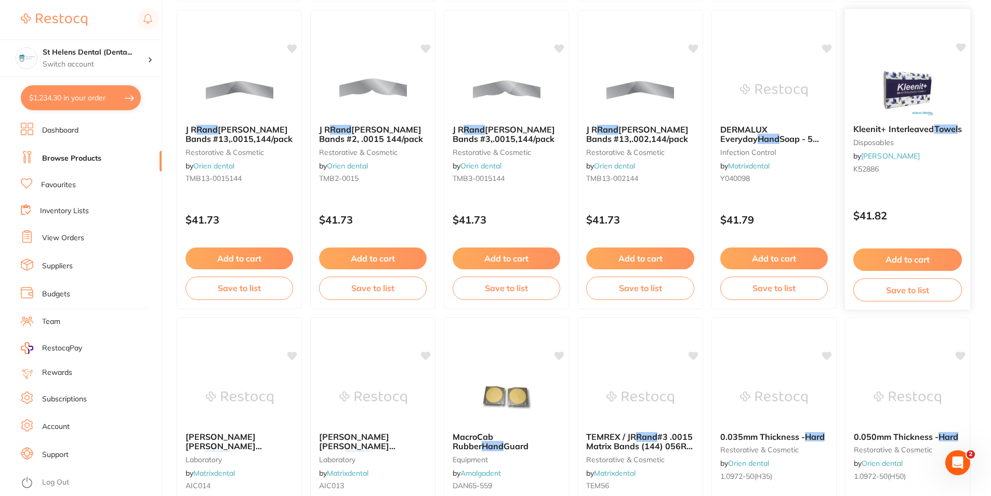
click at [960, 48] on icon at bounding box center [961, 47] width 10 height 9
click at [958, 48] on icon at bounding box center [961, 47] width 10 height 9
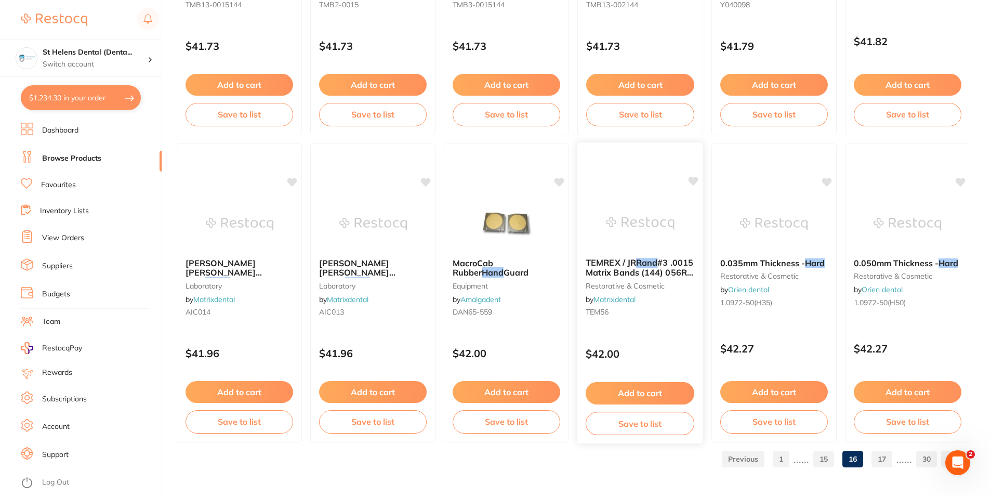
scroll to position [2460, 0]
click at [884, 458] on link "17" at bounding box center [881, 458] width 21 height 21
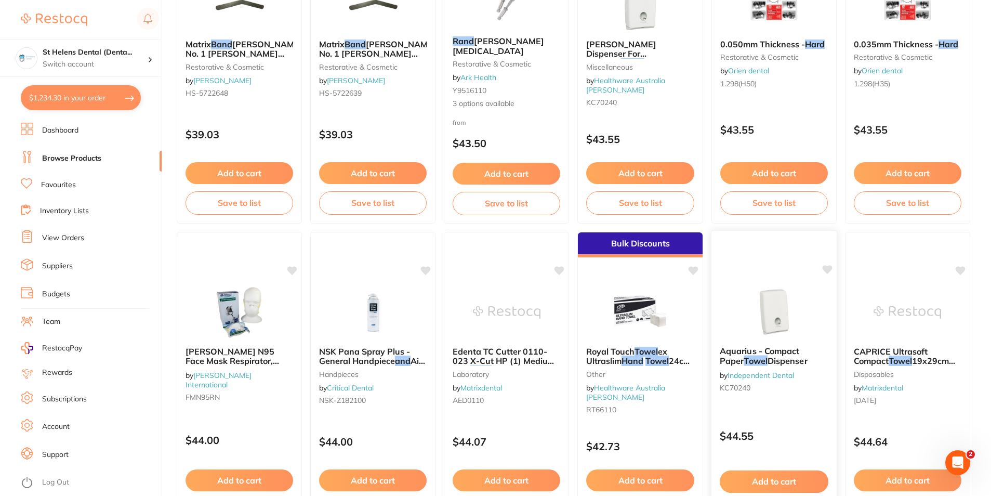
scroll to position [1195, 0]
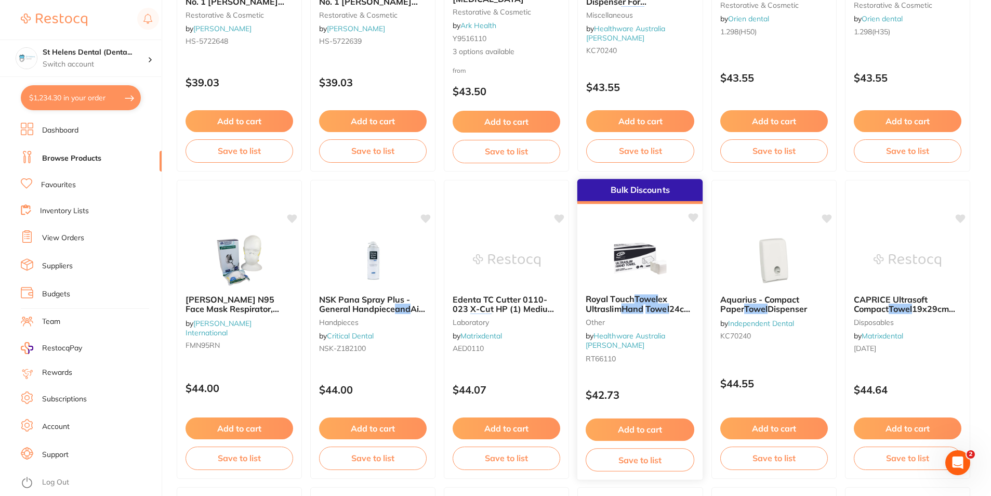
click at [633, 265] on img at bounding box center [640, 259] width 68 height 52
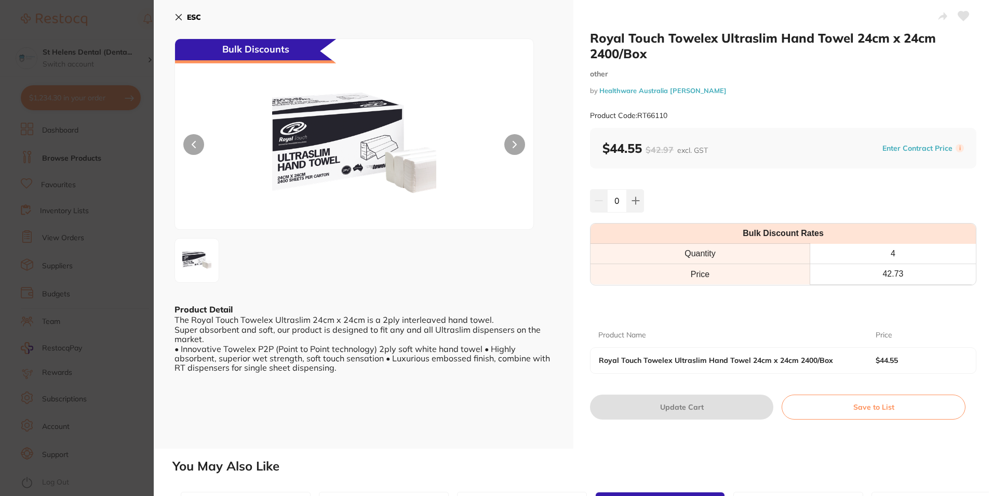
click at [121, 182] on section "Royal Touch Towelex Ultraslim Hand Towel 24cm x 24cm 2400/Box other by Healthwa…" at bounding box center [496, 248] width 993 height 496
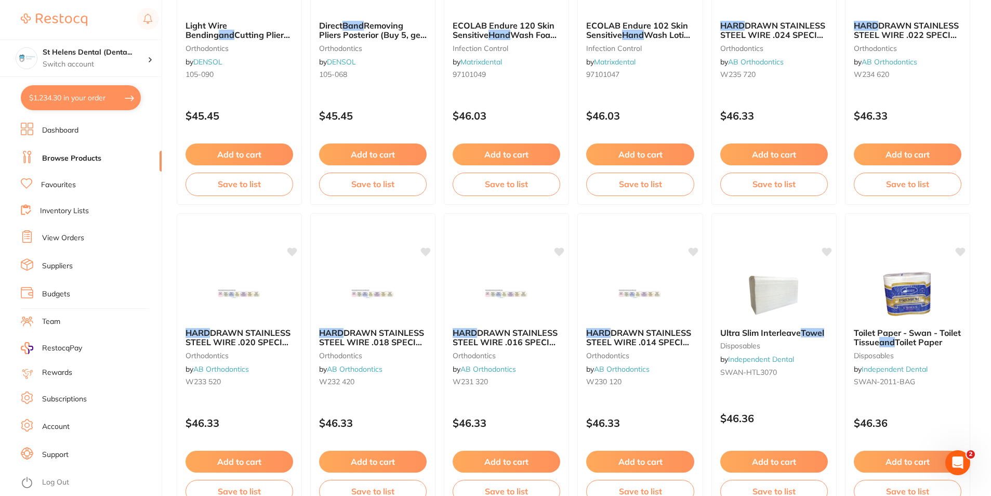
scroll to position [2441, 0]
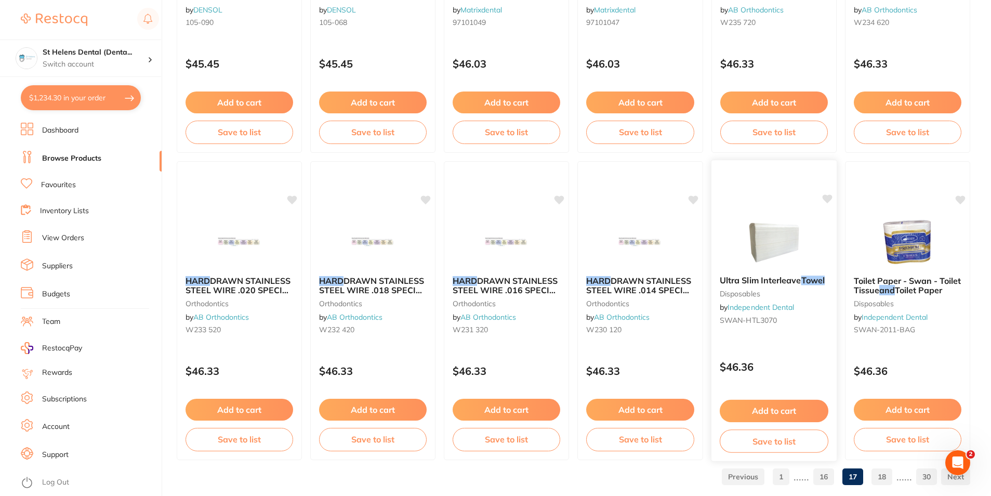
click at [767, 253] on img at bounding box center [774, 241] width 68 height 52
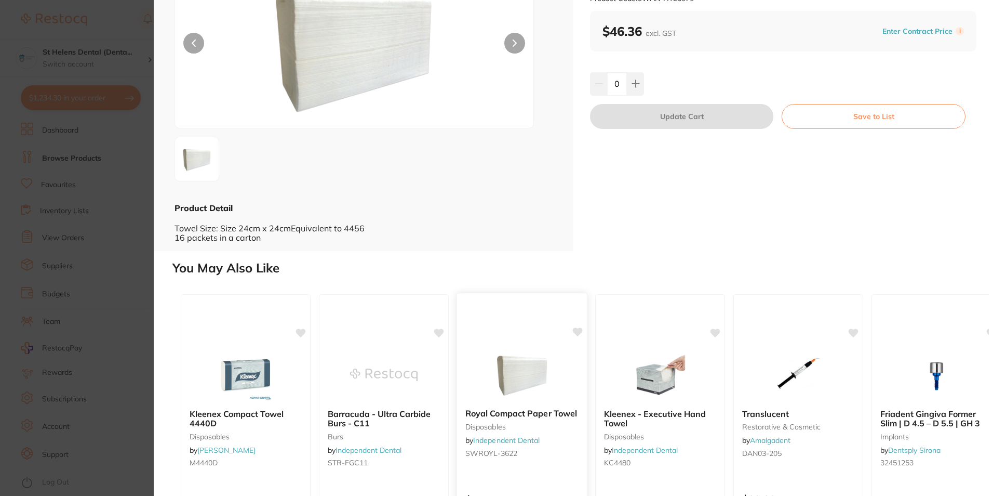
scroll to position [156, 0]
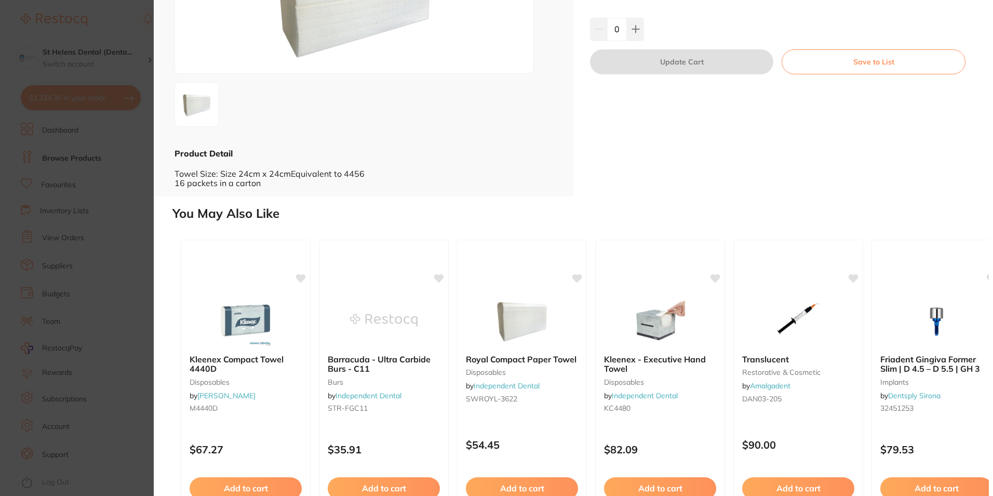
click at [103, 301] on section "Ultra Slim Interleave Towel disposables by Independent Dental Product Code: SWA…" at bounding box center [496, 248] width 993 height 496
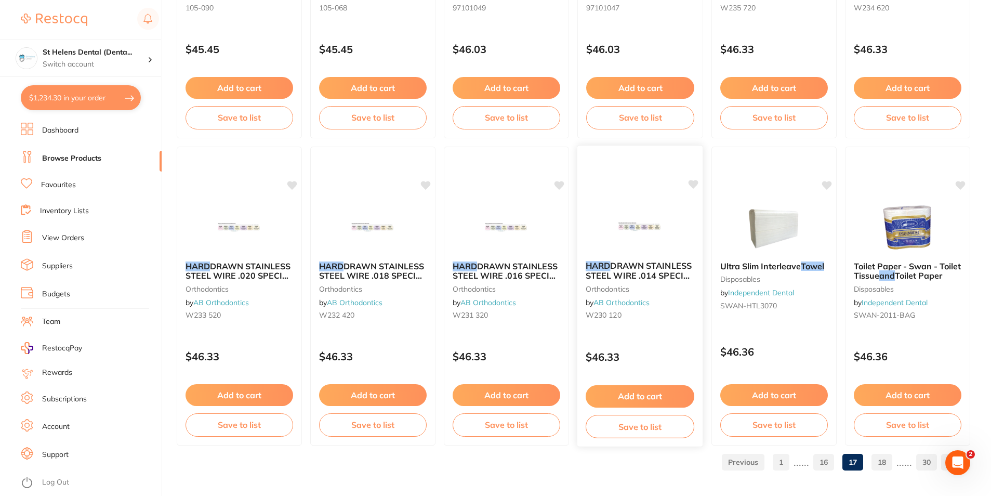
scroll to position [2460, 0]
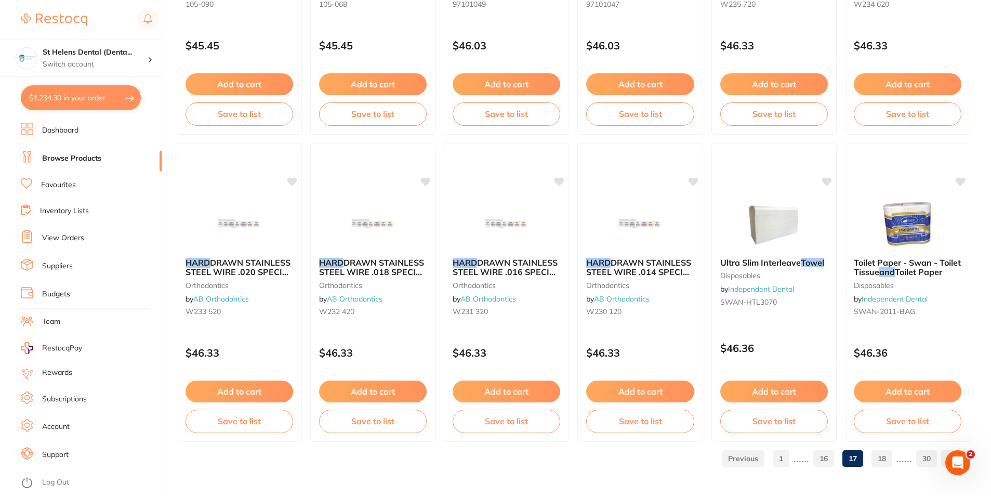
click at [885, 452] on link "18" at bounding box center [881, 458] width 21 height 21
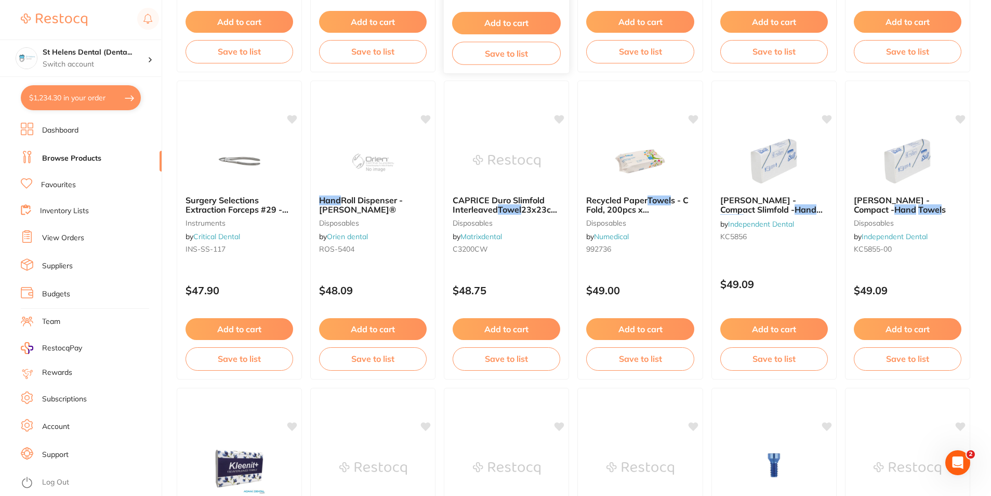
scroll to position [1039, 0]
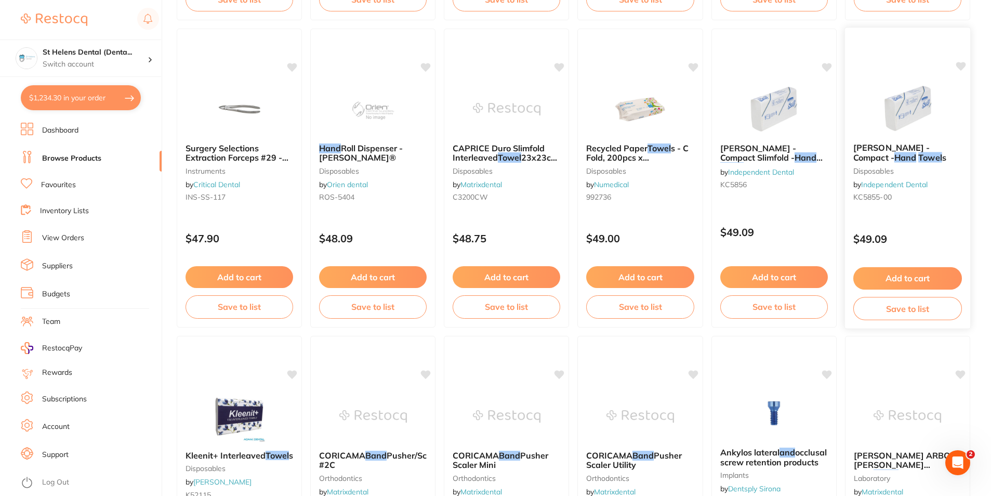
click at [916, 117] on img at bounding box center [907, 108] width 68 height 52
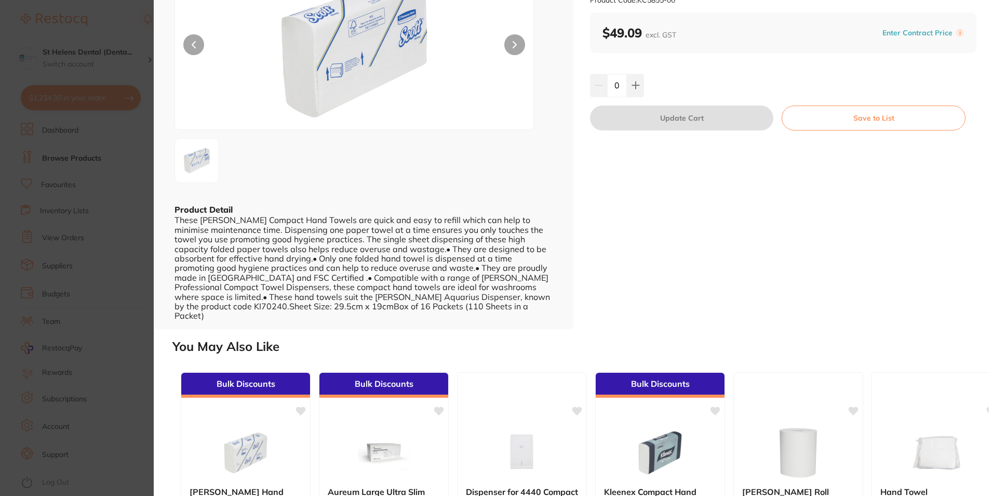
scroll to position [104, 0]
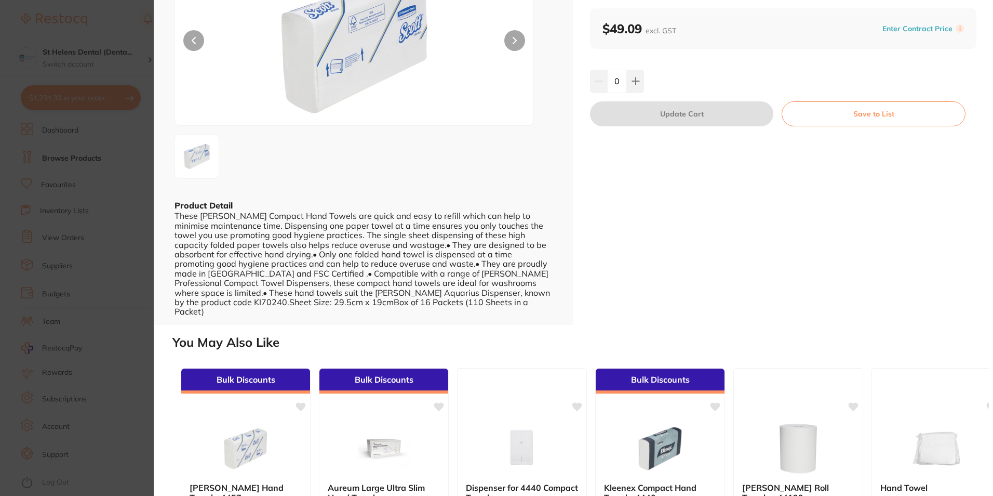
click at [60, 311] on section "Scott - Compact - Hand Towels disposables by Independent Dental Product Code: K…" at bounding box center [496, 248] width 993 height 496
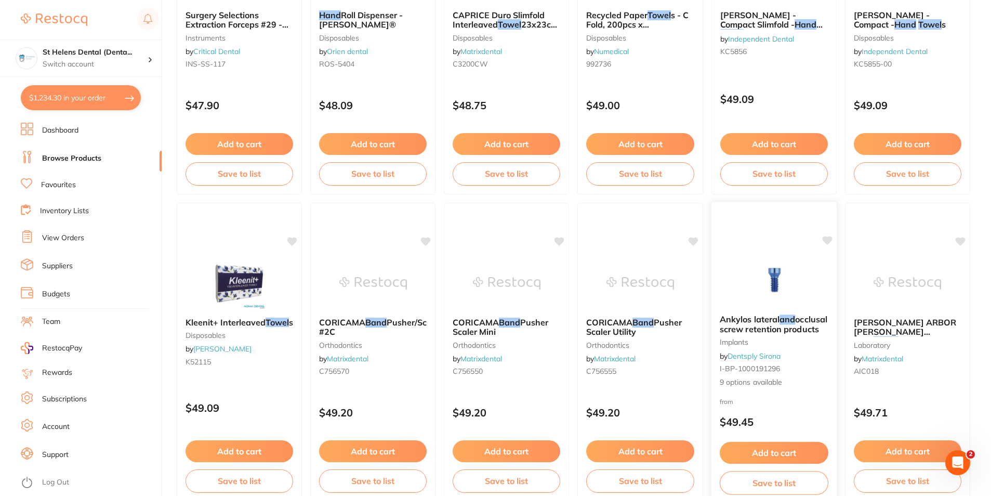
scroll to position [1195, 0]
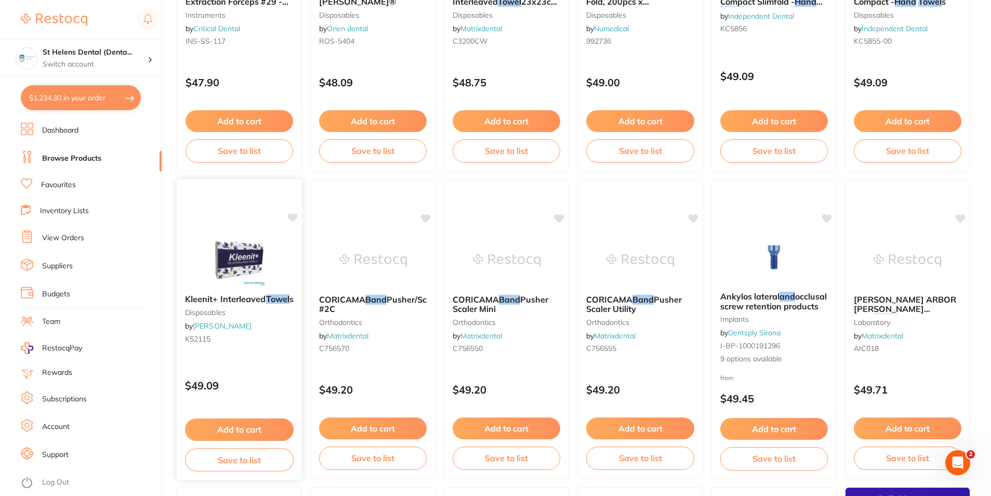
click at [223, 262] on img at bounding box center [239, 259] width 68 height 52
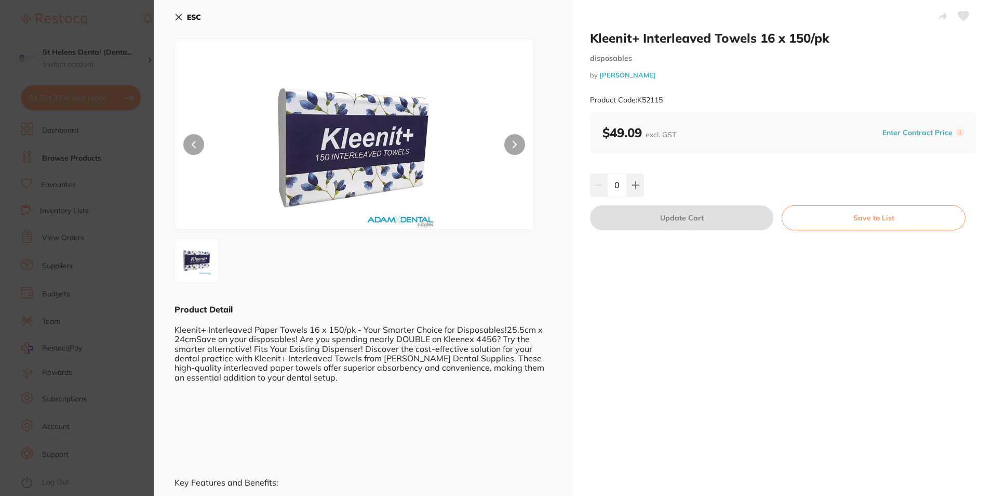
click at [141, 379] on section "Kleenit+ Interleaved Towels 16 x 150/pk disposables by Adam Dental Product Code…" at bounding box center [496, 248] width 993 height 496
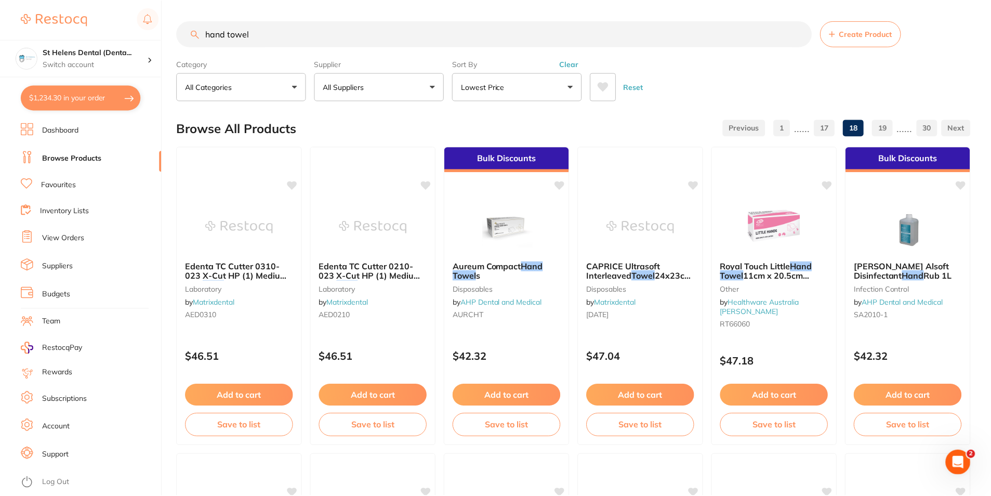
scroll to position [1195, 0]
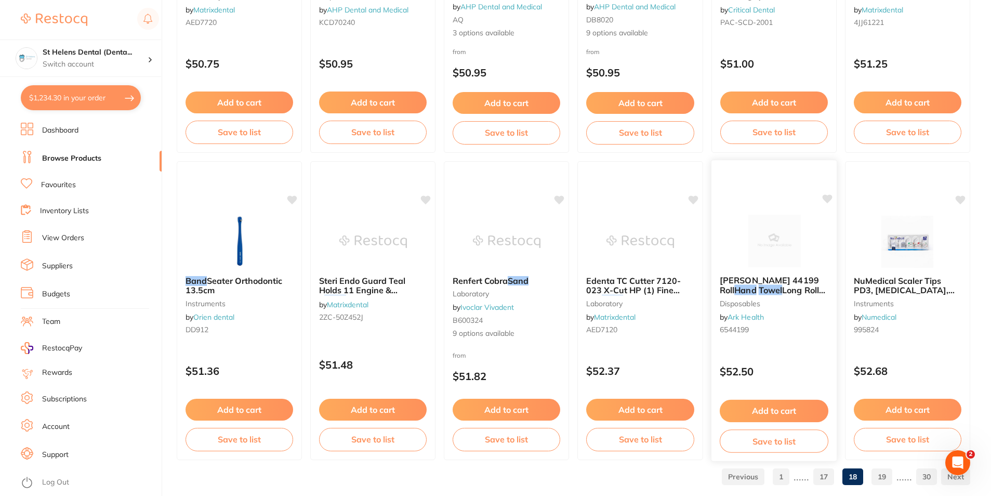
scroll to position [2460, 0]
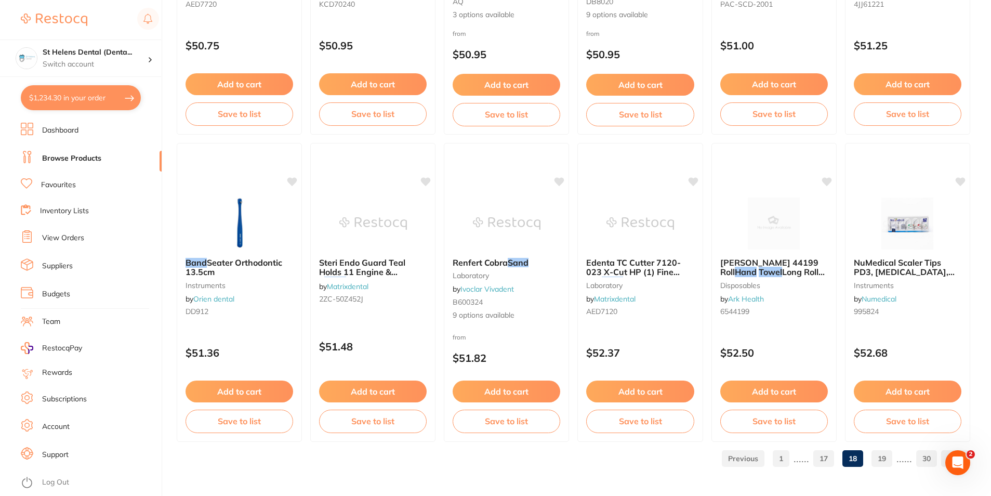
click at [884, 460] on link "19" at bounding box center [881, 458] width 21 height 21
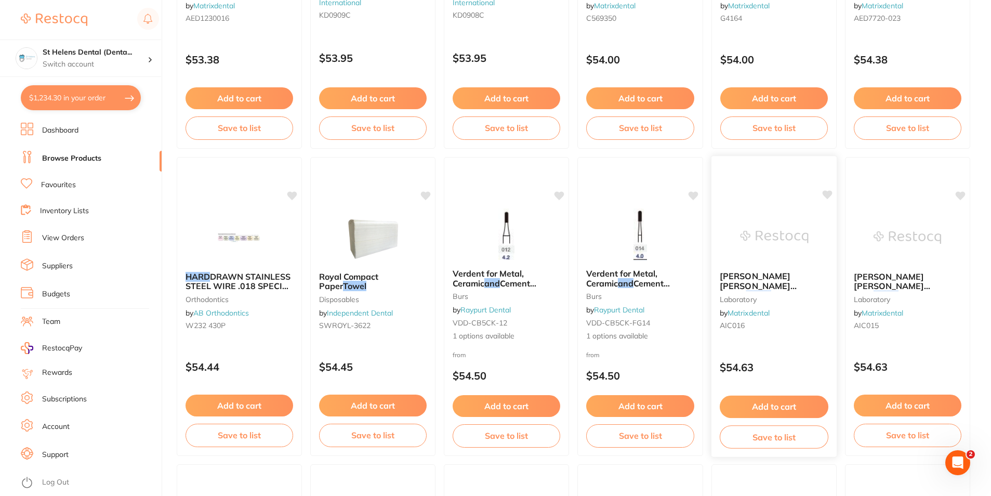
scroll to position [935, 0]
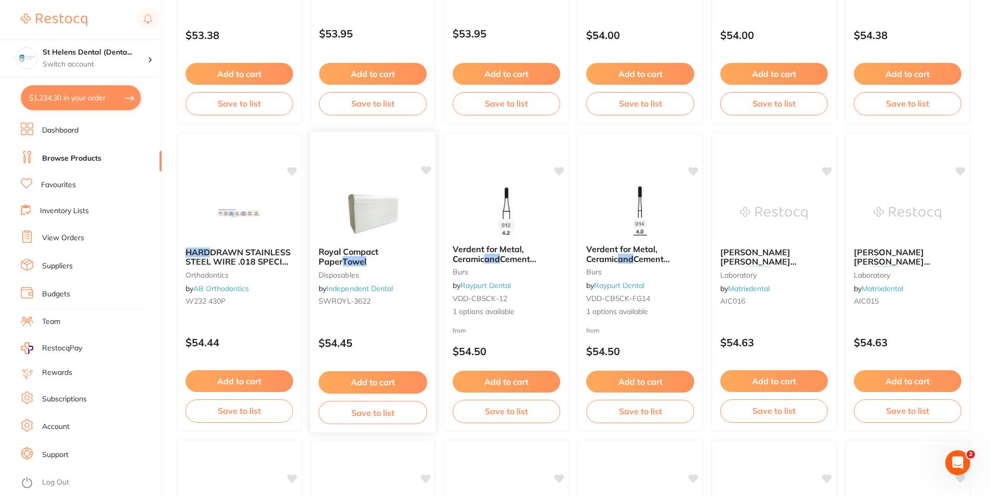
click at [383, 217] on img at bounding box center [373, 212] width 68 height 52
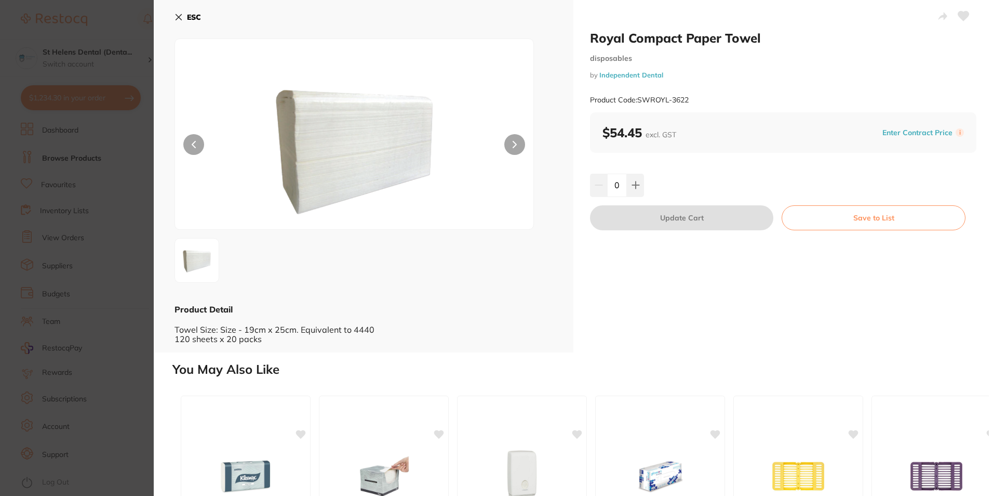
click at [114, 293] on section "Royal Compact Paper Towel disposables by Independent Dental Product Code: SWROY…" at bounding box center [496, 248] width 993 height 496
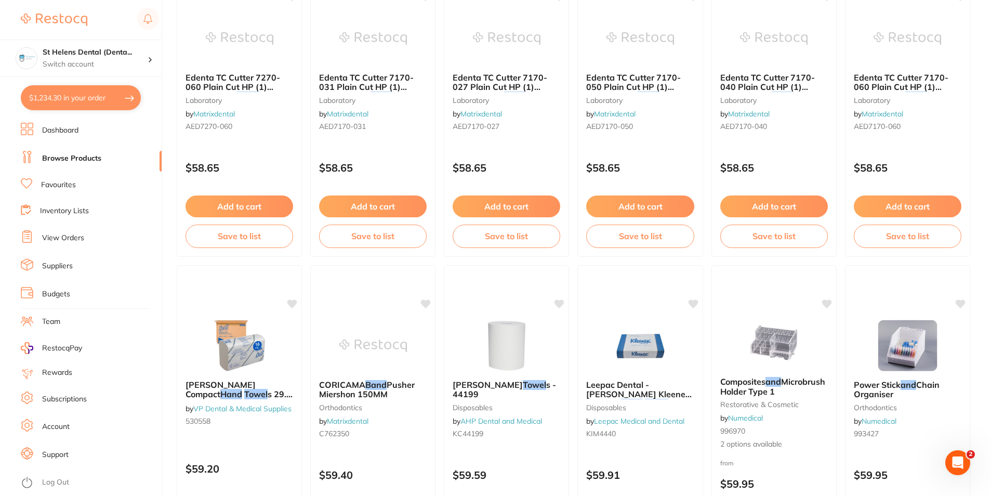
scroll to position [2390, 0]
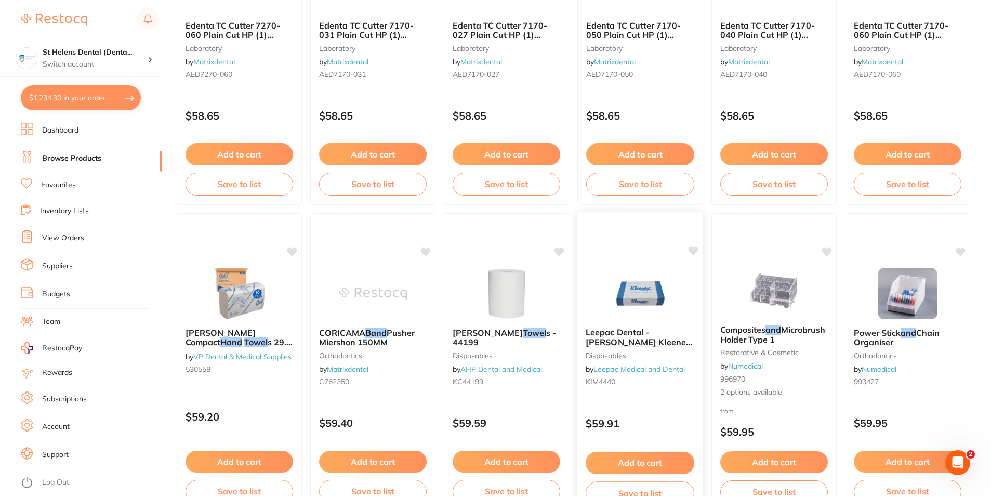
click at [616, 293] on img at bounding box center [640, 292] width 68 height 52
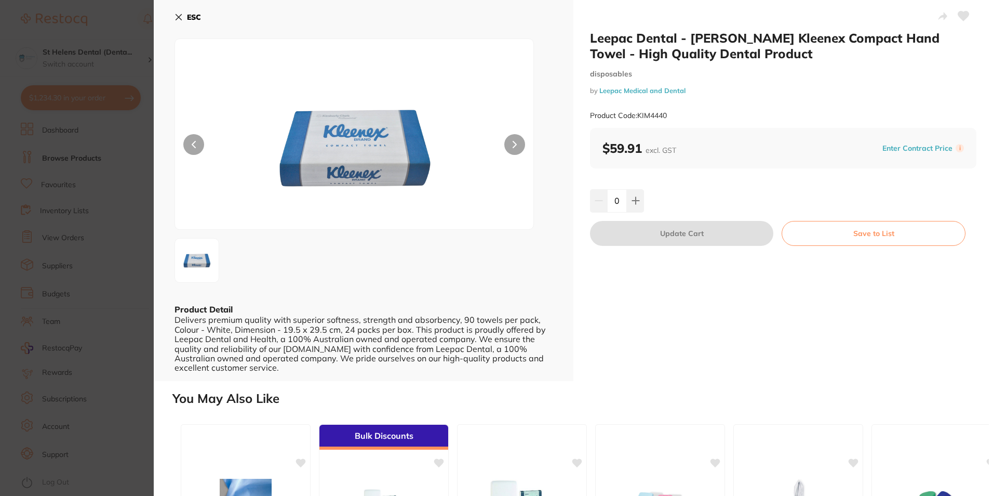
click at [79, 299] on section "Leepac Dental - [PERSON_NAME] Kleenex Compact Hand Towel - High Quality Dental …" at bounding box center [496, 248] width 993 height 496
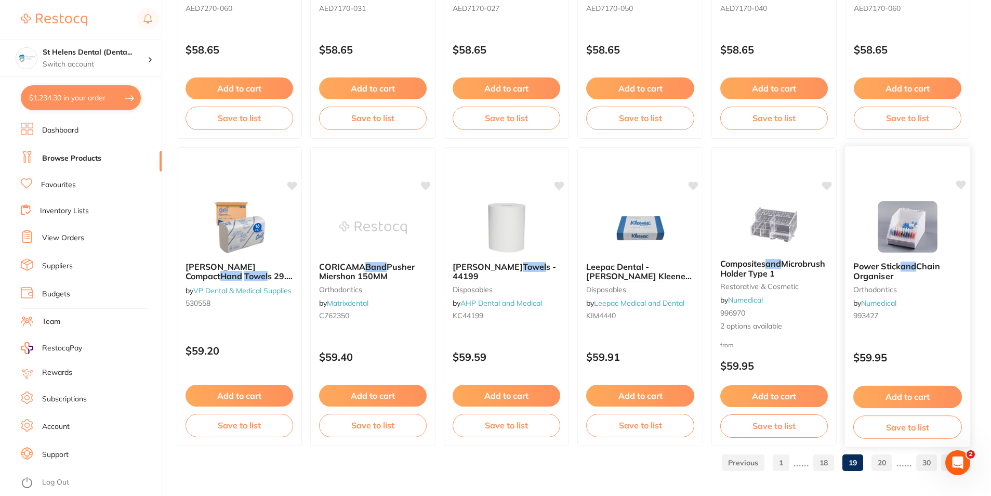
scroll to position [2460, 0]
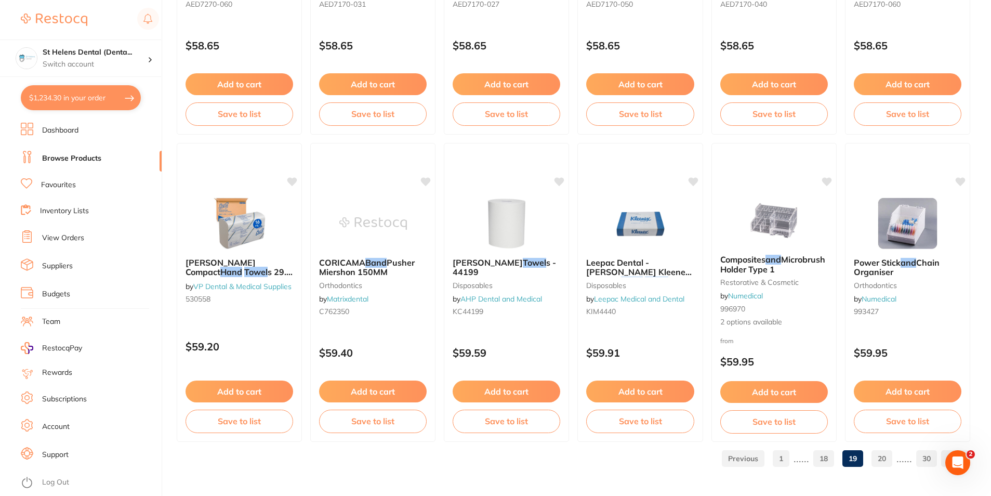
click at [881, 458] on link "20" at bounding box center [881, 458] width 21 height 21
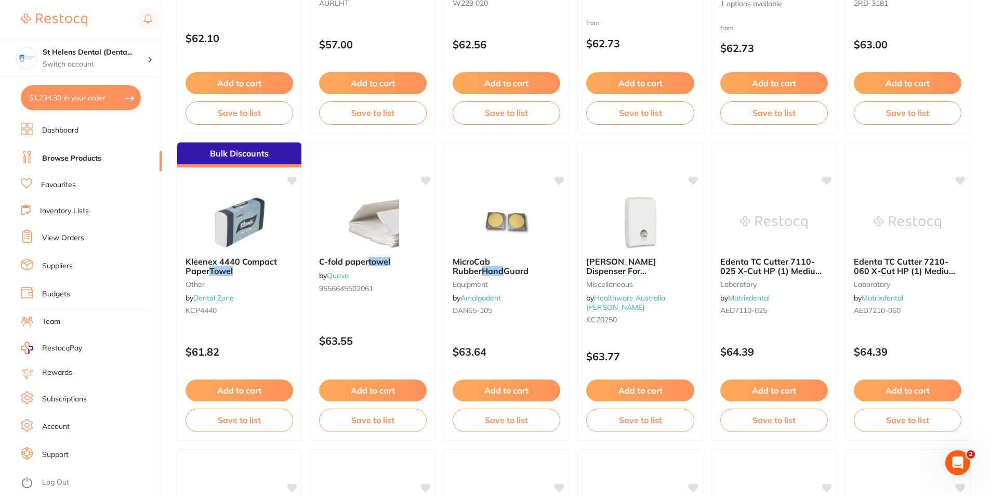
scroll to position [2182, 0]
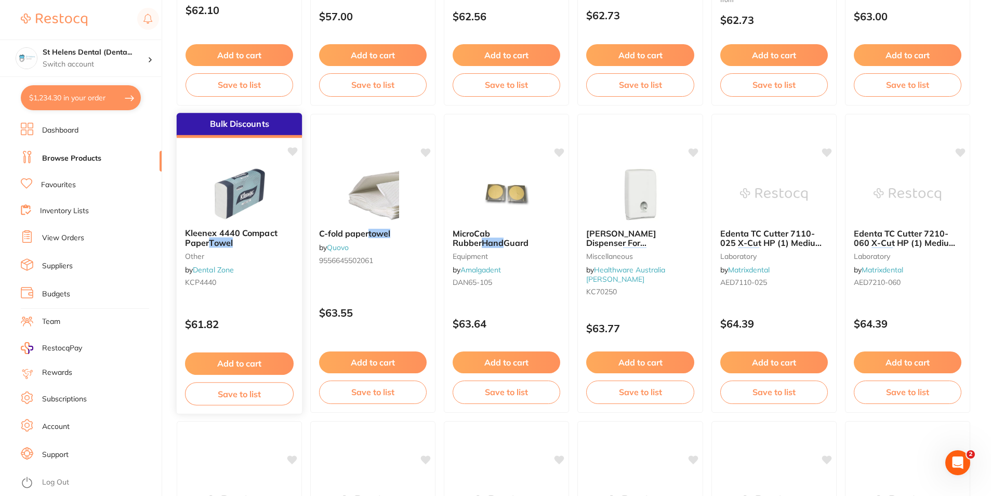
click at [231, 198] on img at bounding box center [239, 193] width 68 height 52
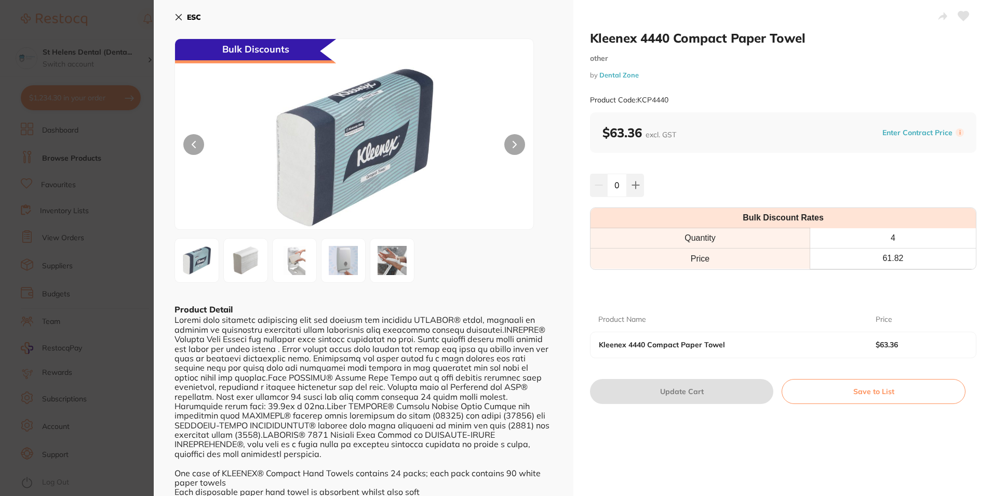
click at [99, 326] on section "Kleenex 4440 Compact Paper Towel other by Dental Zone Product Code: KCP4440 ESC…" at bounding box center [496, 248] width 993 height 496
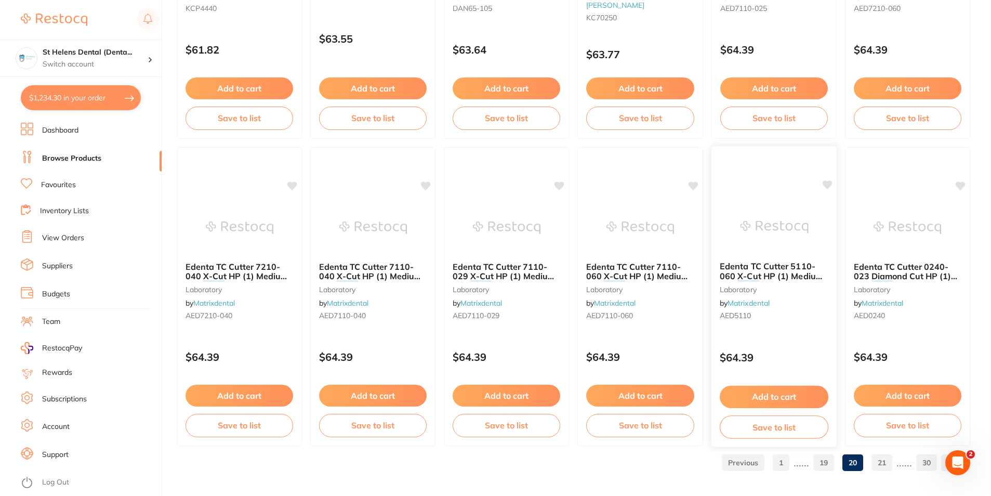
scroll to position [2460, 0]
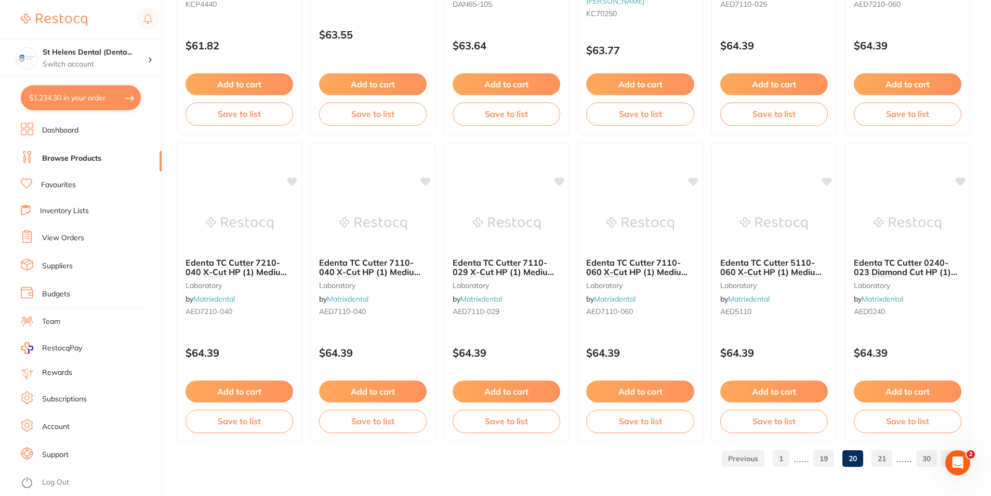
click at [878, 453] on link "21" at bounding box center [881, 458] width 21 height 21
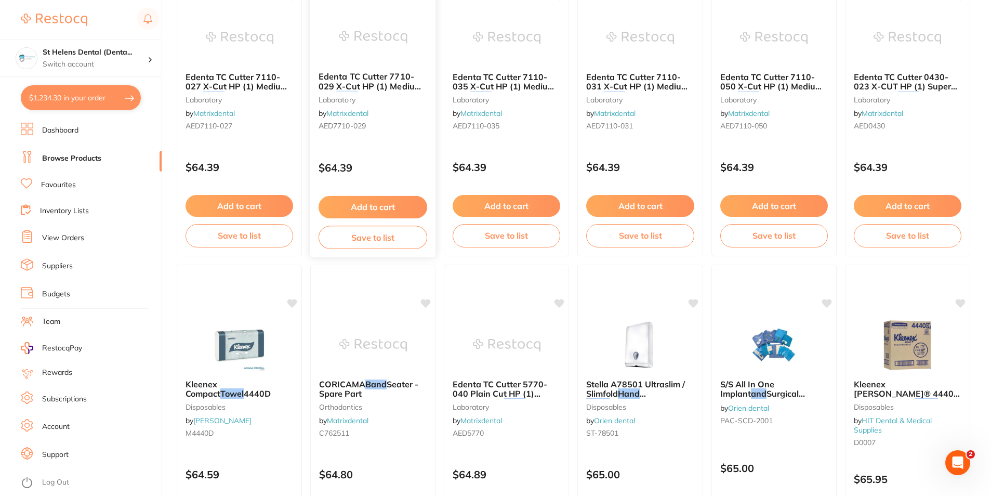
scroll to position [208, 0]
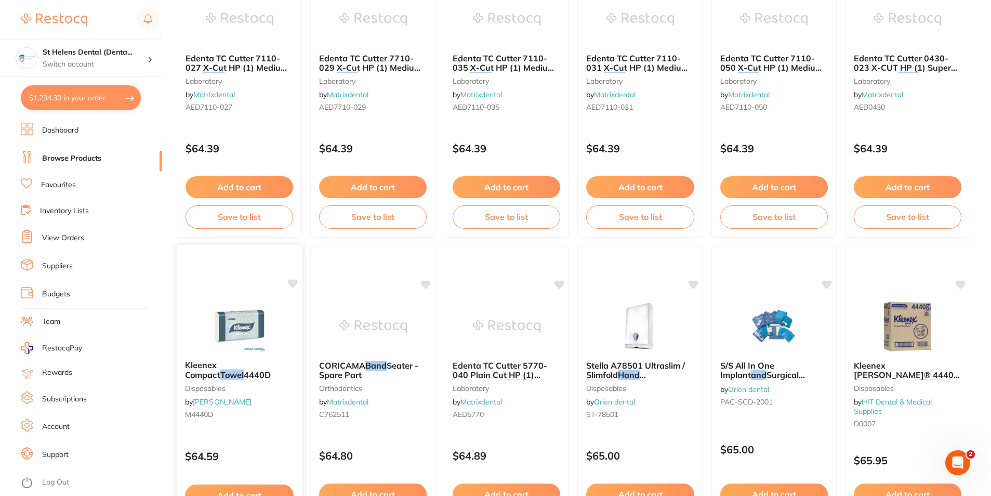
click at [245, 330] on img at bounding box center [239, 325] width 68 height 52
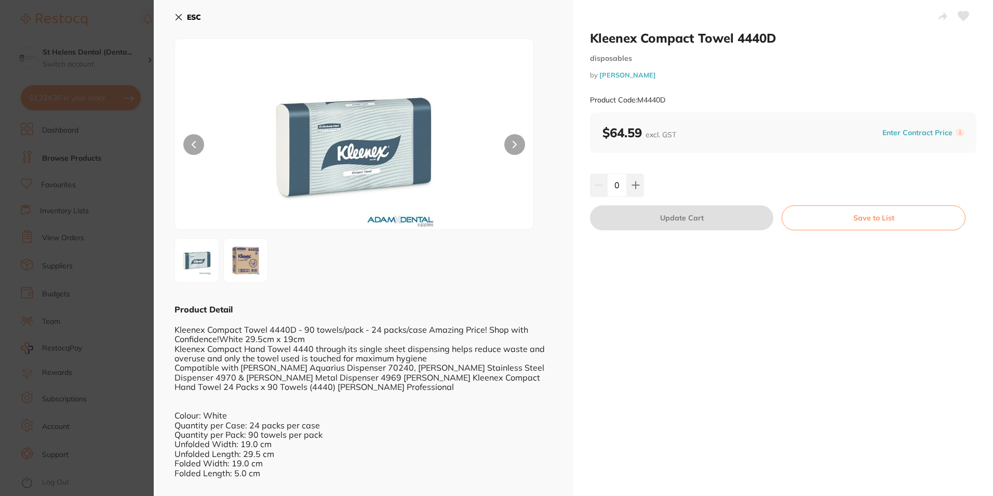
click at [104, 372] on section "Kleenex Compact Towel 4440D disposables by [PERSON_NAME] Product Code: M4440D E…" at bounding box center [496, 248] width 993 height 496
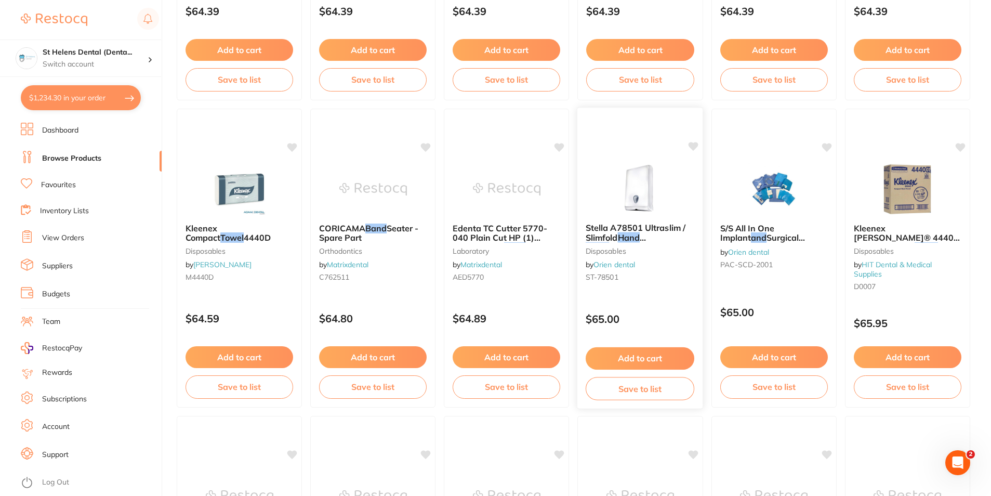
scroll to position [364, 0]
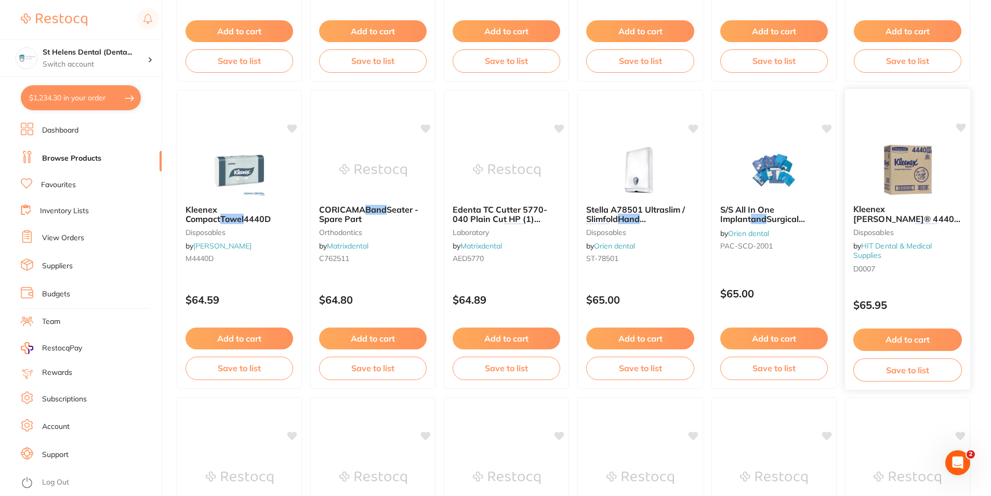
click at [898, 179] on img at bounding box center [907, 169] width 68 height 52
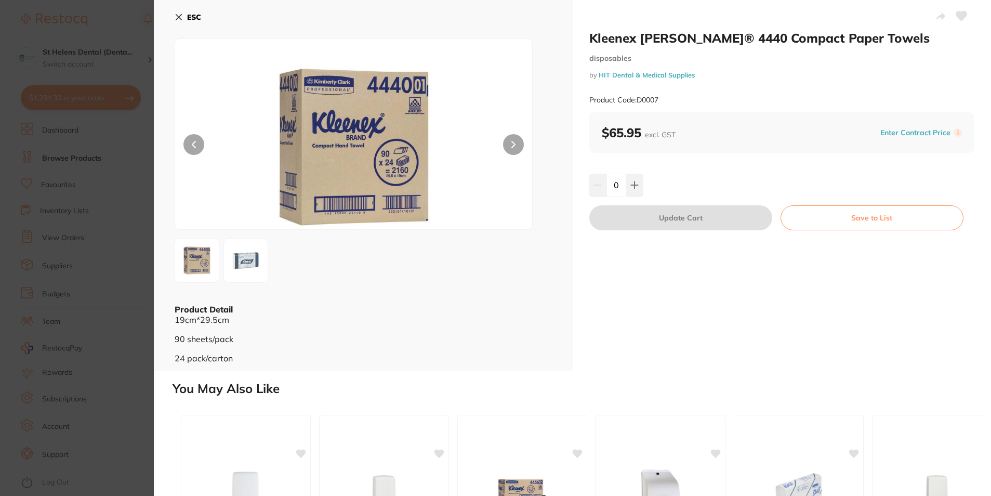
click at [74, 190] on section "Kleenex [PERSON_NAME]® 4440 Compact Paper Towels disposables by HIT Dental & Me…" at bounding box center [495, 248] width 991 height 496
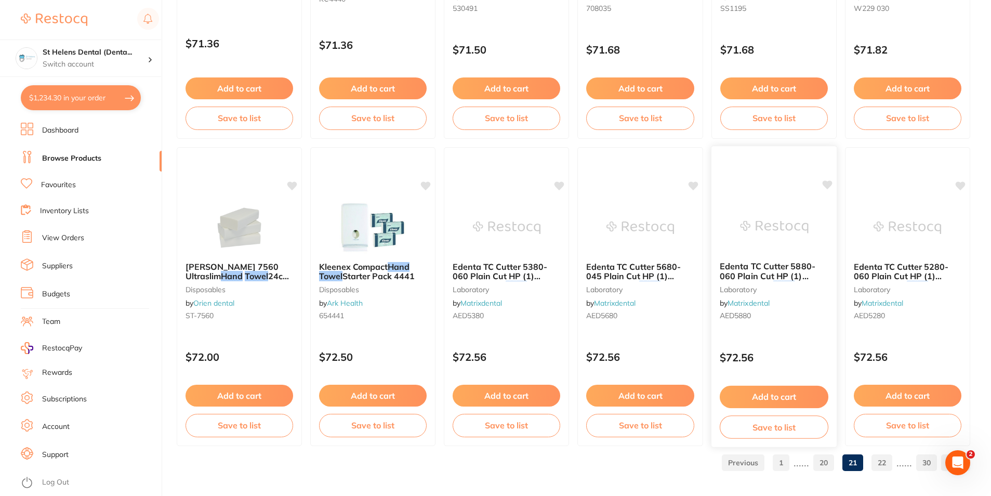
scroll to position [2460, 0]
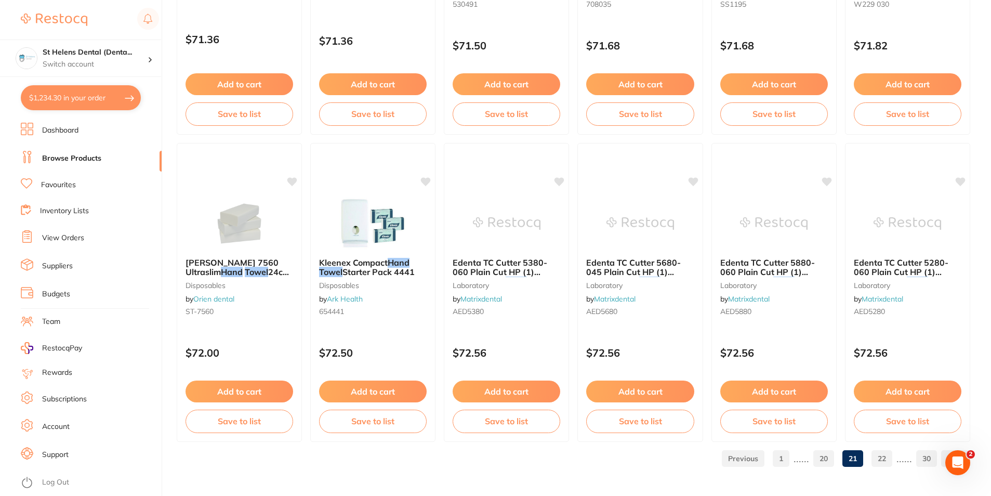
click at [890, 463] on link "22" at bounding box center [881, 458] width 21 height 21
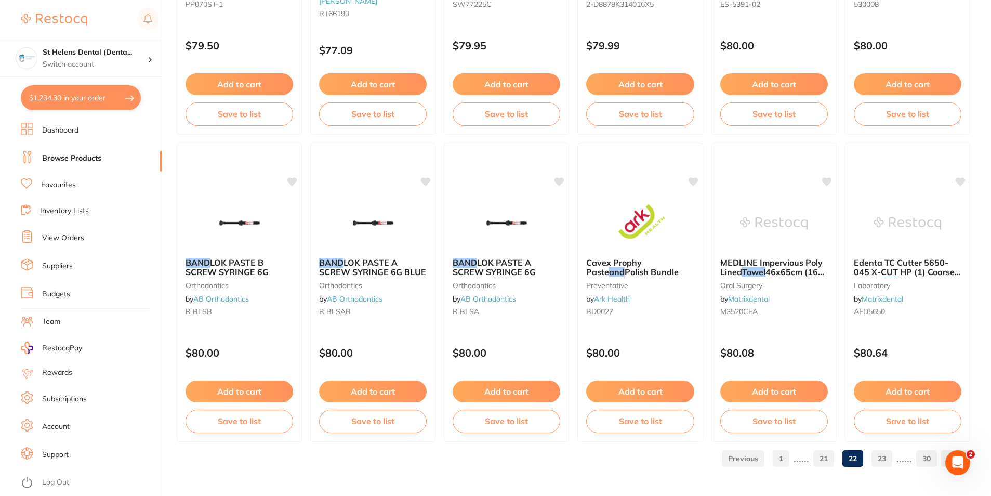
click at [887, 465] on link "23" at bounding box center [881, 458] width 21 height 21
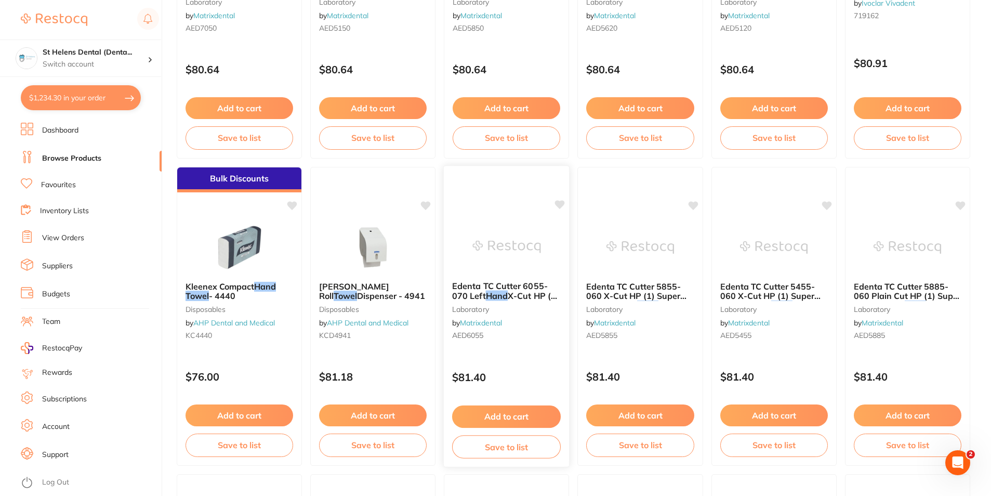
scroll to position [312, 0]
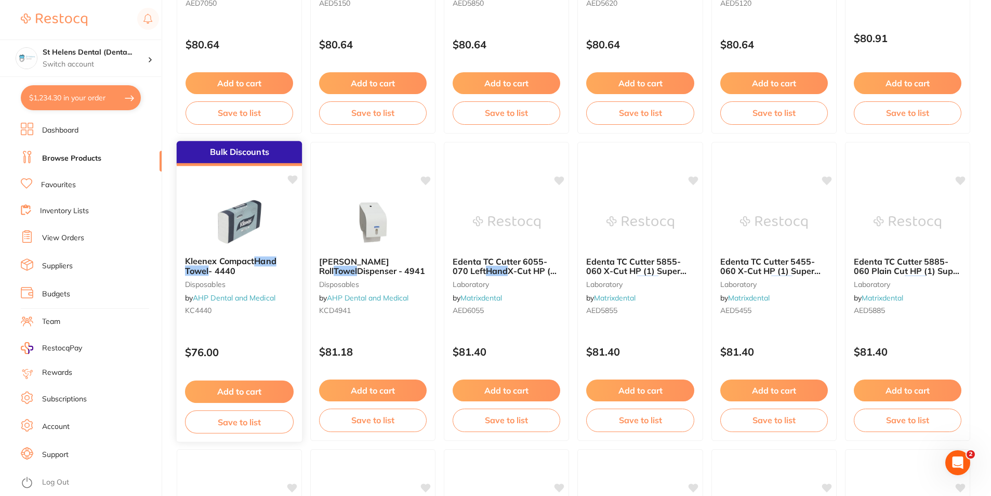
click at [224, 221] on img at bounding box center [239, 221] width 68 height 52
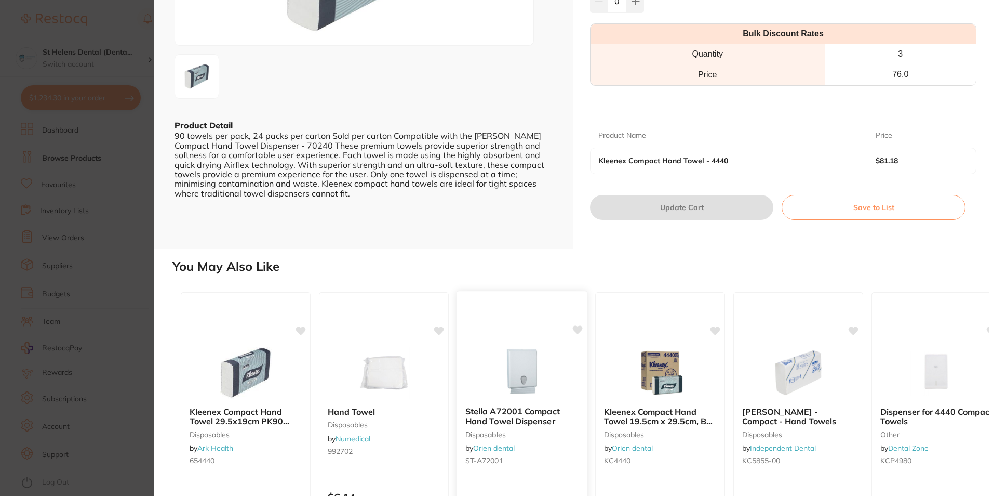
scroll to position [208, 0]
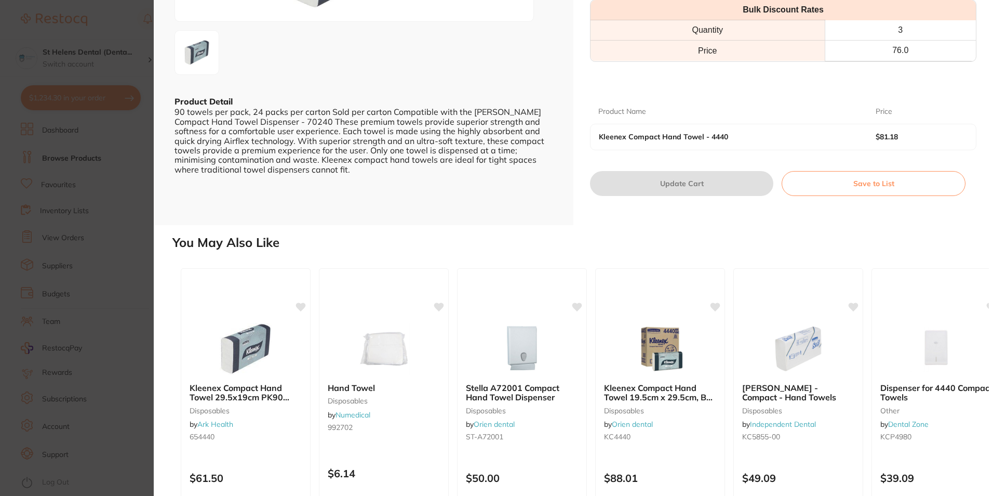
click at [75, 338] on section "Kleenex Compact Hand Towel - 4440 disposables by AHP Dental and Medical Product…" at bounding box center [496, 248] width 993 height 496
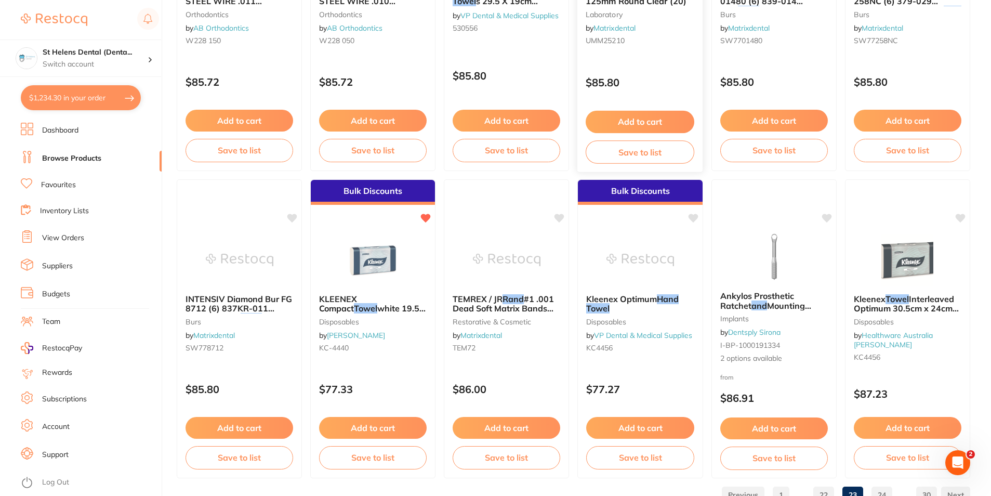
scroll to position [2441, 0]
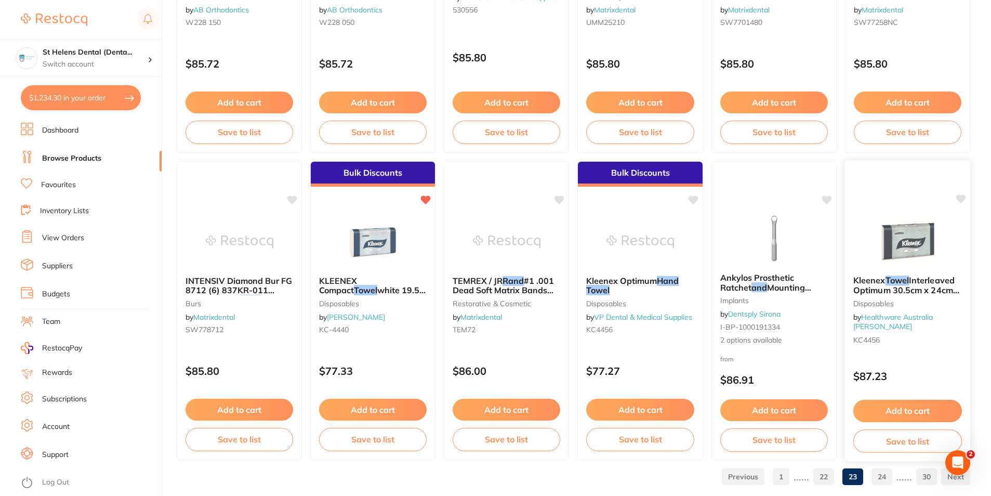
click at [894, 413] on button "Add to cart" at bounding box center [907, 410] width 109 height 22
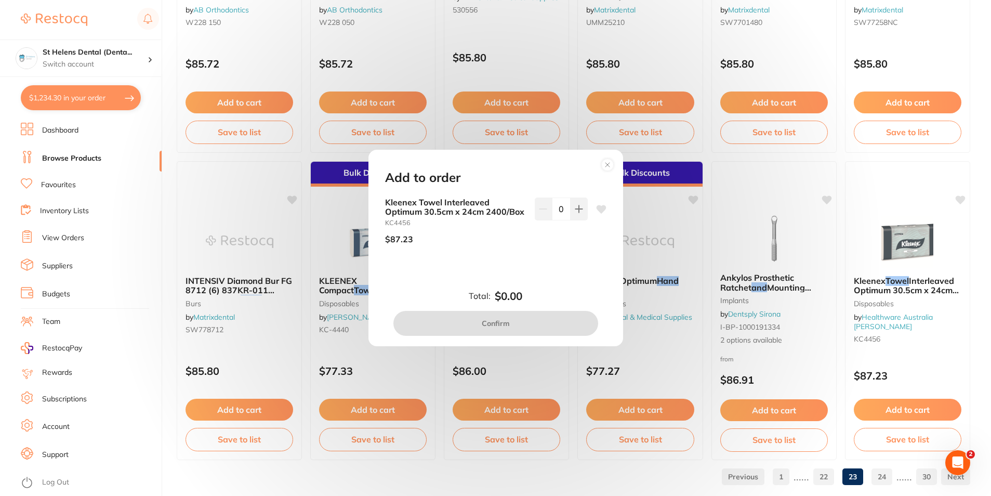
scroll to position [0, 0]
click at [582, 216] on button at bounding box center [578, 208] width 17 height 23
type input "1"
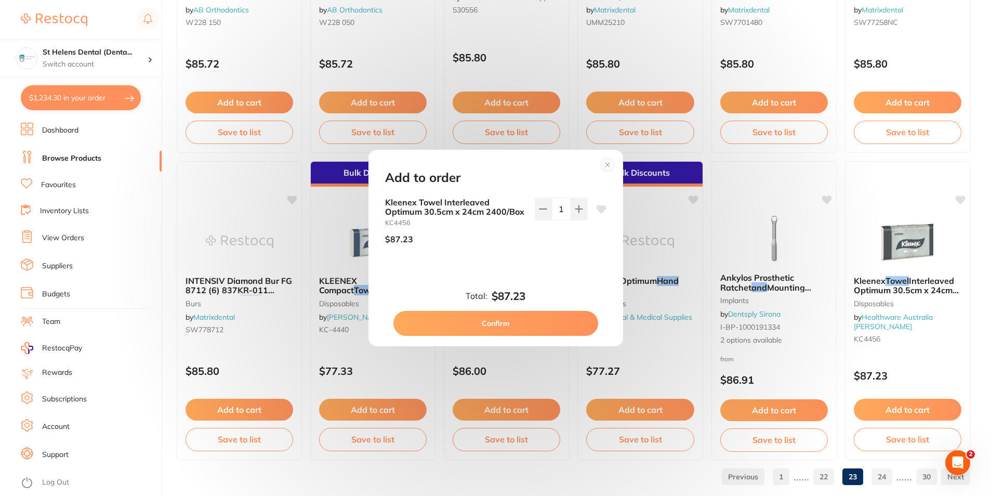
click at [557, 331] on button "Confirm" at bounding box center [495, 323] width 205 height 25
checkbox input "false"
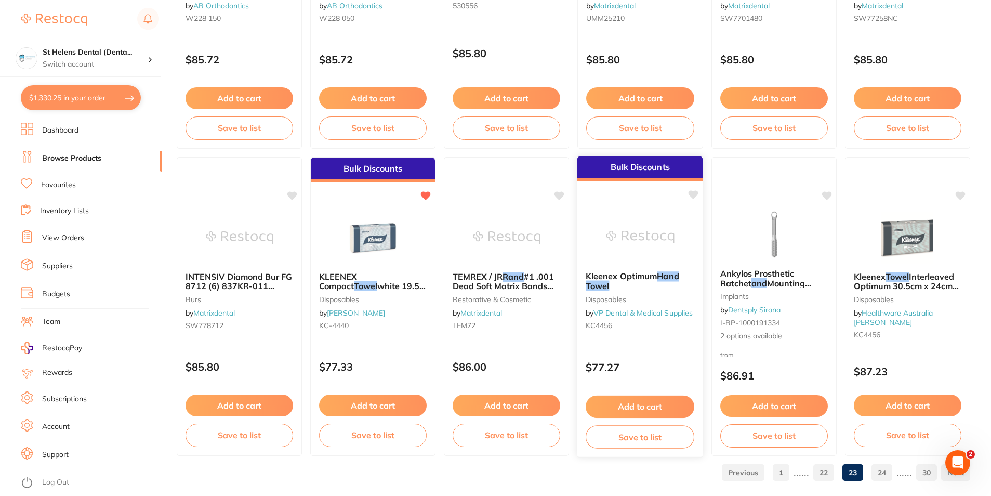
scroll to position [2460, 0]
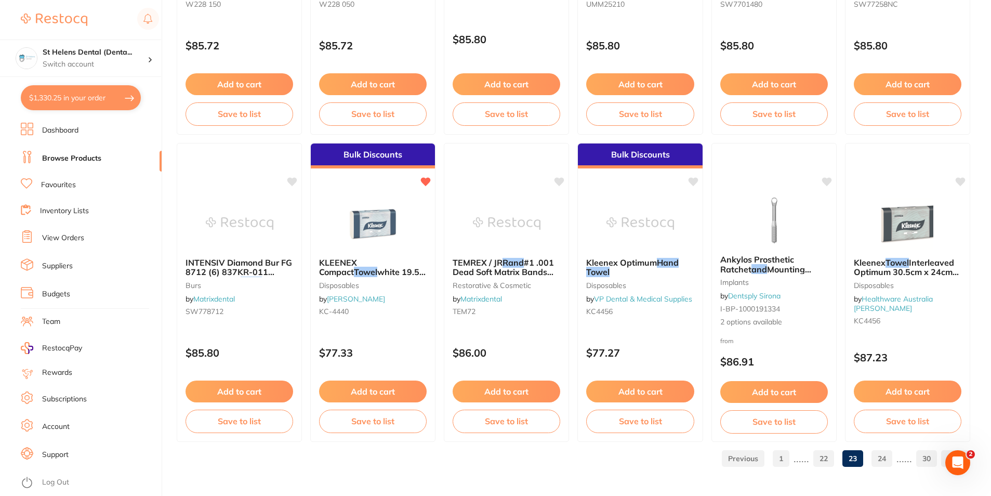
click at [84, 103] on button "$1,330.25 in your order" at bounding box center [81, 97] width 120 height 25
checkbox input "true"
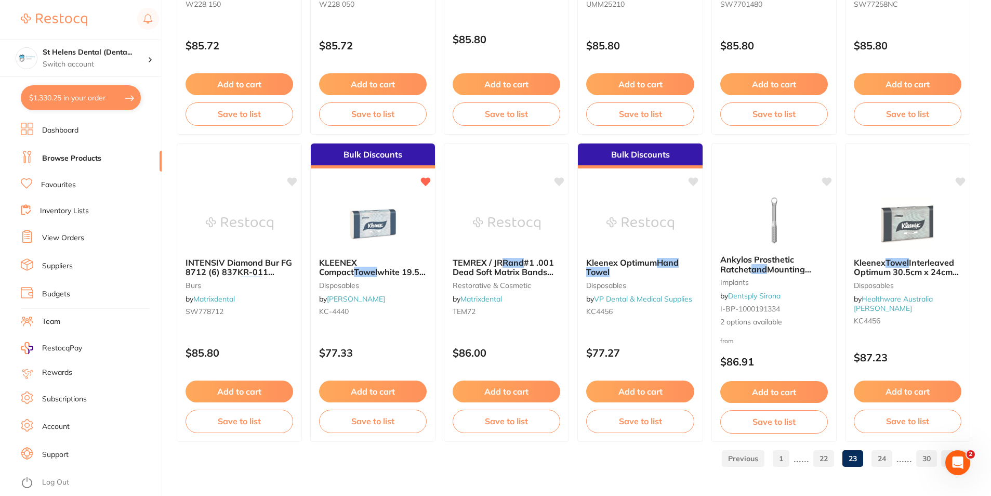
checkbox input "true"
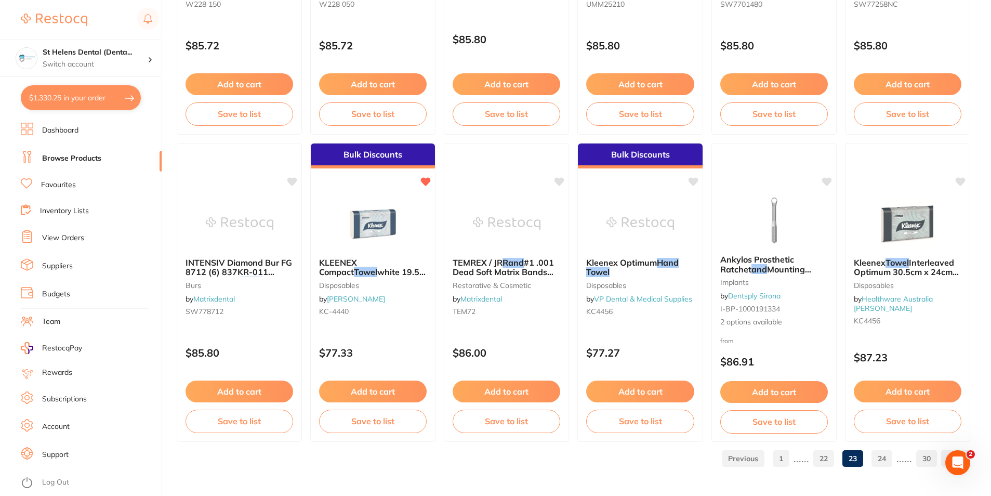
checkbox input "true"
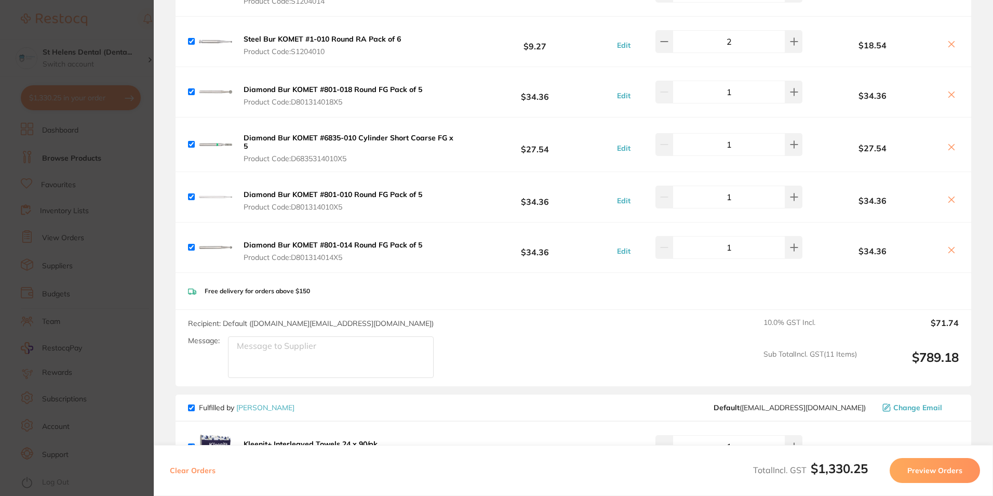
scroll to position [416, 0]
click at [88, 242] on section "Update RRP Set your pre negotiated price for this item. Item Agreed RRP (excl. …" at bounding box center [496, 248] width 993 height 496
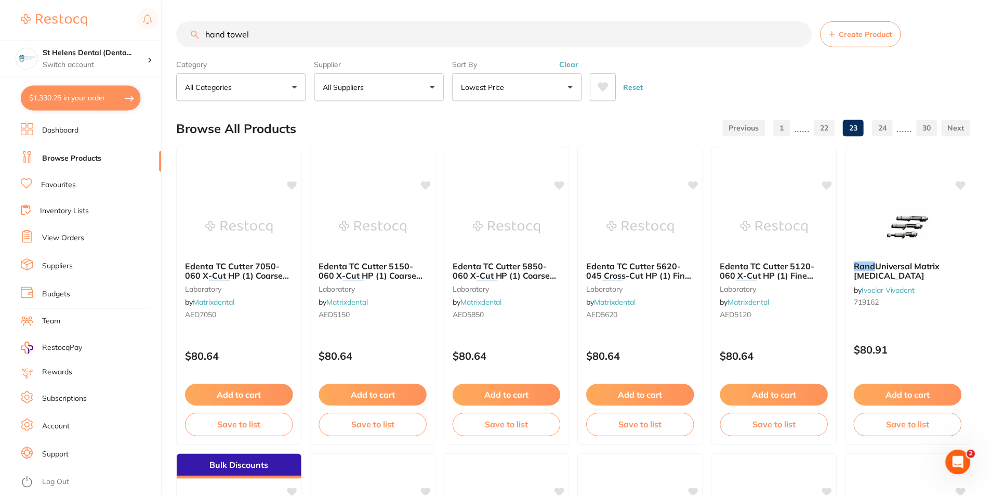
scroll to position [2460, 0]
